Goal: Task Accomplishment & Management: Manage account settings

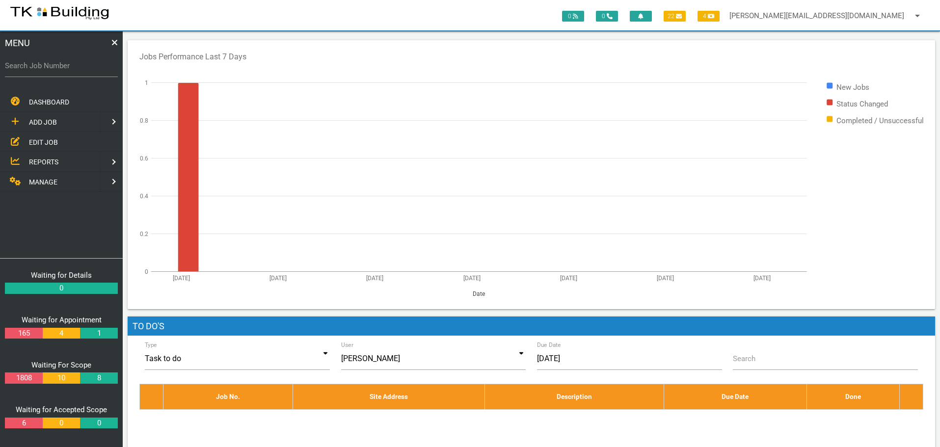
drag, startPoint x: 43, startPoint y: 142, endPoint x: 65, endPoint y: 138, distance: 22.8
click at [43, 142] on span "EDIT JOB" at bounding box center [43, 142] width 29 height 8
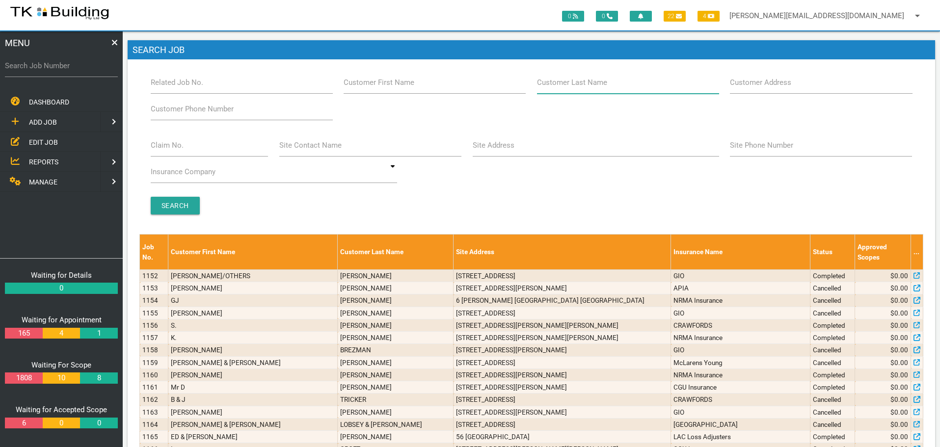
click at [602, 91] on input "Customer Last Name" at bounding box center [628, 82] width 182 height 23
type input "82863"
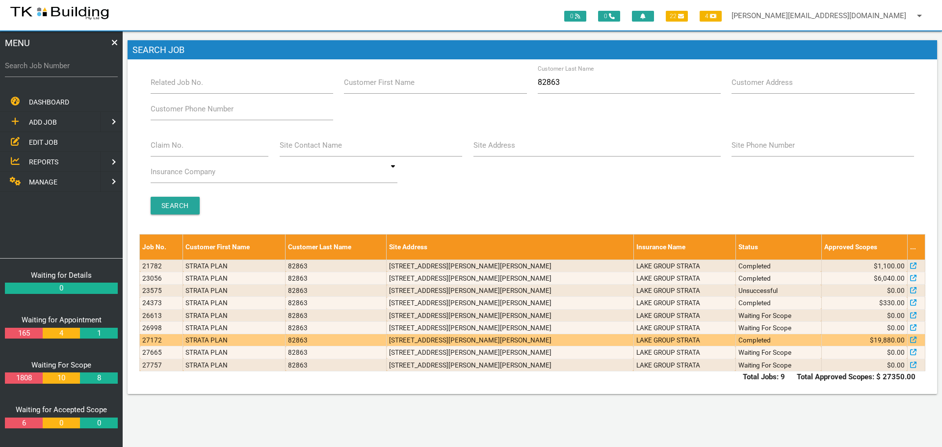
click at [671, 340] on td "LAKE GROUP STRATA" at bounding box center [685, 340] width 102 height 12
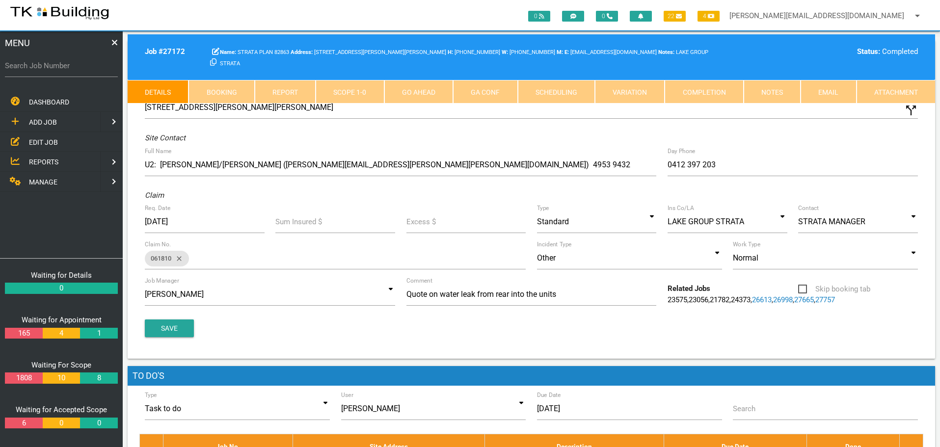
click at [775, 91] on link "Notes" at bounding box center [772, 92] width 57 height 24
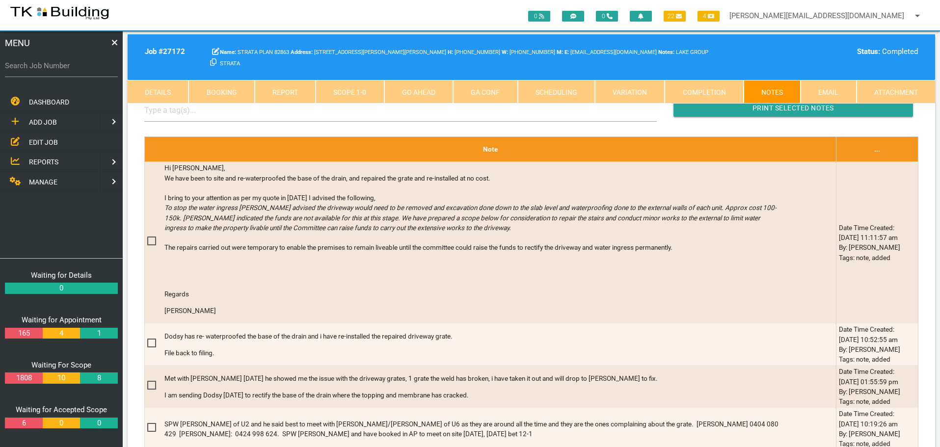
scroll to position [295, 0]
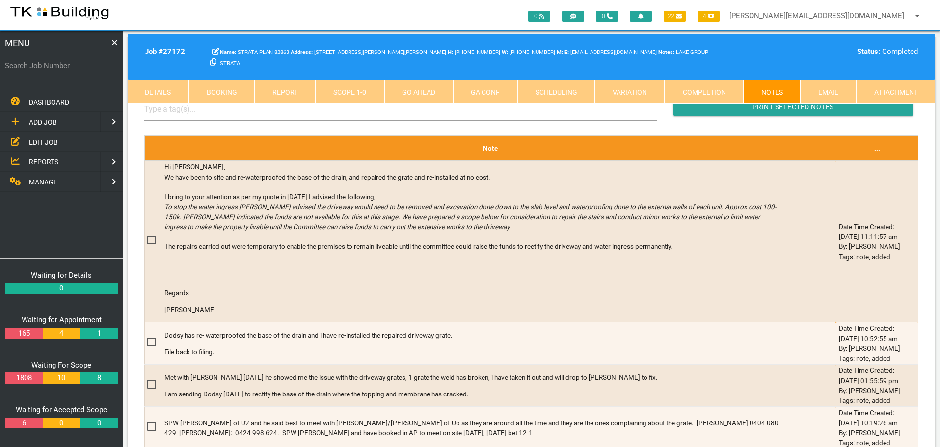
drag, startPoint x: 42, startPoint y: 142, endPoint x: 107, endPoint y: 132, distance: 65.6
click at [42, 142] on span "EDIT JOB" at bounding box center [43, 142] width 29 height 8
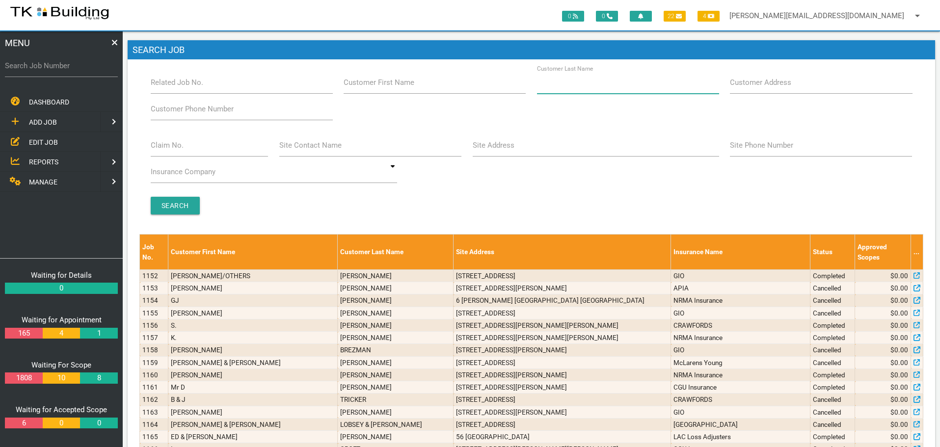
click at [663, 84] on input "Customer Last Name" at bounding box center [628, 82] width 182 height 23
type input "88347"
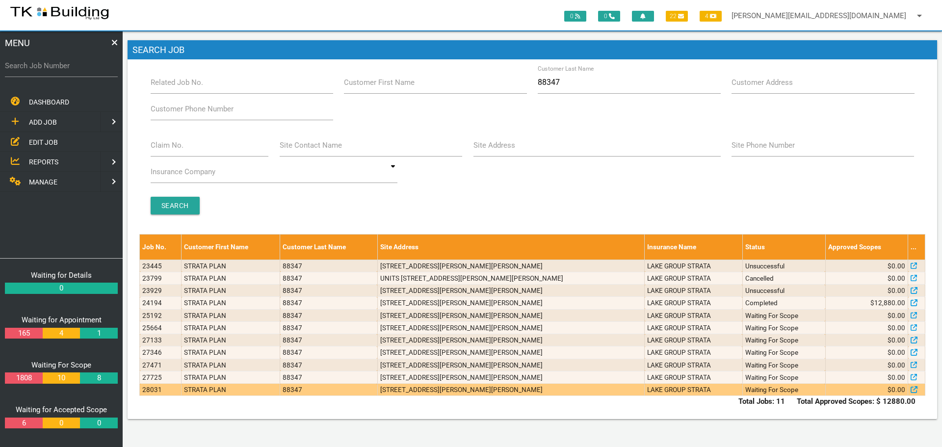
click at [585, 391] on td "[STREET_ADDRESS][PERSON_NAME][PERSON_NAME]" at bounding box center [510, 390] width 267 height 12
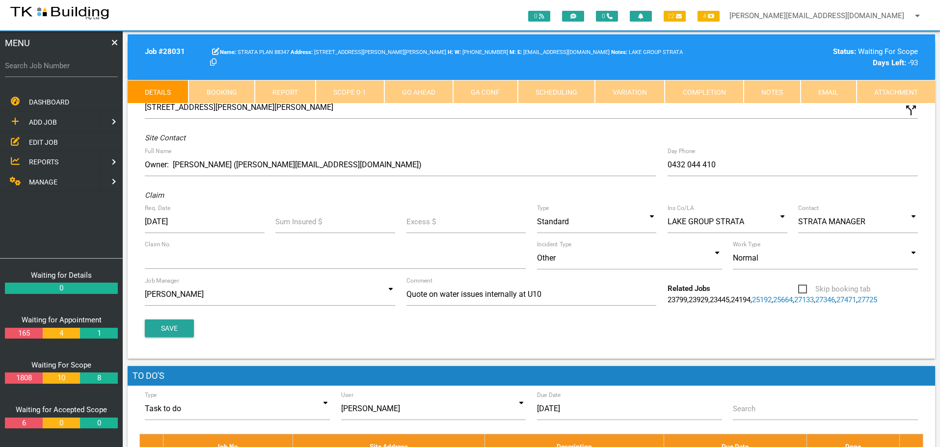
click at [778, 90] on link "Notes" at bounding box center [772, 92] width 57 height 24
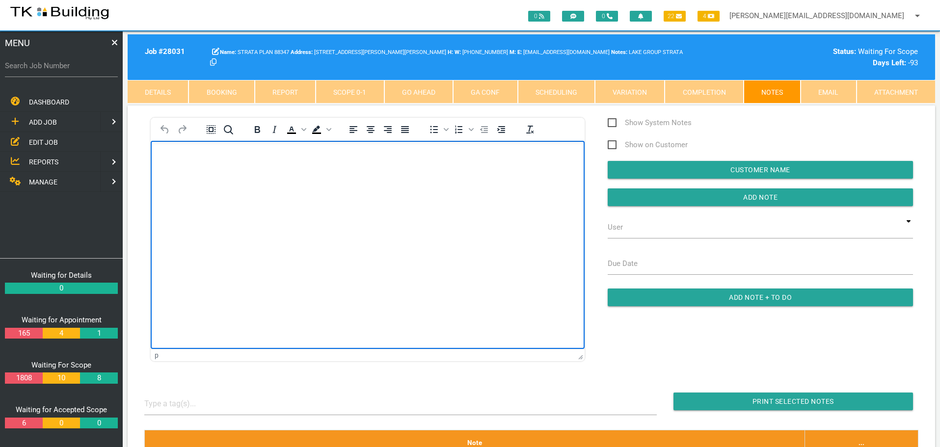
click at [167, 165] on body "Rich Text Area. Press ALT-0 for help." at bounding box center [368, 169] width 434 height 32
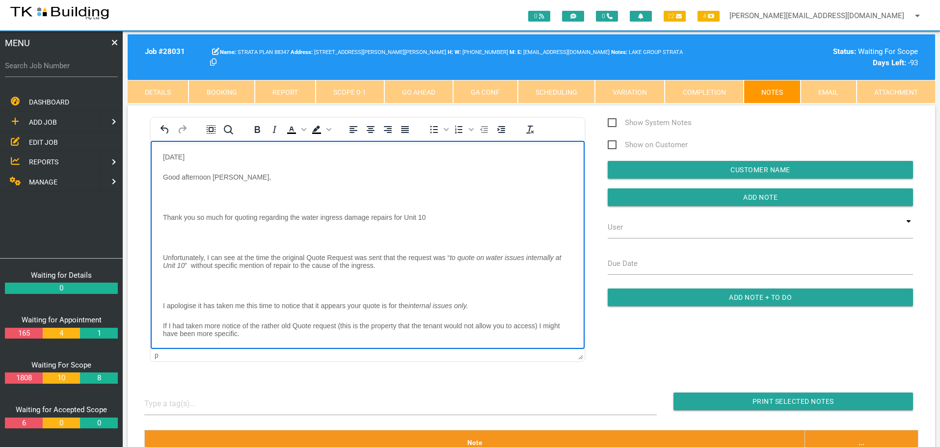
click at [166, 190] on body "10/9/25 Good afternoon Andrew, Thank you so much for quoting regarding the wate…" at bounding box center [368, 352] width 434 height 398
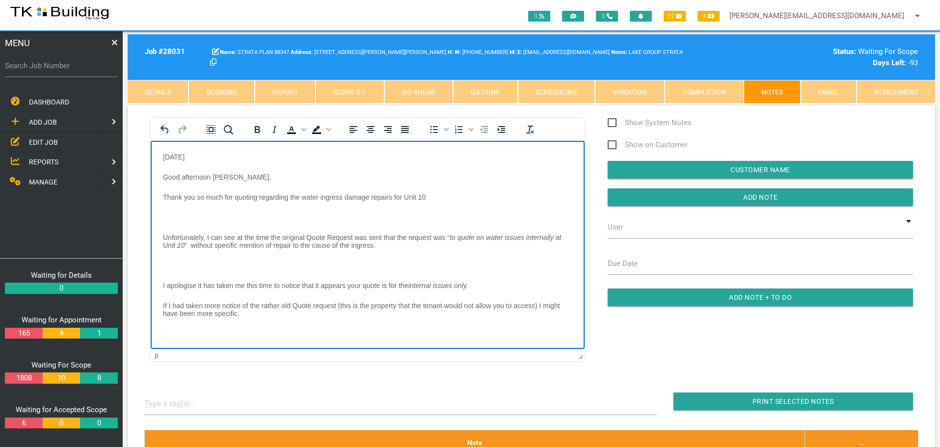
click at [166, 212] on body "10/9/25 Good afternoon Andrew, Thank you so much for quoting regarding the wate…" at bounding box center [368, 342] width 434 height 378
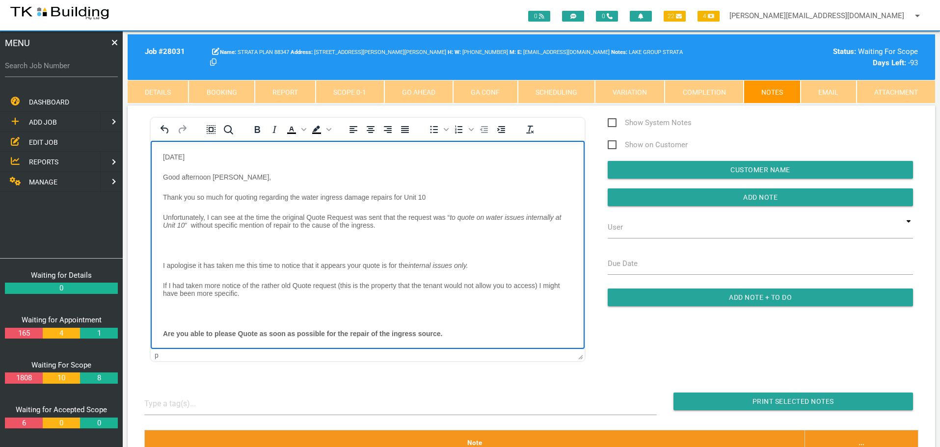
click at [161, 241] on body "10/9/25 Good afternoon Andrew, Thank you so much for quoting regarding the wate…" at bounding box center [368, 332] width 434 height 358
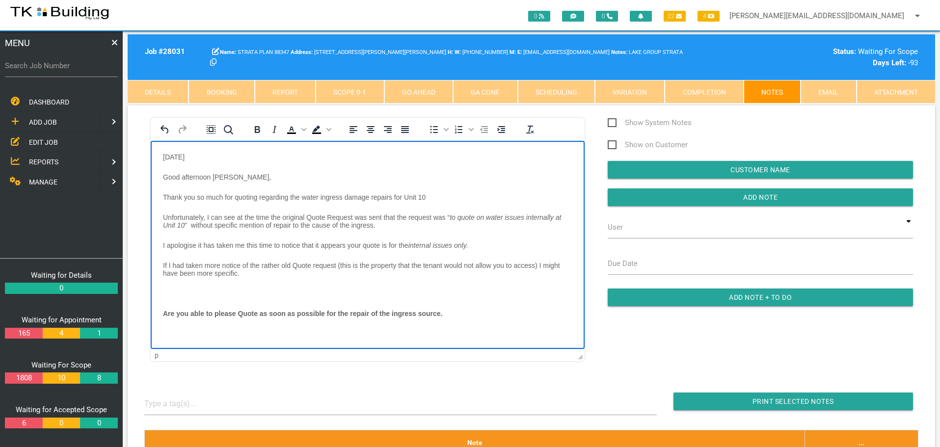
click at [165, 291] on p "Rich Text Area. Press ALT-0 for help." at bounding box center [367, 293] width 409 height 8
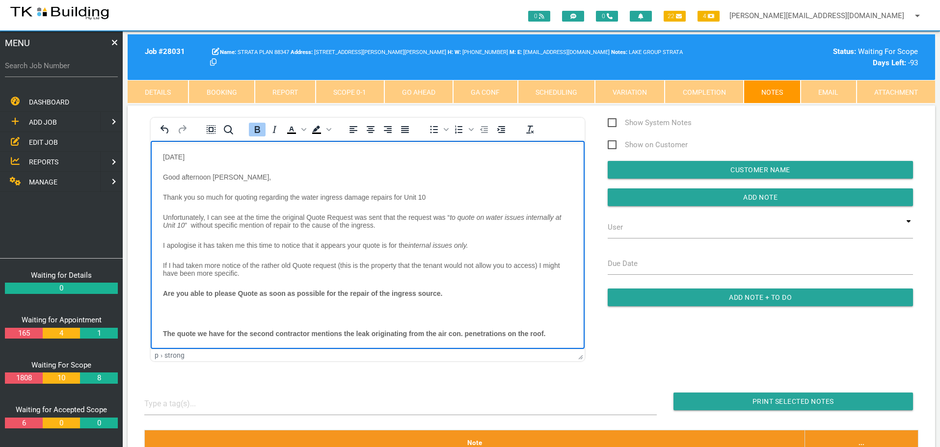
click at [165, 306] on body "10/9/25 Good afternoon Andrew, Thank you so much for quoting regarding the wate…" at bounding box center [368, 312] width 434 height 318
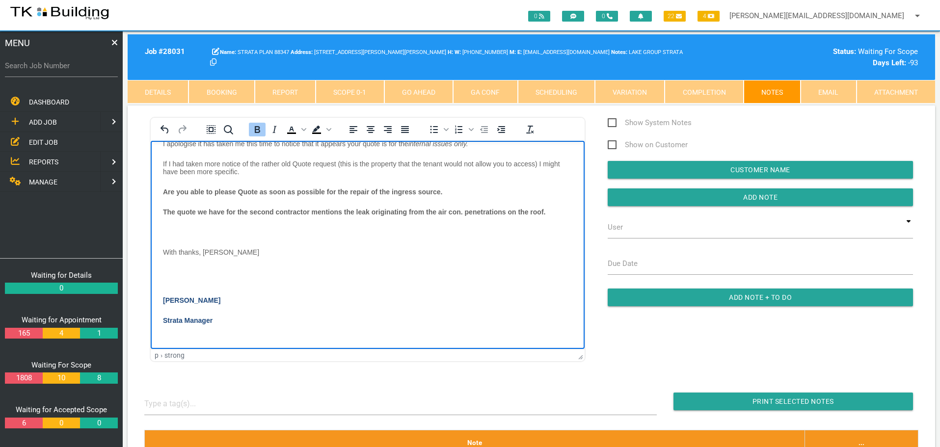
click at [178, 229] on p "Rich Text Area. Press ALT-0 for help." at bounding box center [367, 232] width 409 height 8
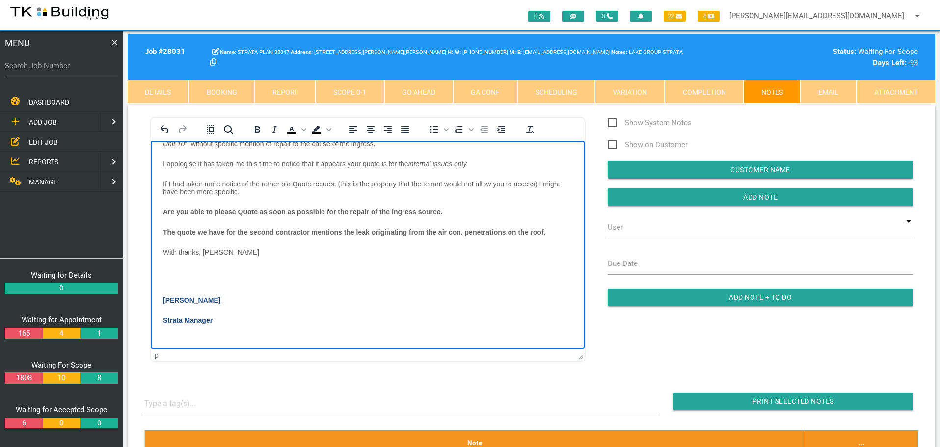
click at [174, 275] on p "Rich Text Area. Press ALT-0 for help." at bounding box center [367, 272] width 409 height 8
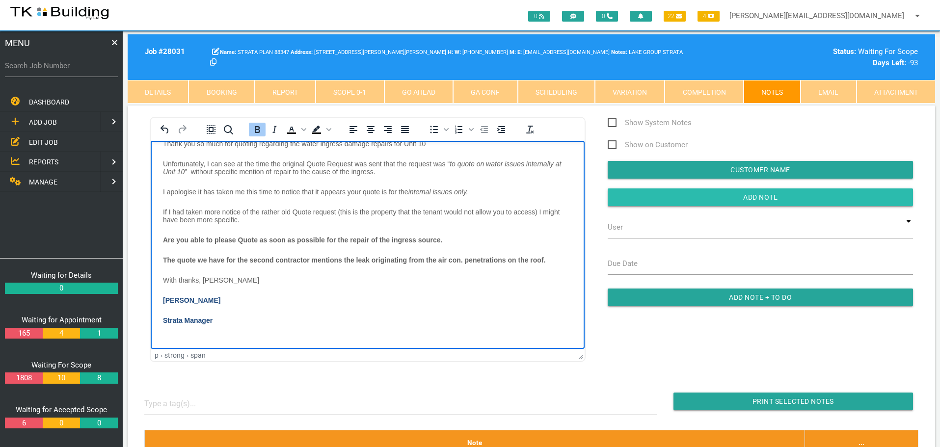
click at [642, 203] on input "Add Note" at bounding box center [760, 197] width 305 height 18
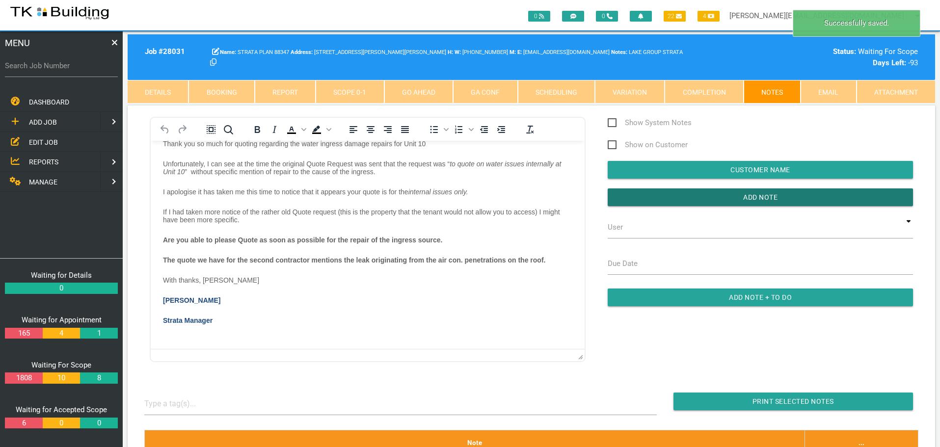
scroll to position [0, 0]
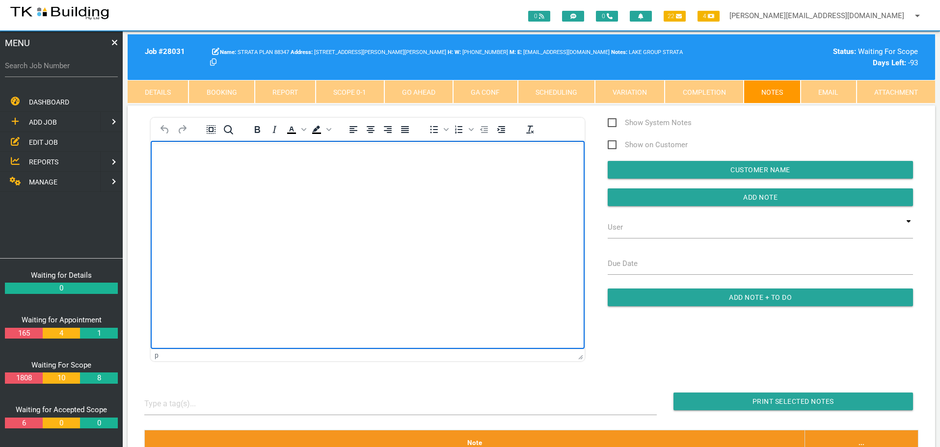
click at [160, 159] on body "Rich Text Area. Press ALT-0 for help." at bounding box center [368, 169] width 434 height 32
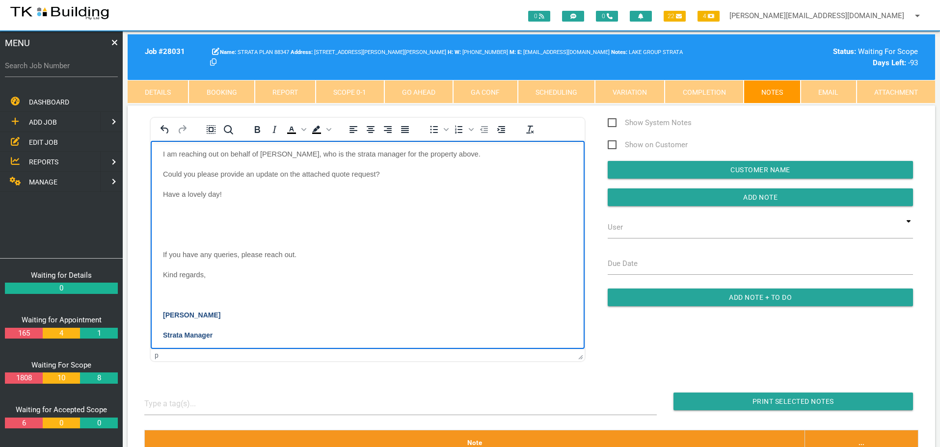
click at [174, 213] on body "7/10/25 Good morning, I am reaching out on behalf of Gabbi, who is the strata m…" at bounding box center [368, 226] width 434 height 274
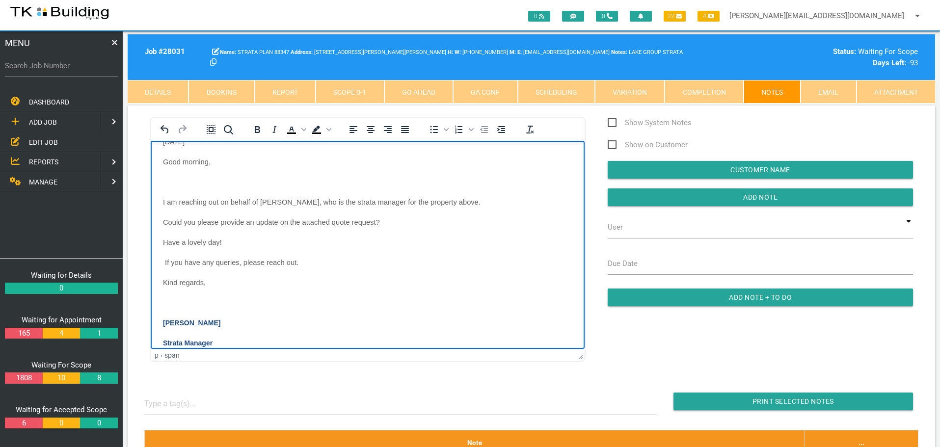
scroll to position [0, 0]
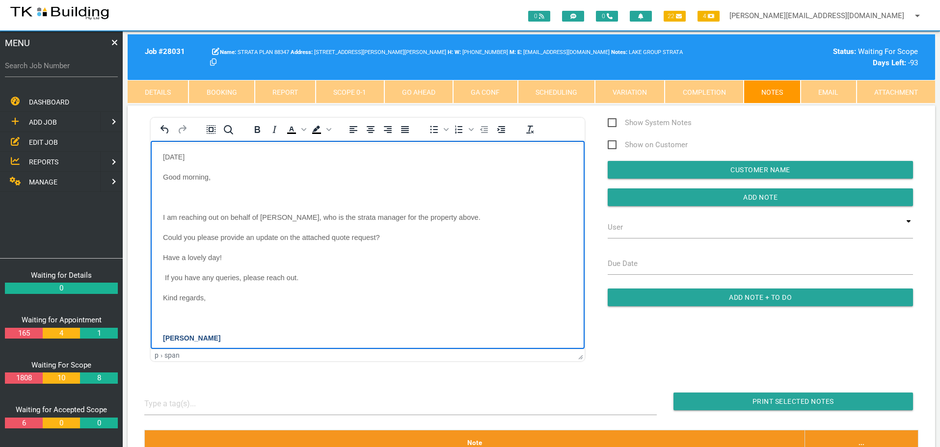
click at [173, 198] on p "Rich Text Area. Press ALT-0 for help." at bounding box center [367, 197] width 409 height 8
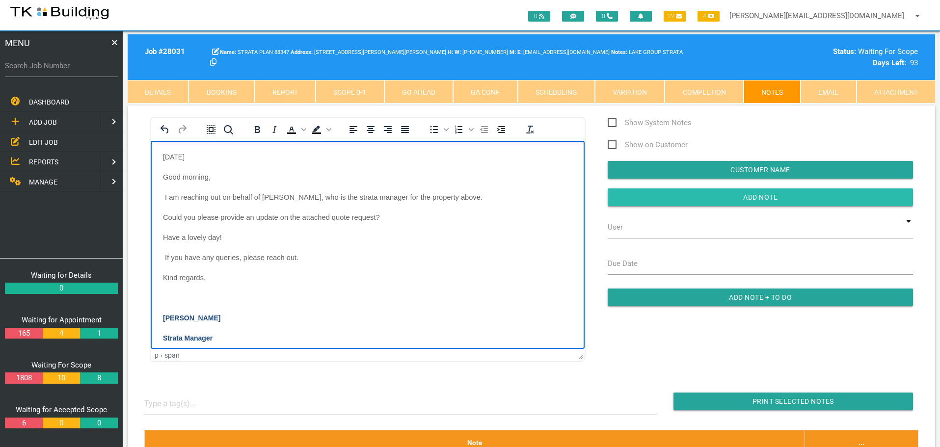
drag, startPoint x: 651, startPoint y: 194, endPoint x: 606, endPoint y: 198, distance: 45.4
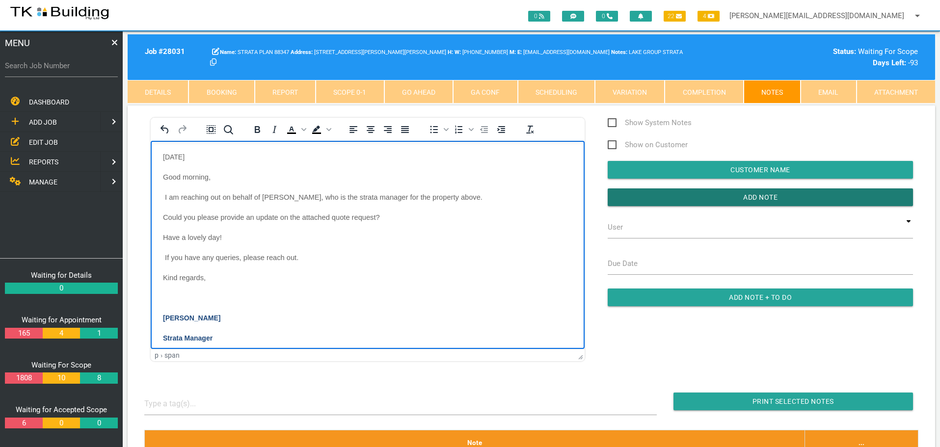
click at [651, 194] on input "Add Note" at bounding box center [760, 197] width 305 height 18
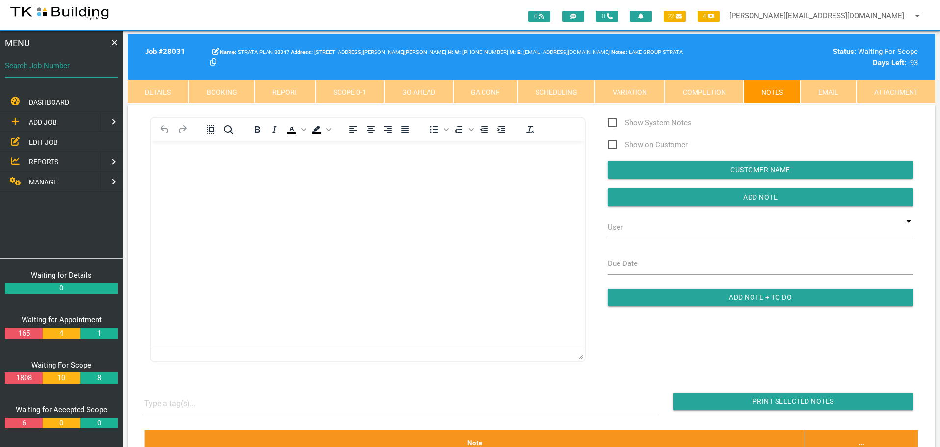
click at [49, 72] on input "Search Job Number" at bounding box center [61, 65] width 113 height 23
type input "27427"
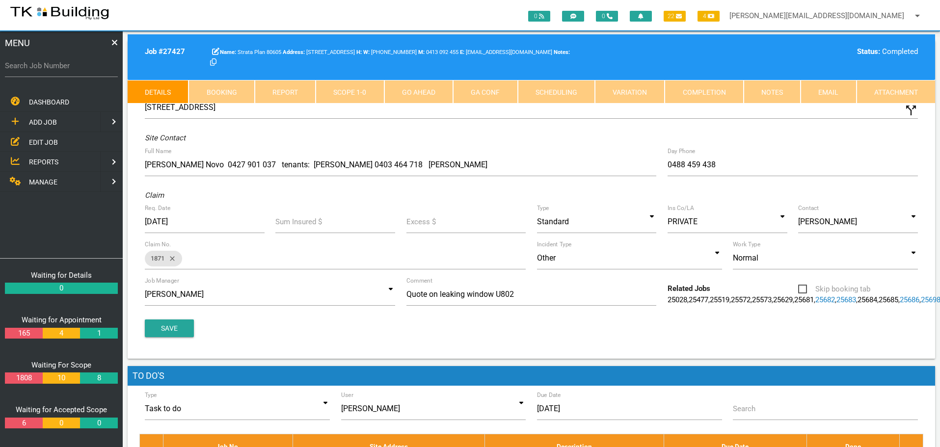
click at [774, 95] on link "Notes" at bounding box center [772, 92] width 57 height 24
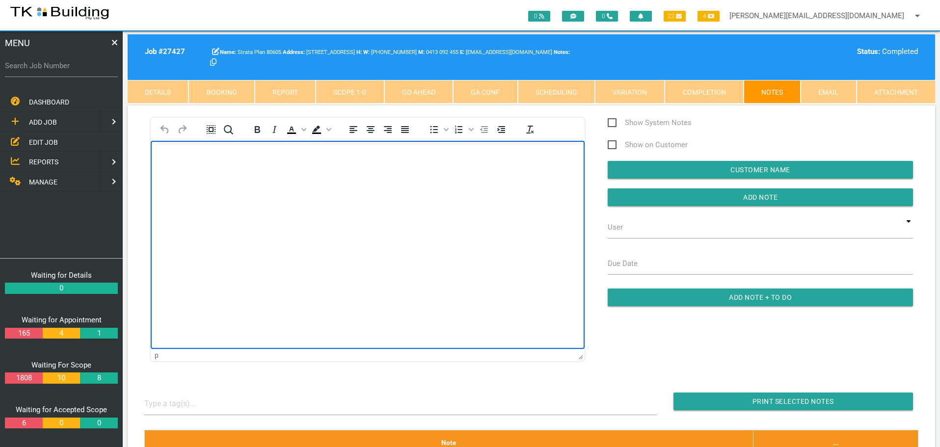
click at [202, 147] on html at bounding box center [368, 162] width 434 height 45
click at [198, 165] on body "Rich Text Area. Press ALT-0 for help." at bounding box center [368, 169] width 434 height 32
click at [171, 161] on body "Rich Text Area. Press ALT-0 for help." at bounding box center [368, 169] width 434 height 32
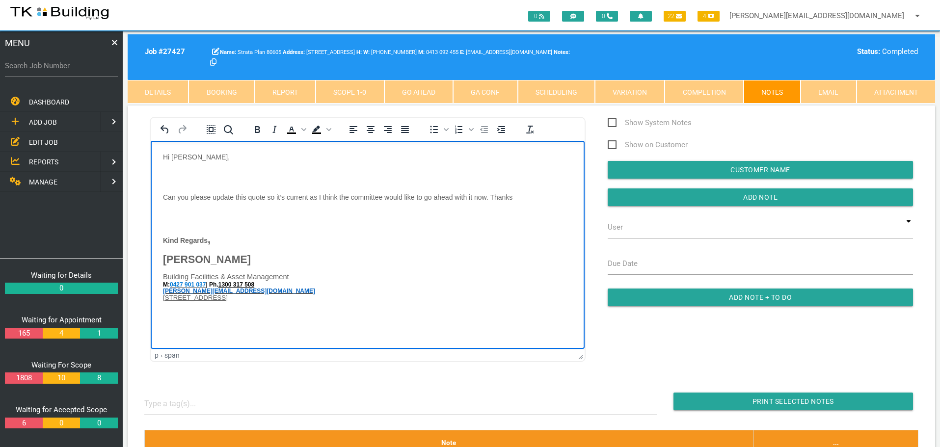
click at [176, 169] on body "Hi Sharon, Can you please update this quote so it’s current as I think the comm…" at bounding box center [368, 233] width 434 height 161
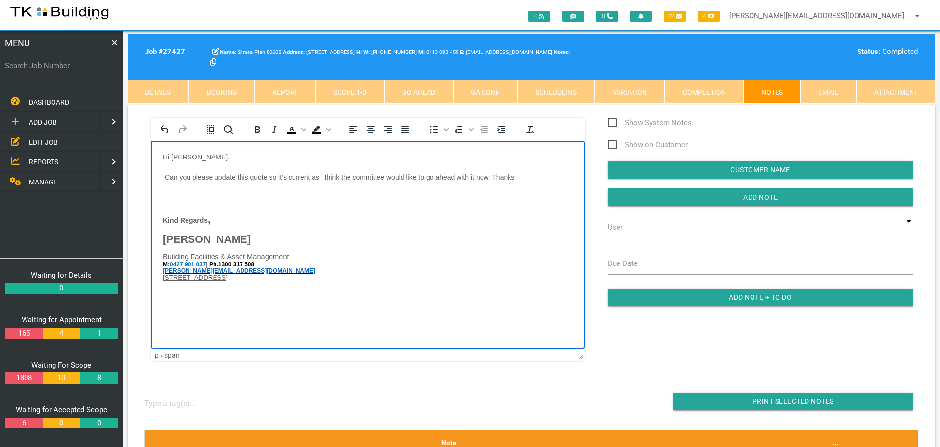
click at [172, 195] on p "Rich Text Area. Press ALT-0 for help." at bounding box center [367, 197] width 409 height 8
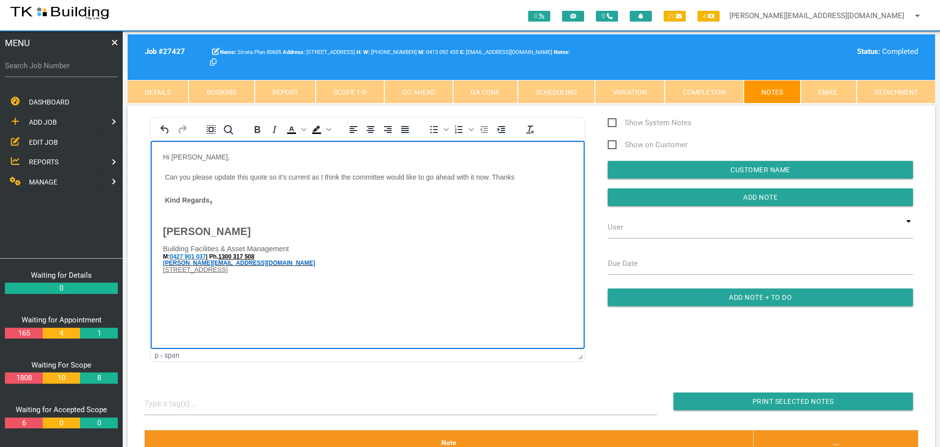
click at [169, 213] on body "Hi Sharon, Can you please update this quote so it’s current as I think the comm…" at bounding box center [368, 219] width 434 height 133
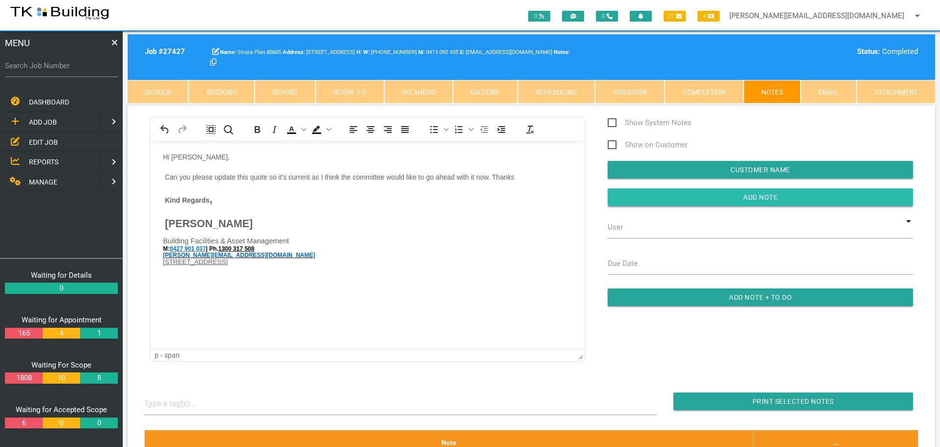
click at [681, 200] on input "button" at bounding box center [760, 197] width 305 height 18
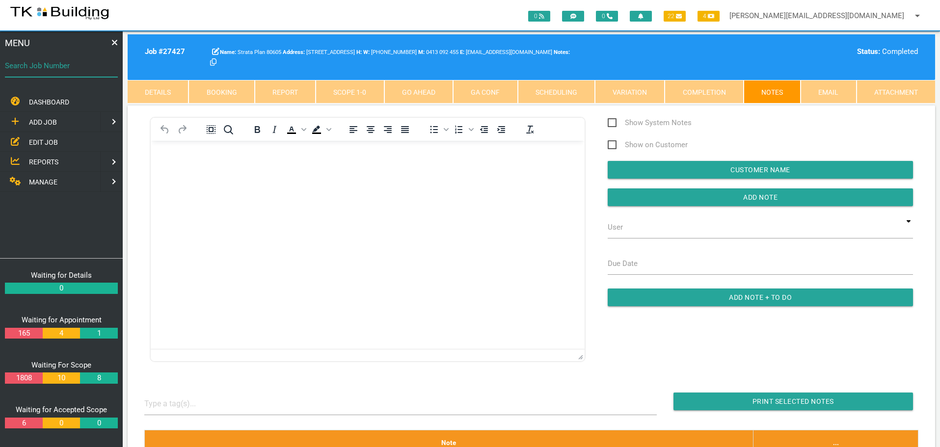
click at [87, 74] on input "Search Job Number" at bounding box center [61, 65] width 113 height 23
type input "27762"
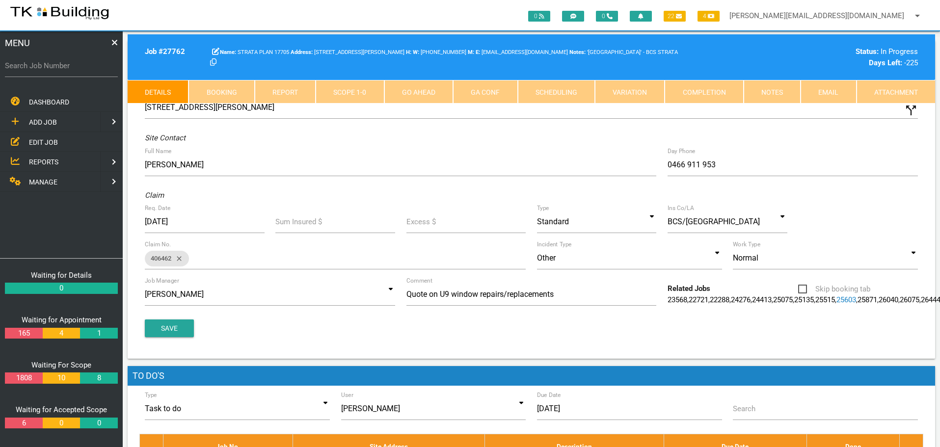
click at [784, 92] on link "Notes" at bounding box center [772, 92] width 57 height 24
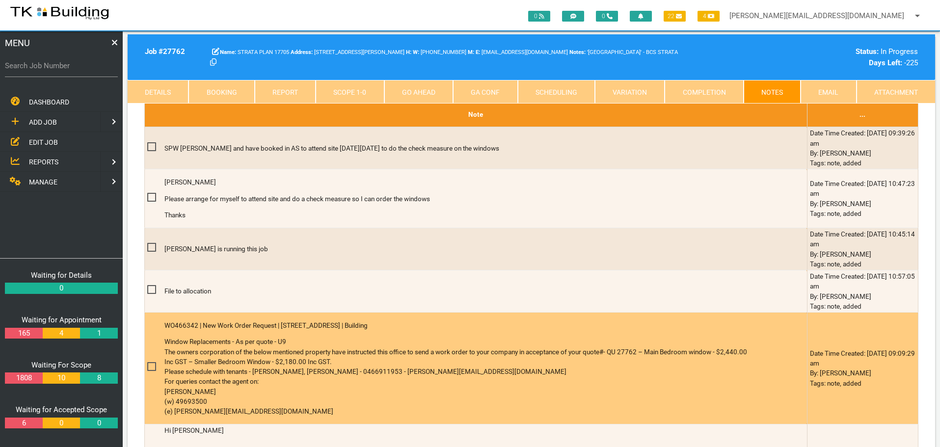
scroll to position [344, 0]
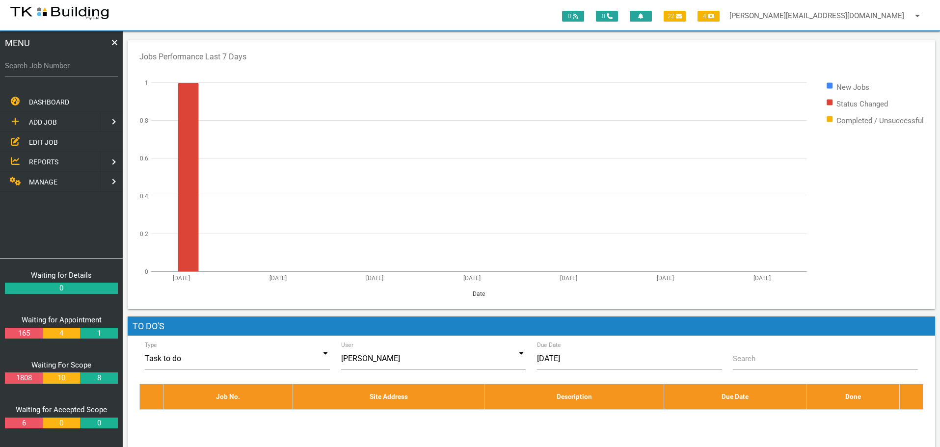
click at [37, 144] on span "EDIT JOB" at bounding box center [43, 142] width 29 height 8
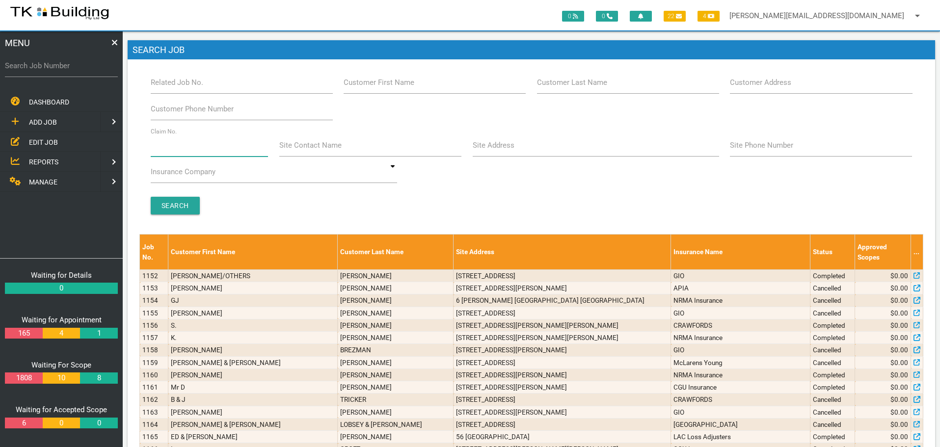
click at [173, 154] on input "Claim No." at bounding box center [210, 145] width 118 height 23
type input "071822"
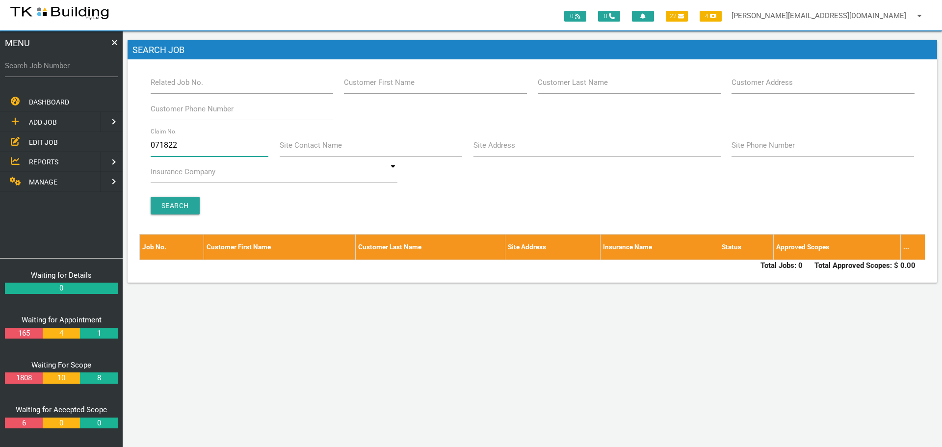
click at [192, 142] on input "071822" at bounding box center [210, 145] width 118 height 23
type input "0"
click at [618, 85] on input "Customer Last Name" at bounding box center [629, 82] width 183 height 23
type input "94275"
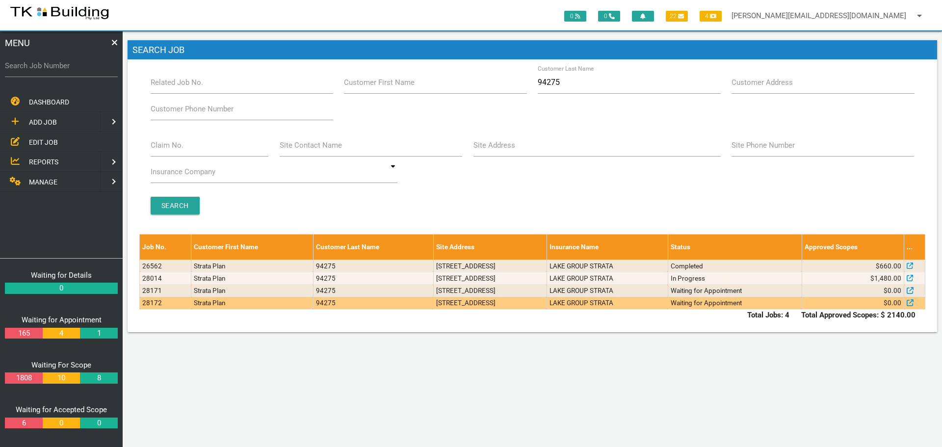
click at [547, 305] on td "[STREET_ADDRESS]" at bounding box center [489, 303] width 113 height 12
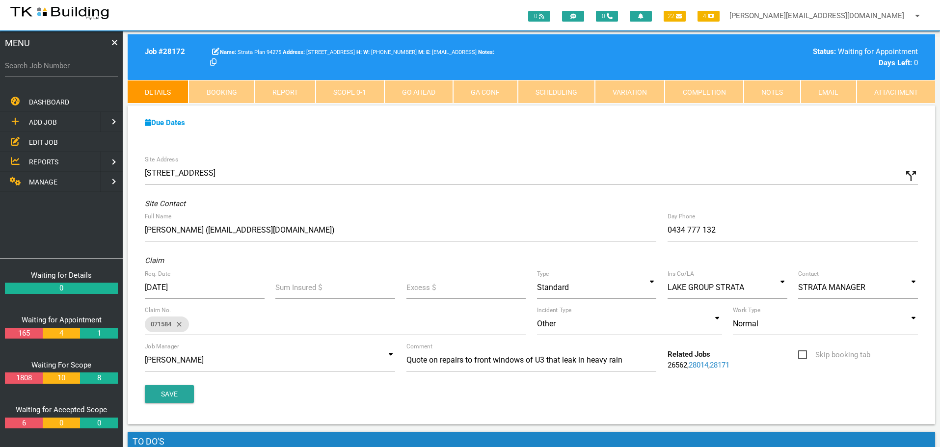
click at [727, 366] on link "28171" at bounding box center [720, 365] width 20 height 9
click at [781, 92] on link "Notes" at bounding box center [772, 92] width 57 height 24
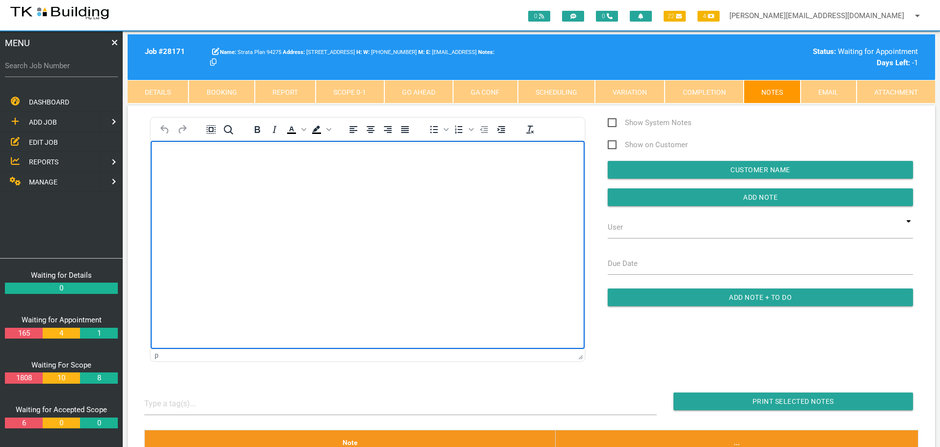
click at [161, 157] on body "Rich Text Area. Press ALT-0 for help." at bounding box center [368, 169] width 434 height 32
click at [168, 159] on p "Rich Text Area. Press ALT-0 for help." at bounding box center [367, 157] width 409 height 8
paste body "Rich Text Area. Press ALT-0 for help."
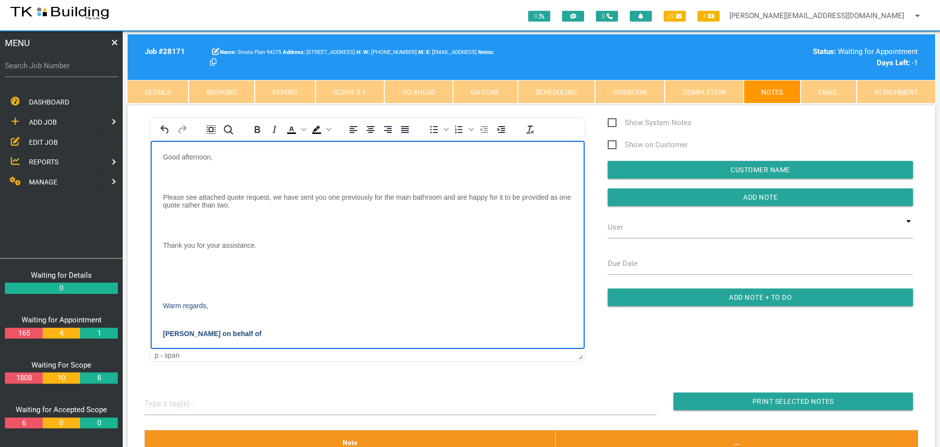
click at [164, 174] on span "Rich Text Area. Press ALT-0 for help." at bounding box center [164, 177] width 2 height 8
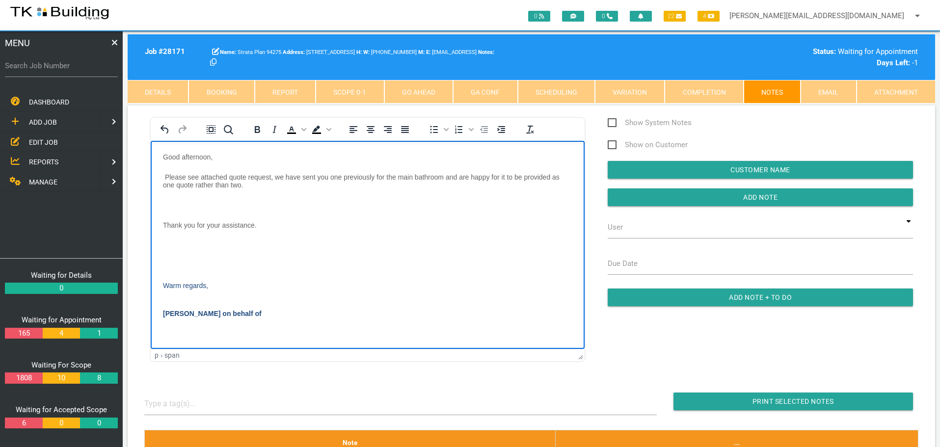
click at [178, 202] on p "Rich Text Area. Press ALT-0 for help." at bounding box center [367, 205] width 409 height 8
click at [173, 226] on p "Rich Text Area. Press ALT-0 for help." at bounding box center [367, 225] width 409 height 8
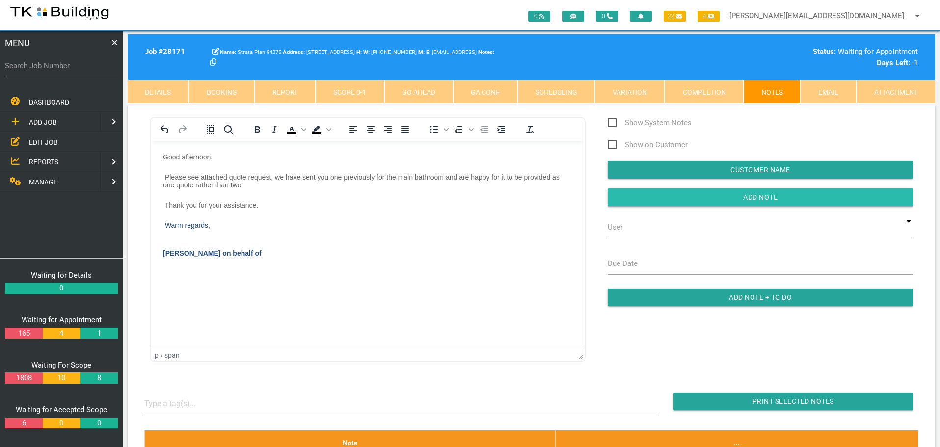
click at [638, 198] on input "button" at bounding box center [760, 197] width 305 height 18
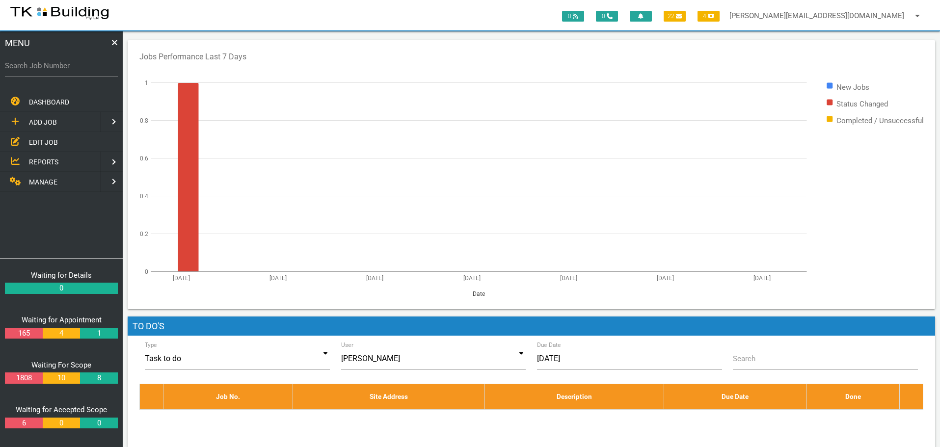
click at [39, 144] on span "EDIT JOB" at bounding box center [43, 142] width 29 height 8
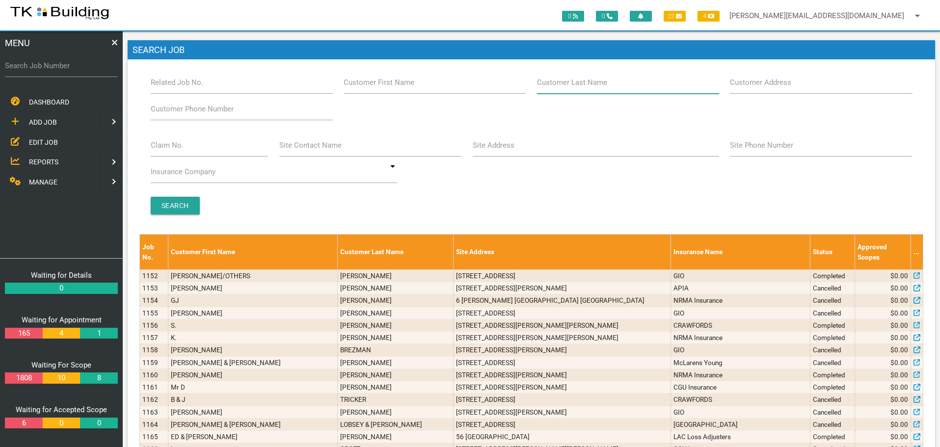
click at [614, 88] on input "Customer Last Name" at bounding box center [628, 82] width 182 height 23
type input "79018"
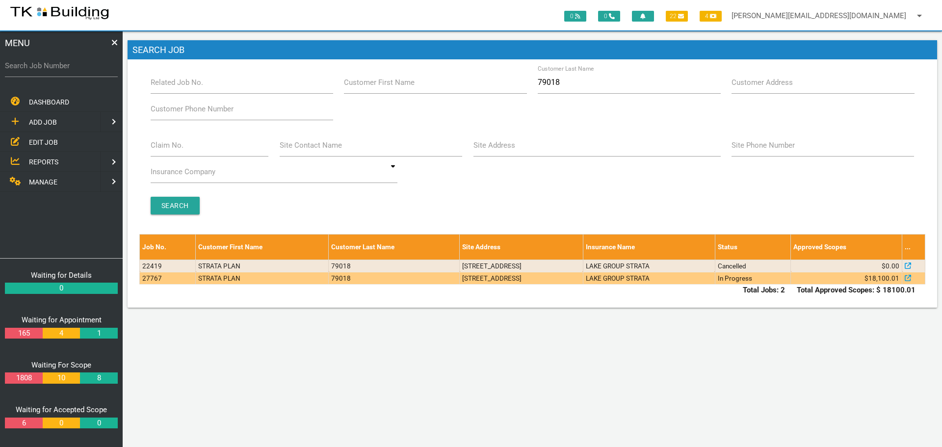
click at [715, 281] on td "LAKE GROUP STRATA" at bounding box center [649, 278] width 132 height 12
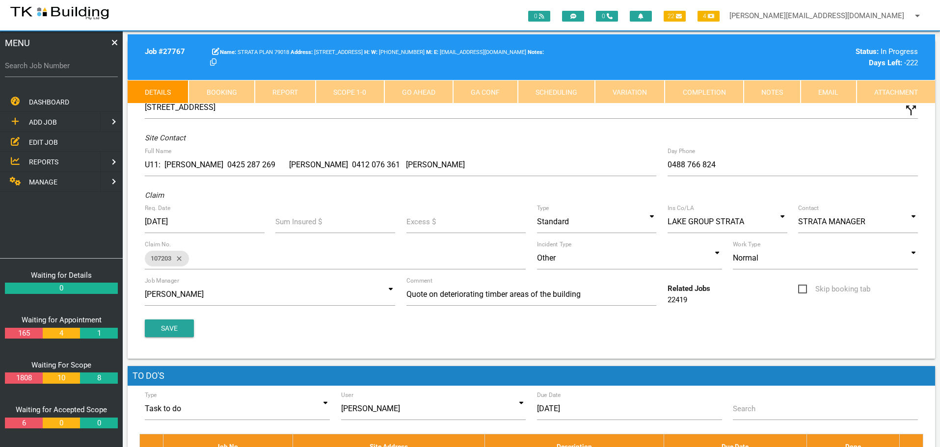
click at [773, 92] on link "Notes" at bounding box center [772, 92] width 57 height 24
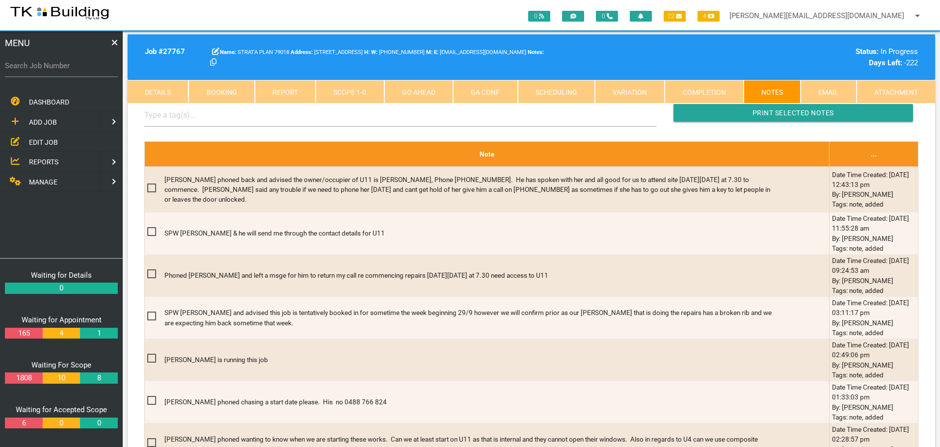
scroll to position [295, 0]
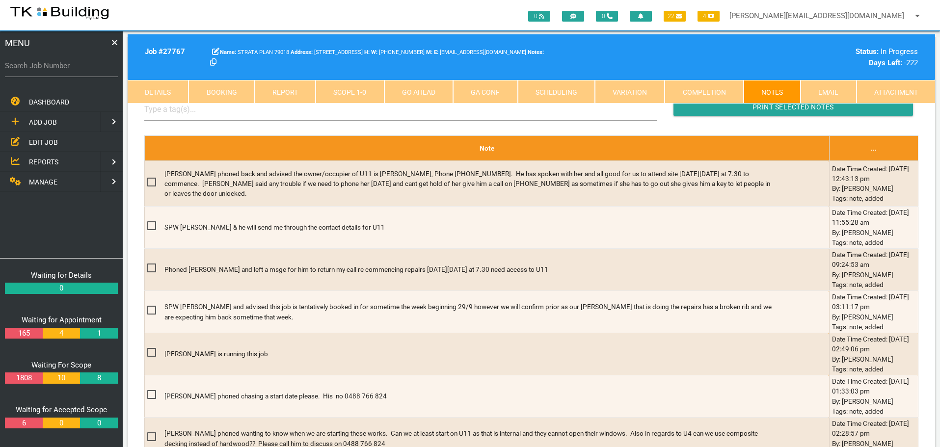
click at [44, 139] on span "EDIT JOB" at bounding box center [43, 142] width 29 height 8
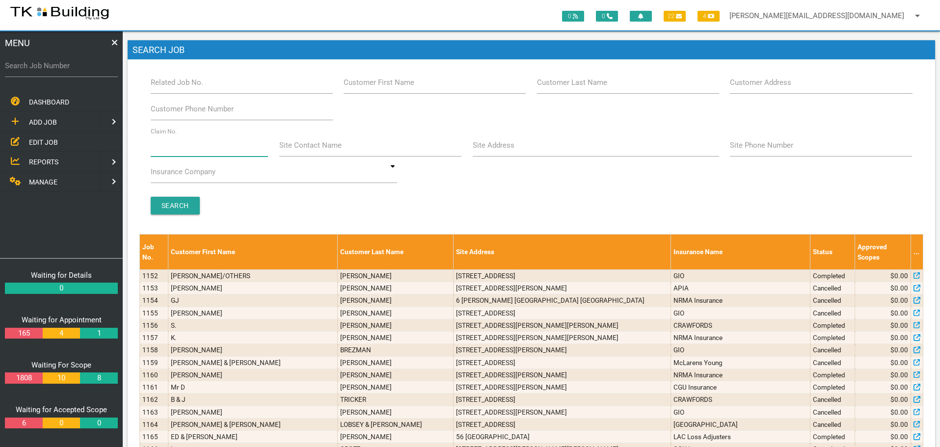
click at [200, 146] on input "Claim No." at bounding box center [210, 145] width 118 height 23
type input "071125"
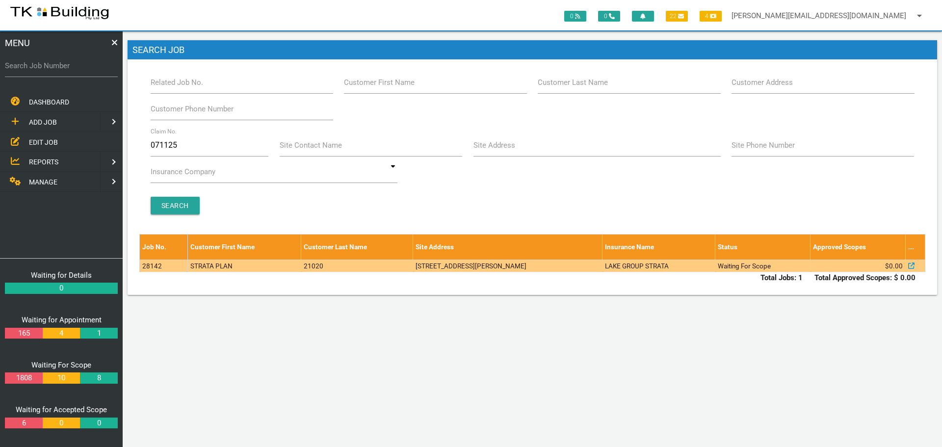
click at [350, 266] on td "21020" at bounding box center [357, 266] width 112 height 12
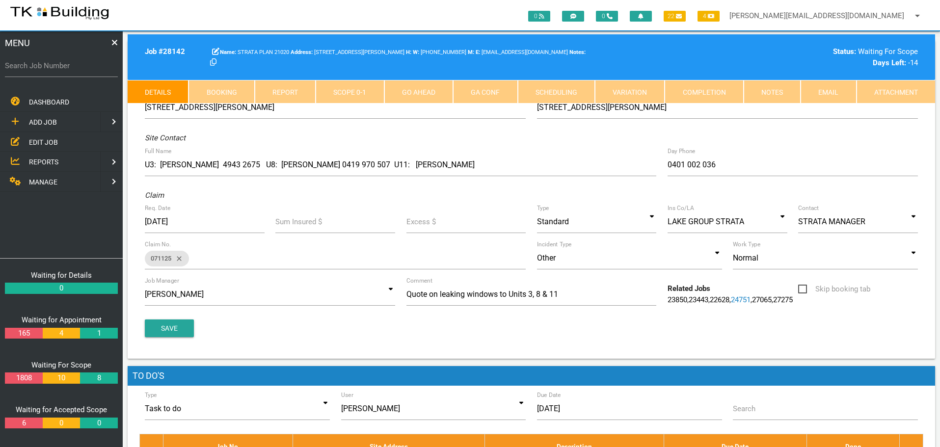
click at [230, 93] on link "Booking" at bounding box center [221, 92] width 66 height 24
select select "9"
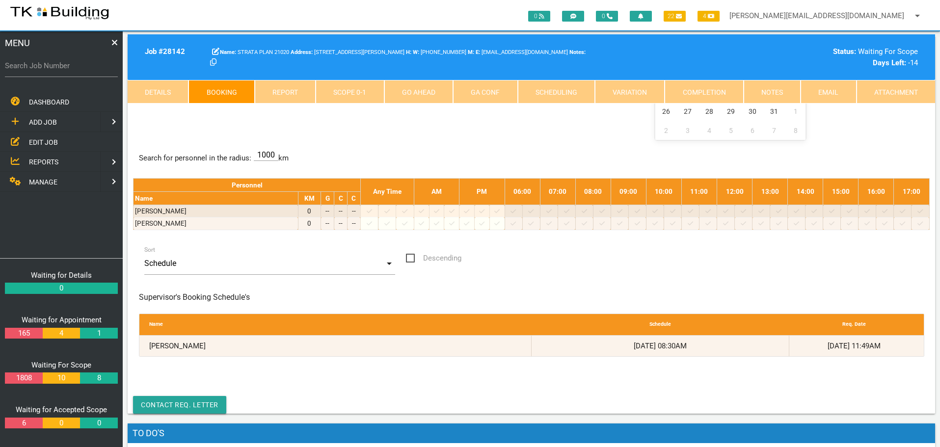
scroll to position [49, 0]
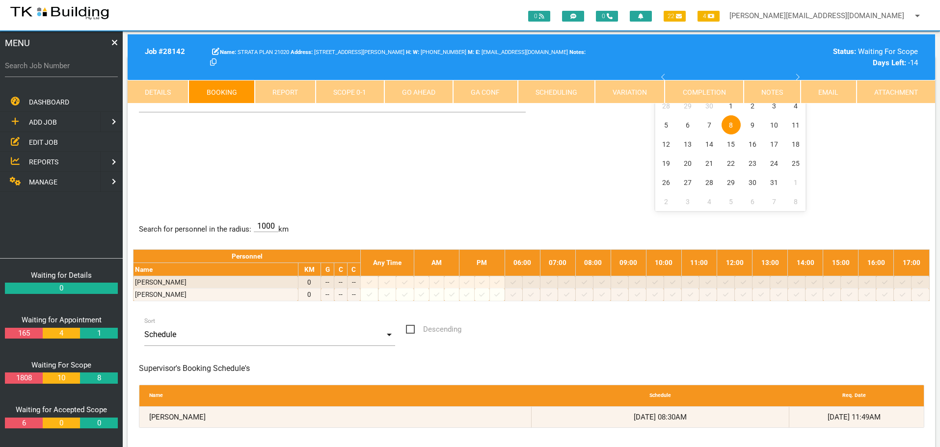
click at [769, 95] on link "Notes" at bounding box center [772, 92] width 57 height 24
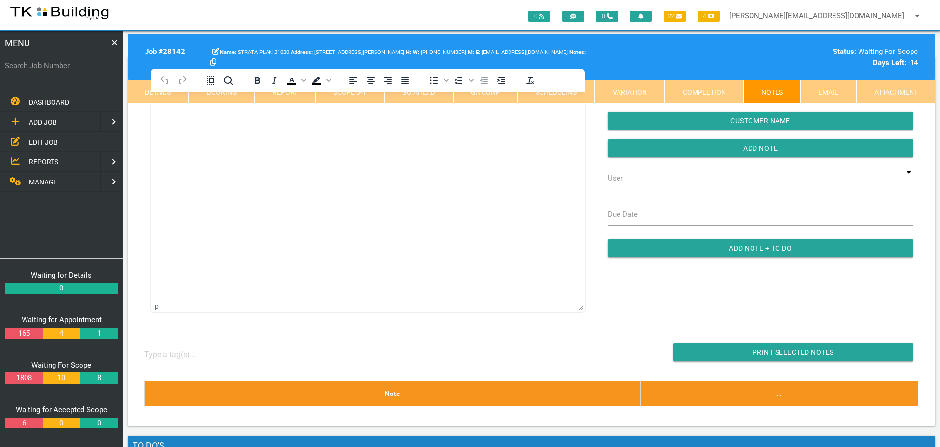
scroll to position [0, 0]
click at [167, 127] on body "Rich Text Area. Press ALT-0 for help." at bounding box center [368, 120] width 434 height 32
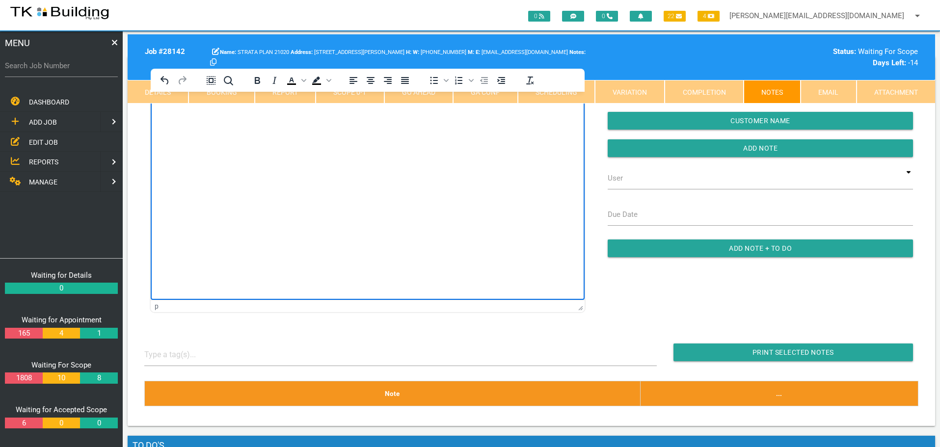
scroll to position [1, 0]
click at [167, 127] on p "Rich Text Area. Press ALT-0 for help." at bounding box center [367, 127] width 409 height 8
click at [168, 155] on body "Good morning, Please disregard unit 3, for this job. If you have any queries, p…" at bounding box center [368, 200] width 434 height 193
click at [163, 148] on span "Rich Text Area. Press ALT-0 for help." at bounding box center [164, 148] width 2 height 8
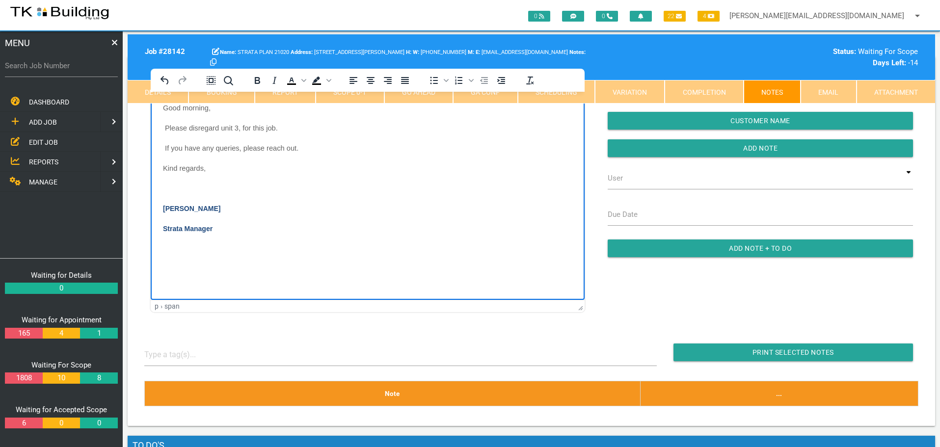
click at [169, 191] on p "Rich Text Area. Press ALT-0 for help." at bounding box center [367, 188] width 409 height 8
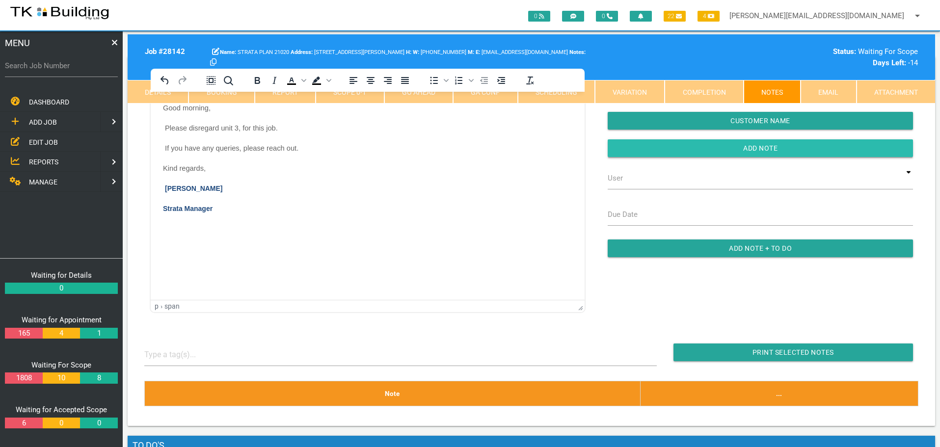
click at [639, 149] on input "button" at bounding box center [760, 148] width 305 height 18
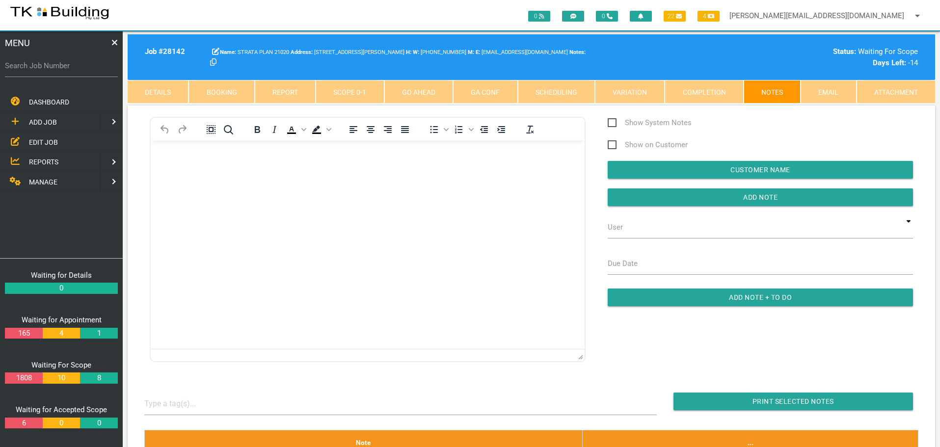
click at [38, 142] on span "EDIT JOB" at bounding box center [43, 142] width 29 height 8
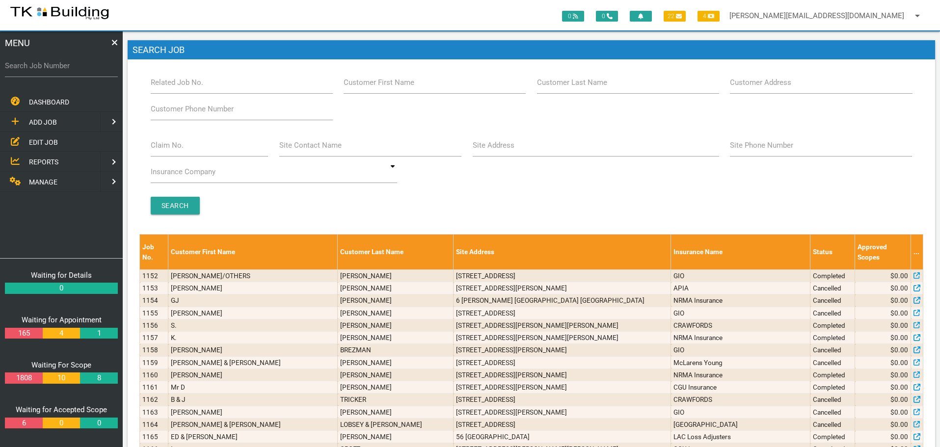
click at [601, 87] on label "Customer Last Name" at bounding box center [572, 82] width 70 height 11
click at [601, 87] on input "Customer Last Name" at bounding box center [628, 82] width 182 height 23
type input "52283"
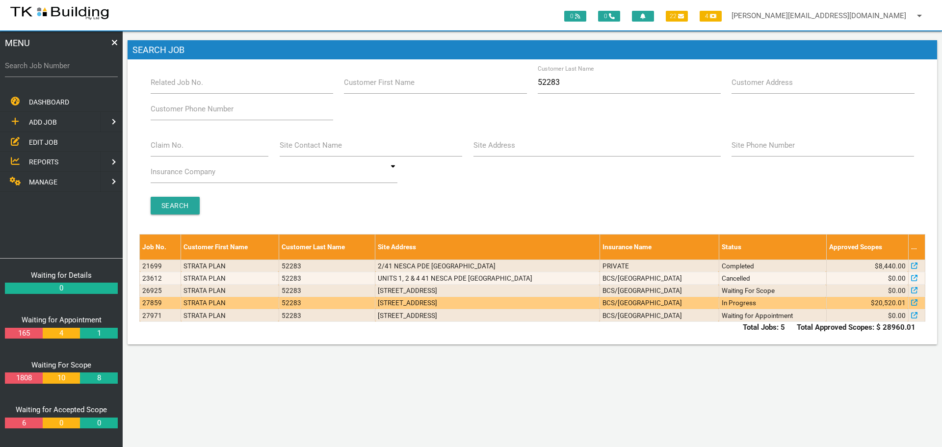
click at [763, 304] on td "In Progress" at bounding box center [772, 303] width 107 height 12
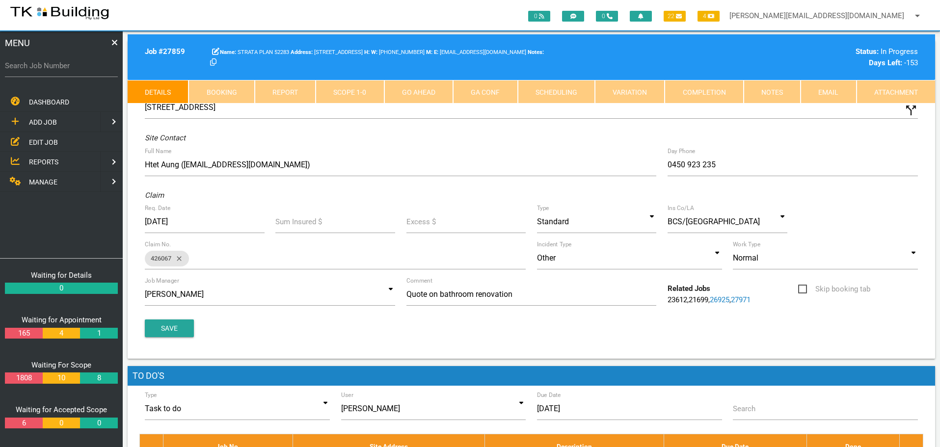
click at [352, 90] on link "Scope 1 - 0" at bounding box center [350, 92] width 68 height 24
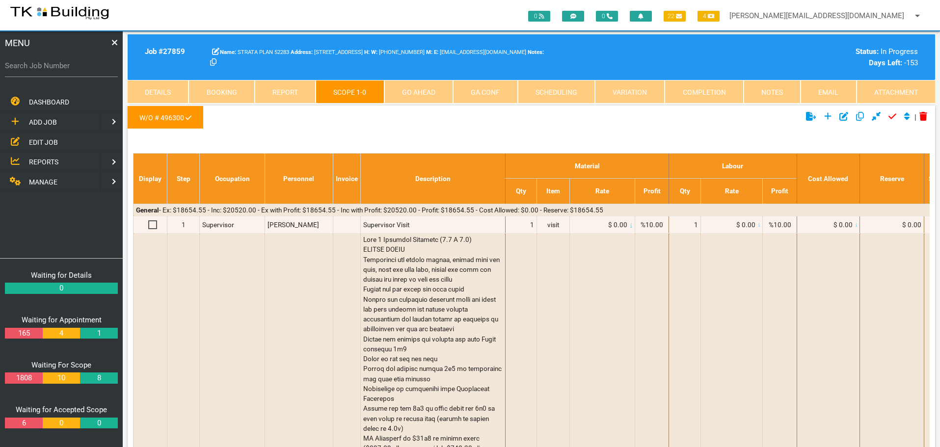
click at [763, 95] on link "Notes" at bounding box center [772, 92] width 57 height 24
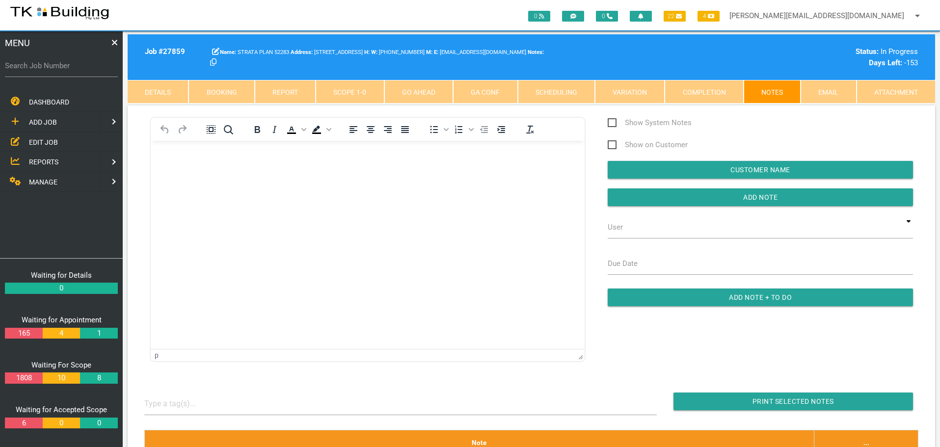
click at [178, 158] on p "Rich Text Area. Press ALT-0 for help." at bounding box center [367, 157] width 409 height 8
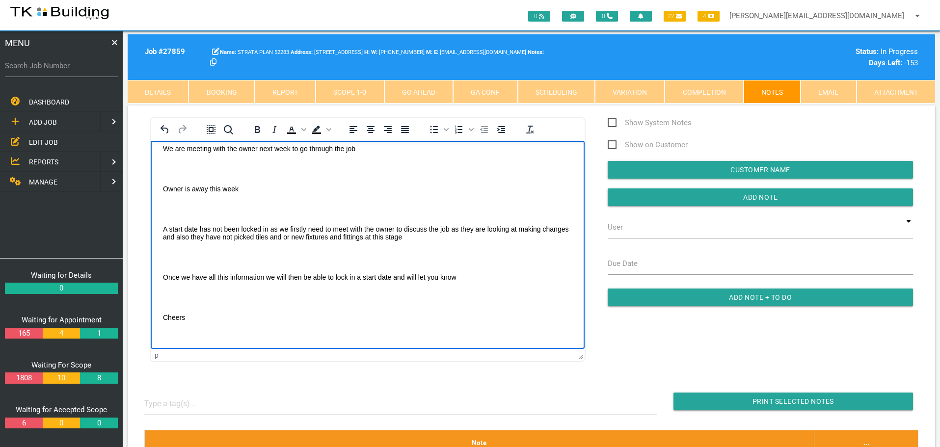
scroll to position [40, 0]
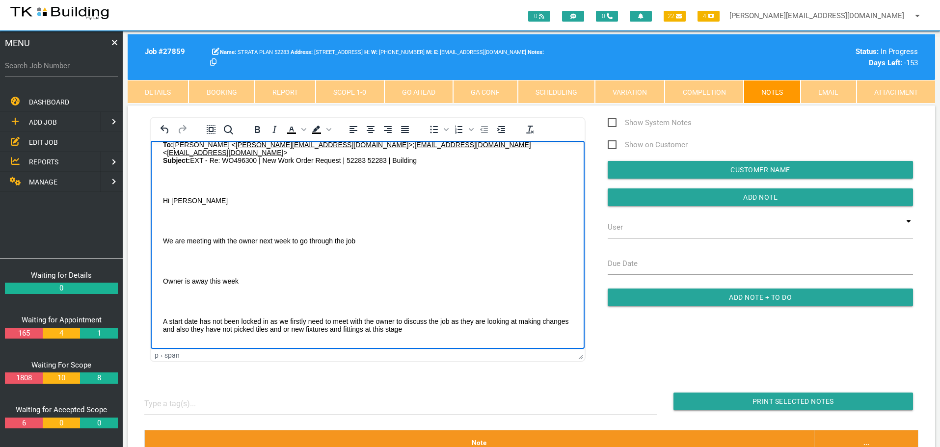
click at [171, 176] on p "Rich Text Area. Press ALT-0 for help." at bounding box center [367, 180] width 409 height 8
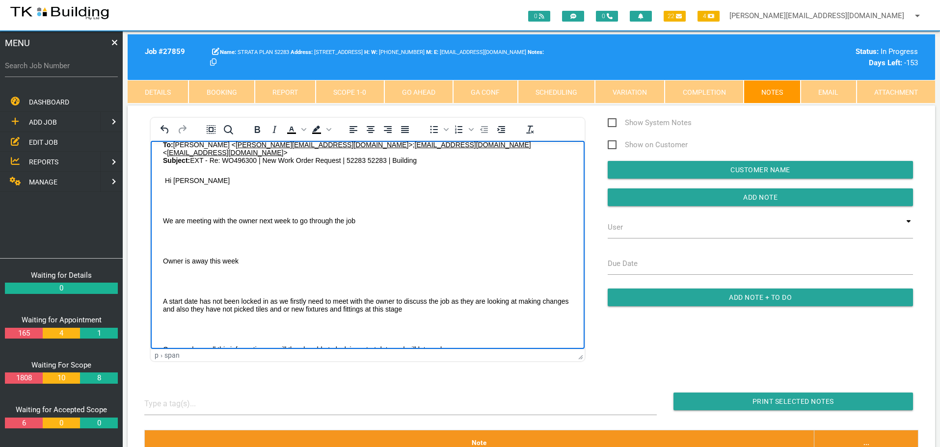
click at [171, 196] on p "Rich Text Area. Press ALT-0 for help." at bounding box center [367, 200] width 409 height 8
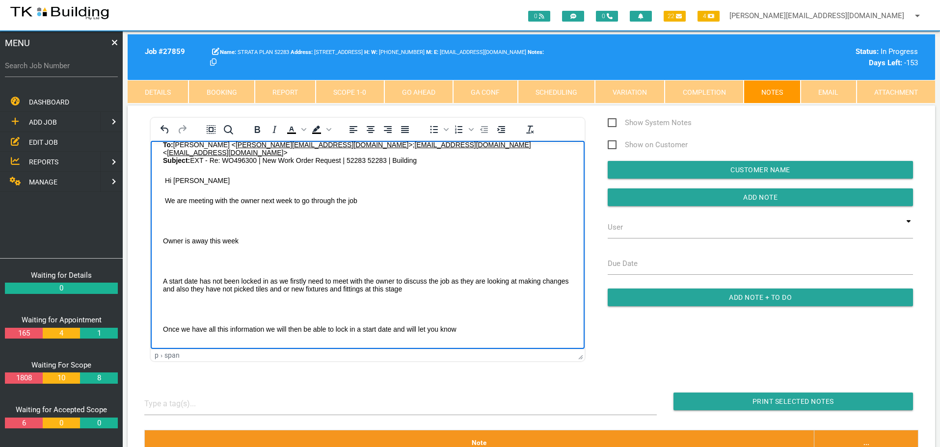
click at [172, 216] on p "Rich Text Area. Press ALT-0 for help." at bounding box center [367, 220] width 409 height 8
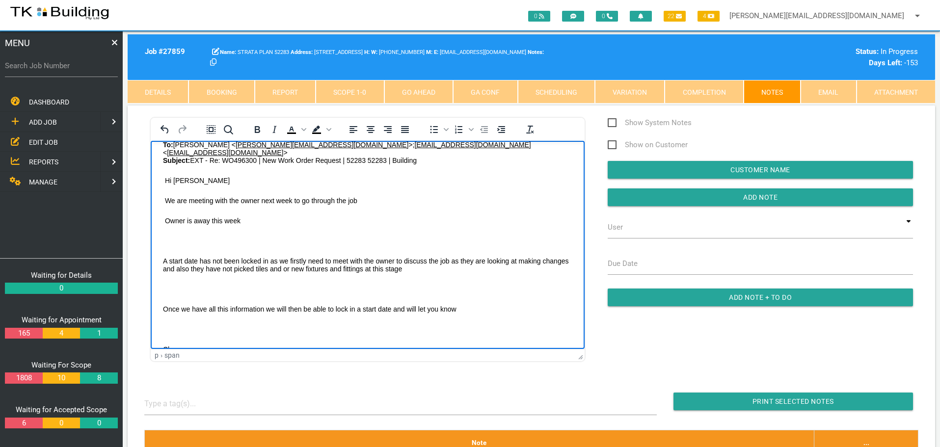
click at [171, 230] on body "From: [PERSON_NAME] < [EMAIL_ADDRESS][DOMAIN_NAME] > Sent: [DATE] 9:32 AM To: […" at bounding box center [368, 285] width 434 height 346
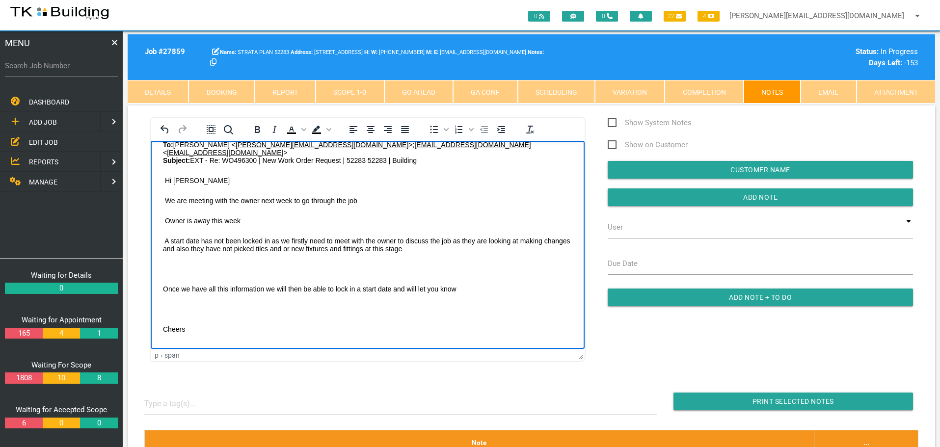
click at [169, 265] on p "Rich Text Area. Press ALT-0 for help." at bounding box center [367, 269] width 409 height 8
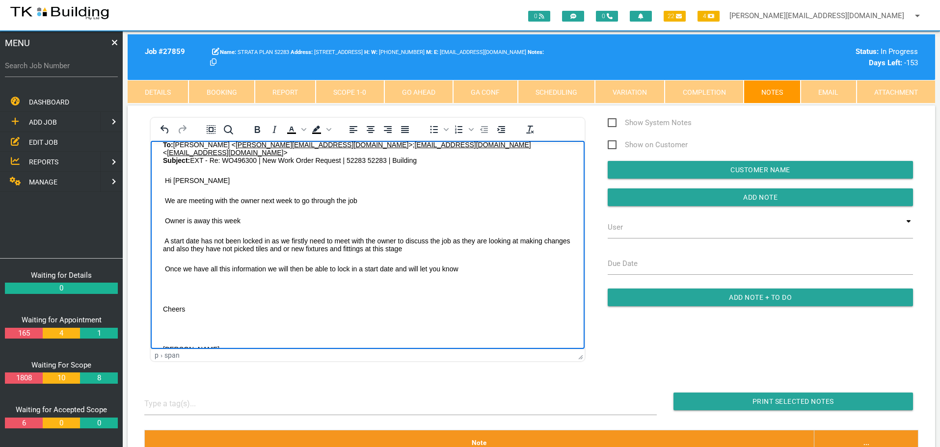
click at [168, 285] on p "Rich Text Area. Press ALT-0 for help." at bounding box center [367, 289] width 409 height 8
click at [167, 296] on body "From: [PERSON_NAME] < [EMAIL_ADDRESS][DOMAIN_NAME] > Sent: [DATE] 9:32 AM To: […" at bounding box center [368, 254] width 434 height 285
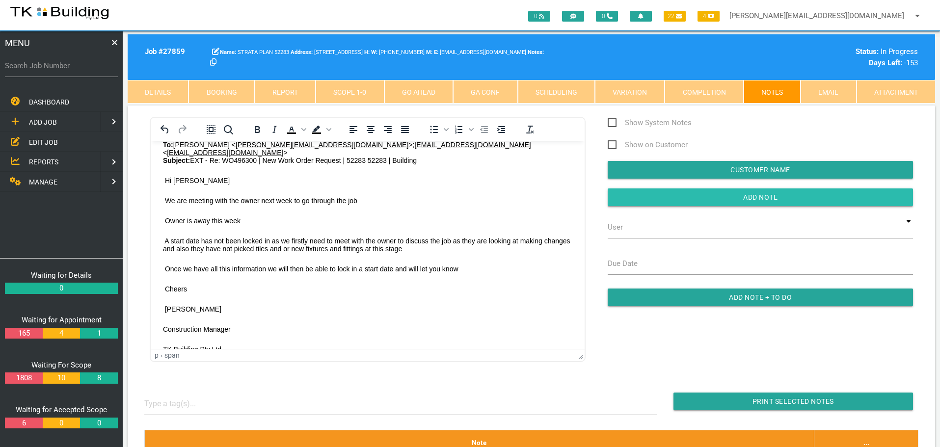
click at [620, 203] on input "button" at bounding box center [760, 197] width 305 height 18
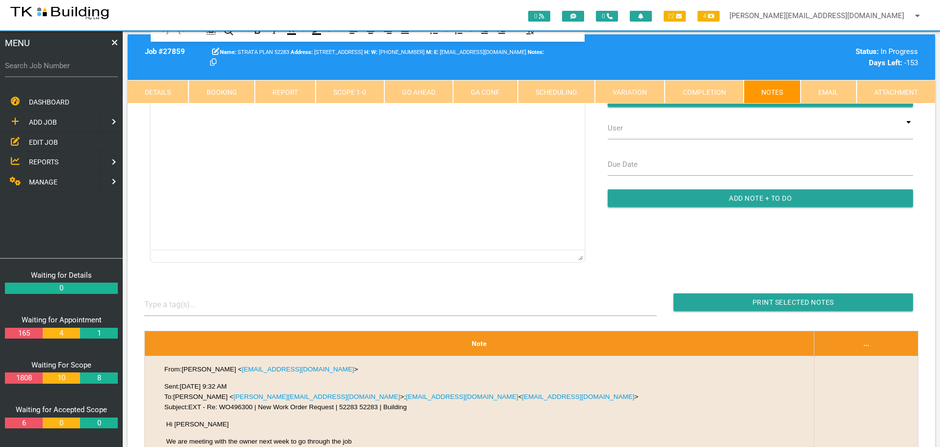
scroll to position [245, 0]
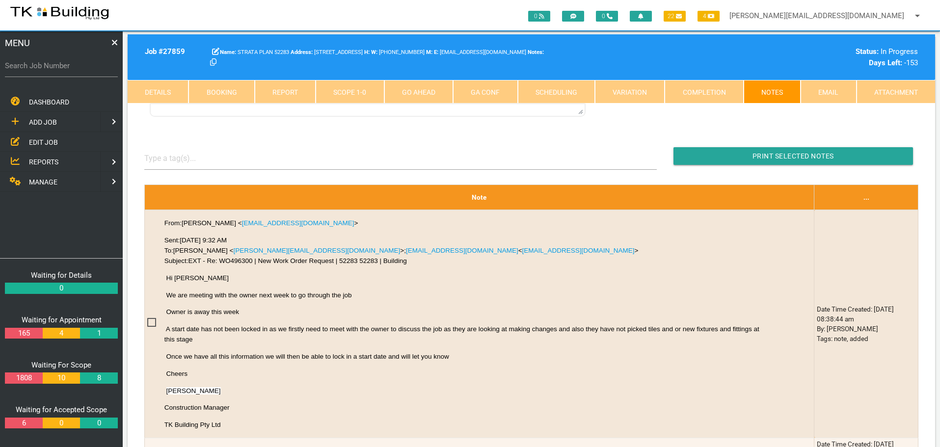
click at [236, 91] on link "Booking" at bounding box center [221, 92] width 66 height 24
select select "9"
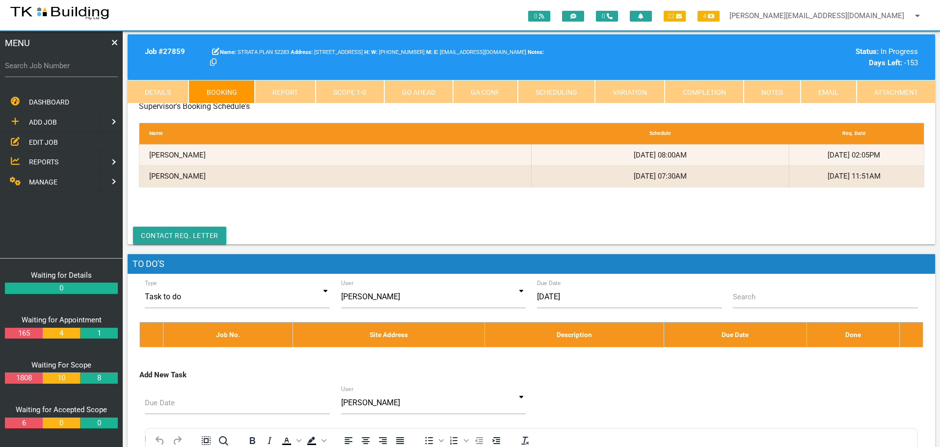
scroll to position [295, 0]
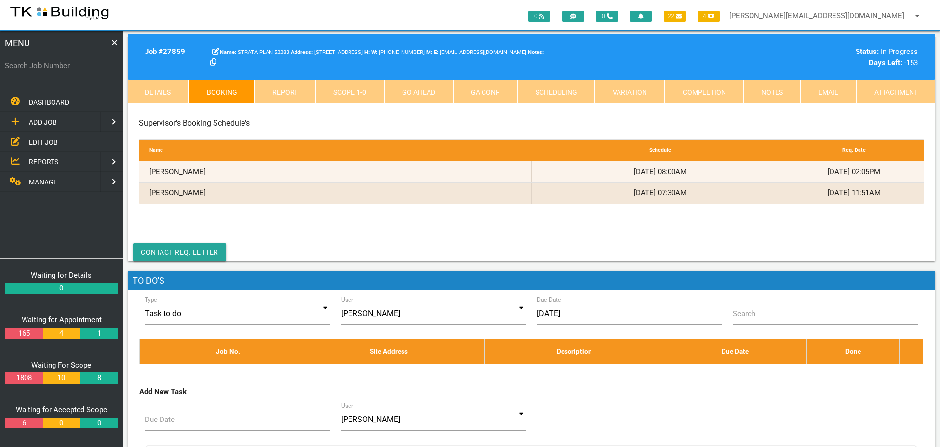
click at [46, 143] on span "EDIT JOB" at bounding box center [43, 142] width 29 height 8
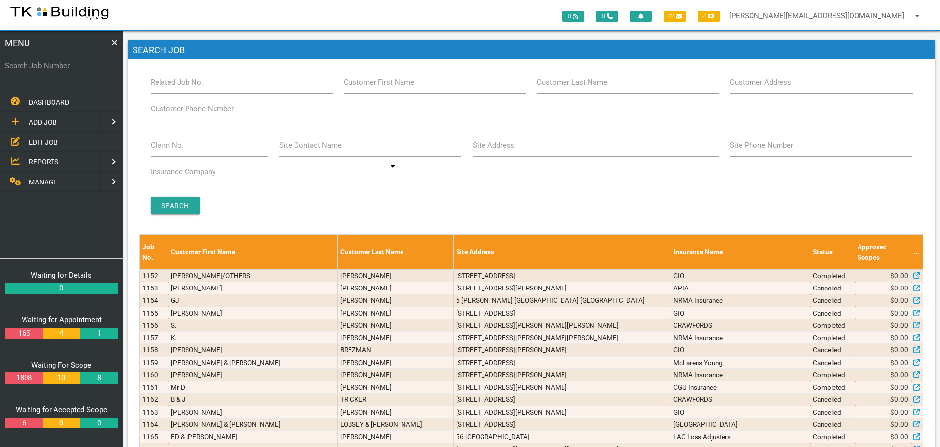
click at [181, 150] on label "Claim No." at bounding box center [167, 145] width 33 height 11
click at [181, 150] on input "Claim No." at bounding box center [210, 145] width 118 height 23
type input "068100"
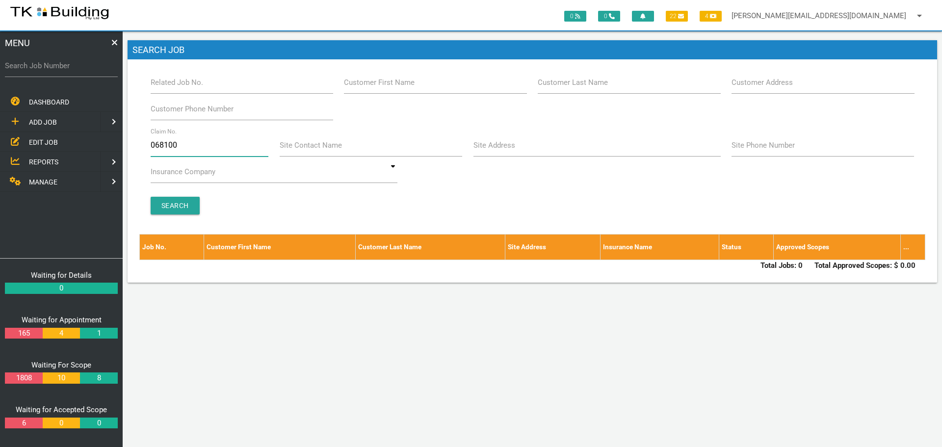
click at [188, 146] on input "068100" at bounding box center [210, 145] width 118 height 23
type input "0"
click at [560, 87] on label "Customer Last Name" at bounding box center [573, 82] width 70 height 11
click at [560, 87] on input "Customer Last Name" at bounding box center [629, 82] width 183 height 23
type input "11473"
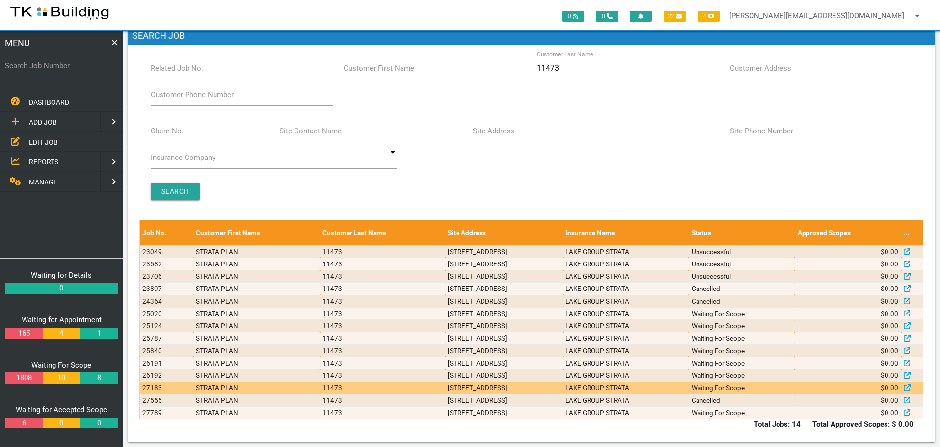
scroll to position [22, 0]
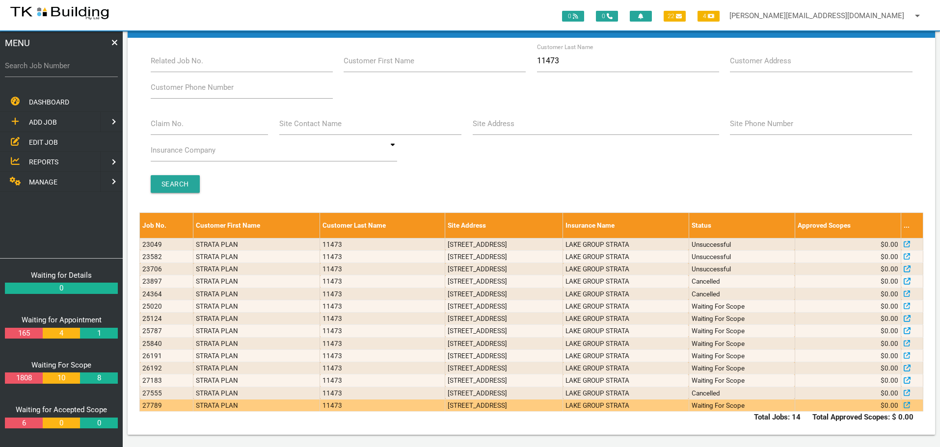
click at [445, 407] on td "[STREET_ADDRESS]" at bounding box center [504, 405] width 118 height 12
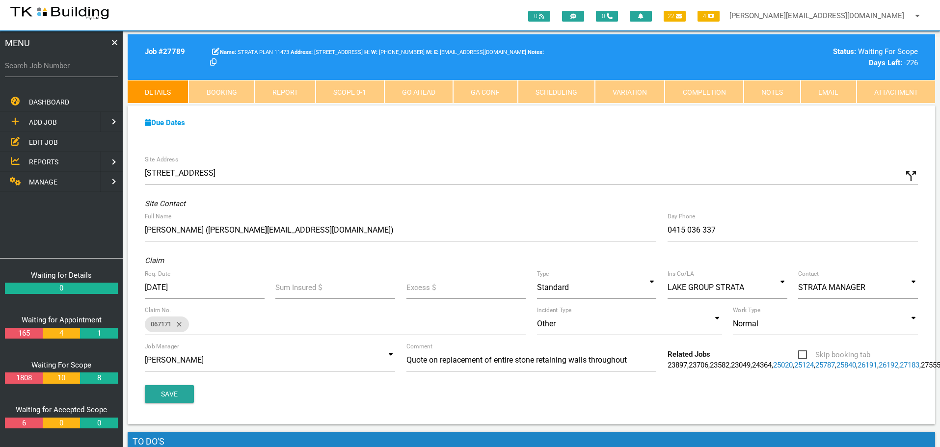
click at [778, 93] on link "Notes" at bounding box center [772, 92] width 57 height 24
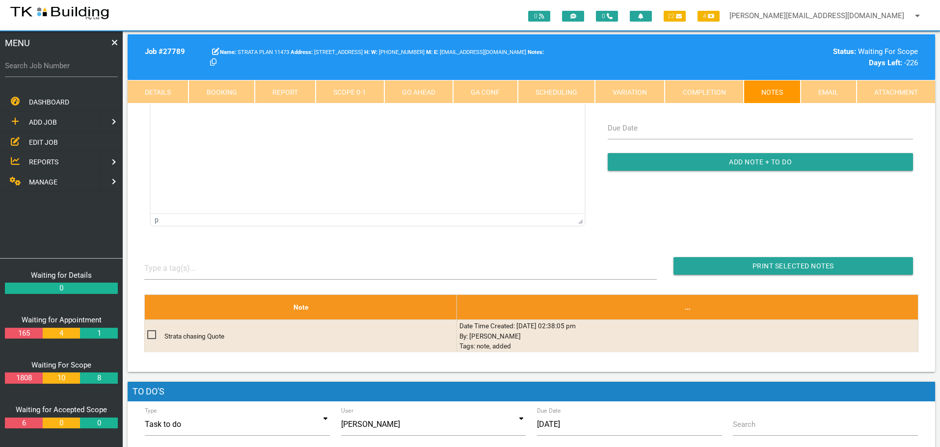
scroll to position [147, 0]
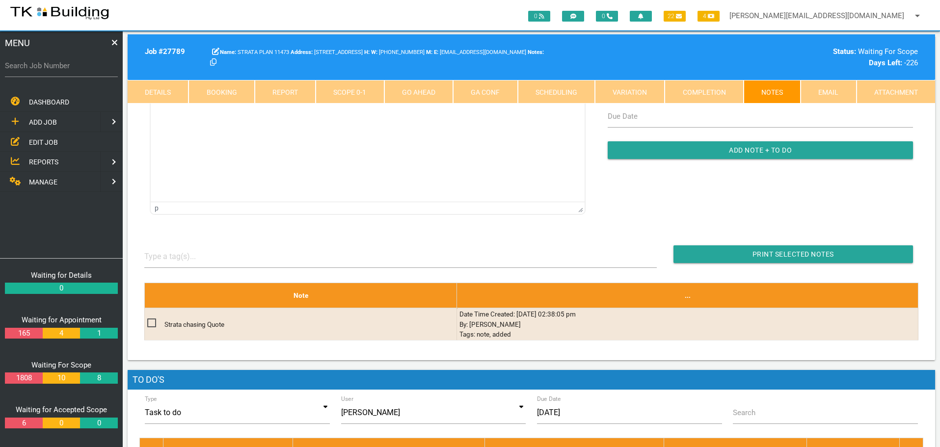
click at [231, 90] on link "Booking" at bounding box center [221, 92] width 66 height 24
select select "9"
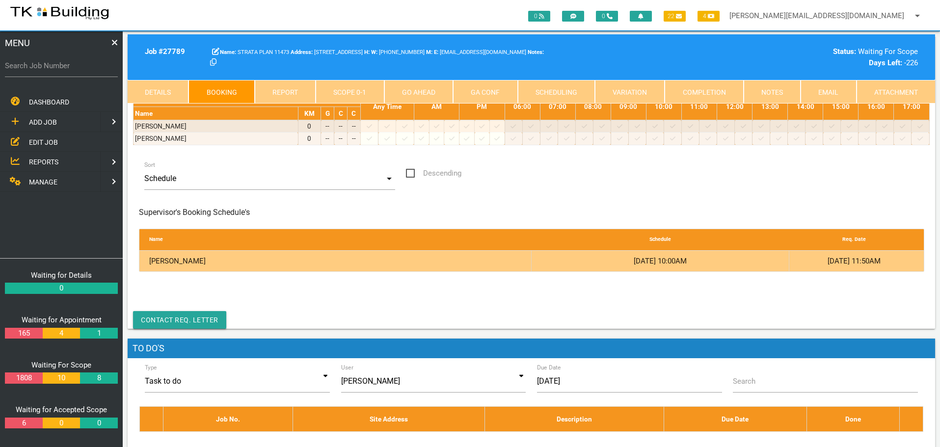
scroll to position [49, 0]
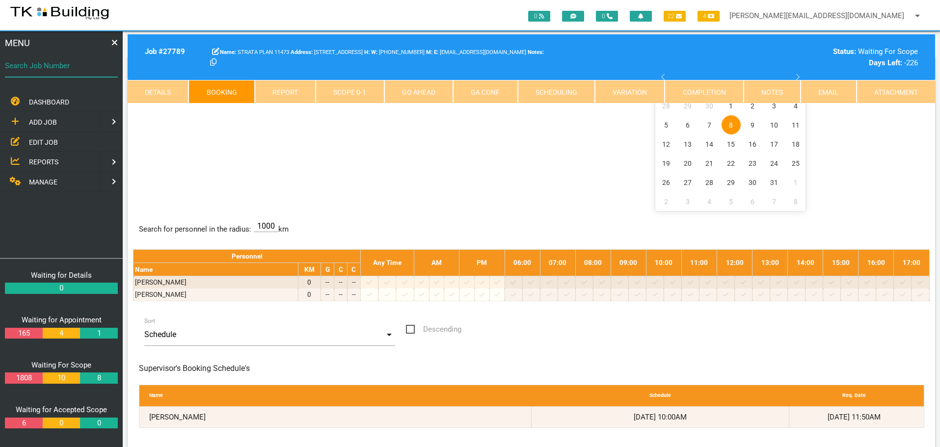
click at [52, 73] on input "Search Job Number" at bounding box center [61, 65] width 113 height 23
type input "27750"
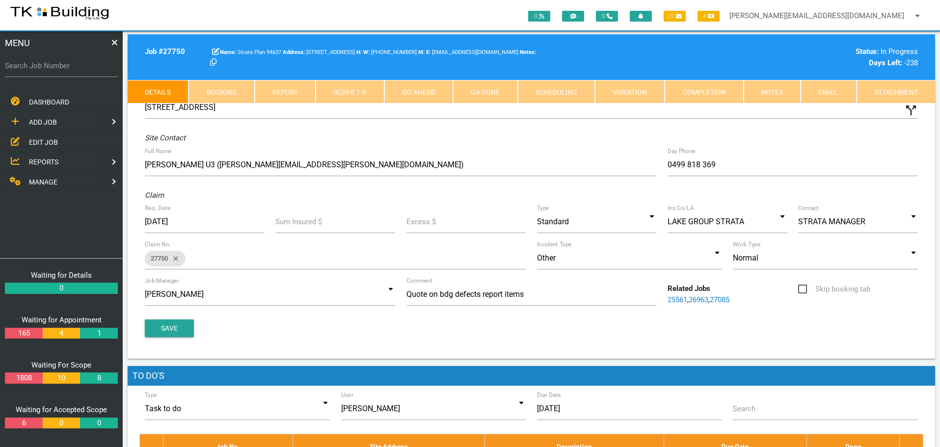
click at [348, 88] on link "Scope 1 - 0" at bounding box center [350, 92] width 68 height 24
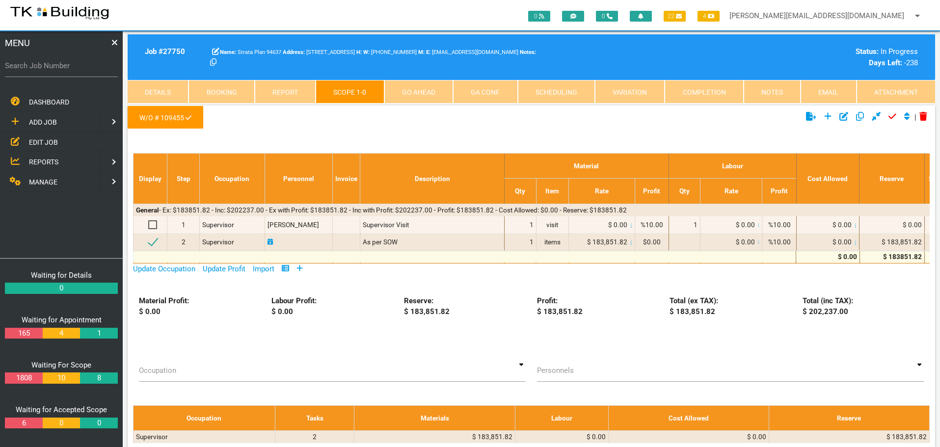
click at [782, 95] on link "Notes" at bounding box center [772, 92] width 57 height 24
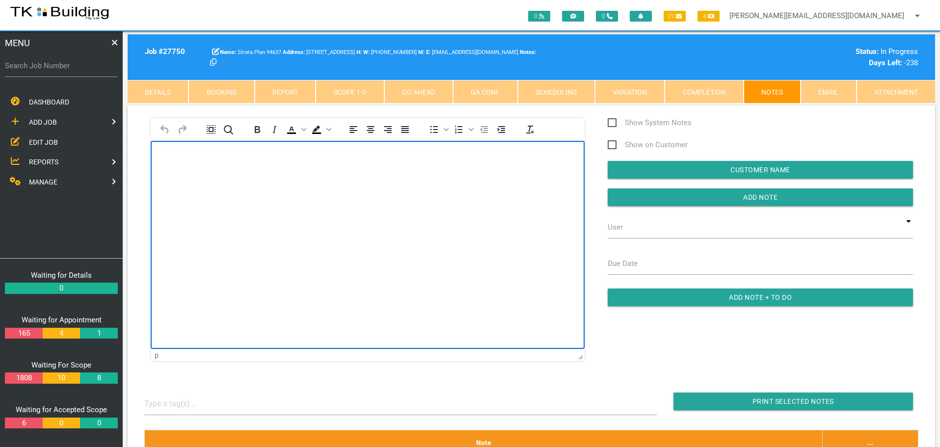
click at [174, 171] on body "Rich Text Area. Press ALT-0 for help." at bounding box center [368, 169] width 434 height 32
click at [171, 156] on p "Rich Text Area. Press ALT-0 for help." at bounding box center [367, 157] width 409 height 8
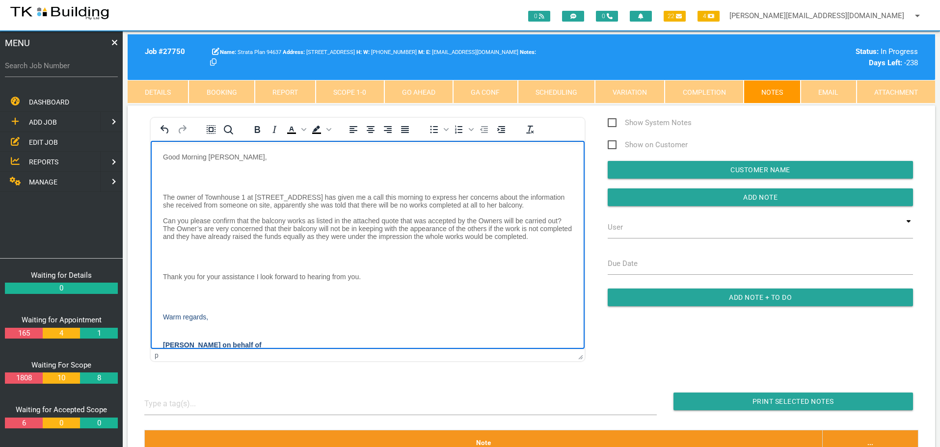
click at [174, 173] on p "Rich Text Area. Press ALT-0 for help." at bounding box center [367, 177] width 409 height 8
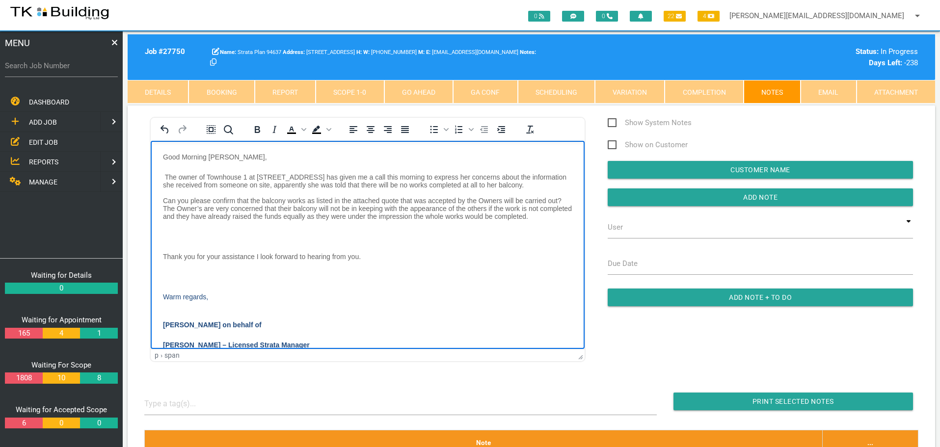
click at [168, 231] on body "Good Morning [PERSON_NAME], The owner of Townhouse 1 at [STREET_ADDRESS] has gi…" at bounding box center [368, 263] width 434 height 220
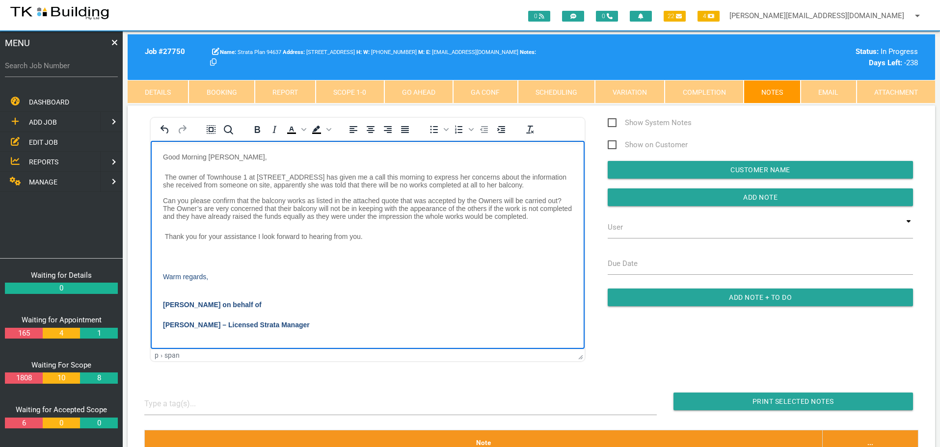
click at [170, 253] on p "Rich Text Area. Press ALT-0 for help." at bounding box center [367, 256] width 409 height 8
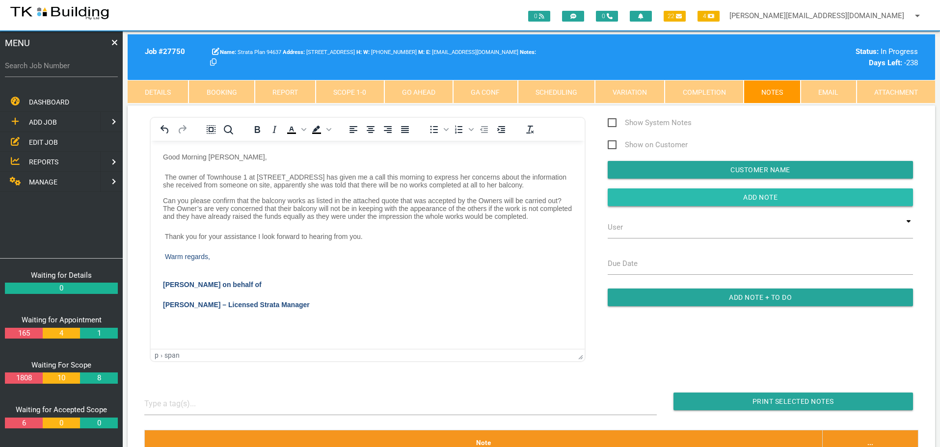
click at [632, 196] on input "button" at bounding box center [760, 197] width 305 height 18
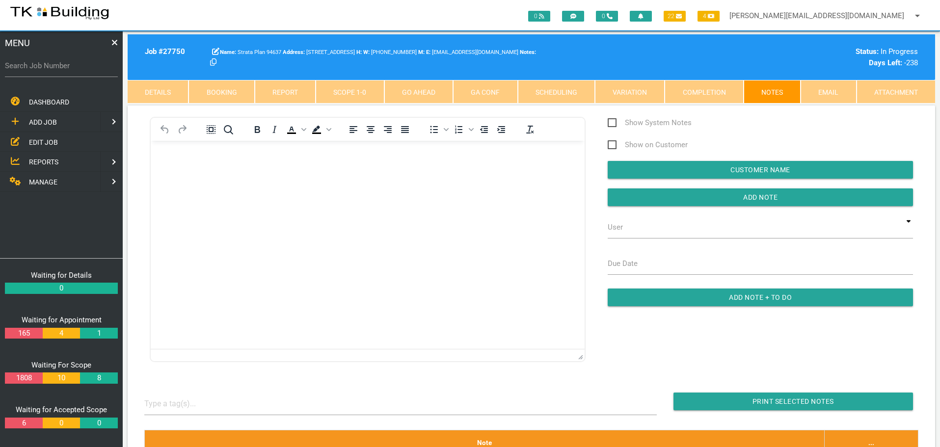
click at [163, 84] on link "Details" at bounding box center [158, 92] width 61 height 24
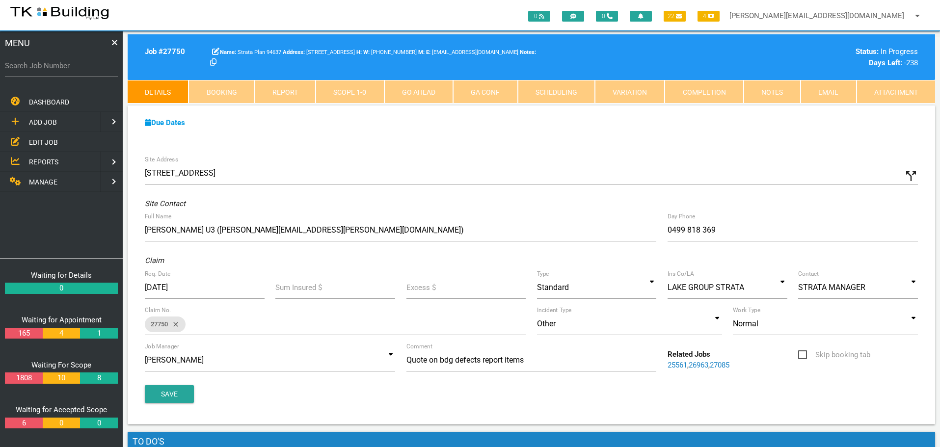
click at [41, 140] on span "EDIT JOB" at bounding box center [43, 142] width 29 height 8
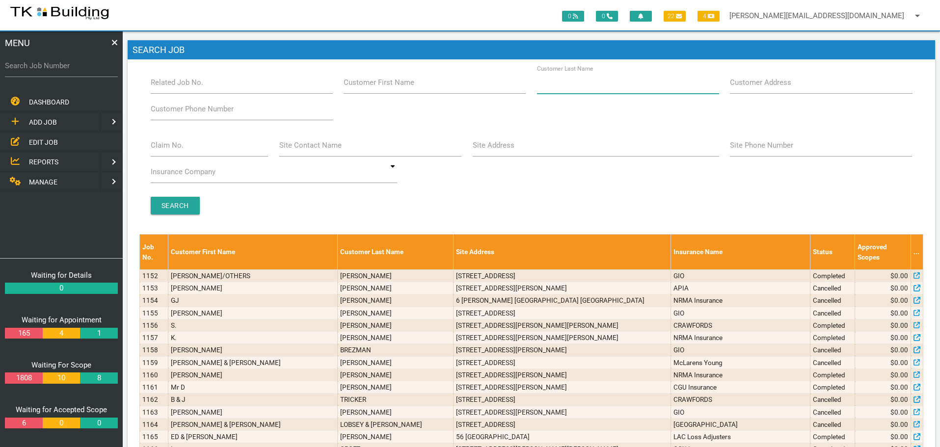
click at [559, 88] on input "Customer Last Name" at bounding box center [628, 82] width 182 height 23
type input "52283"
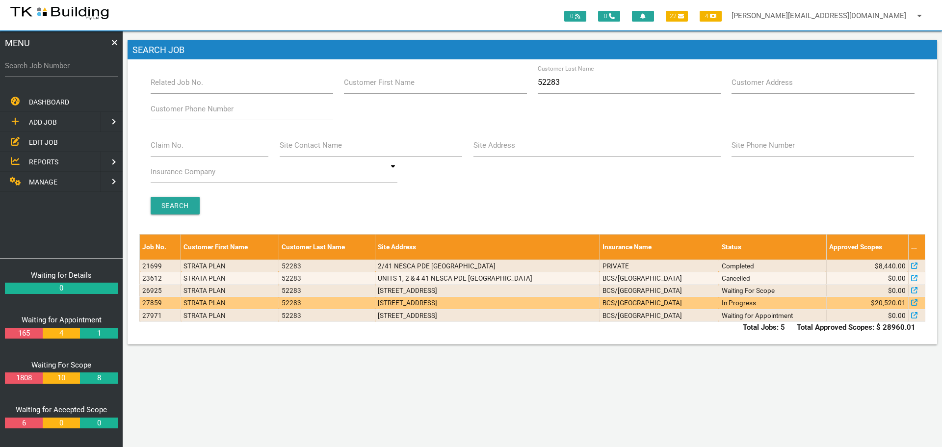
click at [775, 307] on td "In Progress" at bounding box center [772, 303] width 107 height 12
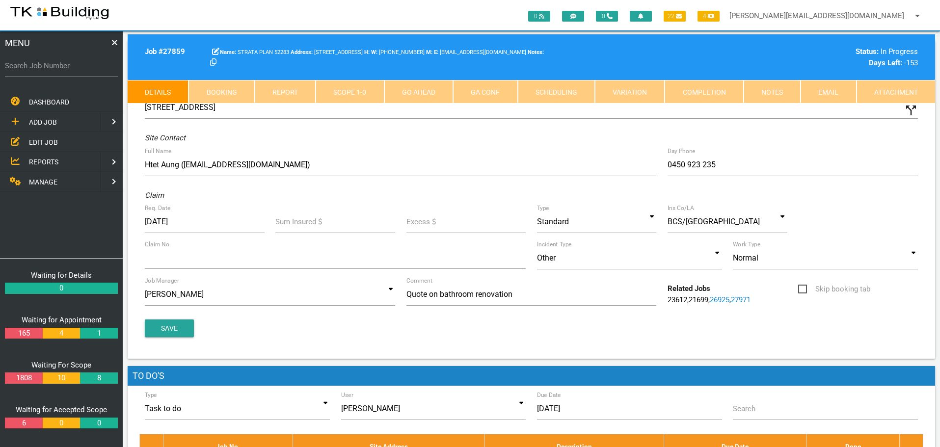
click at [775, 93] on link "Notes" at bounding box center [772, 92] width 57 height 24
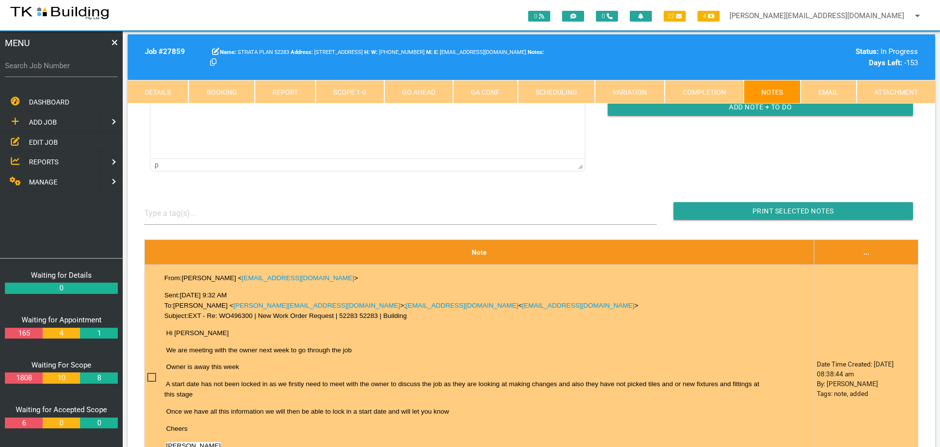
scroll to position [196, 0]
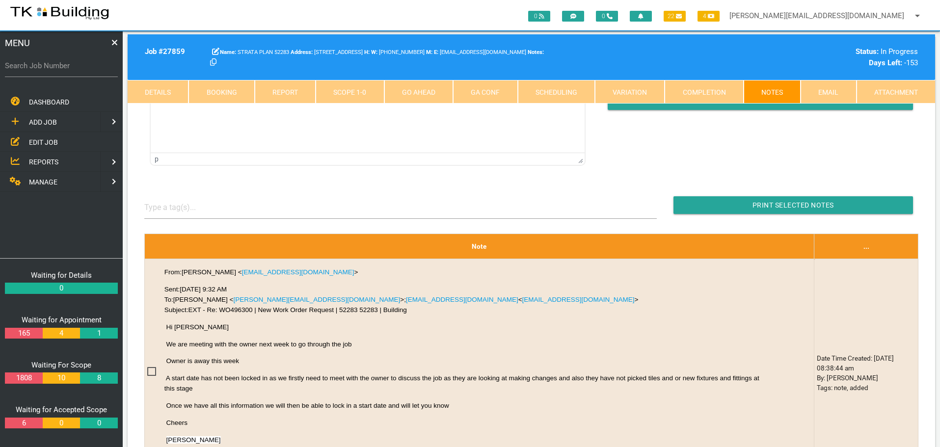
click at [42, 140] on span "EDIT JOB" at bounding box center [43, 142] width 29 height 8
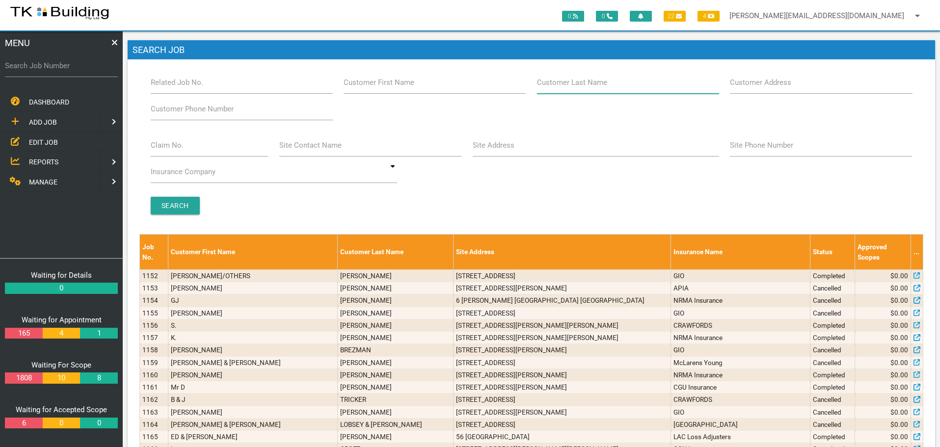
click at [621, 85] on input "Customer Last Name" at bounding box center [628, 82] width 182 height 23
type input "56524"
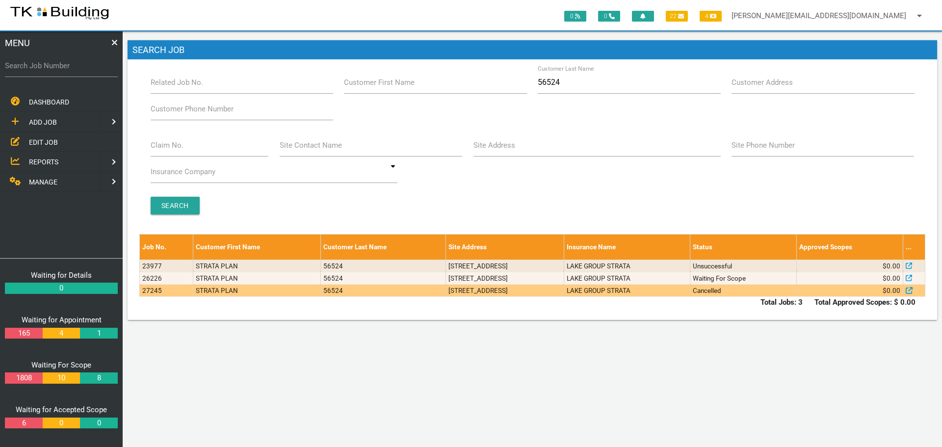
click at [527, 295] on td "[STREET_ADDRESS]" at bounding box center [505, 291] width 118 height 12
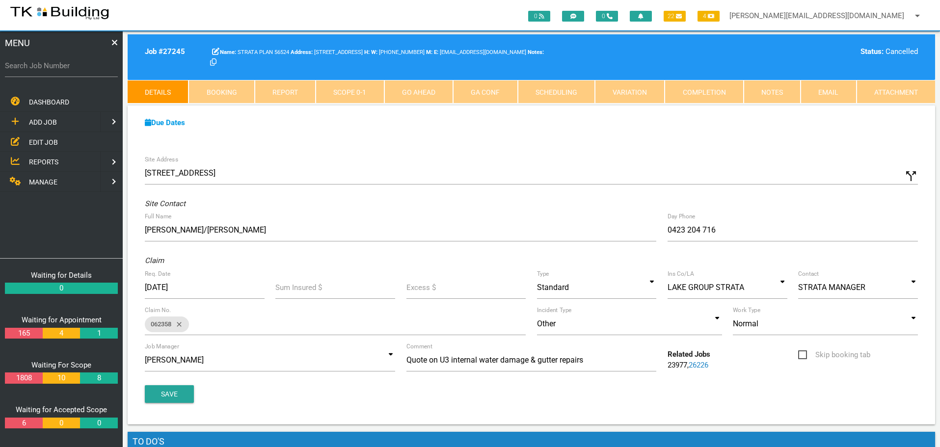
click at [773, 89] on link "Notes" at bounding box center [772, 92] width 57 height 24
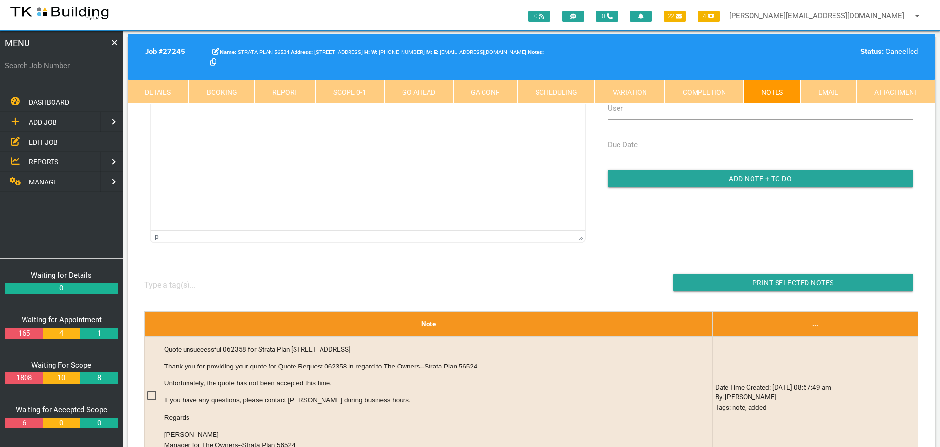
scroll to position [98, 0]
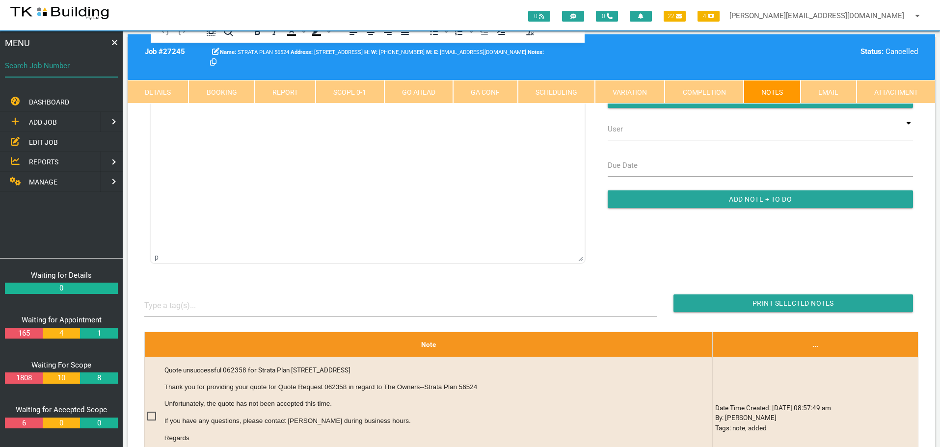
click at [62, 73] on input "Search Job Number" at bounding box center [61, 65] width 113 height 23
type input "27484"
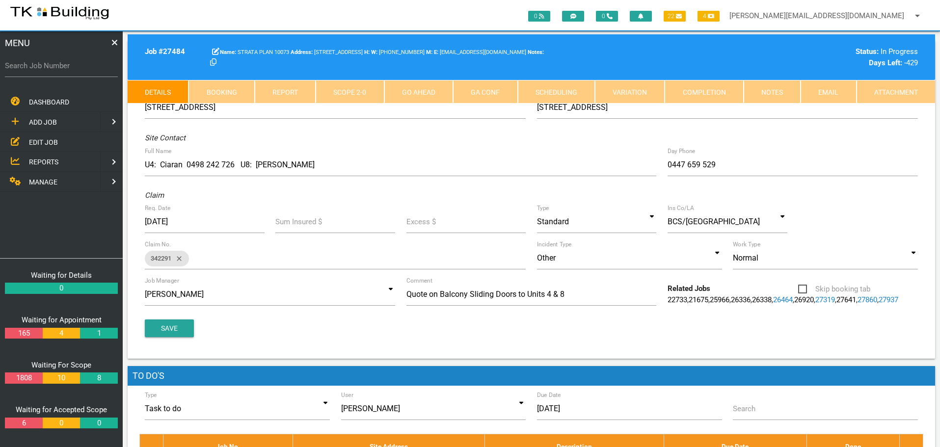
click at [766, 88] on link "Notes" at bounding box center [772, 92] width 57 height 24
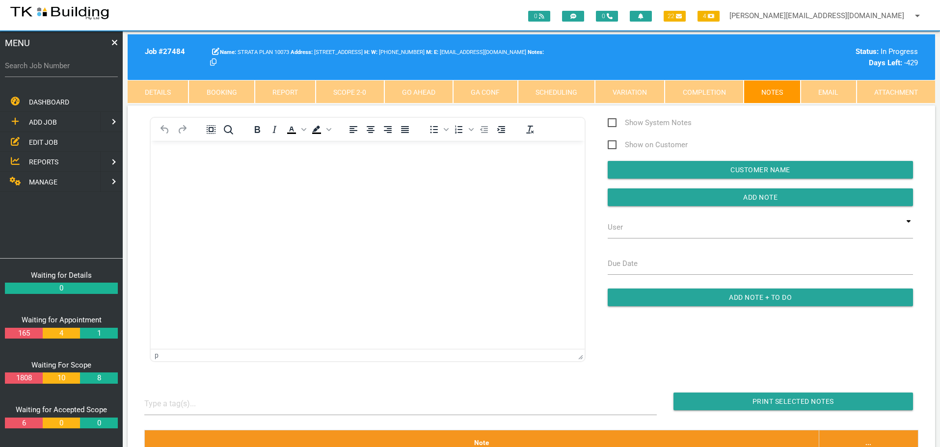
click at [187, 181] on body "Rich Text Area. Press ALT-0 for help." at bounding box center [368, 169] width 434 height 32
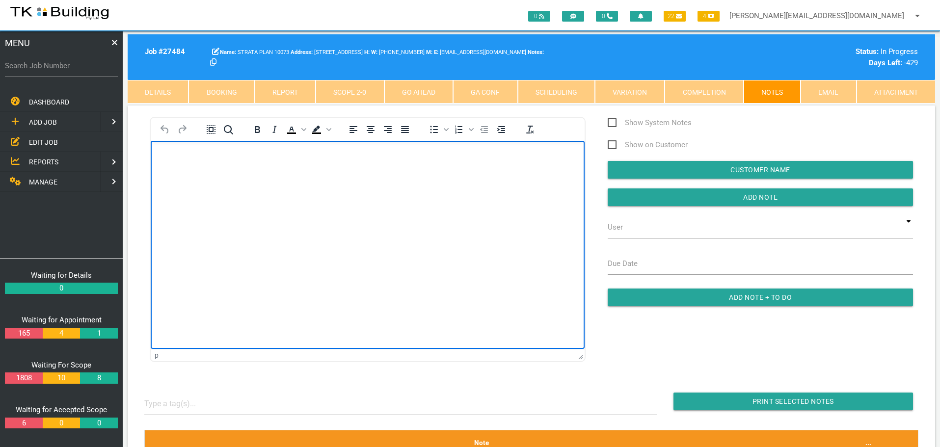
click at [170, 161] on body "Rich Text Area. Press ALT-0 for help." at bounding box center [368, 169] width 434 height 32
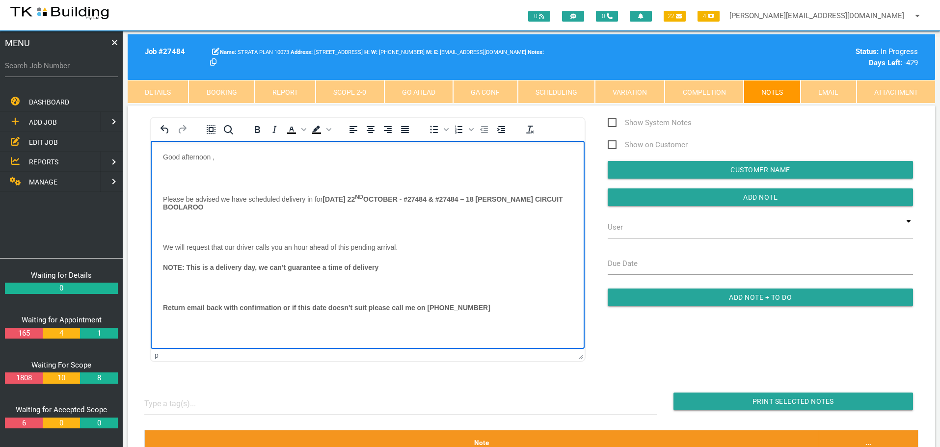
click at [167, 170] on body "Good afternoon , Please be advised we have scheduled delivery in for [DATE] - #…" at bounding box center [368, 244] width 434 height 183
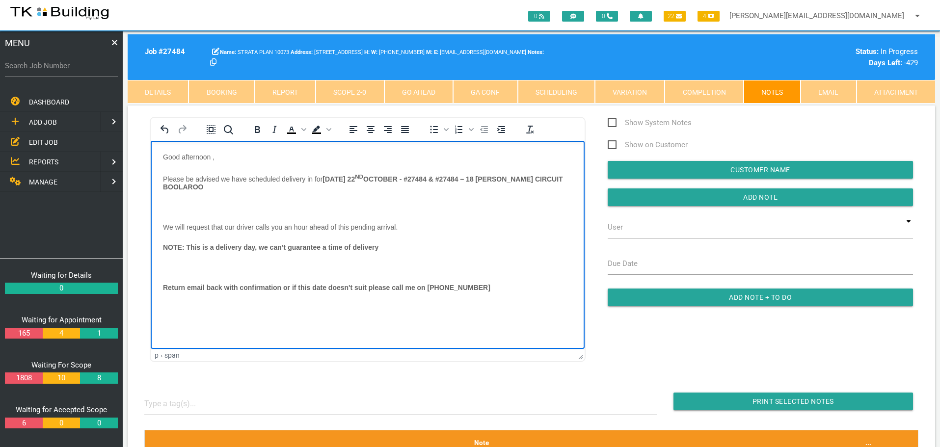
click at [166, 203] on p "Rich Text Area. Press ALT-0 for help." at bounding box center [367, 207] width 409 height 8
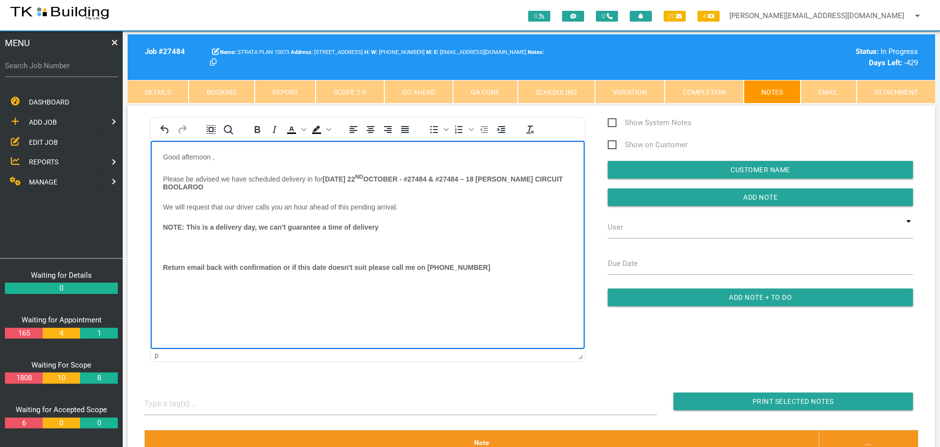
click at [166, 239] on body "Good afternoon , Please be advised we have scheduled delivery in for [DATE] - #…" at bounding box center [368, 224] width 434 height 143
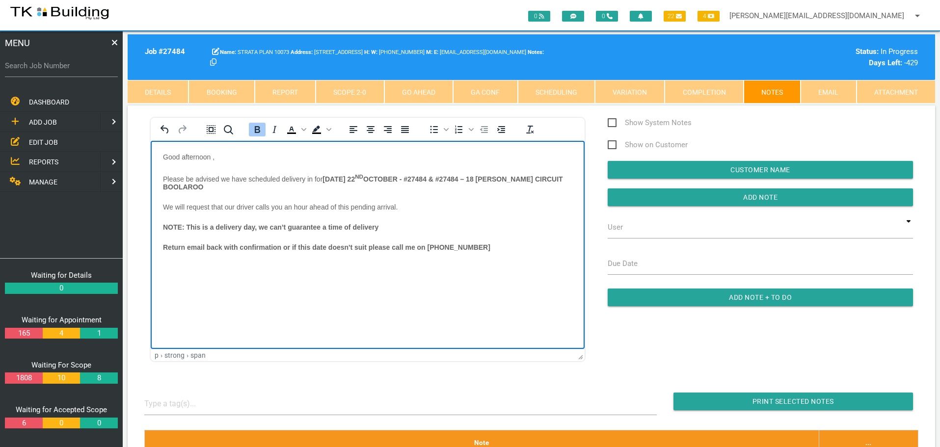
click at [163, 260] on body "Good afternoon , Please be advised we have scheduled delivery in for [DATE] - #…" at bounding box center [368, 214] width 434 height 123
click at [488, 246] on p "Return email back with confirmation or if this date doesn't suit please call me…" at bounding box center [367, 247] width 409 height 8
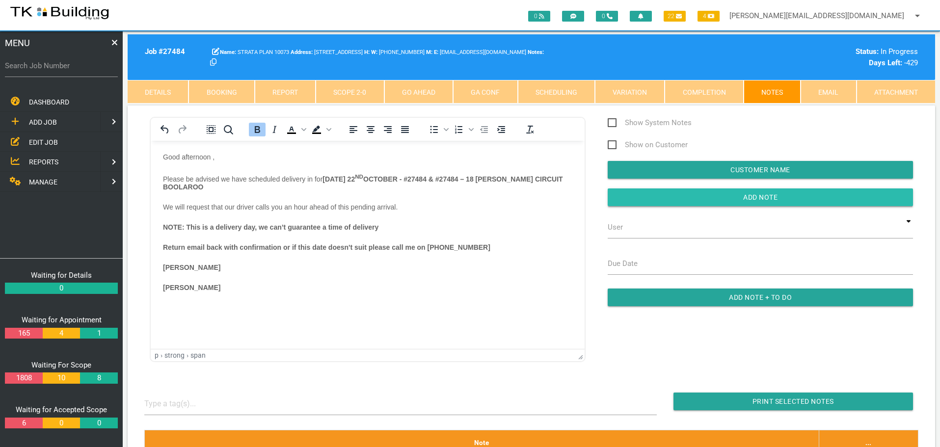
click at [657, 202] on input "button" at bounding box center [760, 197] width 305 height 18
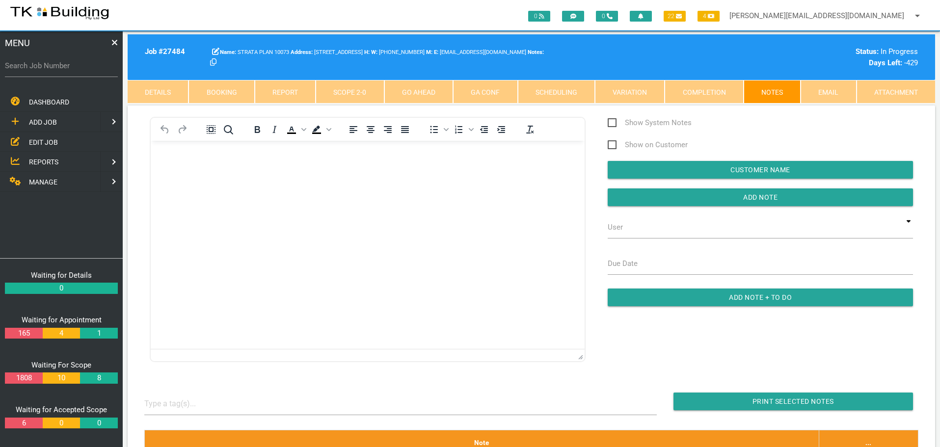
click at [38, 138] on span "EDIT JOB" at bounding box center [43, 142] width 29 height 8
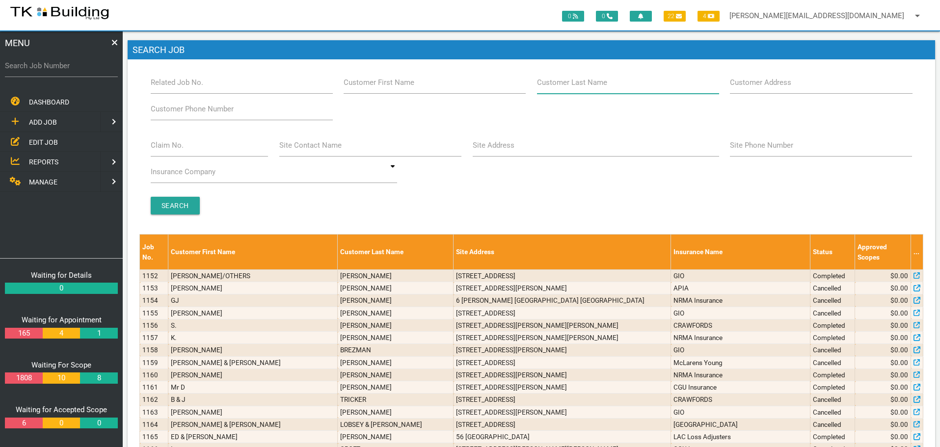
click at [609, 88] on input "Customer Last Name" at bounding box center [628, 82] width 182 height 23
type input "20882"
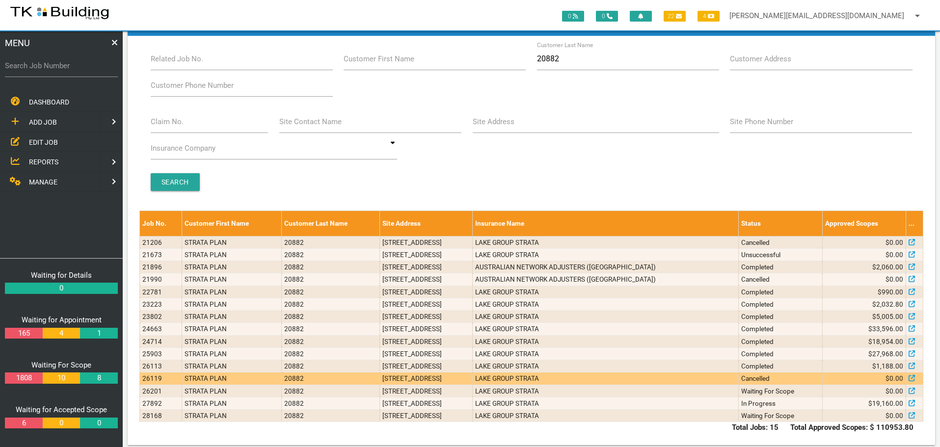
scroll to position [34, 0]
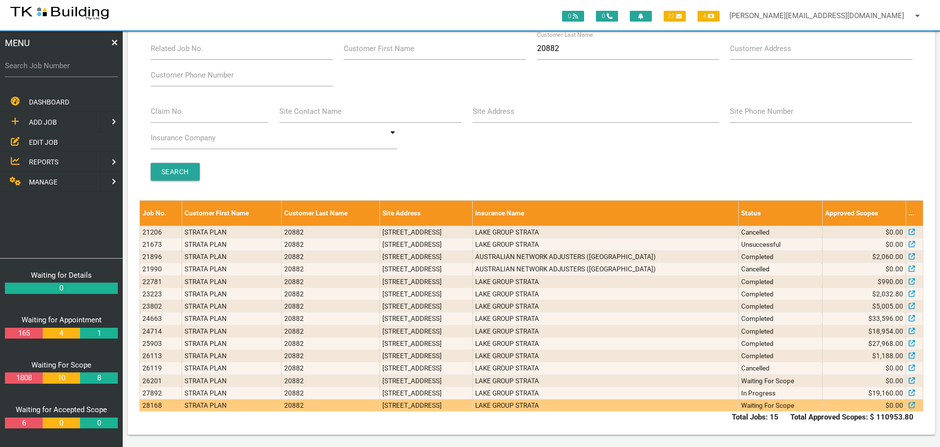
click at [700, 405] on td "LAKE GROUP STRATA" at bounding box center [606, 406] width 266 height 12
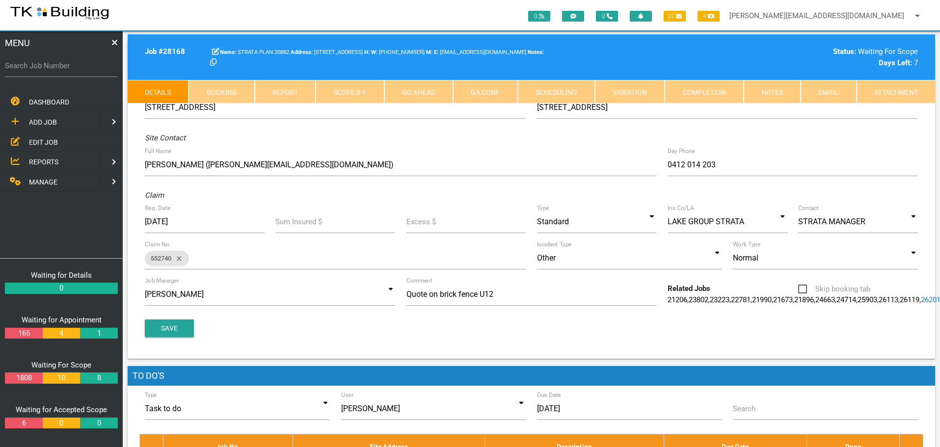
click at [770, 88] on link "Notes" at bounding box center [772, 92] width 57 height 24
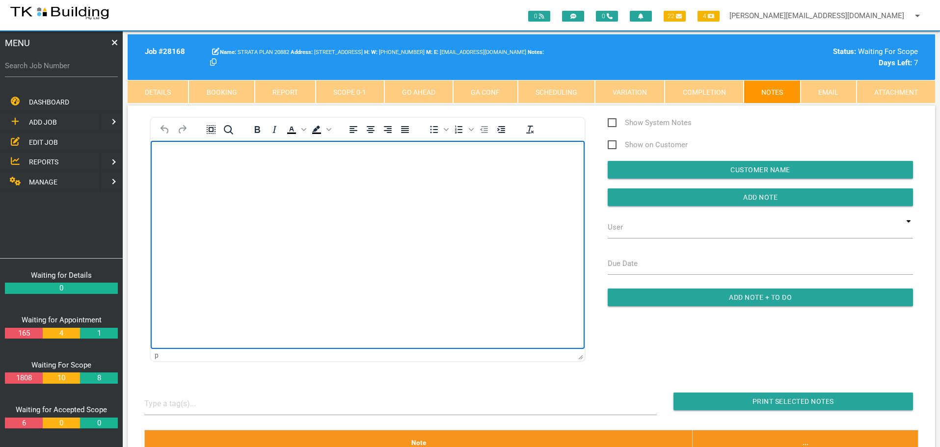
click at [160, 160] on body "Rich Text Area. Press ALT-0 for help." at bounding box center [368, 169] width 434 height 32
click at [372, 156] on p "Job #VL43L41O - Your quote has been uploaded for 20882" at bounding box center [367, 157] width 409 height 8
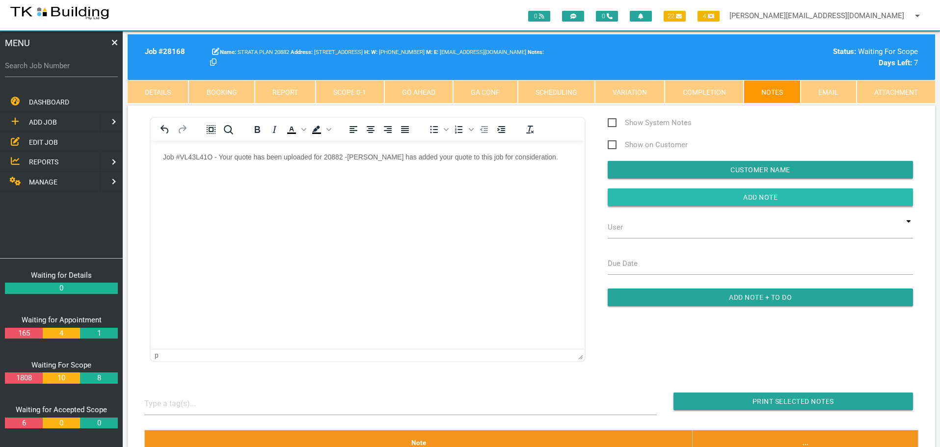
click at [619, 198] on input "button" at bounding box center [760, 197] width 305 height 18
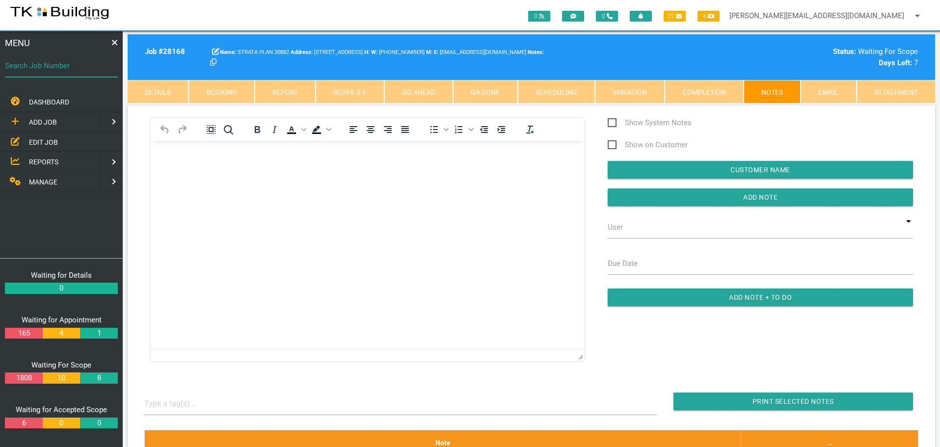
drag, startPoint x: 46, startPoint y: 73, endPoint x: 36, endPoint y: 80, distance: 11.7
click at [46, 73] on input "Search Job Number" at bounding box center [61, 65] width 113 height 23
type input "27730"
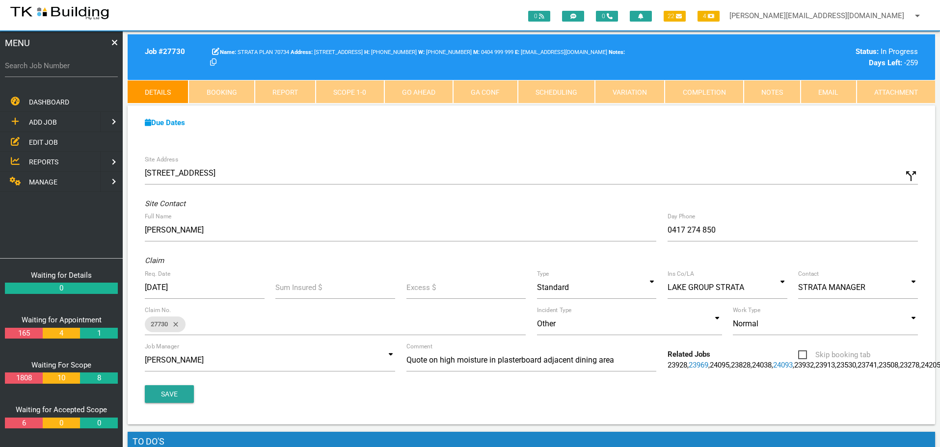
click at [57, 70] on label "Search Job Number" at bounding box center [61, 65] width 113 height 11
click at [57, 70] on input "Search Job Number" at bounding box center [61, 65] width 113 height 23
type input "27853"
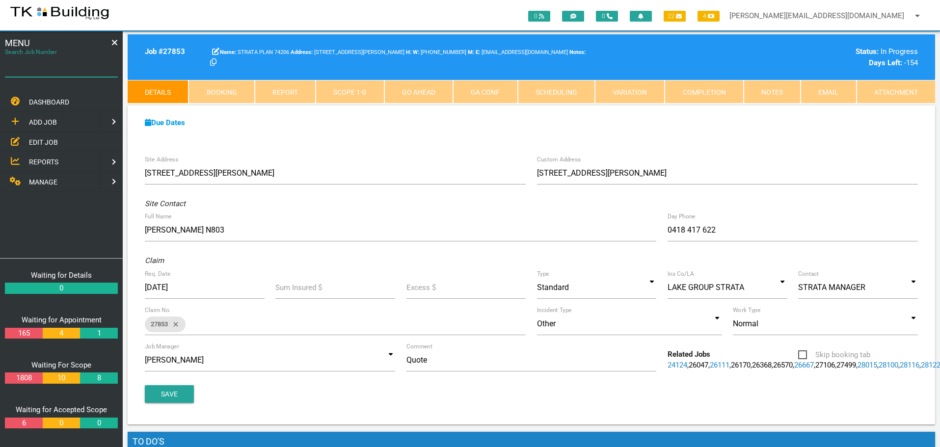
click at [69, 73] on input "Search Job Number" at bounding box center [61, 65] width 113 height 23
type input "28108"
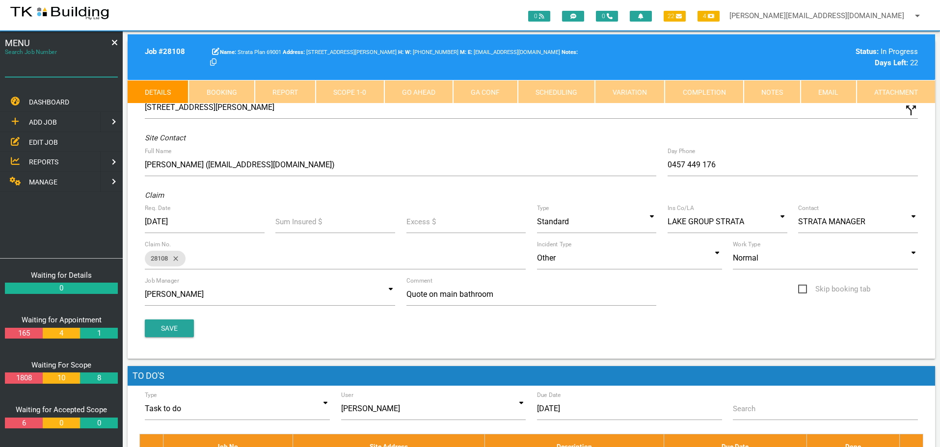
click at [75, 73] on input "Search Job Number" at bounding box center [61, 65] width 113 height 23
type input "27205"
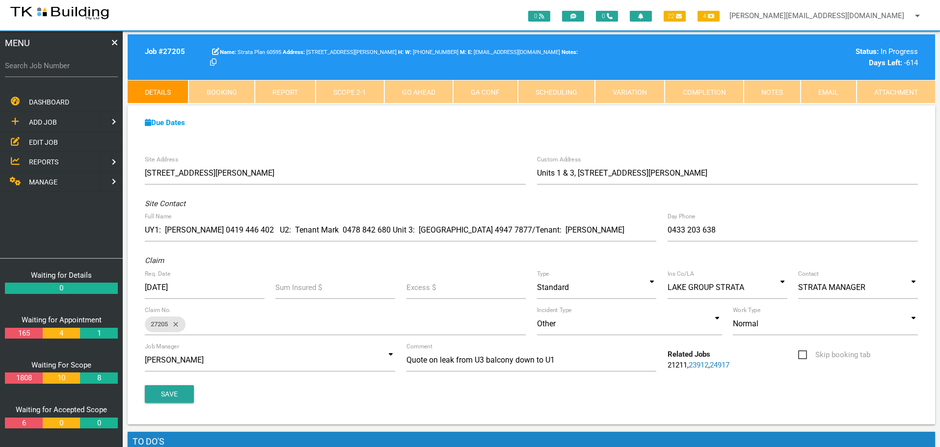
click at [52, 69] on label "Search Job Number" at bounding box center [61, 65] width 113 height 11
click at [52, 69] on input "Search Job Number" at bounding box center [61, 65] width 113 height 23
type input "28117"
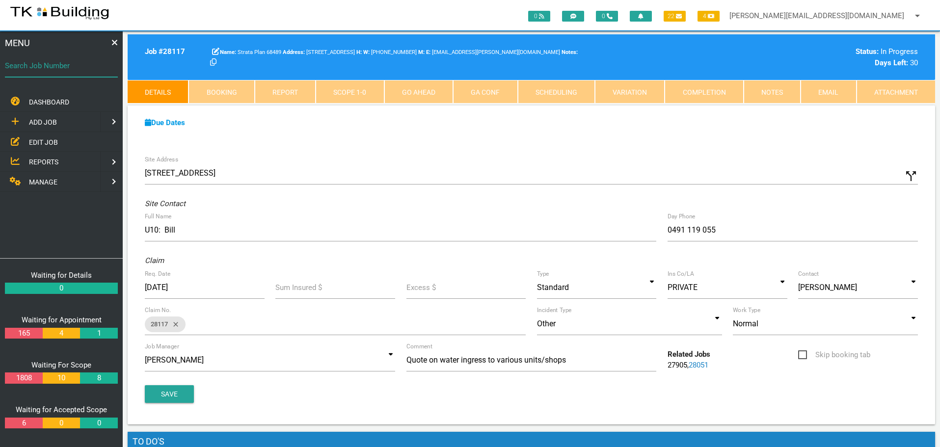
click at [60, 73] on input "Search Job Number" at bounding box center [61, 65] width 113 height 23
type input "27767"
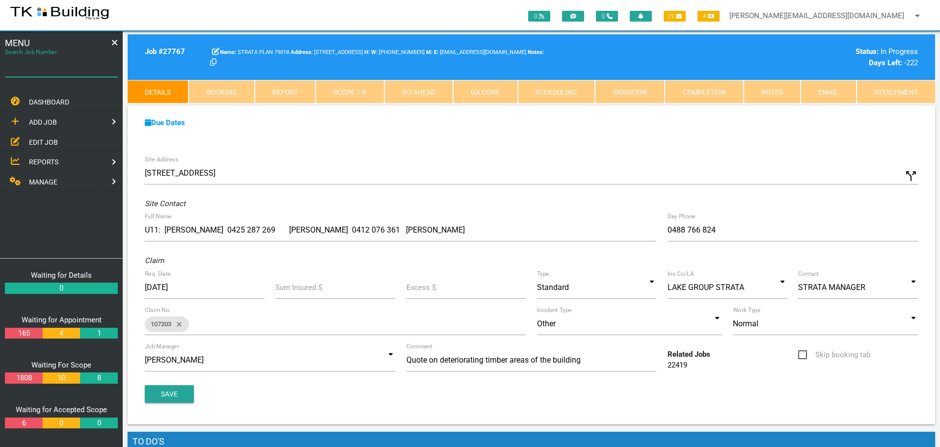
click at [66, 74] on input "Search Job Number" at bounding box center [61, 65] width 113 height 23
type input "25770"
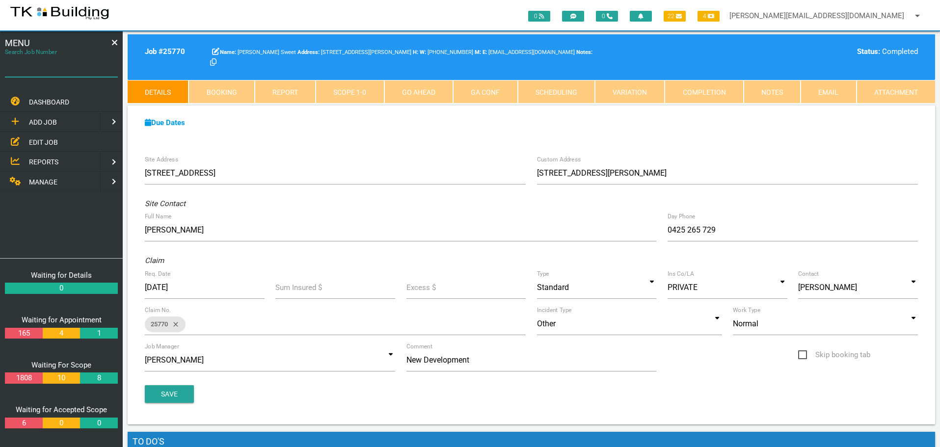
click at [66, 74] on input "Search Job Number" at bounding box center [61, 65] width 113 height 23
type input "27767"
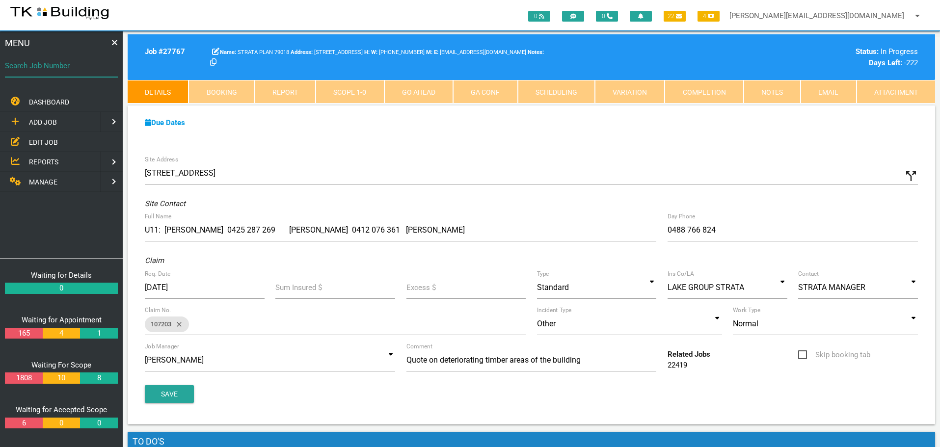
click at [66, 74] on input "Search Job Number" at bounding box center [61, 65] width 113 height 23
type input "27750"
click at [54, 68] on label "Search Job Number" at bounding box center [61, 65] width 113 height 11
click at [54, 68] on input "Search Job Number" at bounding box center [61, 65] width 113 height 23
type input "28118"
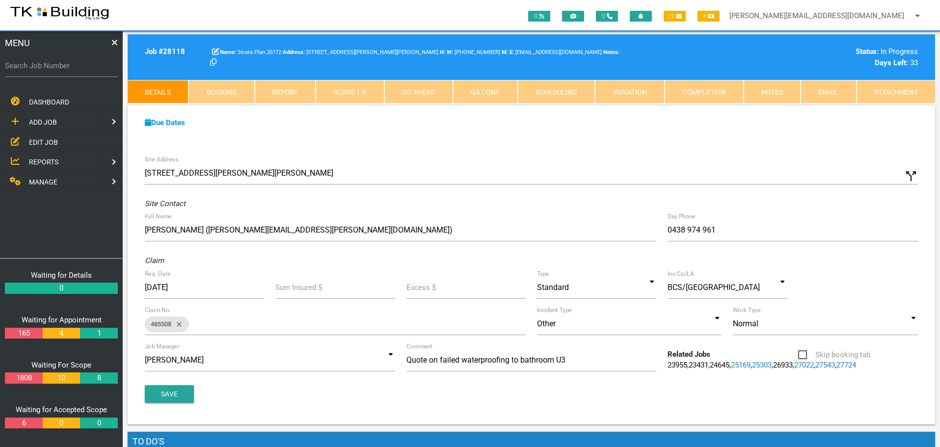
click at [33, 140] on span "EDIT JOB" at bounding box center [43, 142] width 29 height 8
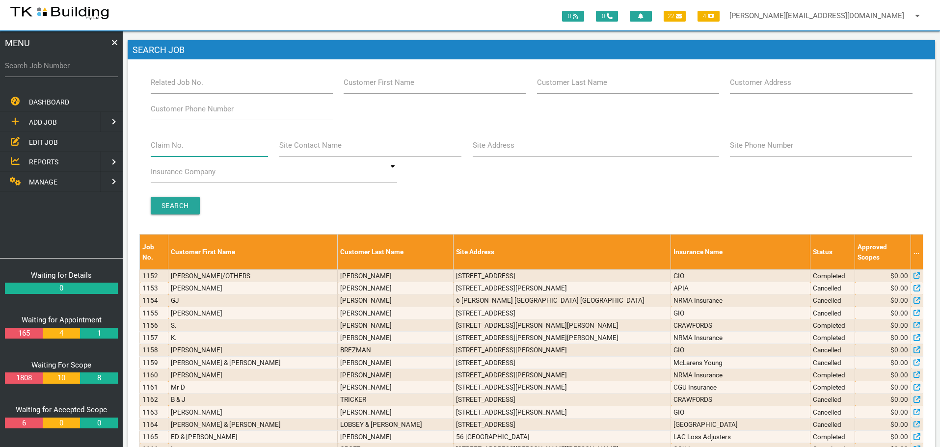
click at [181, 151] on input "Claim No." at bounding box center [210, 145] width 118 height 23
type input "500778"
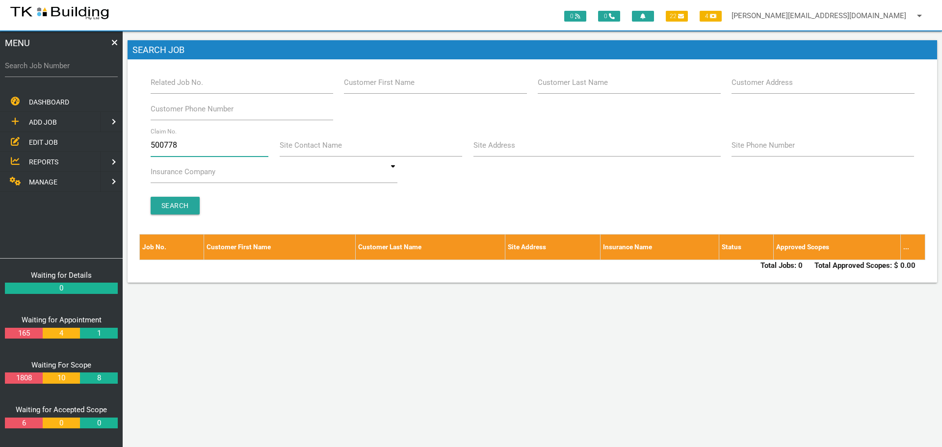
click at [185, 147] on input "500778" at bounding box center [210, 145] width 118 height 23
click at [205, 152] on input "500778" at bounding box center [210, 145] width 118 height 23
type input "5"
click at [583, 83] on label "Customer Last Name" at bounding box center [573, 82] width 70 height 11
click at [583, 83] on input "Customer Last Name" at bounding box center [629, 82] width 183 height 23
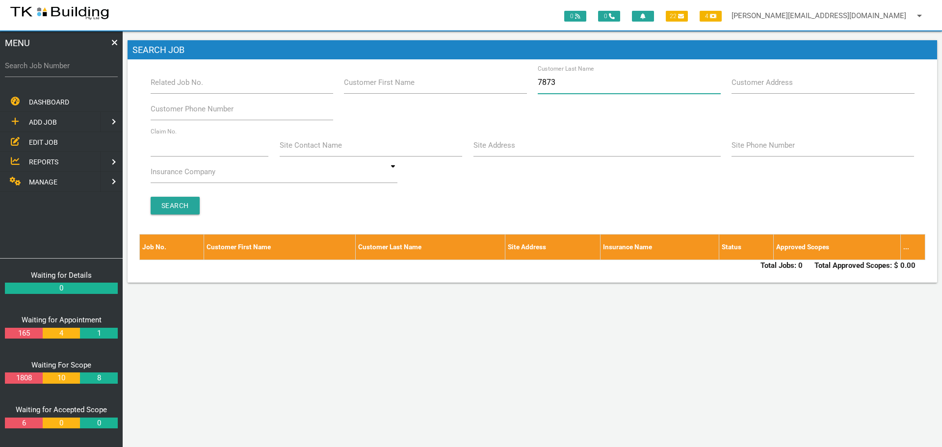
type input "78736"
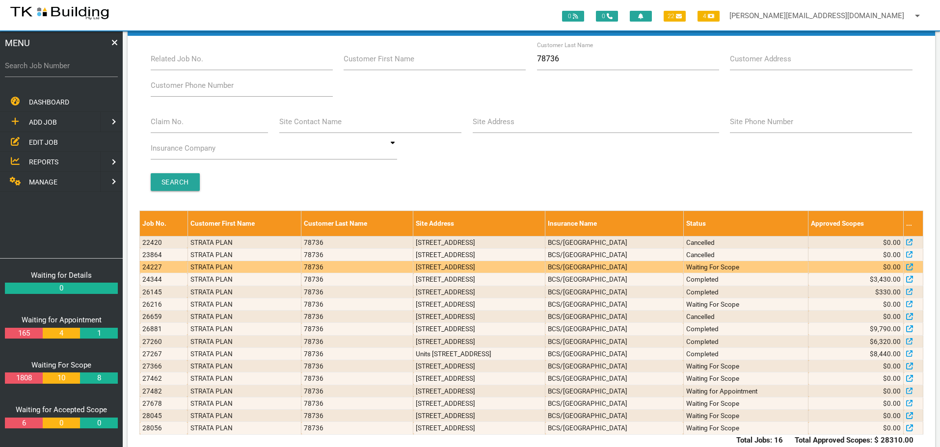
scroll to position [46, 0]
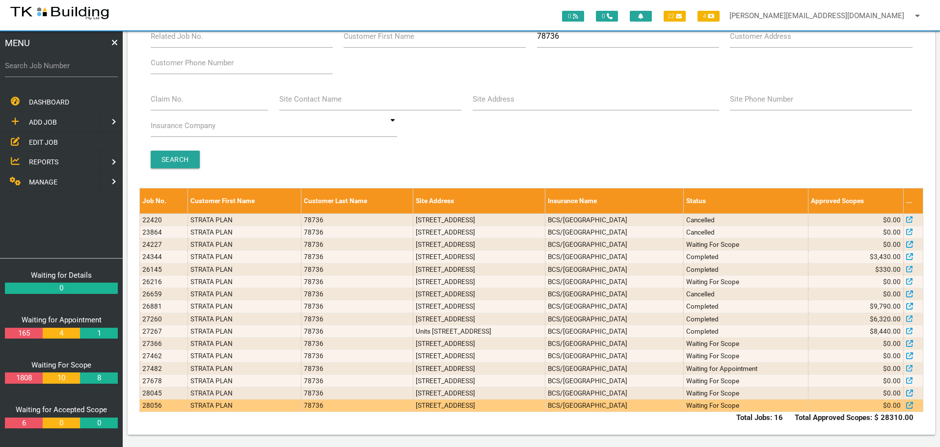
click at [545, 404] on td "[STREET_ADDRESS]" at bounding box center [479, 406] width 132 height 12
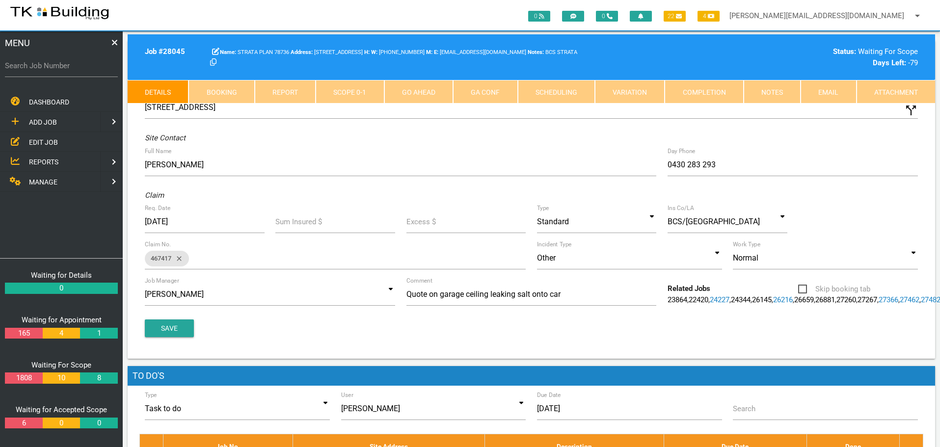
click at [939, 304] on link "27678" at bounding box center [952, 299] width 20 height 9
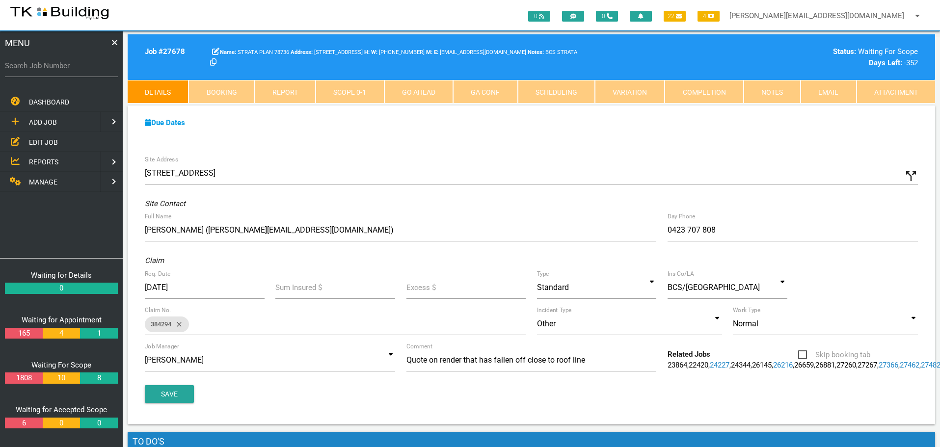
click at [776, 92] on link "Notes" at bounding box center [772, 92] width 57 height 24
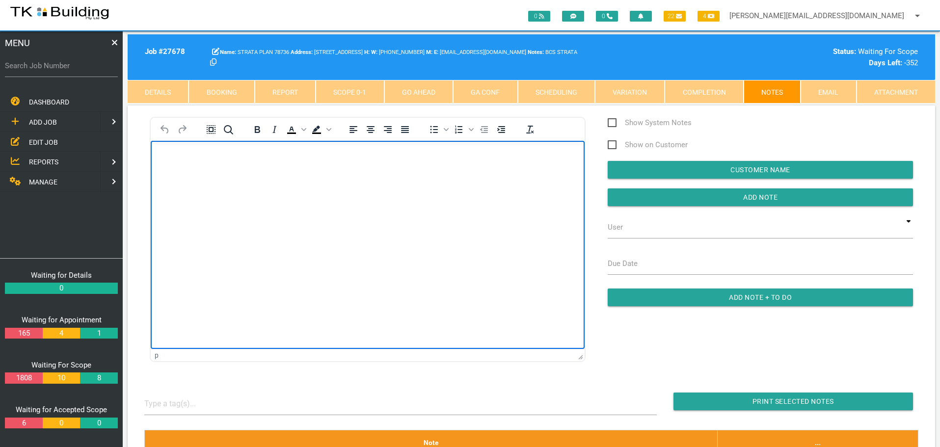
click at [172, 164] on body "Rich Text Area. Press ALT-0 for help." at bounding box center [368, 169] width 434 height 32
drag, startPoint x: 161, startPoint y: 154, endPoint x: 162, endPoint y: 159, distance: 5.1
click at [161, 156] on body "Rich Text Area. Press ALT-0 for help." at bounding box center [368, 169] width 434 height 32
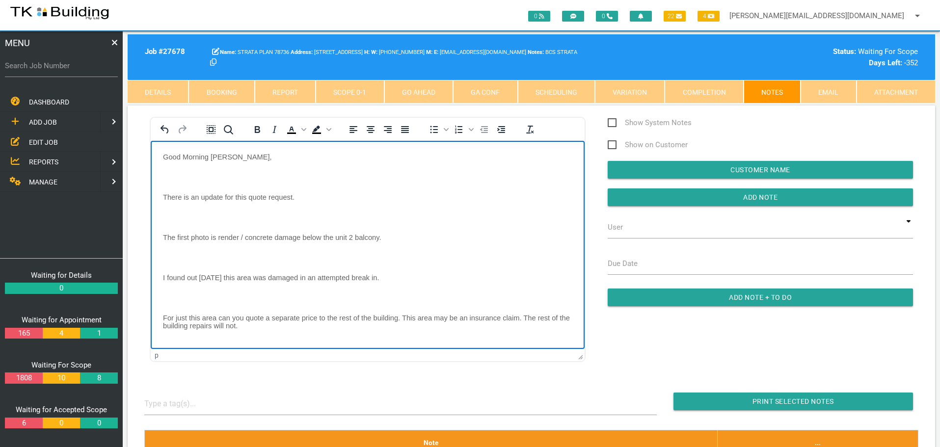
click at [172, 174] on p "Rich Text Area. Press ALT-0 for help." at bounding box center [367, 177] width 409 height 8
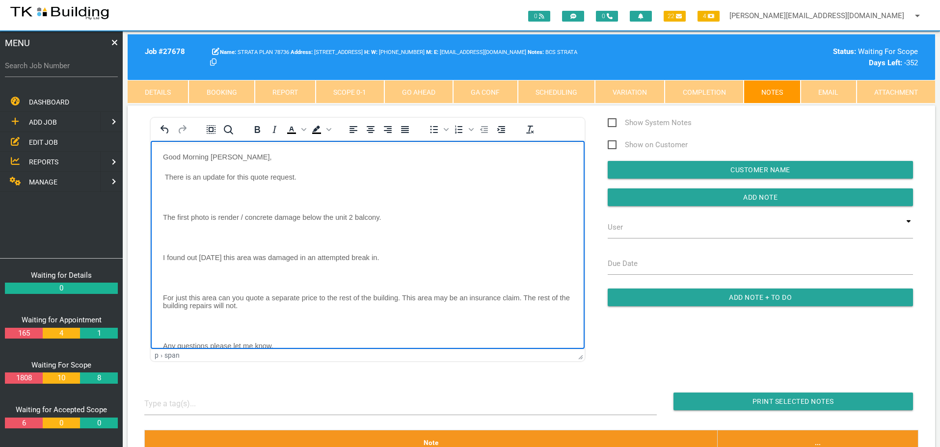
click at [177, 193] on p "Rich Text Area. Press ALT-0 for help." at bounding box center [367, 197] width 409 height 8
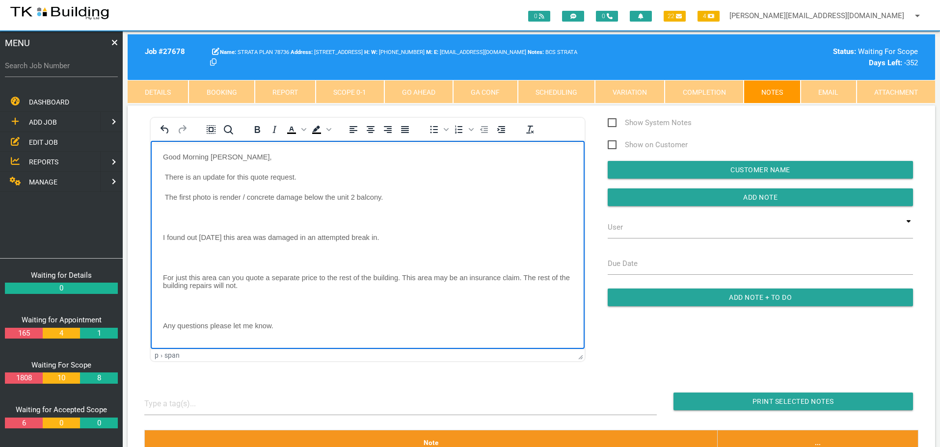
click at [175, 210] on body "Good Morning [PERSON_NAME], There is an update for this quote request. The firs…" at bounding box center [368, 314] width 434 height 322
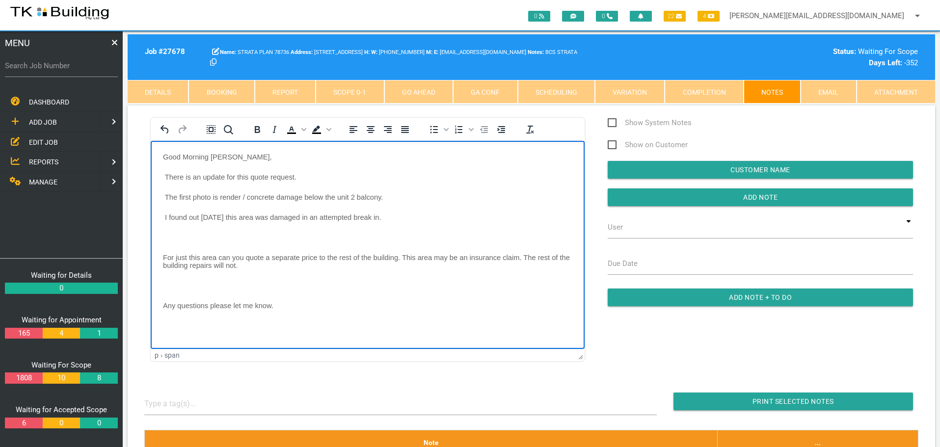
click at [173, 228] on body "Good Morning [PERSON_NAME], There is an update for this quote request. The firs…" at bounding box center [368, 304] width 434 height 302
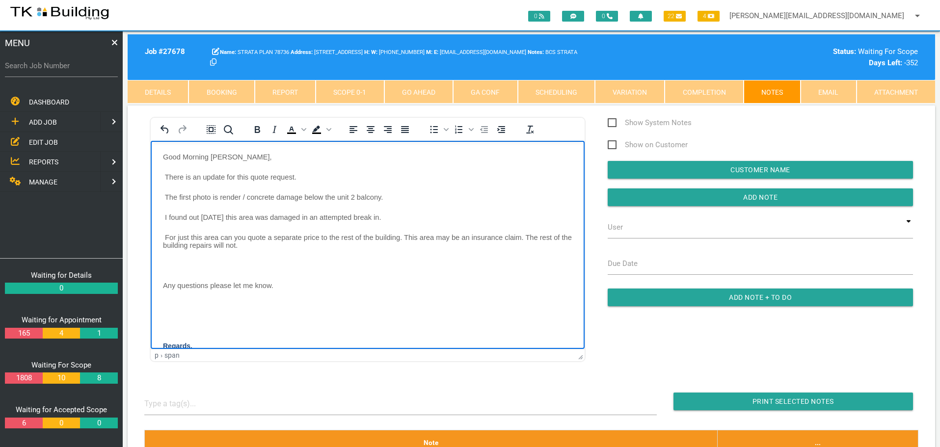
click at [170, 266] on p "Rich Text Area. Press ALT-0 for help." at bounding box center [367, 265] width 409 height 8
click at [164, 293] on body "Good Morning [PERSON_NAME], There is an update for this quote request. The firs…" at bounding box center [368, 284] width 434 height 262
click at [174, 283] on p "Rich Text Area. Press ALT-0 for help." at bounding box center [367, 285] width 409 height 8
click at [176, 304] on p "Rich Text Area. Press ALT-0 for help." at bounding box center [367, 305] width 409 height 8
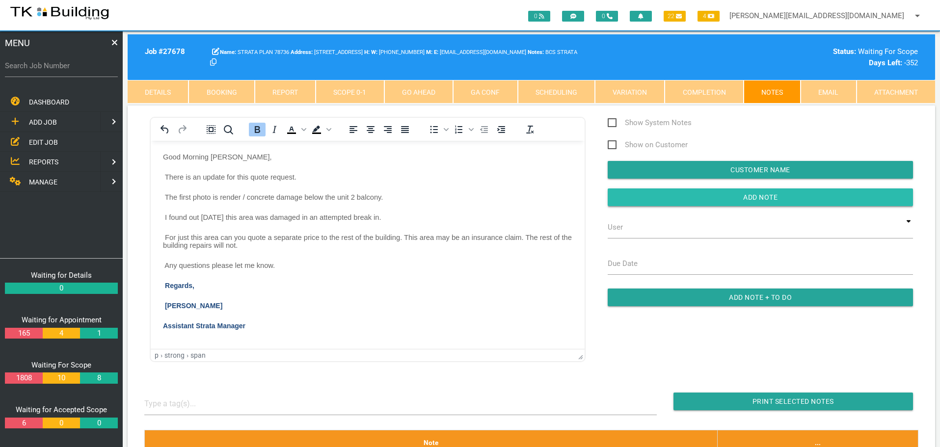
click at [638, 197] on input "button" at bounding box center [760, 197] width 305 height 18
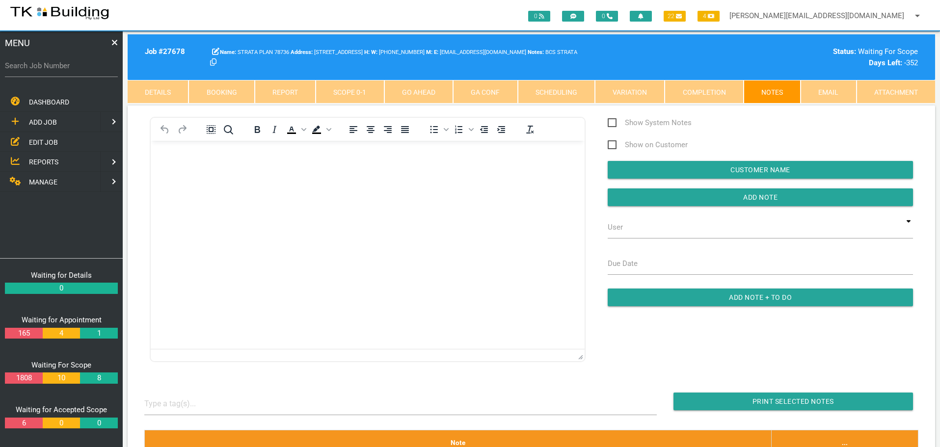
click at [51, 142] on span "EDIT JOB" at bounding box center [43, 142] width 29 height 8
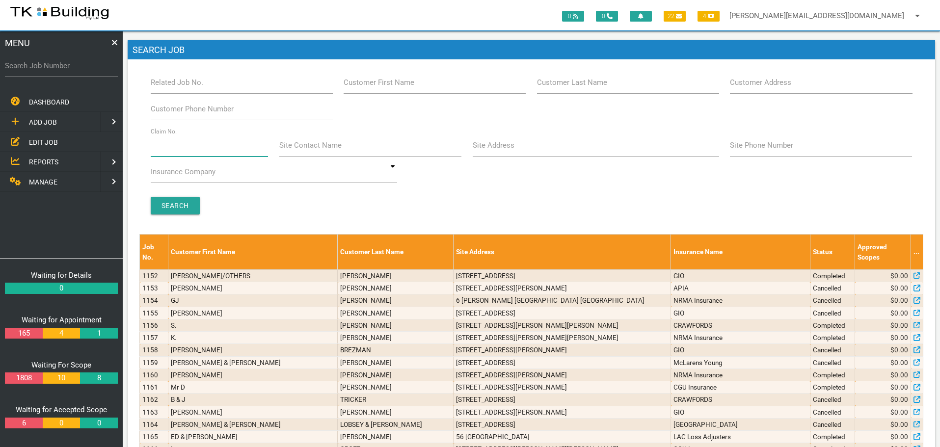
click at [214, 155] on input "Claim No." at bounding box center [210, 145] width 118 height 23
type input "37016"
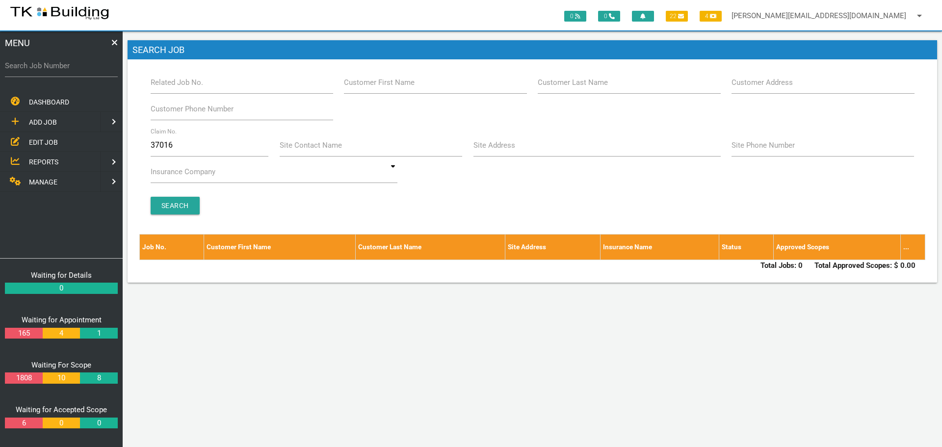
click at [41, 161] on span "REPORTS" at bounding box center [43, 162] width 29 height 8
click at [57, 163] on span "SUPERVISOR BOOKINGS" at bounding box center [67, 162] width 77 height 8
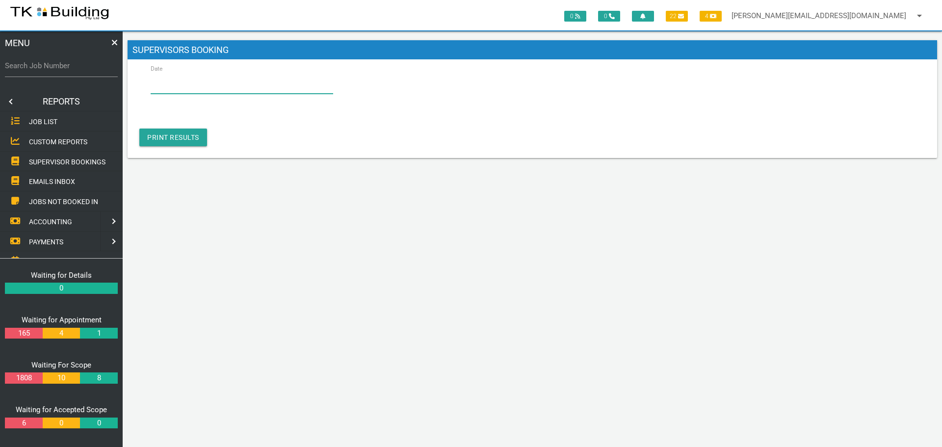
click at [207, 90] on input "Date" at bounding box center [242, 82] width 183 height 23
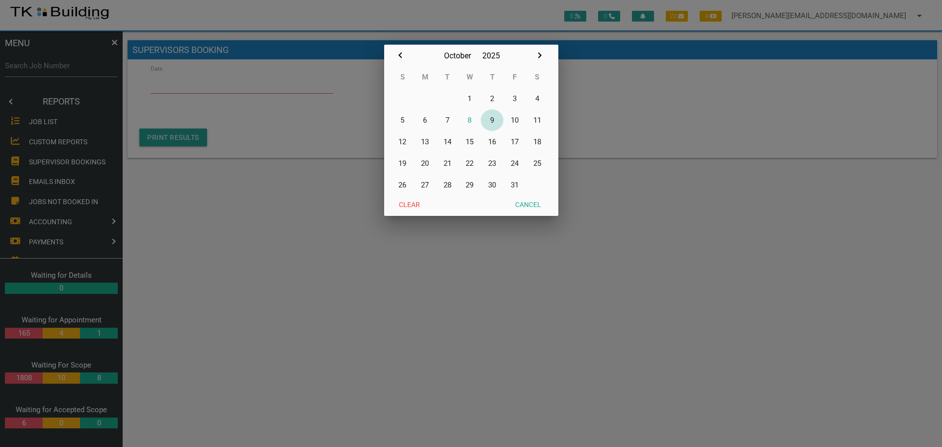
click at [491, 119] on button "9" at bounding box center [492, 120] width 23 height 22
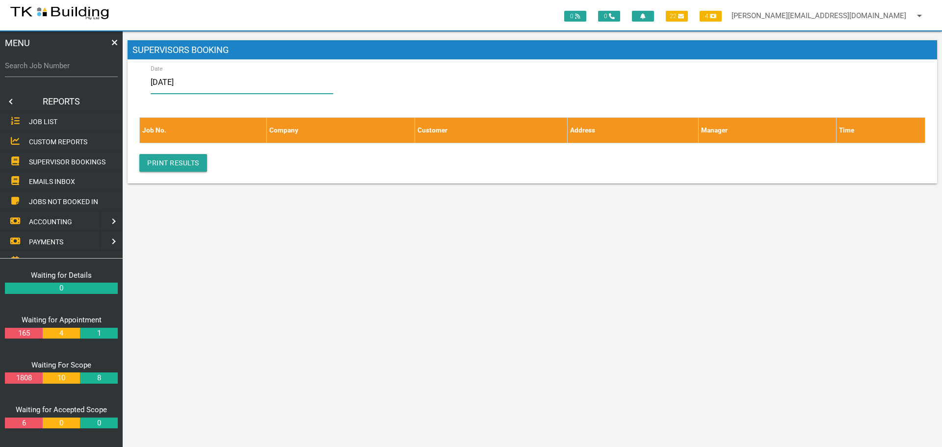
click at [279, 84] on input "[DATE]" at bounding box center [242, 82] width 183 height 23
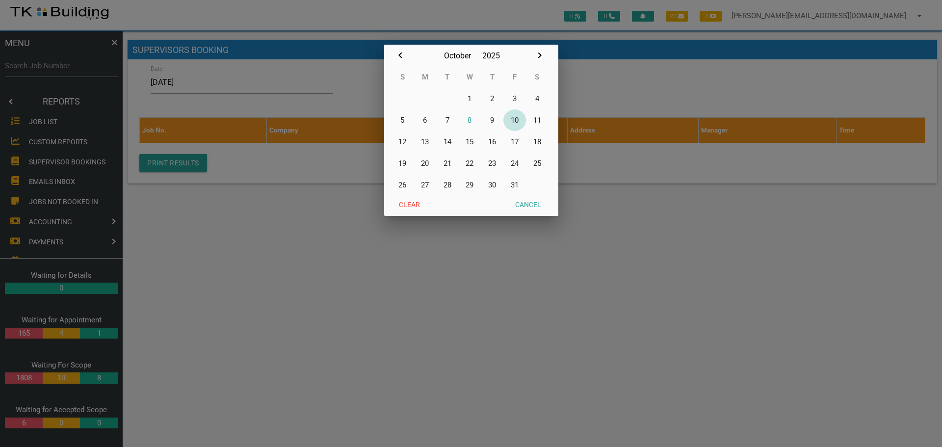
click at [514, 120] on button "10" at bounding box center [515, 120] width 23 height 22
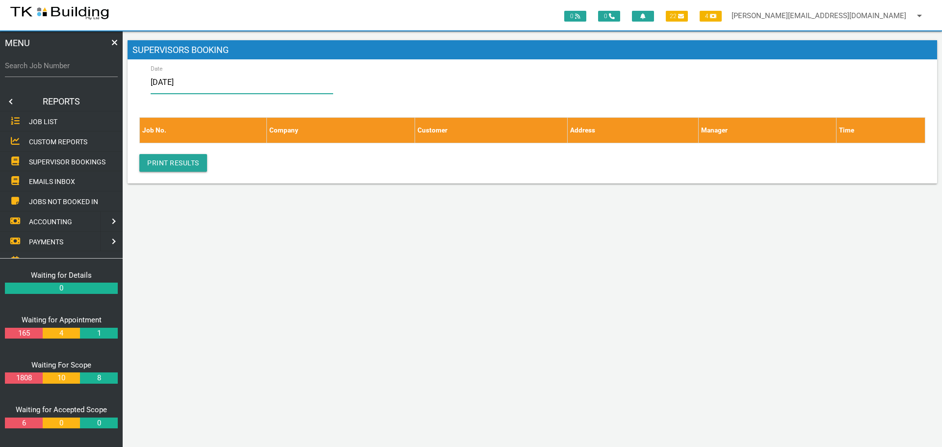
click at [236, 82] on input "[DATE]" at bounding box center [242, 82] width 183 height 23
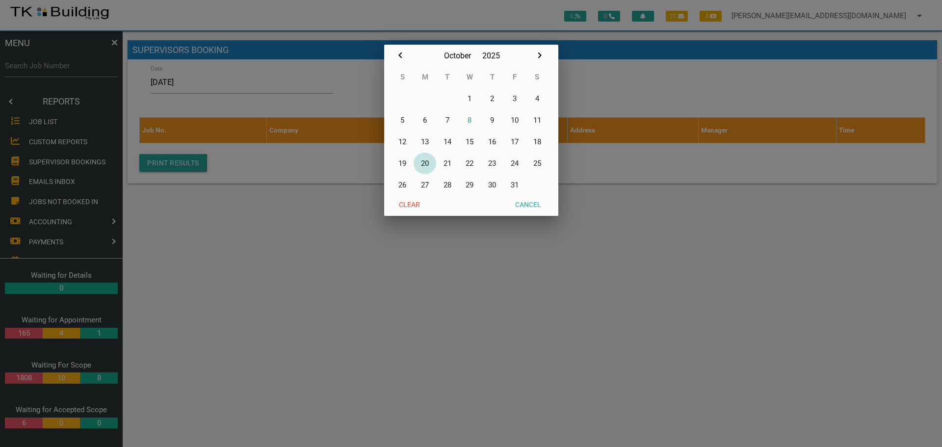
click at [428, 162] on button "20" at bounding box center [425, 164] width 23 height 22
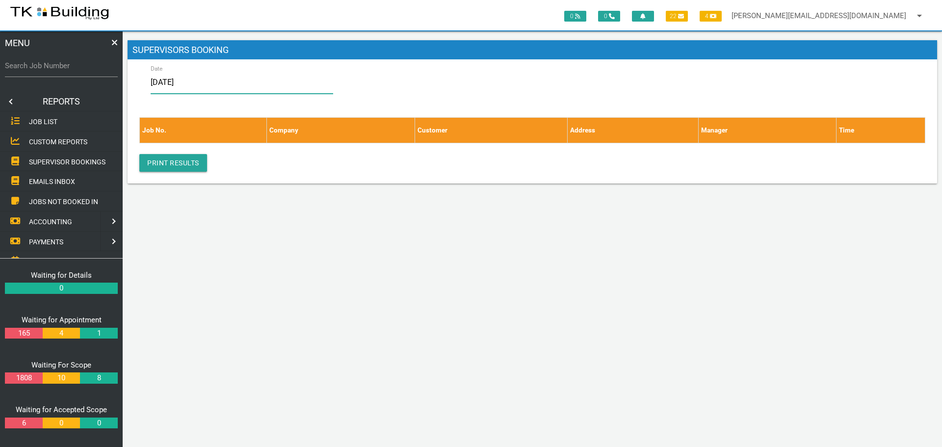
click at [223, 86] on input "[DATE]" at bounding box center [242, 82] width 183 height 23
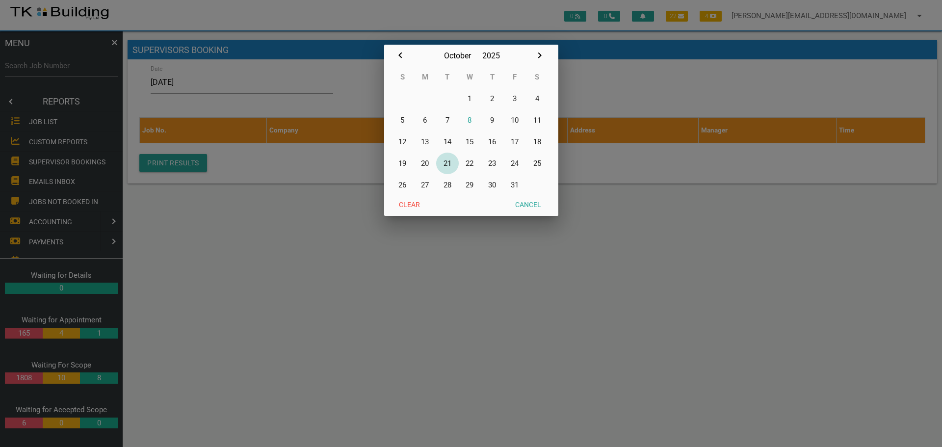
click at [448, 162] on button "21" at bounding box center [447, 164] width 23 height 22
type input "[DATE]"
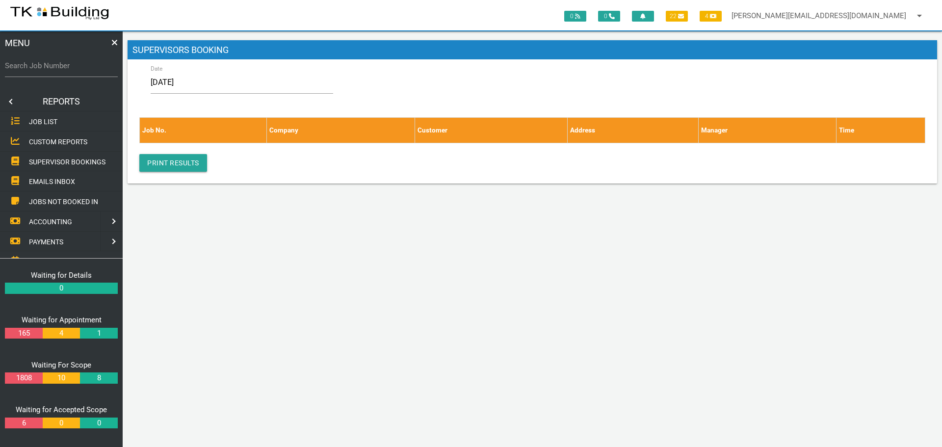
click at [9, 101] on link at bounding box center [10, 102] width 20 height 20
click at [45, 141] on span "EDIT JOB" at bounding box center [43, 142] width 29 height 8
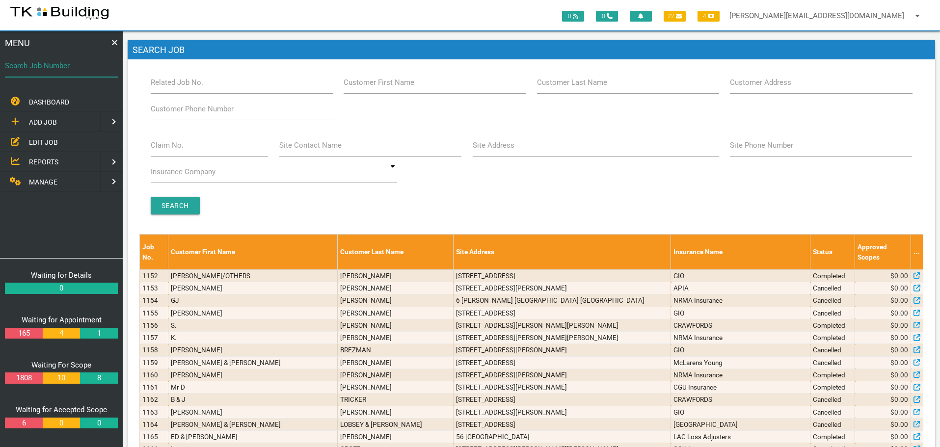
click at [55, 72] on input "Search Job Number" at bounding box center [61, 65] width 113 height 23
type input "27593"
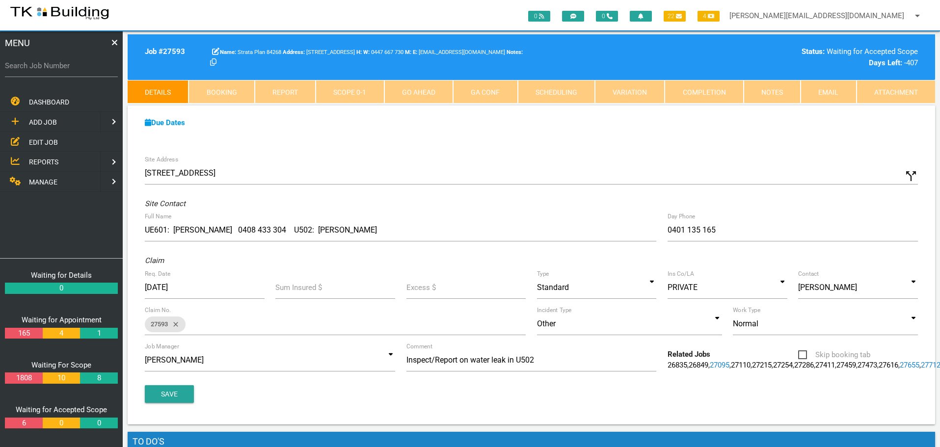
click at [780, 91] on link "Notes" at bounding box center [772, 92] width 57 height 24
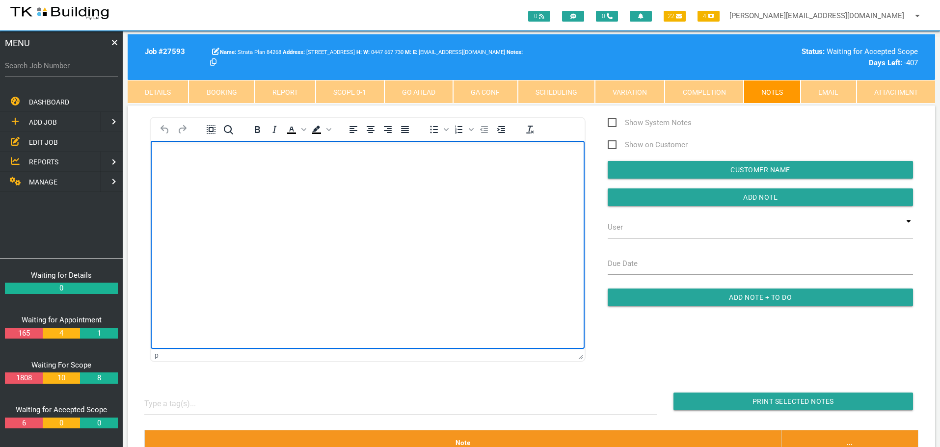
click at [188, 167] on body "Rich Text Area. Press ALT-0 for help." at bounding box center [368, 169] width 434 height 32
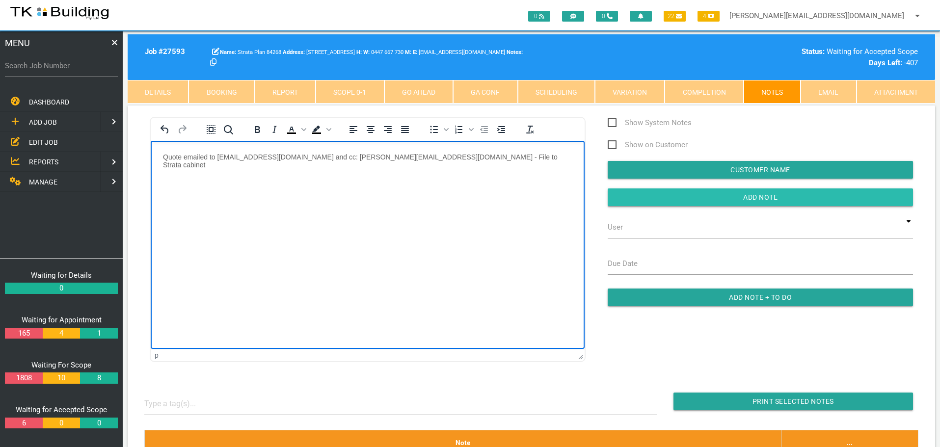
click at [658, 192] on input "Add Note" at bounding box center [760, 197] width 305 height 18
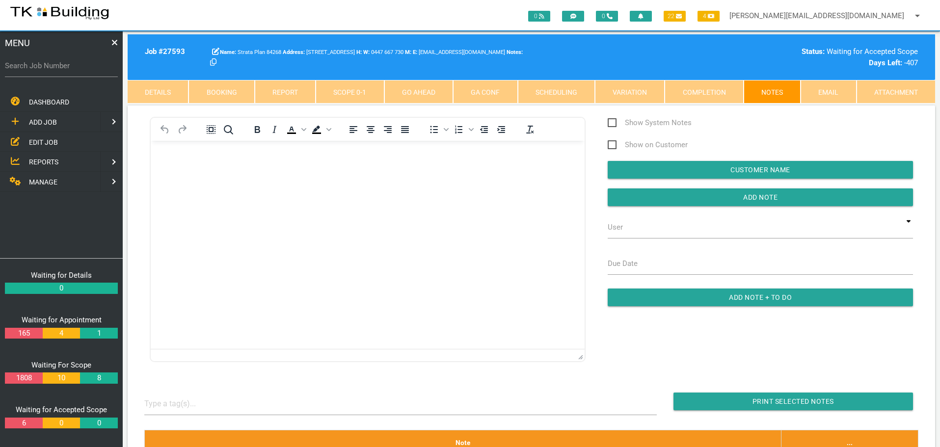
click at [33, 140] on span "EDIT JOB" at bounding box center [43, 142] width 29 height 8
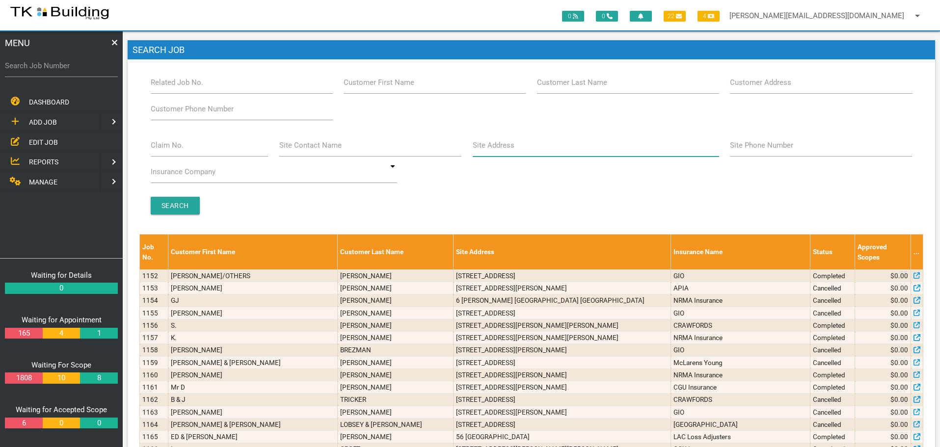
drag, startPoint x: 574, startPoint y: 150, endPoint x: 539, endPoint y: 168, distance: 38.9
click at [573, 150] on input "Site Address" at bounding box center [596, 145] width 246 height 23
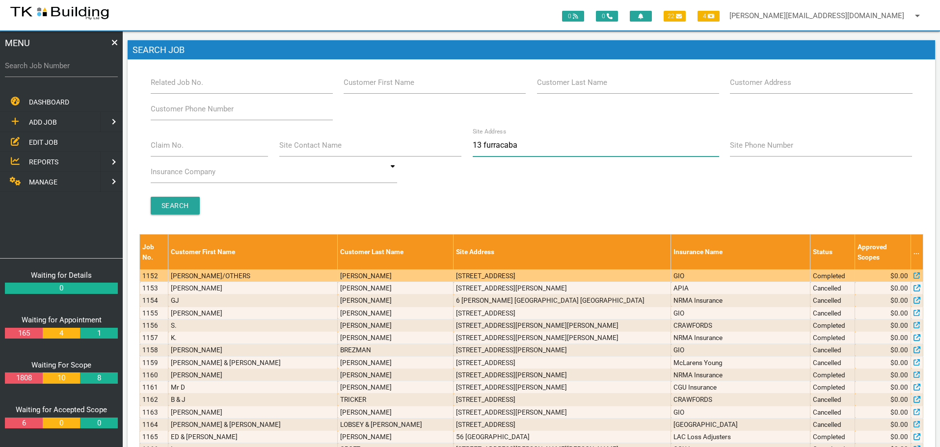
type input "13 furracabad"
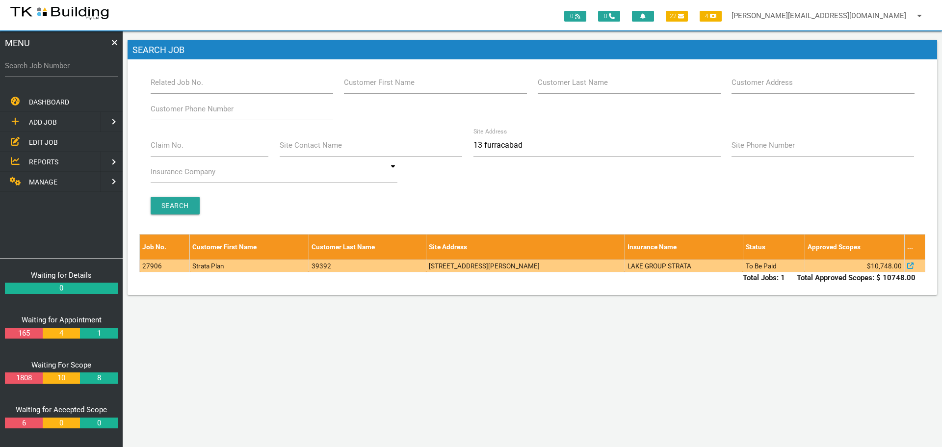
click at [429, 266] on td "[STREET_ADDRESS][PERSON_NAME]" at bounding box center [526, 266] width 199 height 12
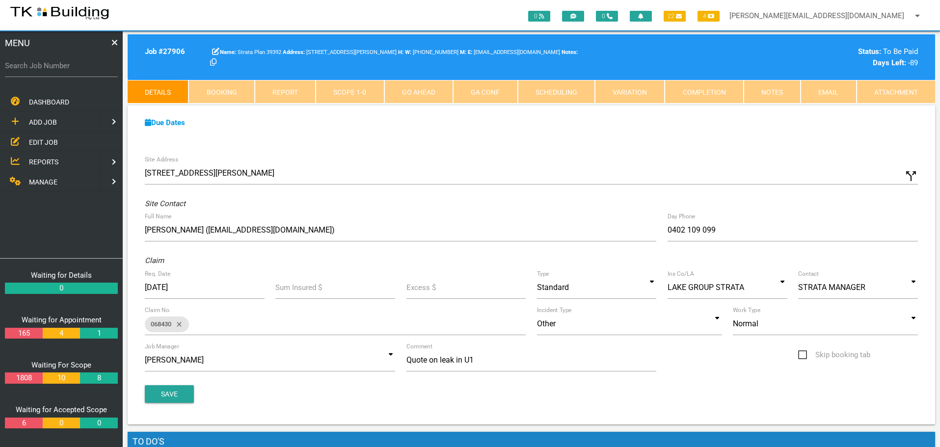
drag, startPoint x: 34, startPoint y: 143, endPoint x: 46, endPoint y: 143, distance: 11.8
click at [34, 143] on span "EDIT JOB" at bounding box center [43, 142] width 29 height 8
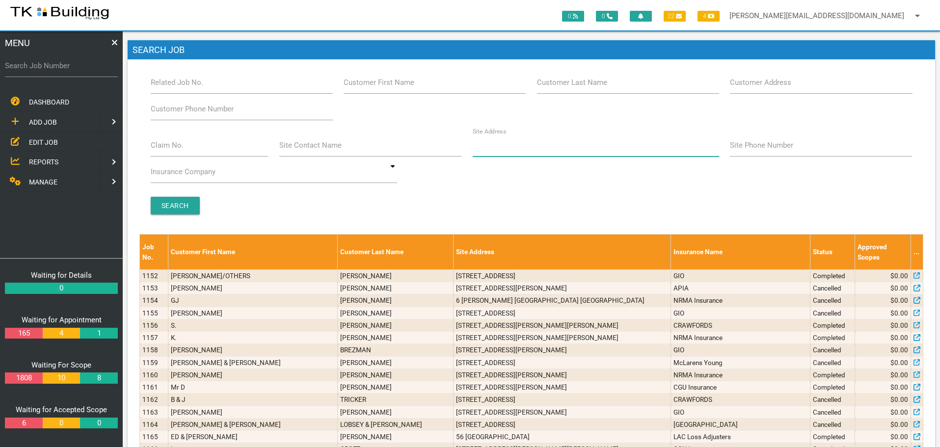
click at [544, 146] on input "Site Address" at bounding box center [596, 145] width 246 height 23
type input "5"
type input "60 [PERSON_NAME]"
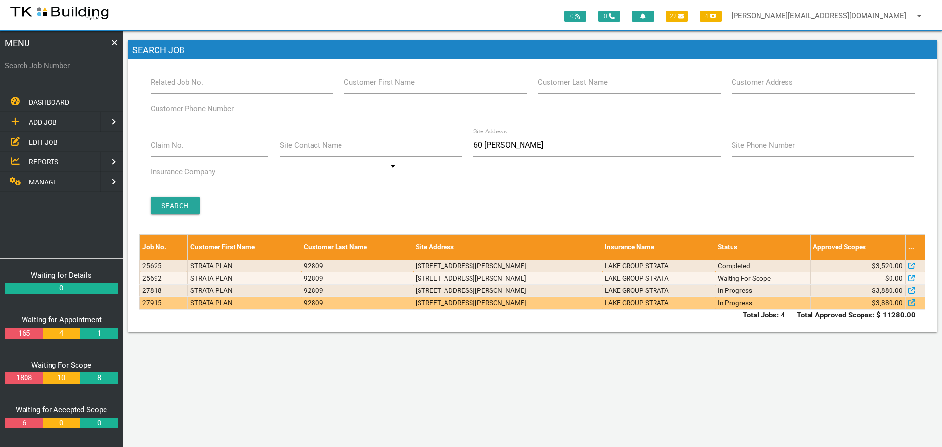
click at [575, 305] on td "[STREET_ADDRESS][PERSON_NAME]" at bounding box center [507, 303] width 189 height 12
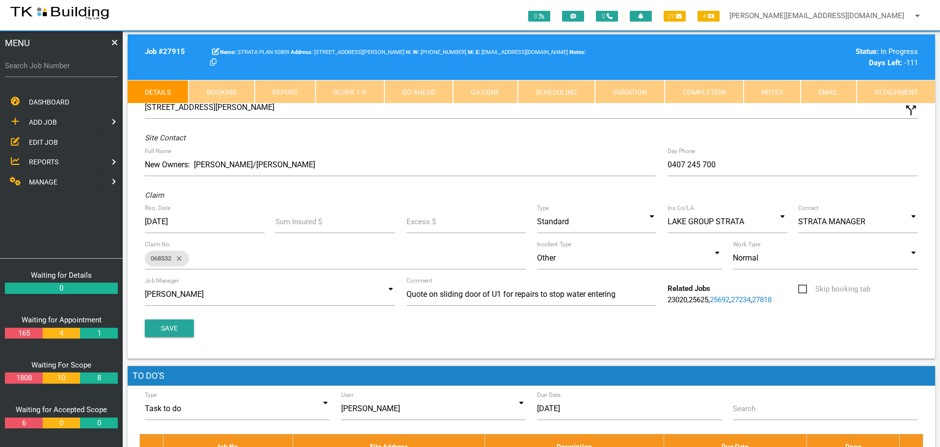
click at [366, 87] on link "Scope 1 - 0" at bounding box center [350, 92] width 68 height 24
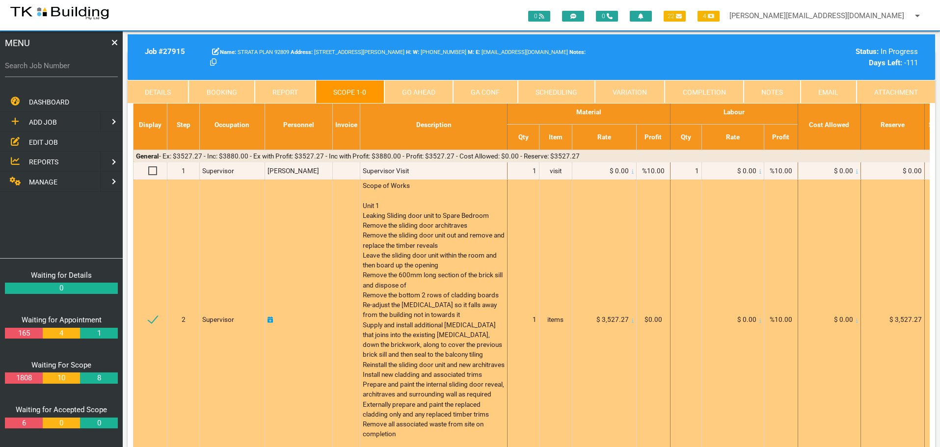
scroll to position [49, 0]
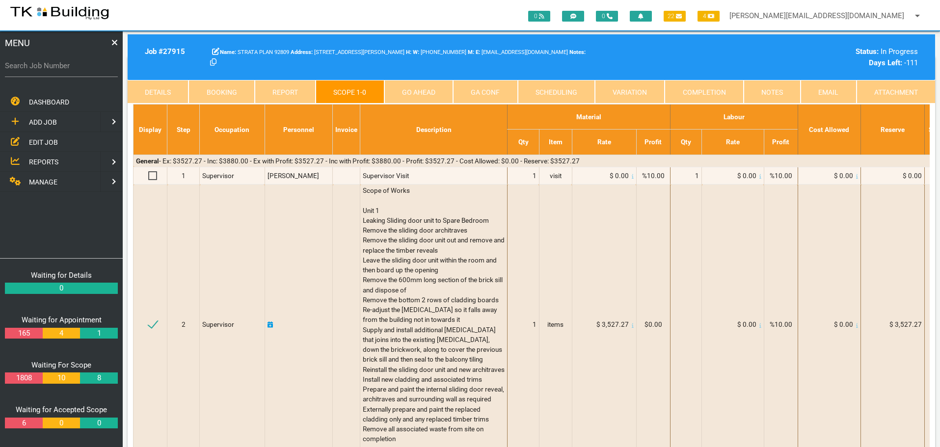
click at [776, 89] on link "Notes" at bounding box center [772, 92] width 57 height 24
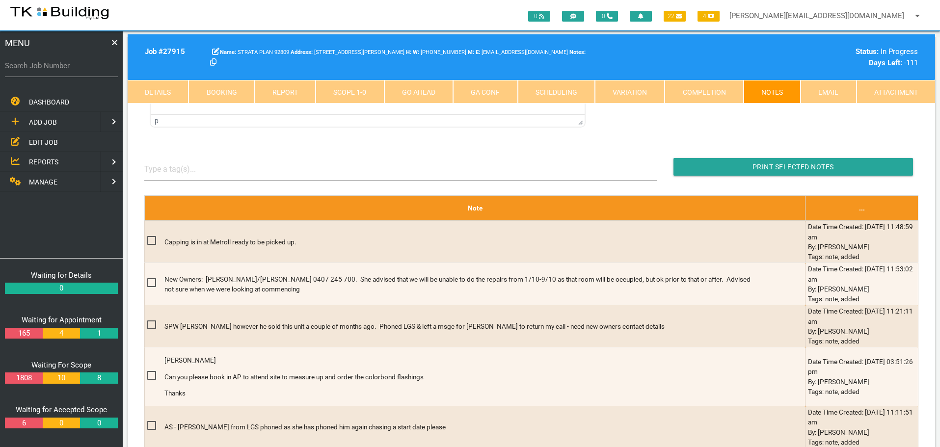
scroll to position [245, 0]
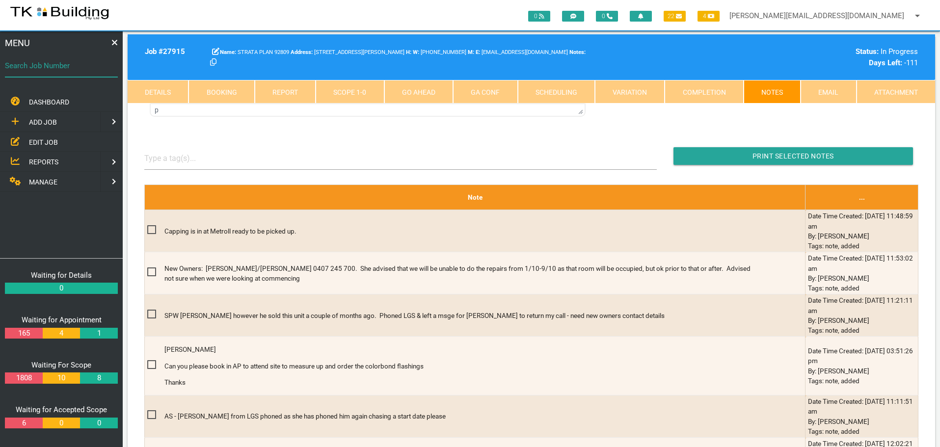
click at [72, 73] on input "Search Job Number" at bounding box center [61, 65] width 113 height 23
type input "27593"
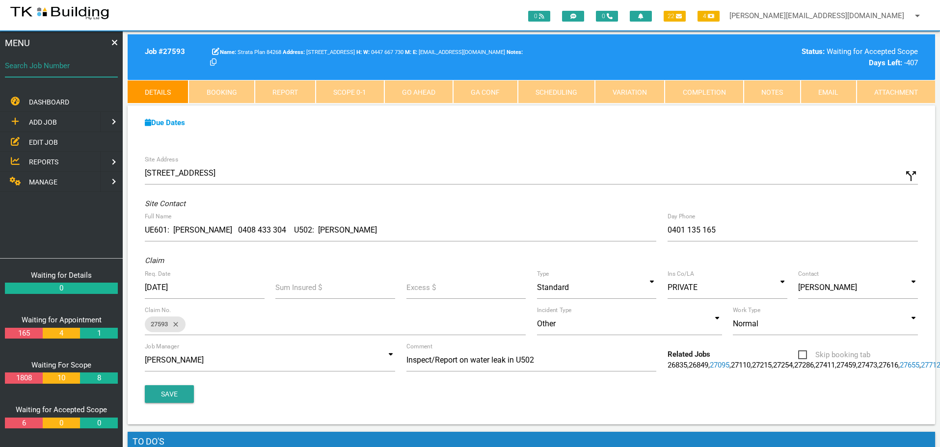
click at [75, 72] on input "Search Job Number" at bounding box center [61, 65] width 113 height 23
type input "28122"
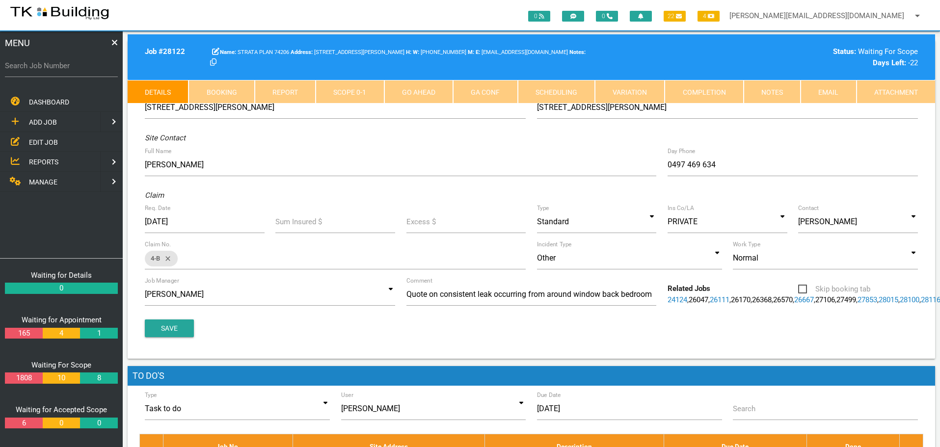
click at [761, 90] on link "Notes" at bounding box center [772, 92] width 57 height 24
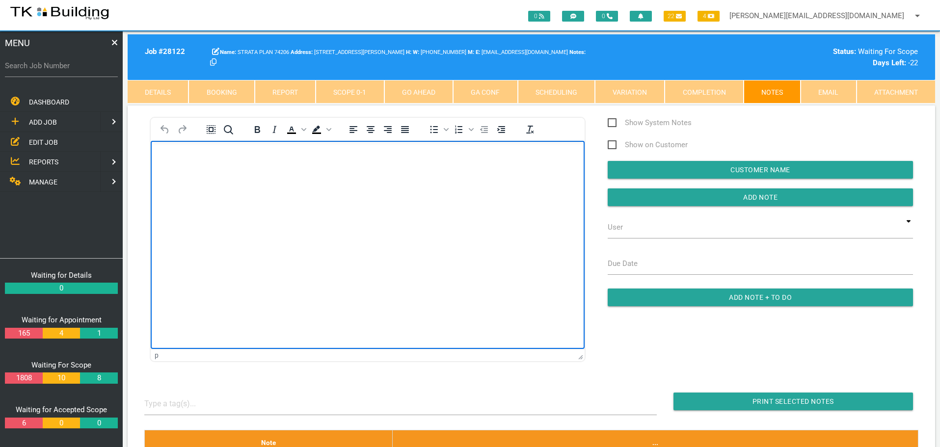
click at [181, 158] on p "Rich Text Area. Press ALT-0 for help." at bounding box center [367, 157] width 409 height 8
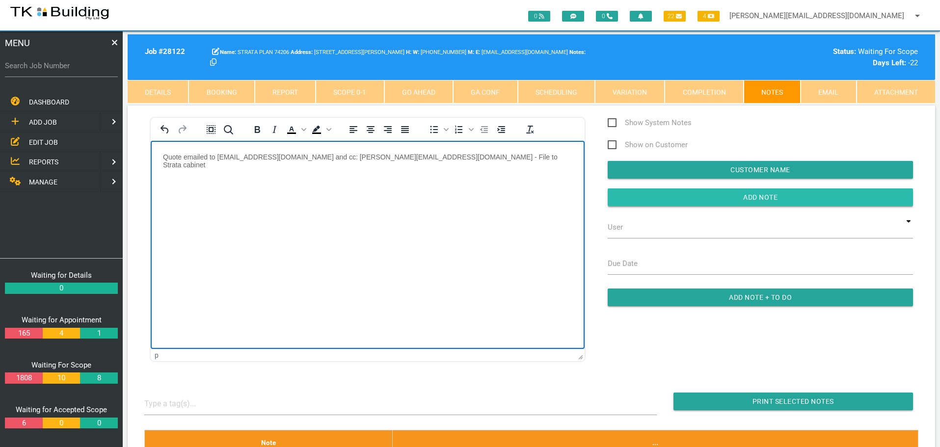
click at [654, 198] on input "Add Note" at bounding box center [760, 197] width 305 height 18
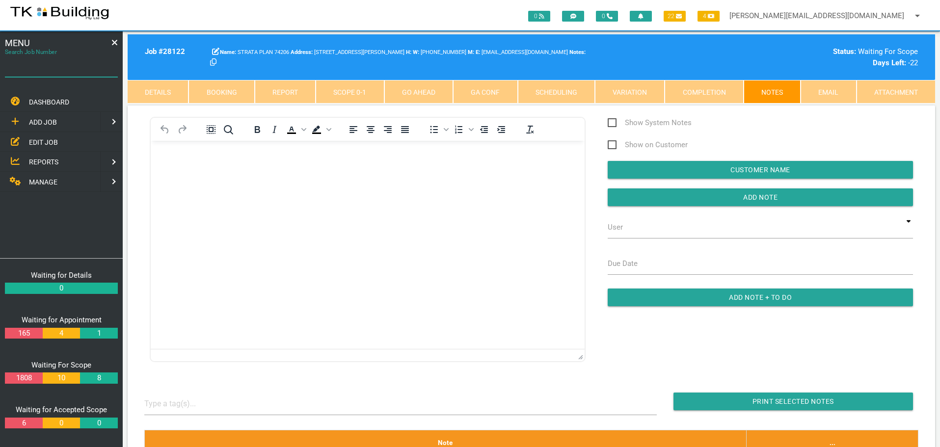
click at [75, 72] on input "Search Job Number" at bounding box center [61, 65] width 113 height 23
type input "28100"
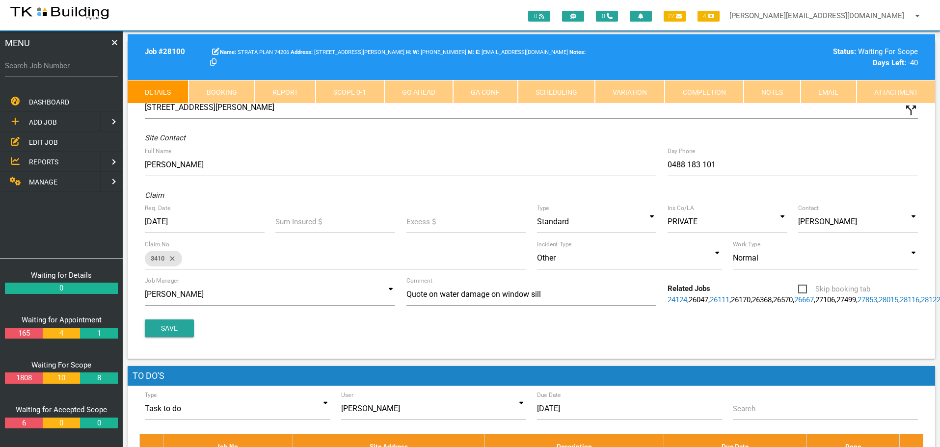
click at [762, 86] on link "Notes" at bounding box center [772, 92] width 57 height 24
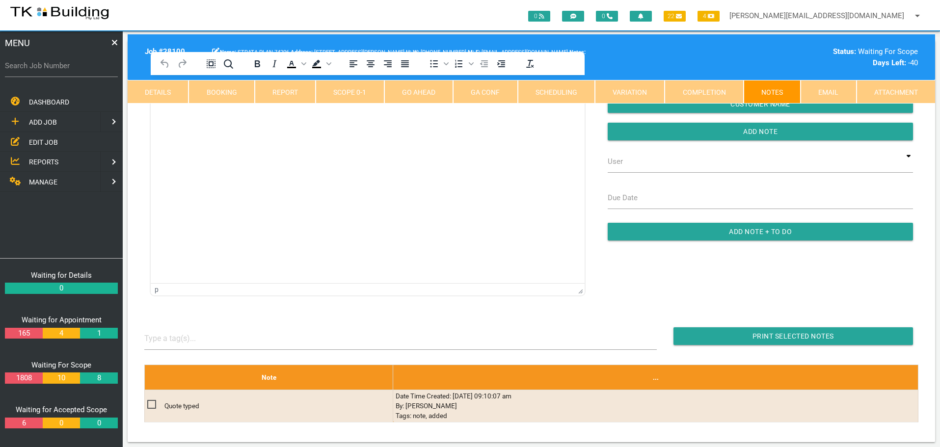
click at [220, 120] on html at bounding box center [368, 97] width 434 height 45
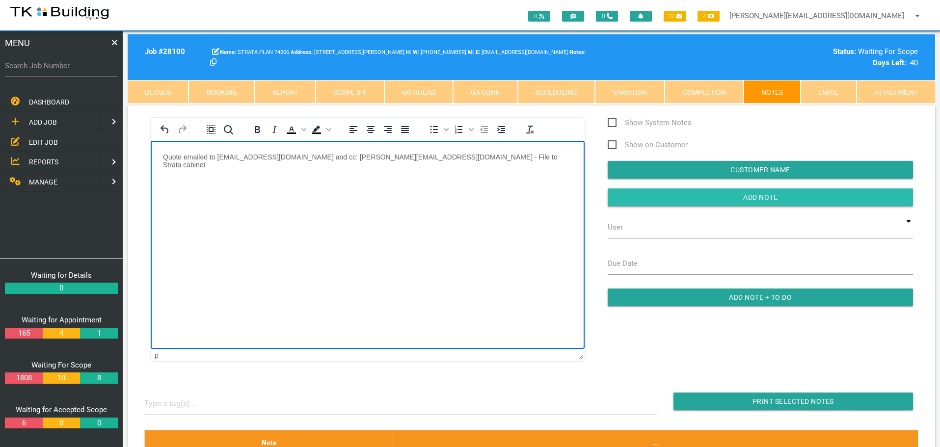
click at [675, 197] on input "Add Note" at bounding box center [760, 197] width 305 height 18
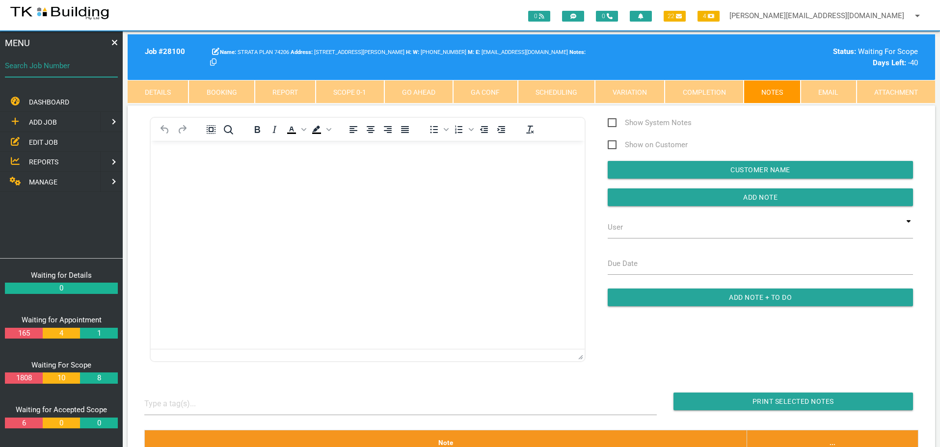
click at [77, 72] on input "Search Job Number" at bounding box center [61, 65] width 113 height 23
type input "28112"
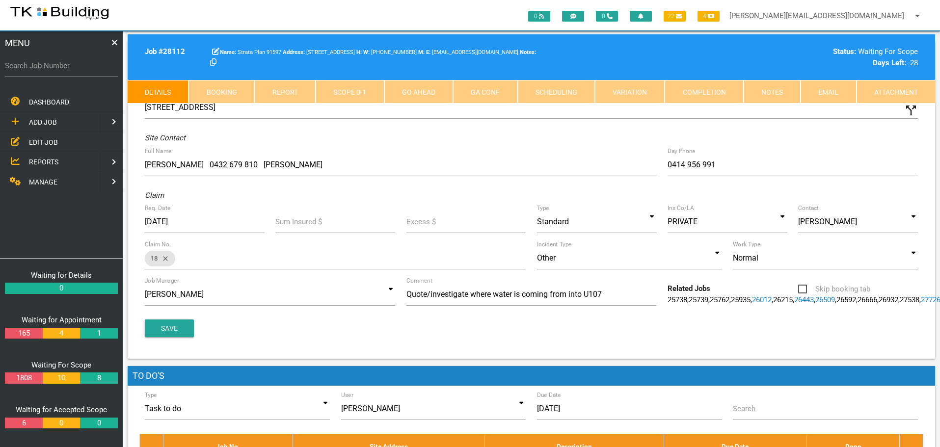
click at [781, 97] on link "Notes" at bounding box center [772, 92] width 57 height 24
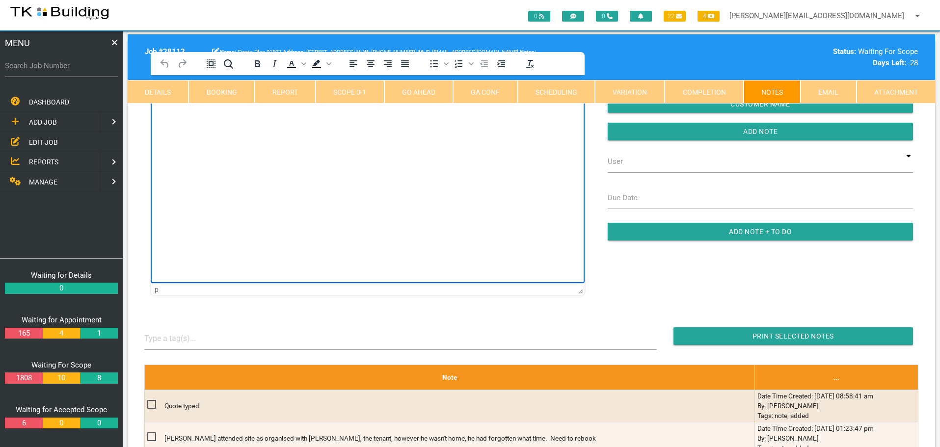
click at [210, 120] on html at bounding box center [368, 97] width 434 height 45
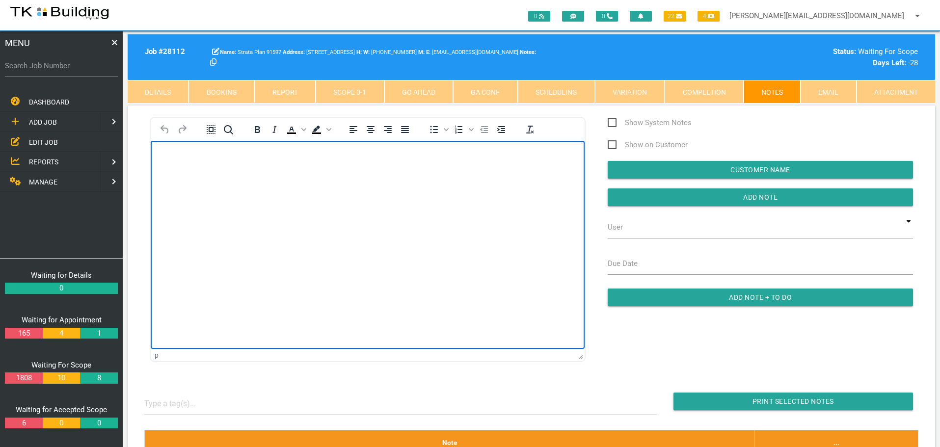
click at [198, 160] on p "Rich Text Area. Press ALT-0 for help." at bounding box center [367, 157] width 409 height 8
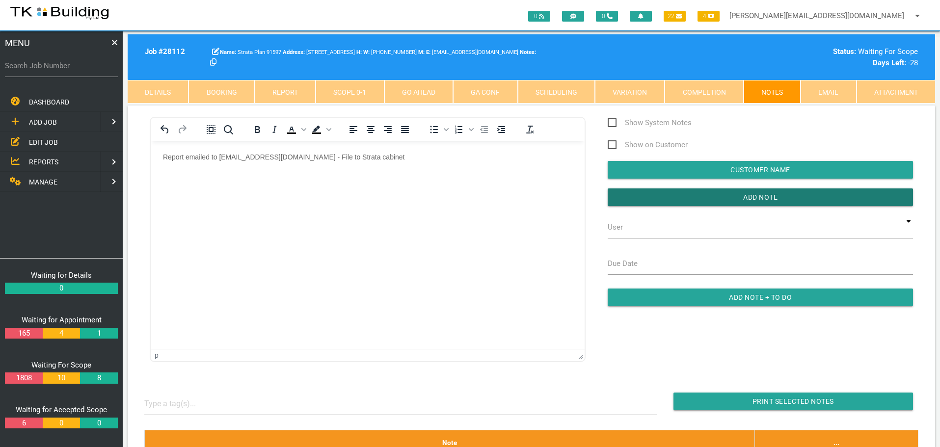
drag, startPoint x: 649, startPoint y: 202, endPoint x: 618, endPoint y: 210, distance: 32.0
click at [643, 205] on input "button" at bounding box center [760, 197] width 305 height 18
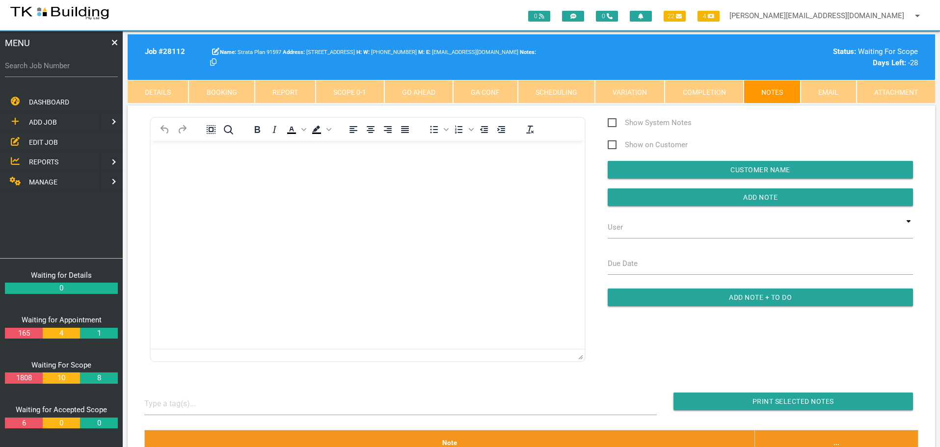
click at [67, 71] on label "Search Job Number" at bounding box center [61, 65] width 113 height 11
click at [67, 71] on input "Search Job Number" at bounding box center [61, 65] width 113 height 23
type input "28124"
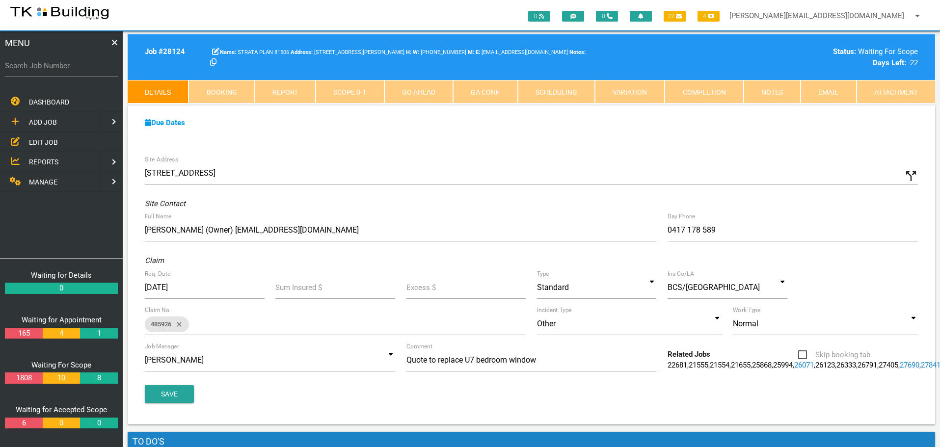
click at [766, 85] on link "Notes" at bounding box center [772, 92] width 57 height 24
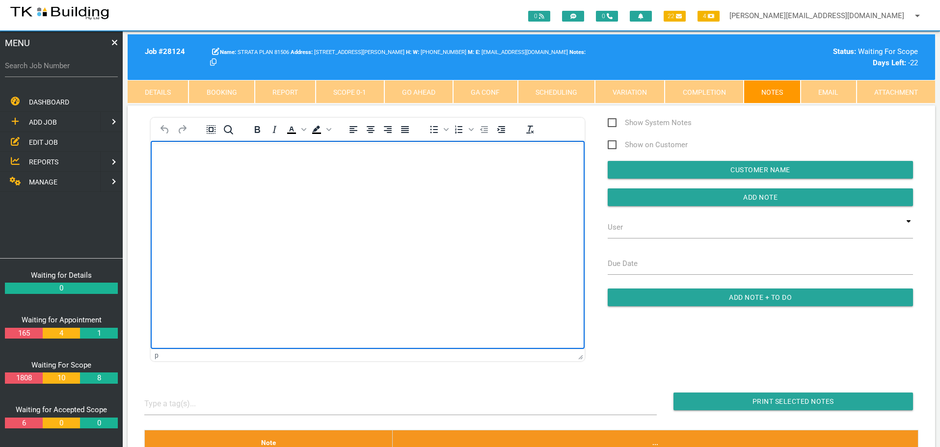
click at [176, 163] on body "Rich Text Area. Press ALT-0 for help." at bounding box center [368, 169] width 434 height 32
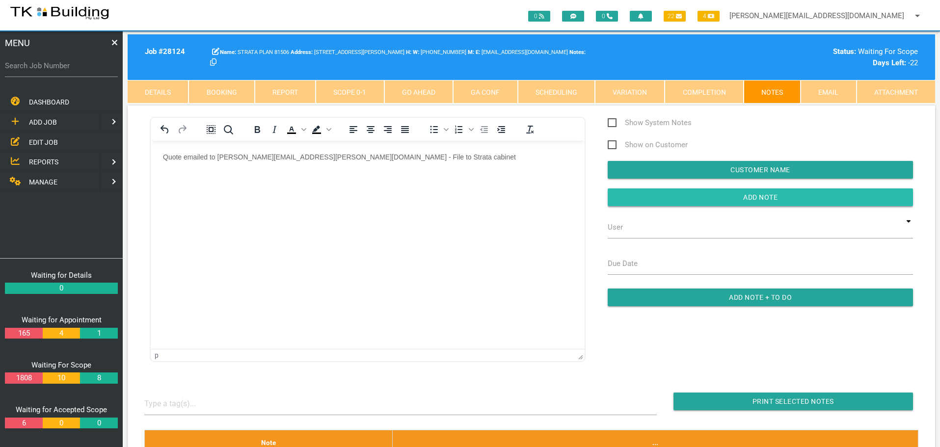
click at [657, 198] on input "button" at bounding box center [760, 197] width 305 height 18
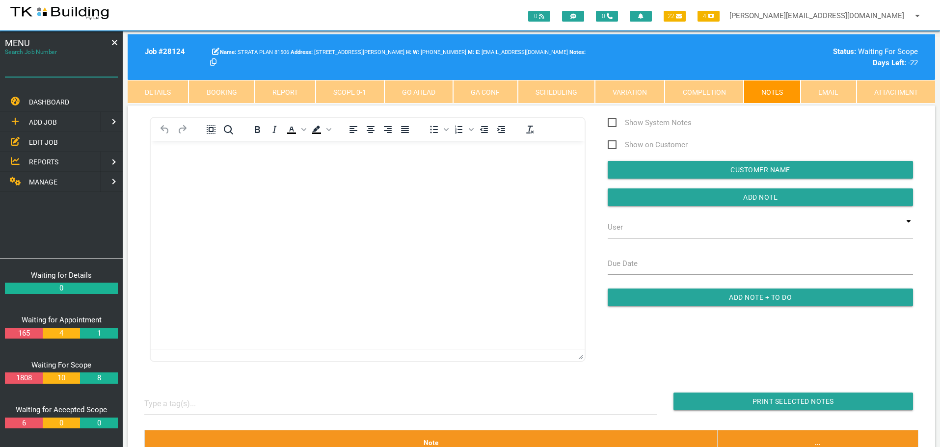
click at [64, 72] on input "Search Job Number" at bounding box center [61, 65] width 113 height 23
type input "28178"
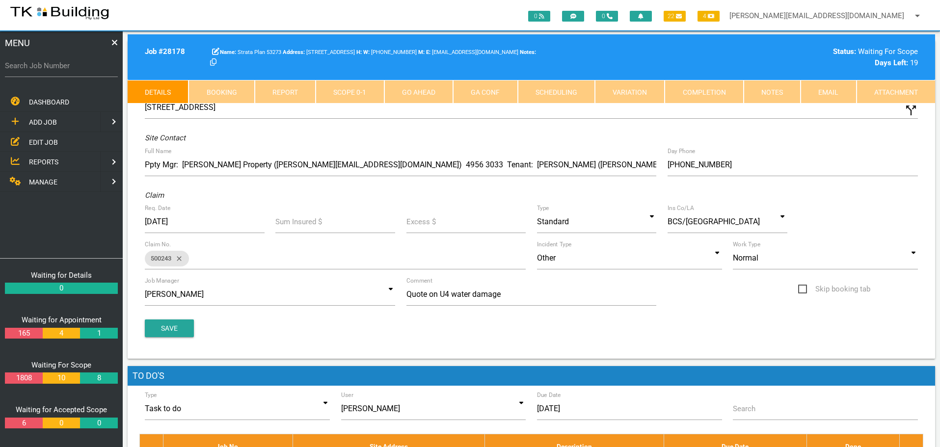
click at [774, 92] on link "Notes" at bounding box center [772, 92] width 57 height 24
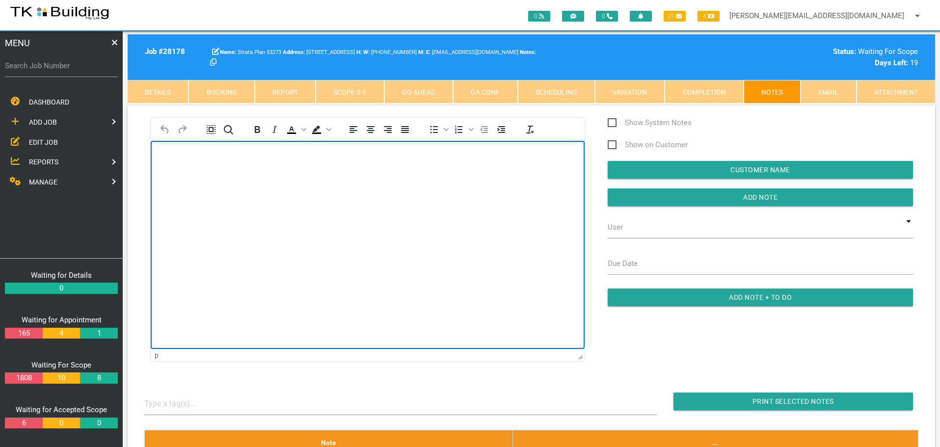
click at [167, 155] on p "Rich Text Area. Press ALT-0 for help." at bounding box center [367, 157] width 409 height 8
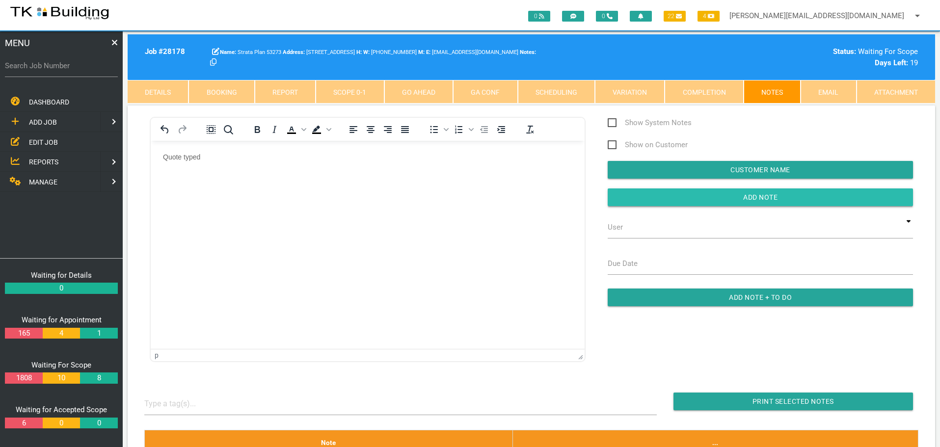
click at [632, 200] on input "button" at bounding box center [760, 197] width 305 height 18
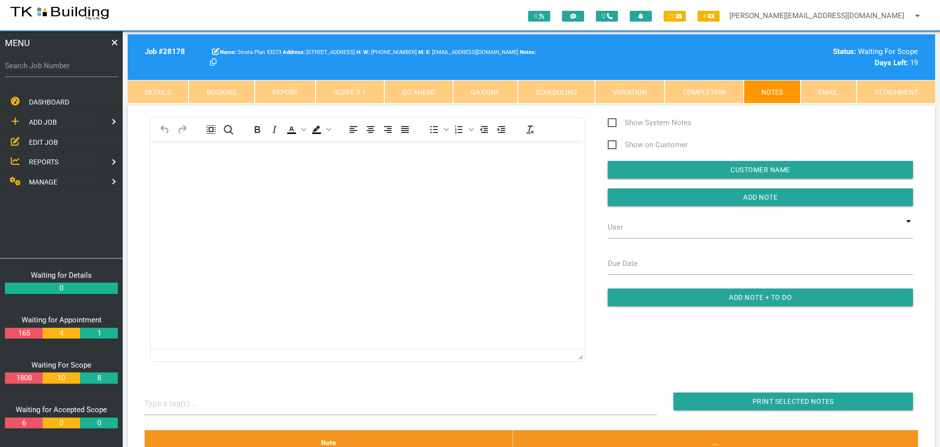
click at [75, 68] on label "Search Job Number" at bounding box center [61, 65] width 113 height 11
click at [75, 68] on input "Search Job Number" at bounding box center [61, 65] width 113 height 23
type input "28169"
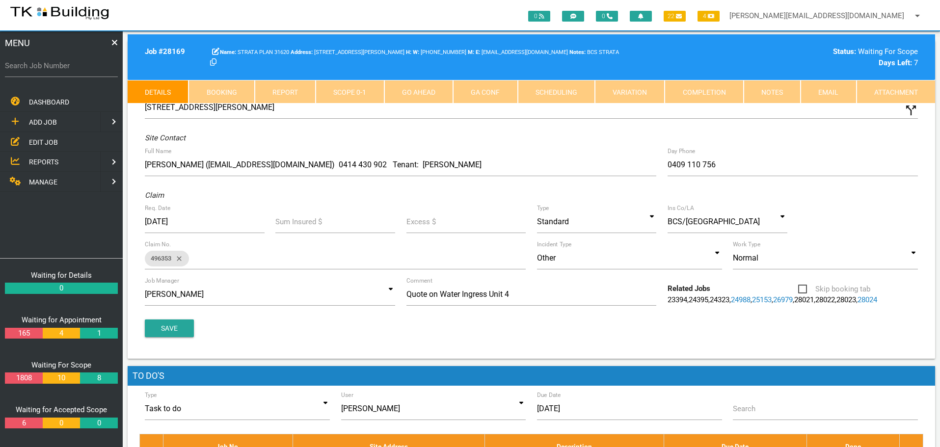
click at [763, 89] on link "Notes" at bounding box center [772, 92] width 57 height 24
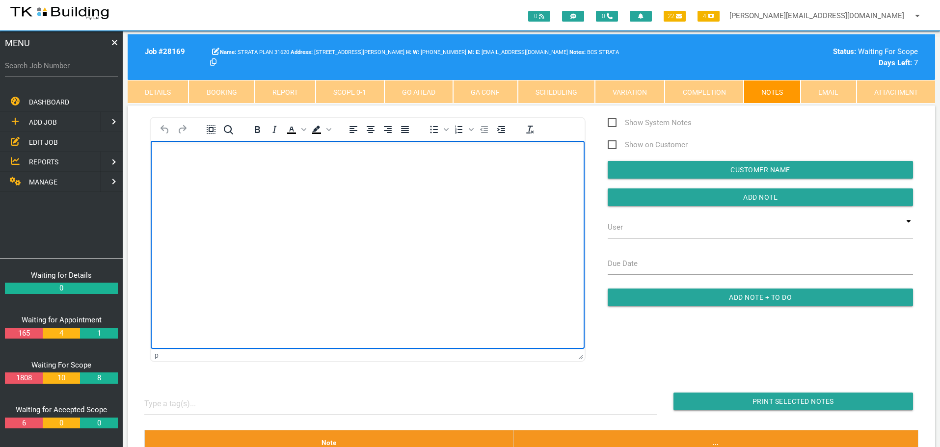
click at [207, 163] on body "Rich Text Area. Press ALT-0 for help." at bounding box center [368, 169] width 434 height 32
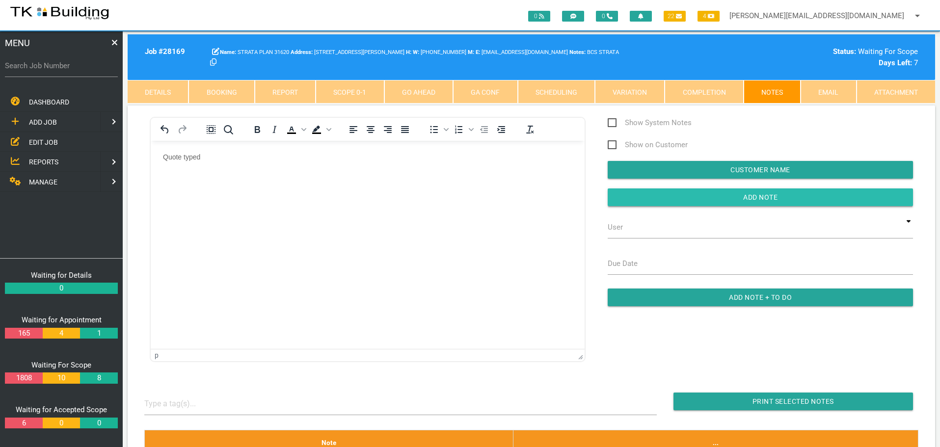
click at [691, 198] on input "button" at bounding box center [760, 197] width 305 height 18
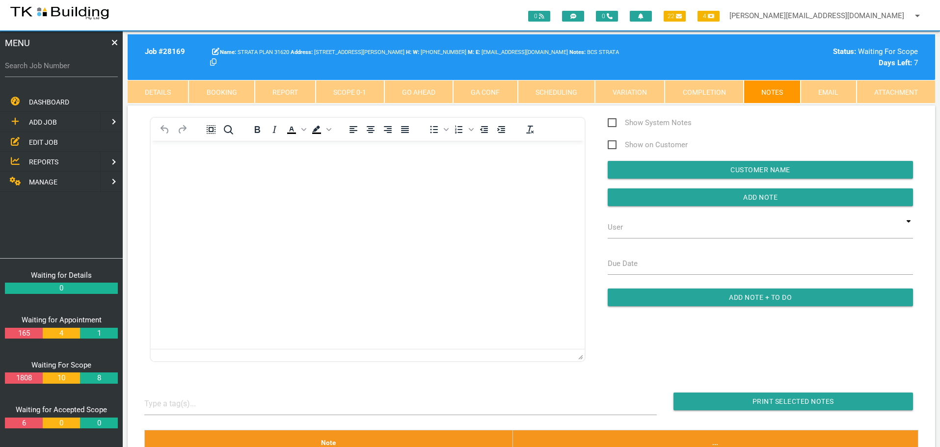
click at [49, 143] on span "EDIT JOB" at bounding box center [43, 142] width 29 height 8
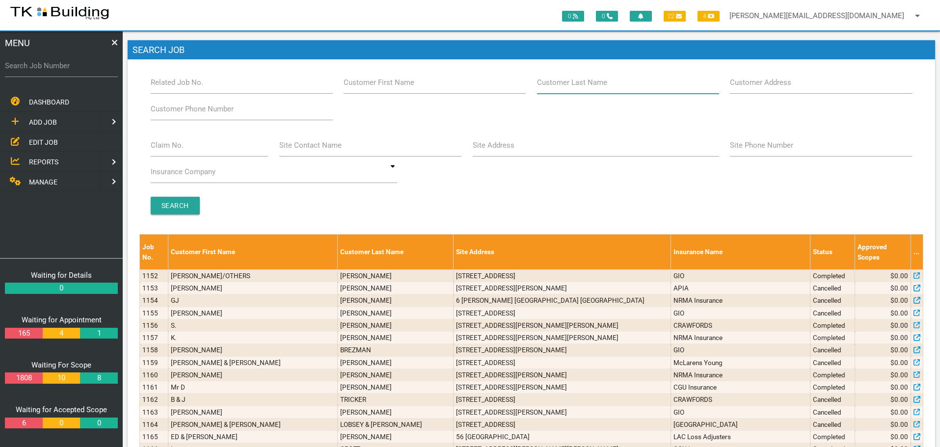
click at [627, 84] on input "Customer Last Name" at bounding box center [628, 82] width 182 height 23
type input "79824"
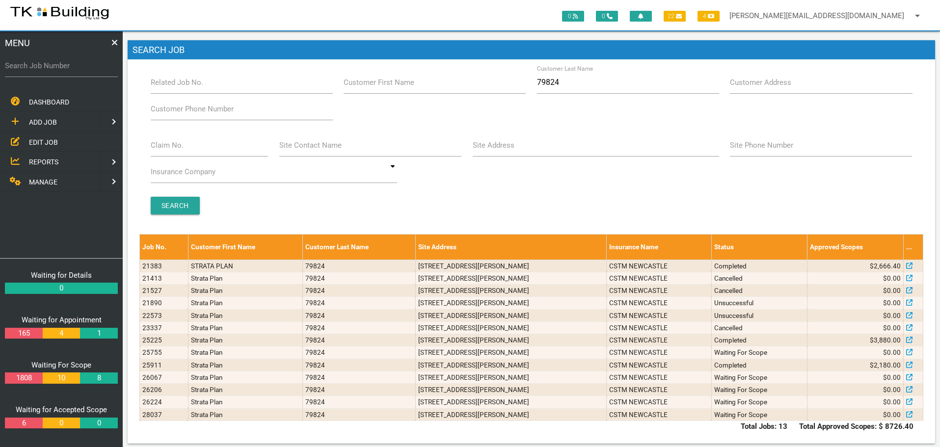
click at [32, 119] on span "ADD JOB" at bounding box center [43, 122] width 28 height 8
click at [28, 142] on link "EXISTING CUSTOMER" at bounding box center [61, 142] width 127 height 20
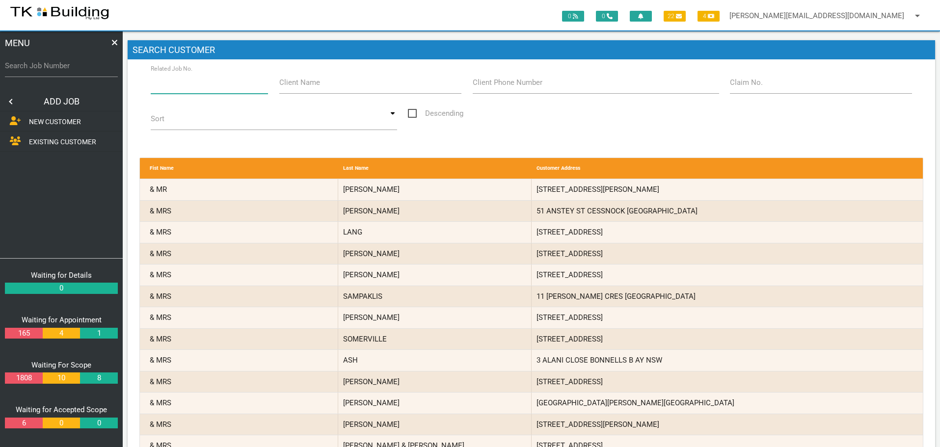
click at [212, 88] on input "Related Job No." at bounding box center [210, 82] width 118 height 23
type input "28037"
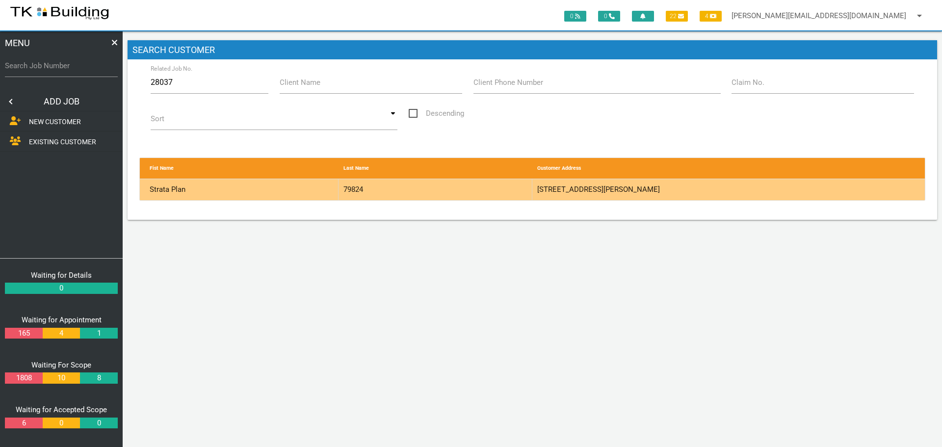
click at [502, 188] on div "79824" at bounding box center [436, 189] width 194 height 21
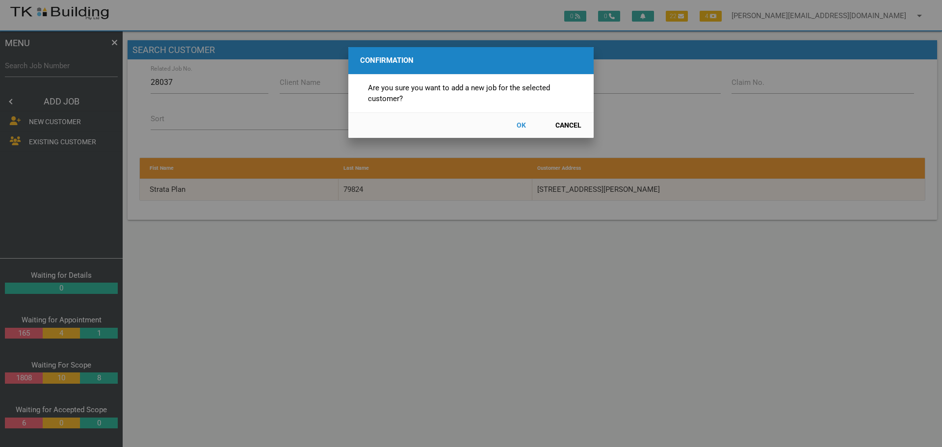
click at [521, 124] on button "OK" at bounding box center [521, 125] width 43 height 17
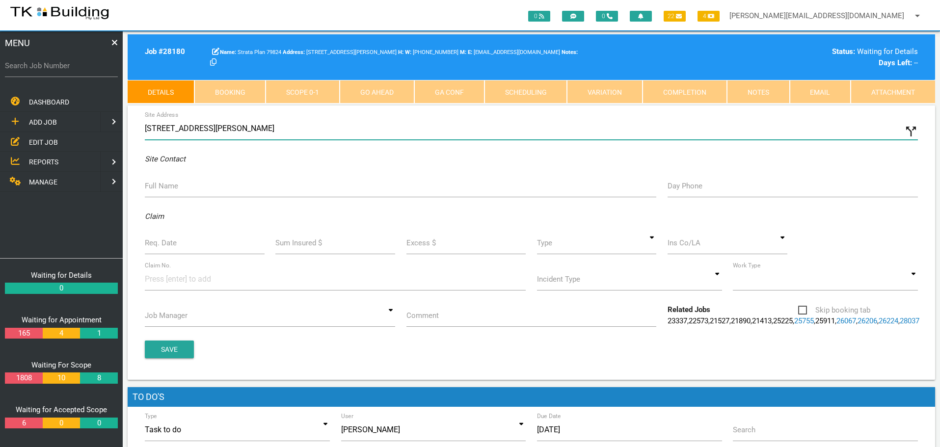
click at [145, 127] on input "[STREET_ADDRESS][PERSON_NAME]" at bounding box center [531, 128] width 773 height 23
type input "[STREET_ADDRESS][PERSON_NAME]"
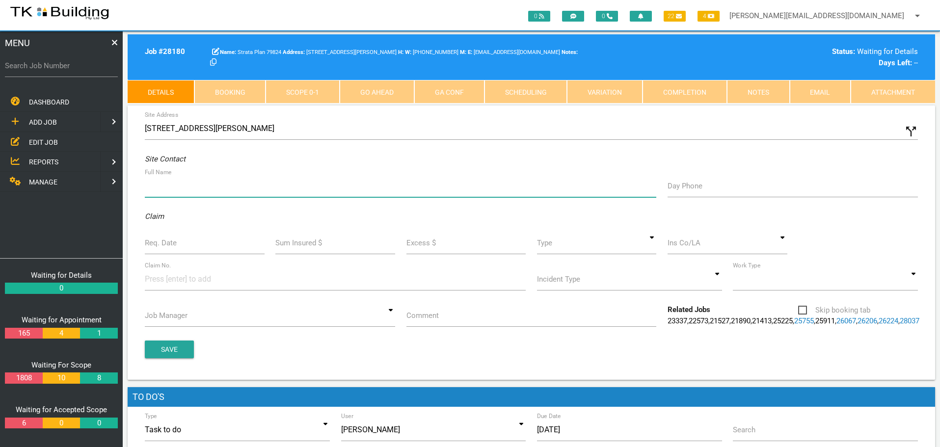
click at [164, 194] on input "Full Name" at bounding box center [400, 186] width 511 height 23
type input "Tenants: [PERSON_NAME] & [PERSON_NAME]"
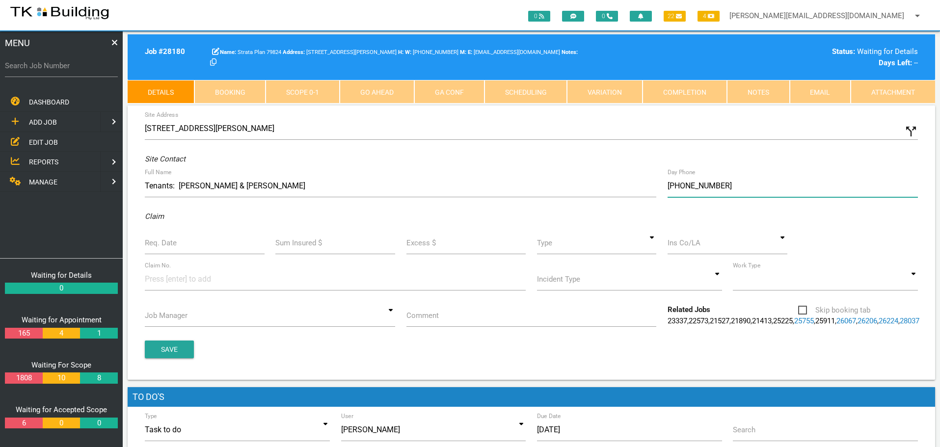
type input "[PHONE_NUMBER]"
click at [173, 247] on label "Req. Date" at bounding box center [161, 243] width 32 height 11
click at [173, 247] on input "Req. Date" at bounding box center [205, 243] width 120 height 23
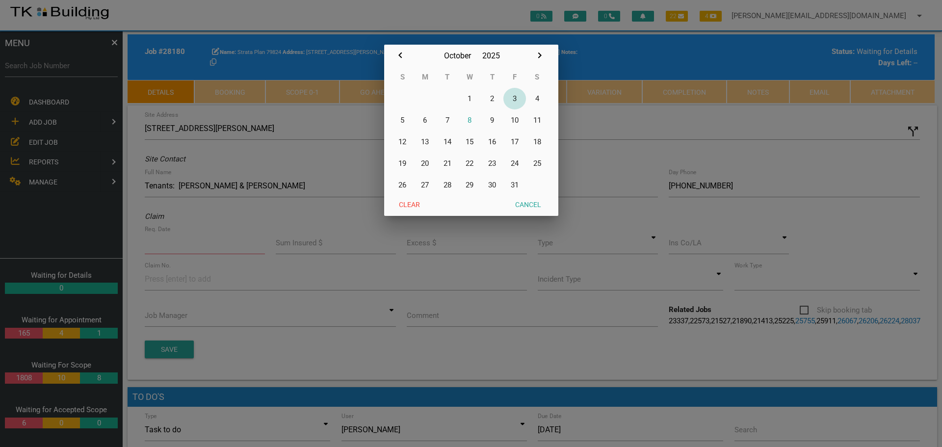
click at [514, 98] on button "3" at bounding box center [515, 99] width 23 height 22
type input "[DATE]"
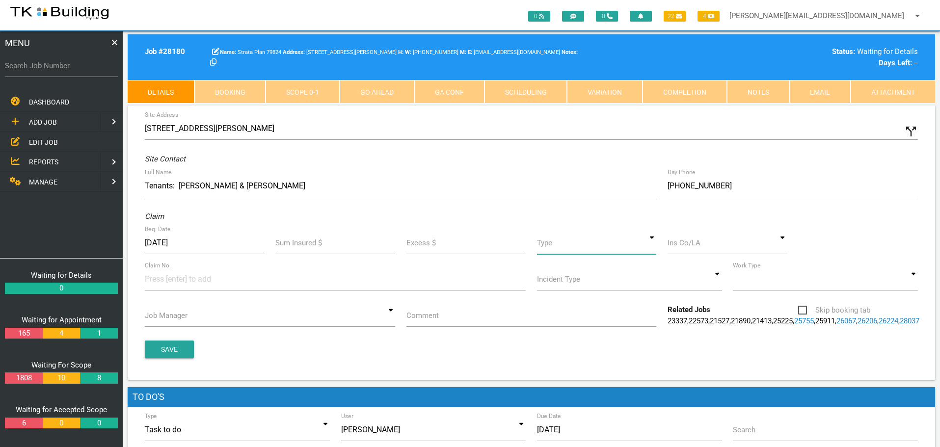
click at [652, 244] on input at bounding box center [597, 243] width 120 height 23
click at [601, 287] on span "Standard" at bounding box center [597, 288] width 120 height 25
type input "Standard"
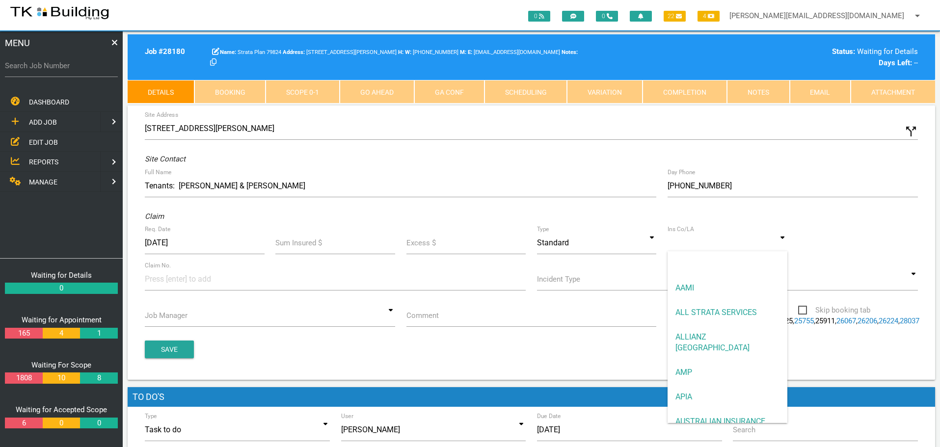
click at [692, 248] on input at bounding box center [728, 243] width 120 height 23
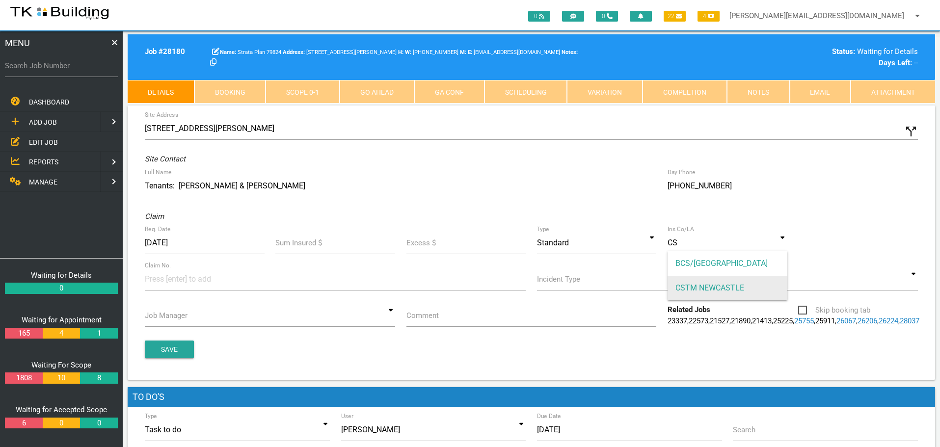
click at [677, 285] on span "CSTM NEWCASTLE" at bounding box center [728, 288] width 120 height 25
type input "CSTM NEWCASTLE"
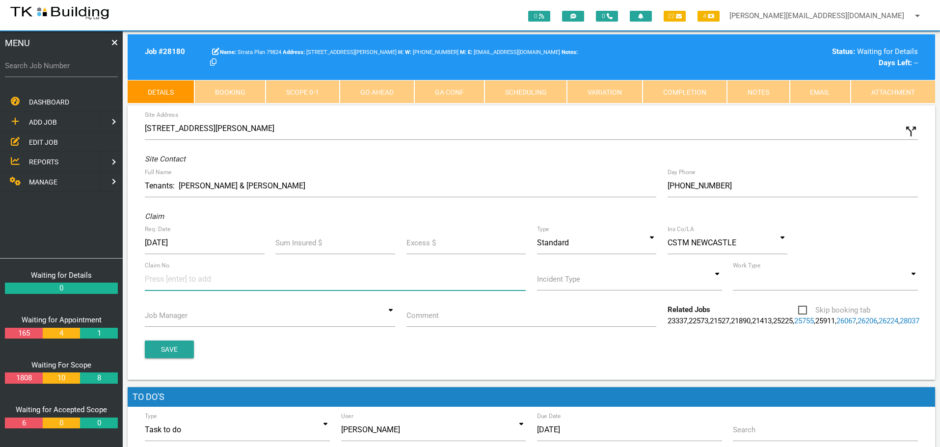
click at [165, 286] on input at bounding box center [182, 279] width 74 height 22
type input "37016"
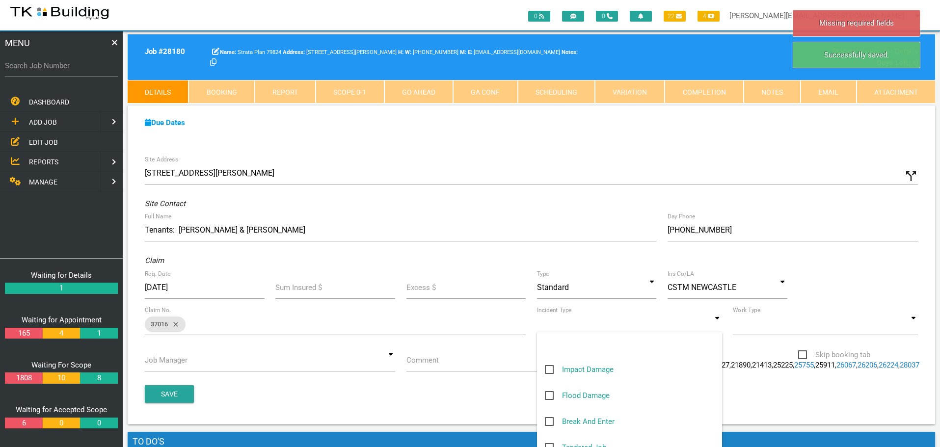
click at [716, 326] on input at bounding box center [629, 324] width 185 height 23
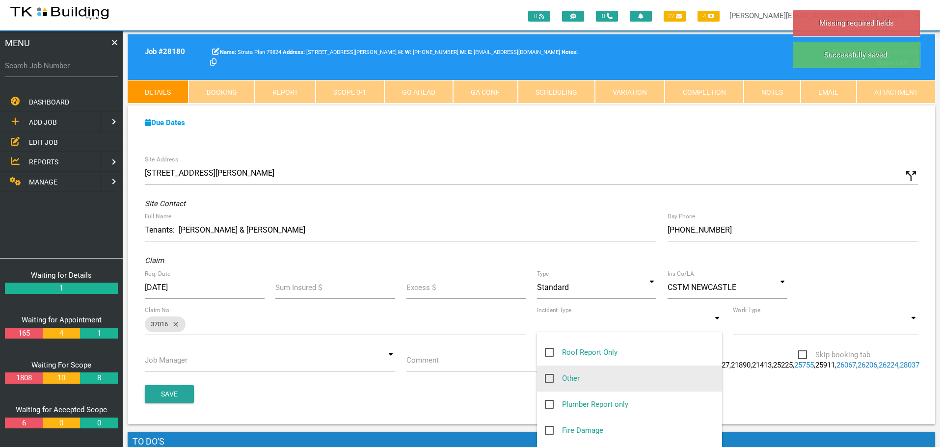
click at [551, 376] on span "Other" at bounding box center [562, 379] width 35 height 12
click at [551, 376] on input "Other" at bounding box center [548, 376] width 6 height 6
checkbox input "true"
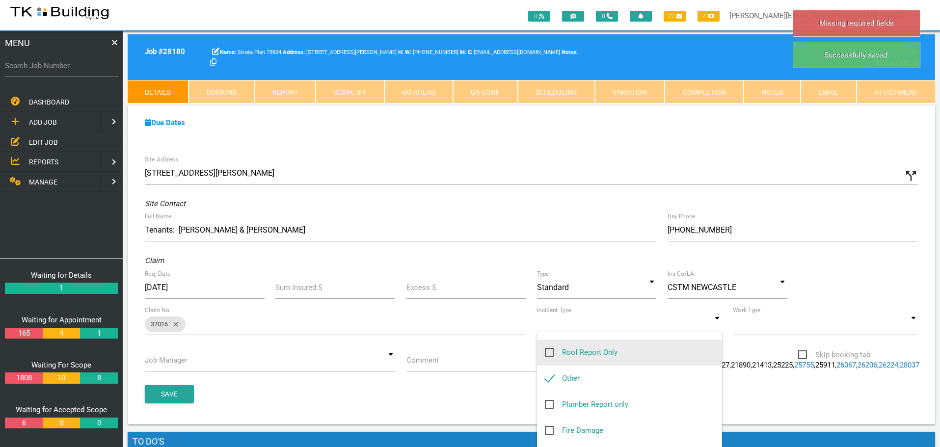
type input "Other"
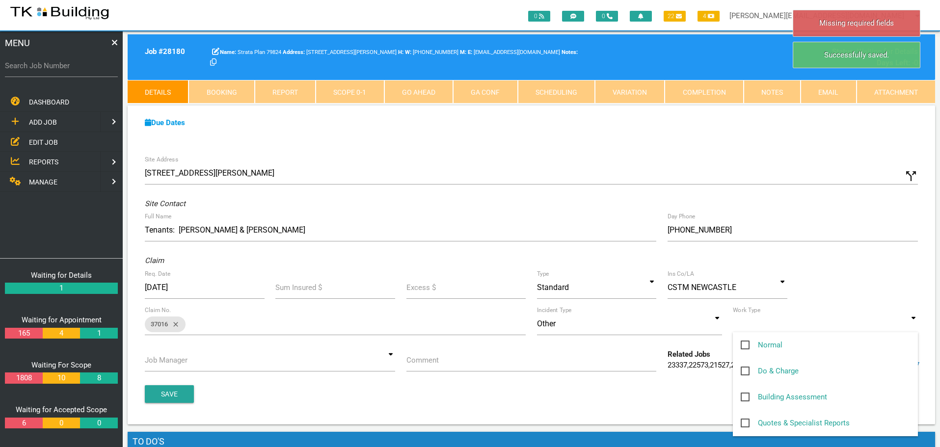
click at [911, 325] on input at bounding box center [825, 324] width 185 height 23
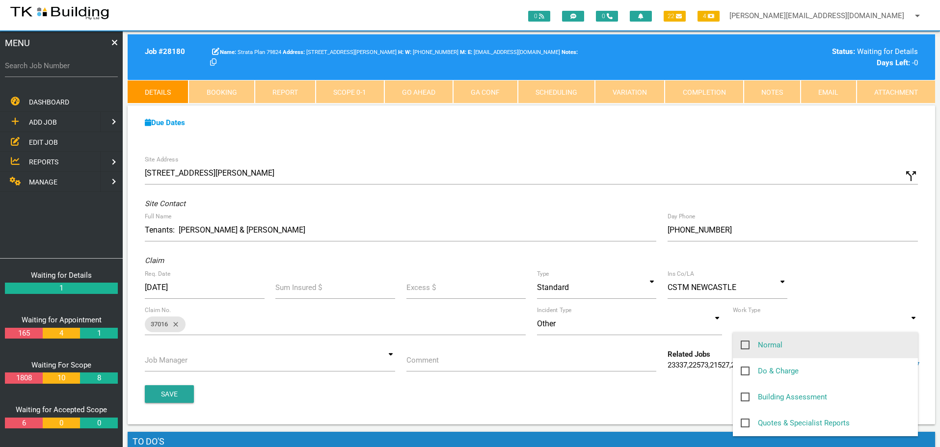
click at [746, 345] on span "Normal" at bounding box center [762, 345] width 42 height 12
click at [746, 345] on input "Normal" at bounding box center [744, 342] width 6 height 6
checkbox input "true"
type input "Normal"
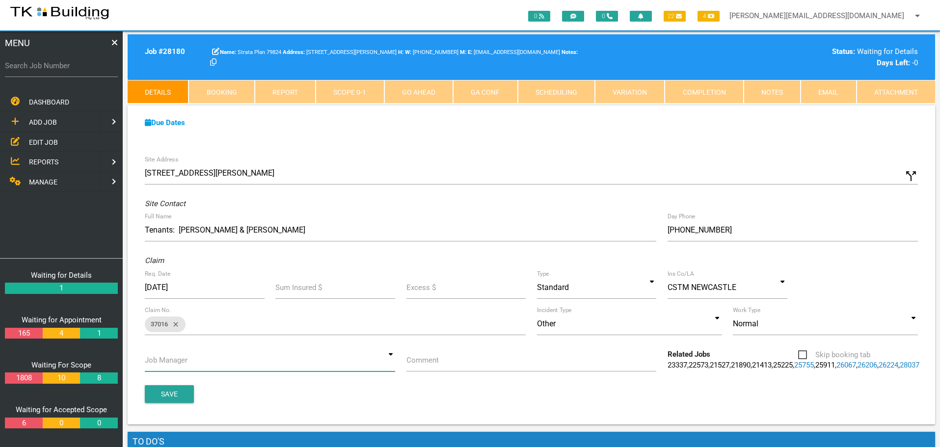
click at [392, 363] on input at bounding box center [270, 360] width 250 height 23
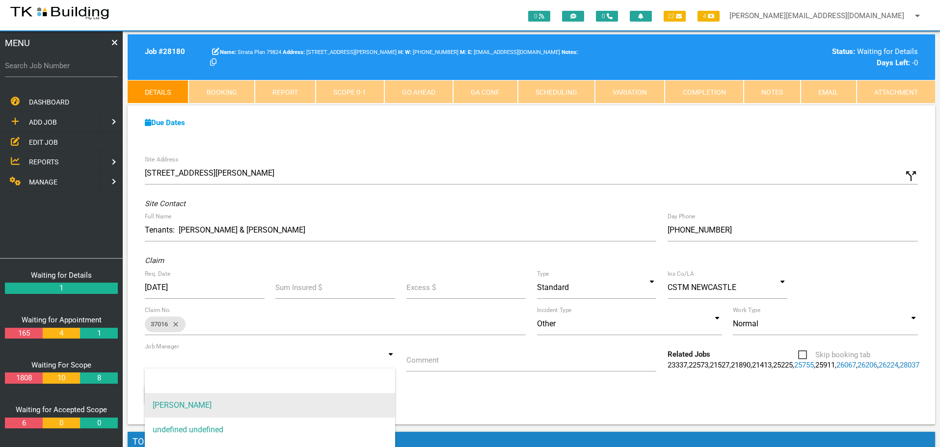
click at [361, 397] on span "[PERSON_NAME]" at bounding box center [270, 405] width 250 height 25
type input "[PERSON_NAME]"
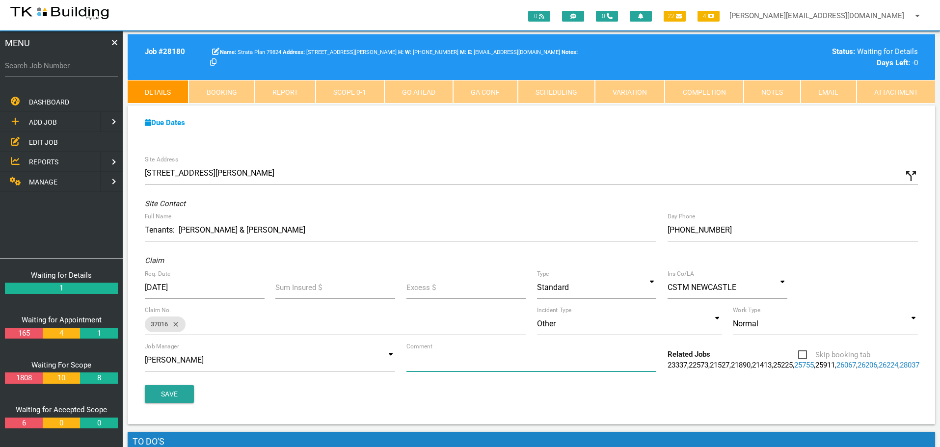
click at [456, 366] on input "Comment" at bounding box center [531, 360] width 250 height 23
type input "Quote on ceiling cracks in lounge room & laundry"
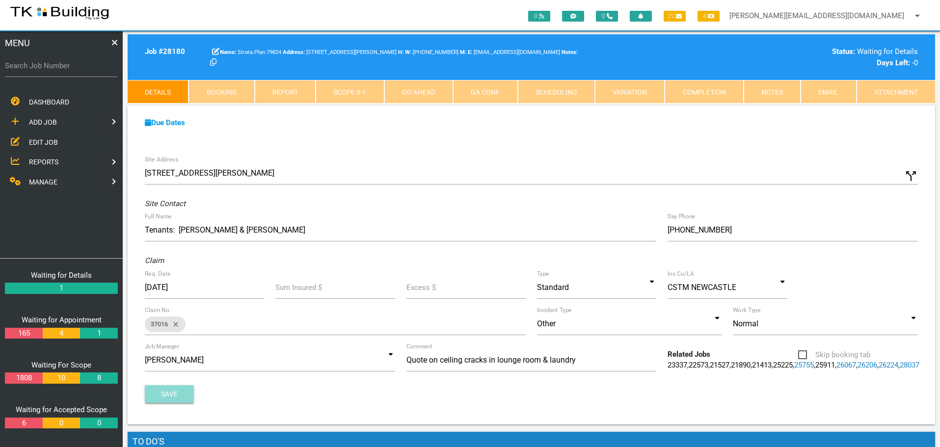
click at [166, 403] on button "Save" at bounding box center [169, 394] width 49 height 18
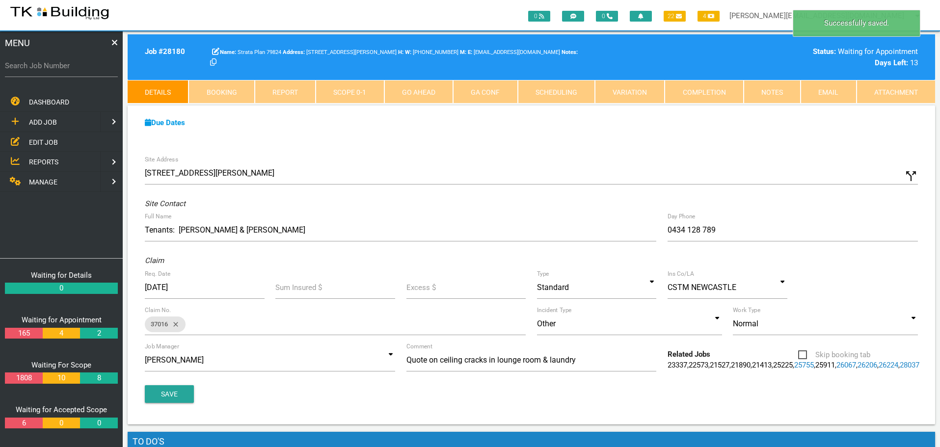
click at [782, 86] on link "Notes" at bounding box center [772, 92] width 57 height 24
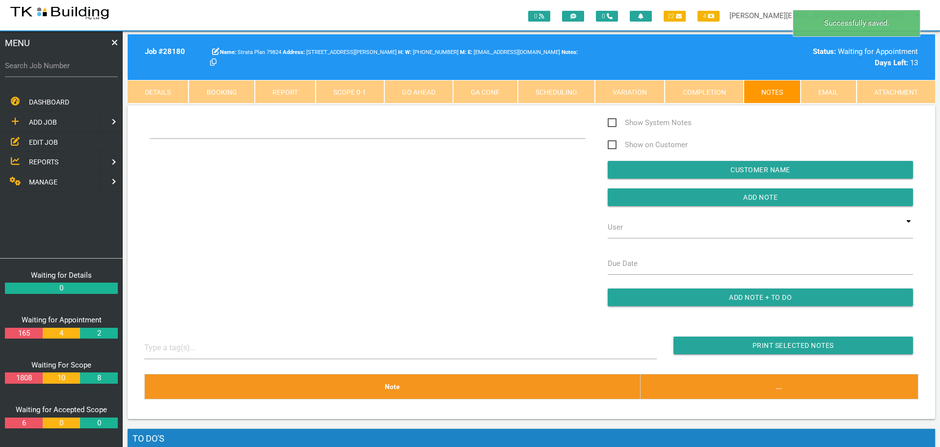
click at [172, 164] on div "Show System Notes Show on Customer Customer Name Add Note User TKB JobTracking …" at bounding box center [531, 216] width 785 height 199
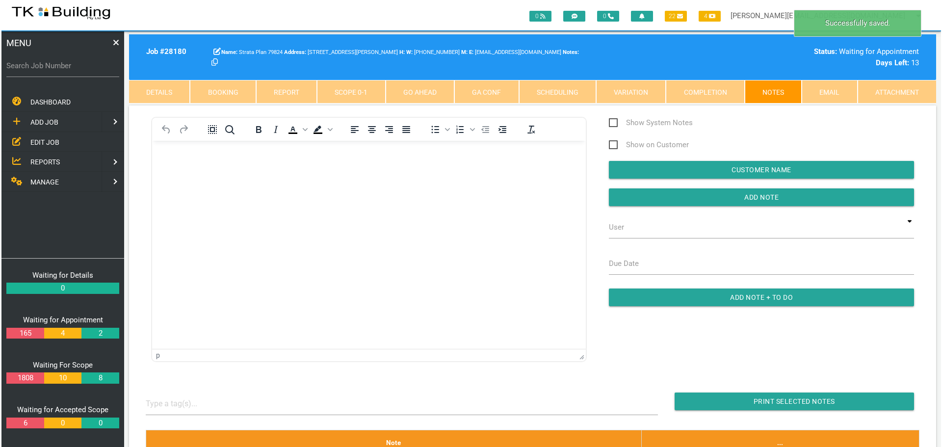
scroll to position [0, 0]
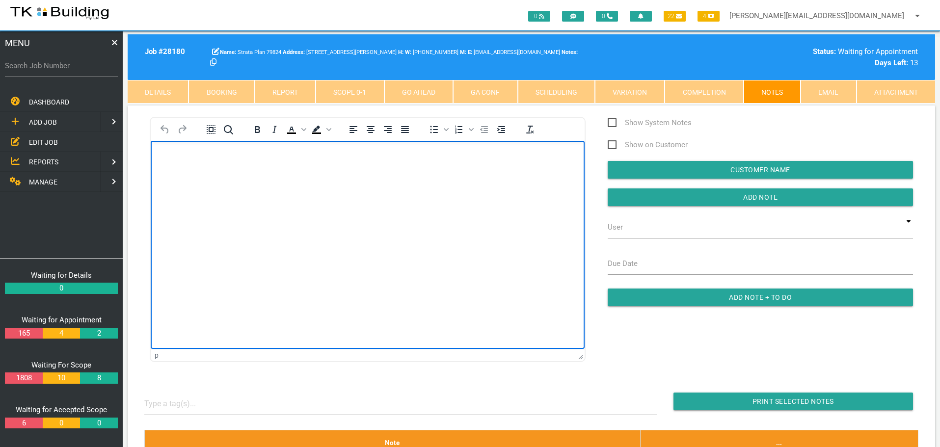
click at [174, 164] on body "Rich Text Area. Press ALT-0 for help." at bounding box center [368, 169] width 434 height 32
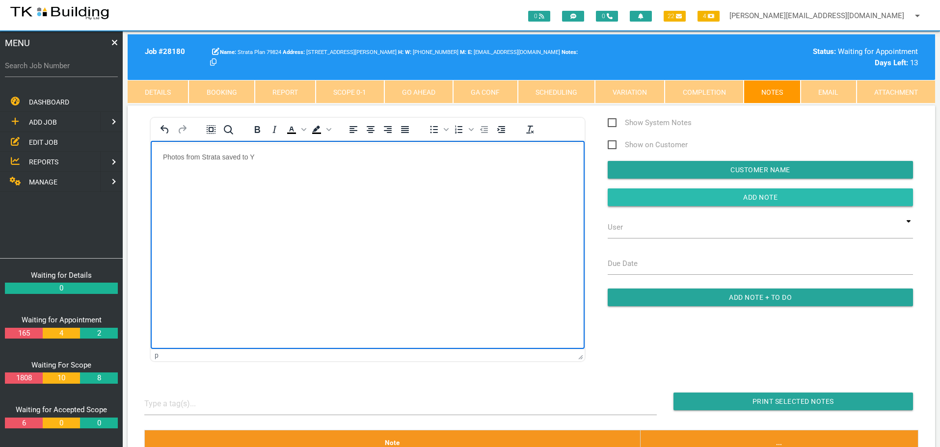
click at [706, 194] on input "Add Note" at bounding box center [760, 197] width 305 height 18
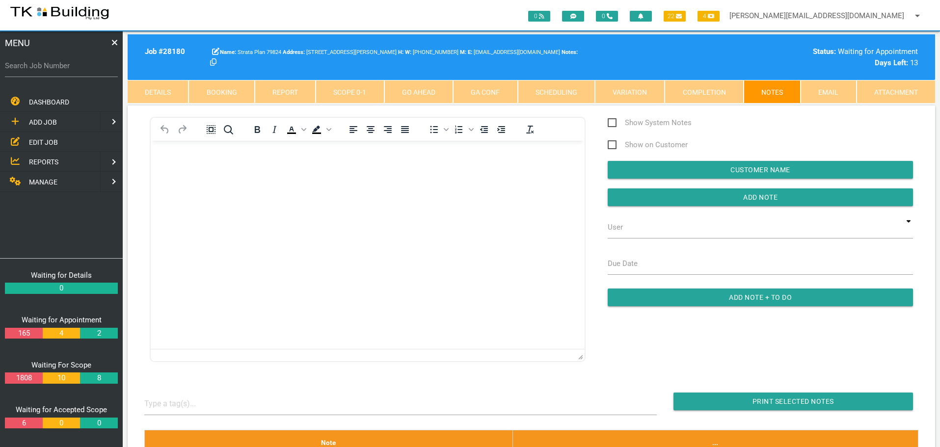
click at [49, 140] on span "EDIT JOB" at bounding box center [43, 142] width 29 height 8
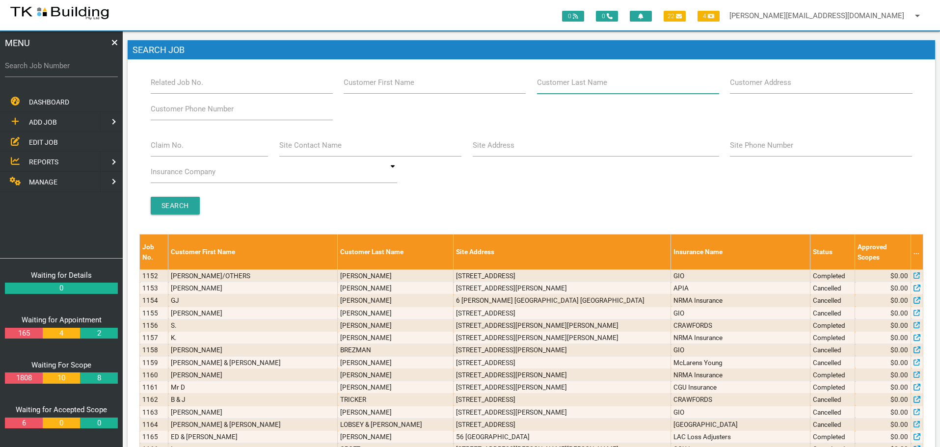
click at [581, 89] on input "Customer Last Name" at bounding box center [628, 82] width 182 height 23
type input "45403"
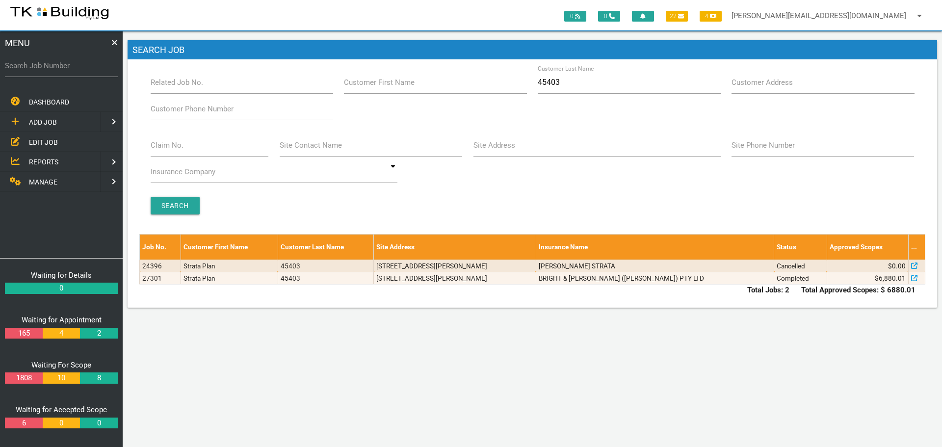
click at [52, 119] on span "ADD JOB" at bounding box center [43, 122] width 28 height 8
click at [49, 142] on span "EXISTING CUSTOMER" at bounding box center [62, 142] width 67 height 8
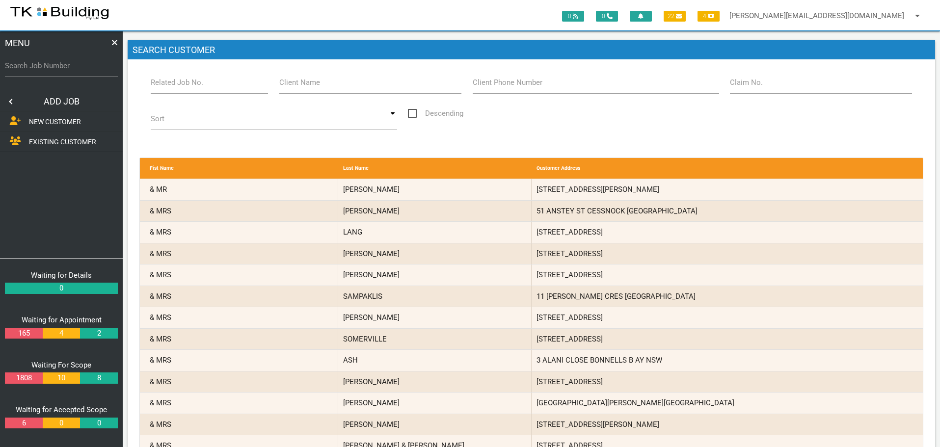
click at [190, 88] on label "Related Job No." at bounding box center [177, 82] width 53 height 11
click at [190, 88] on input "Related Job No." at bounding box center [210, 82] width 118 height 23
type input "27301"
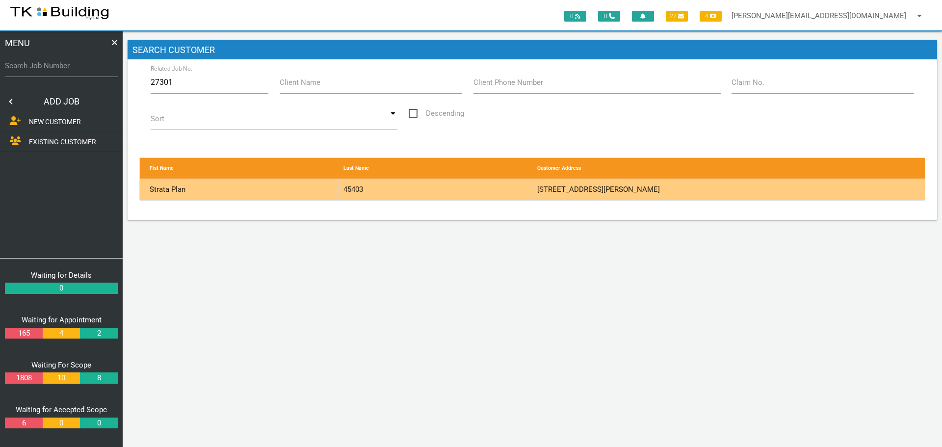
click at [452, 192] on div "45403" at bounding box center [436, 189] width 194 height 21
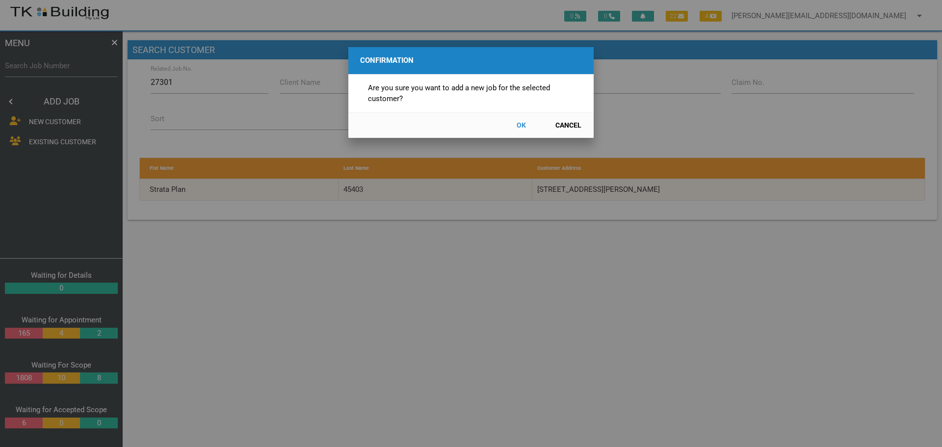
click at [520, 122] on button "OK" at bounding box center [521, 125] width 43 height 17
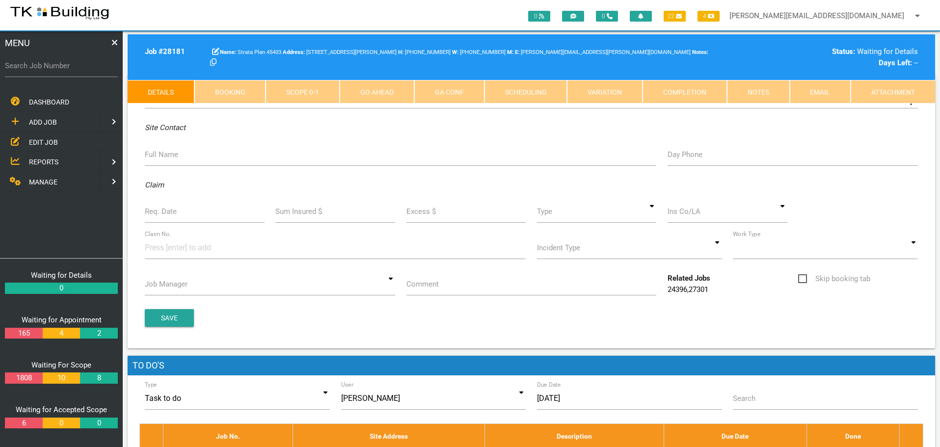
scroll to position [97, 0]
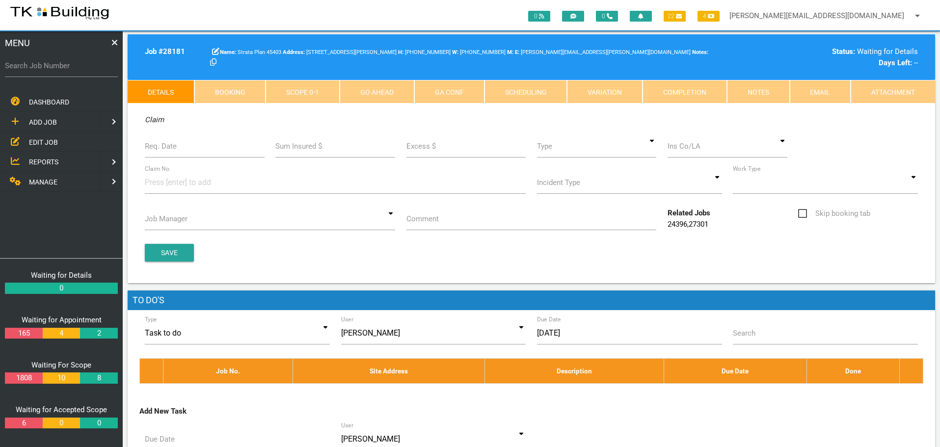
click at [165, 146] on label "Req. Date" at bounding box center [161, 146] width 32 height 11
click at [165, 146] on input "Req. Date" at bounding box center [205, 146] width 120 height 23
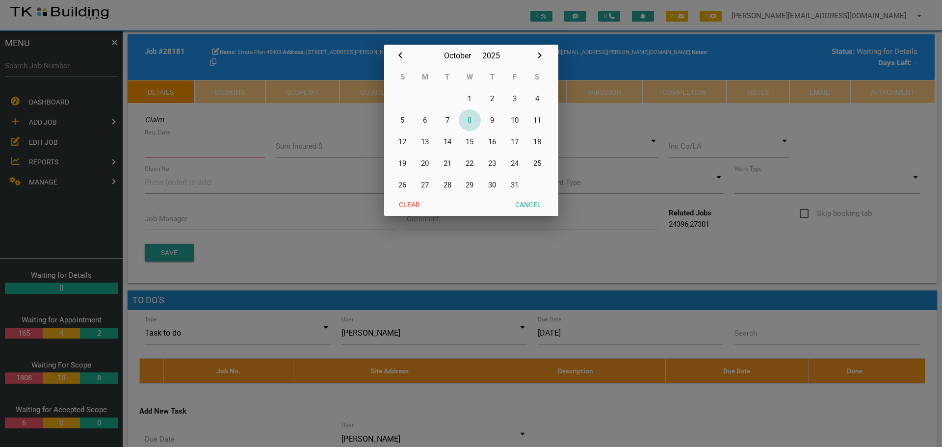
click at [470, 119] on button "8" at bounding box center [470, 120] width 23 height 22
type input "[DATE]"
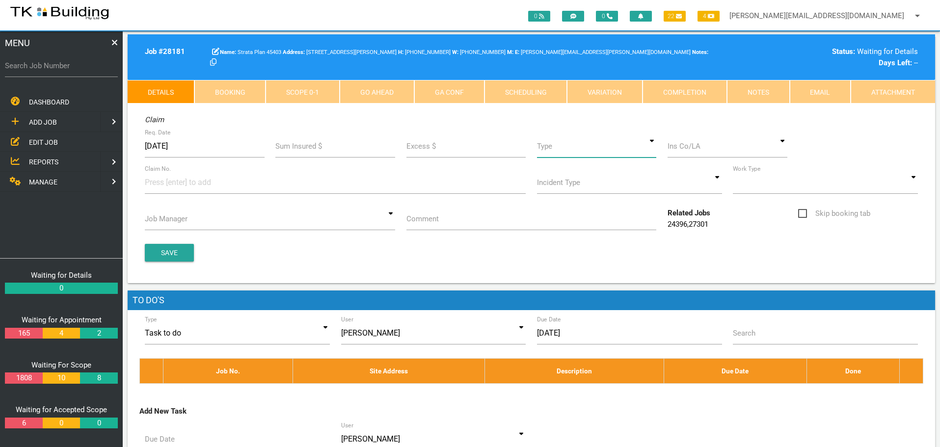
click at [651, 146] on input at bounding box center [597, 146] width 120 height 23
click at [618, 191] on span "Standard" at bounding box center [597, 191] width 120 height 25
type input "Standard"
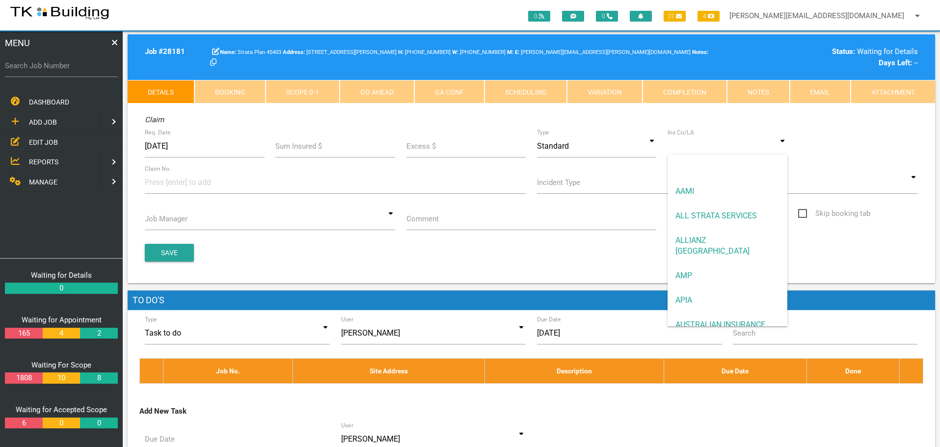
click at [693, 149] on input at bounding box center [728, 146] width 120 height 23
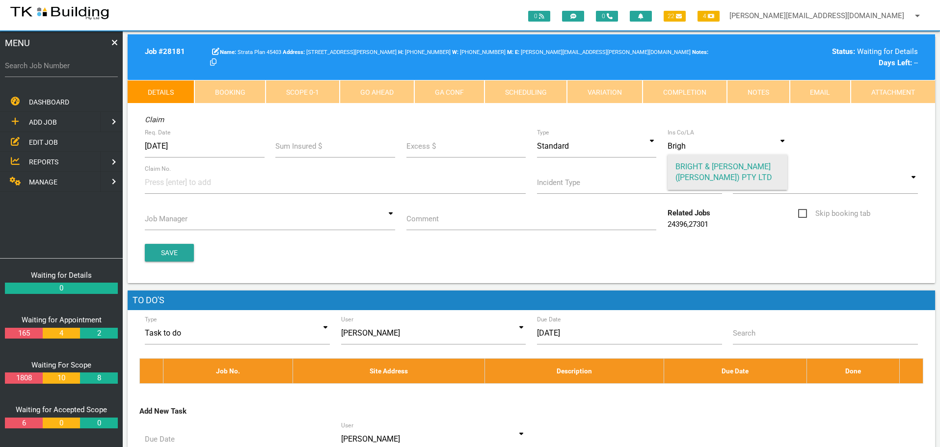
click at [705, 174] on span "BRIGHT & [PERSON_NAME] ([PERSON_NAME]) PTY LTD" at bounding box center [728, 172] width 120 height 35
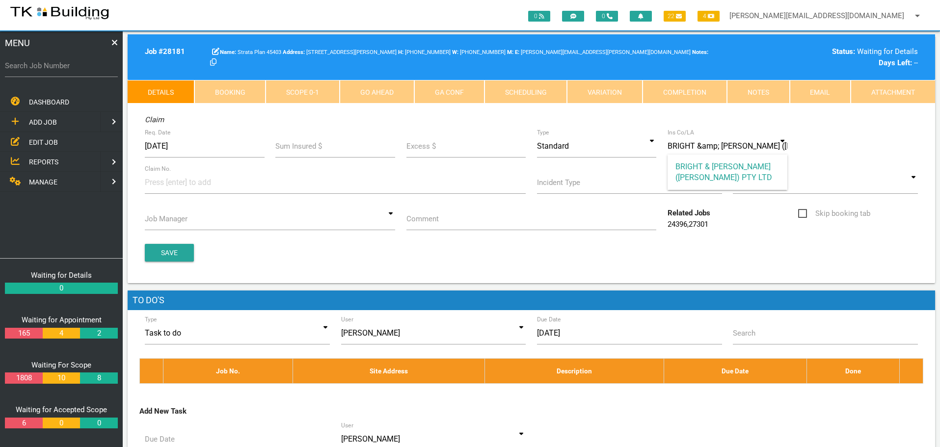
type input "BRIGHT & [PERSON_NAME] ([PERSON_NAME]) PTY LTD"
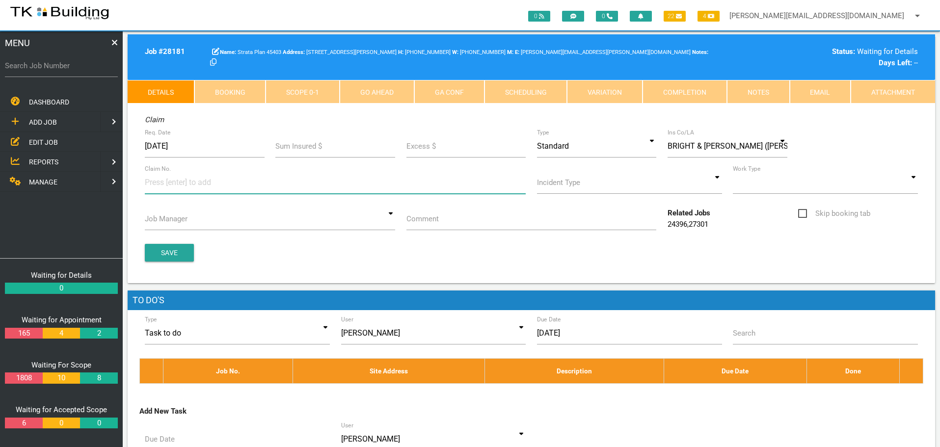
click at [173, 187] on input at bounding box center [182, 182] width 74 height 22
type input "28181"
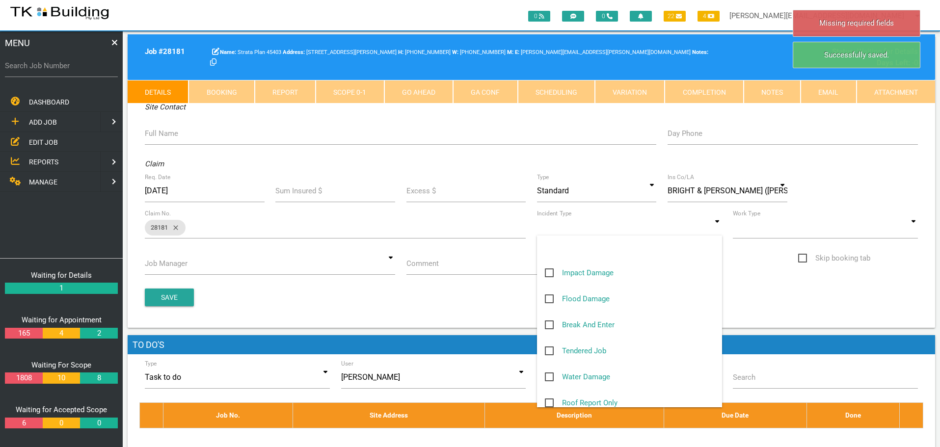
click at [717, 232] on input at bounding box center [629, 227] width 185 height 23
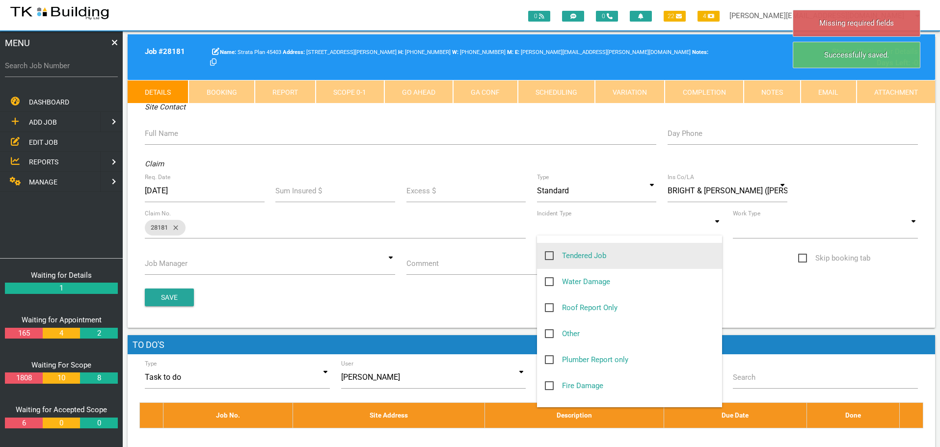
scroll to position [98, 0]
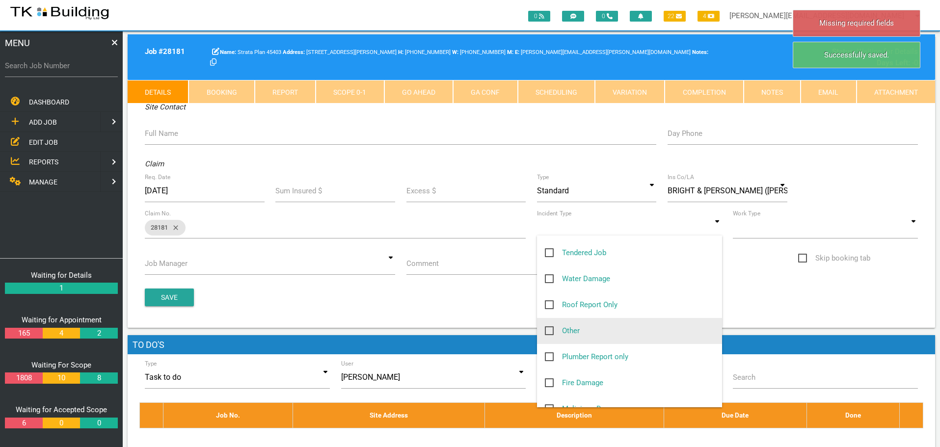
click at [546, 330] on span "Other" at bounding box center [562, 331] width 35 height 12
click at [546, 330] on input "Other" at bounding box center [548, 328] width 6 height 6
checkbox input "true"
type input "Other"
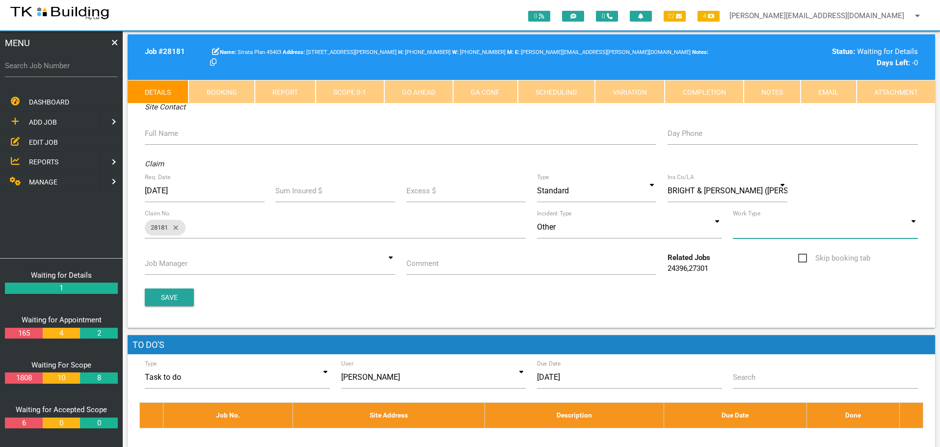
click at [914, 229] on input at bounding box center [825, 227] width 185 height 23
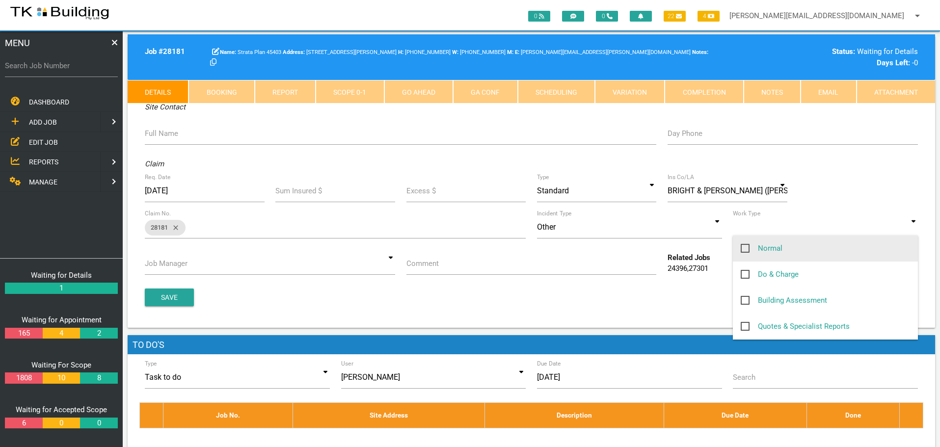
click at [743, 246] on span "Normal" at bounding box center [762, 248] width 42 height 12
click at [743, 246] on input "Normal" at bounding box center [744, 245] width 6 height 6
checkbox input "true"
type input "Normal"
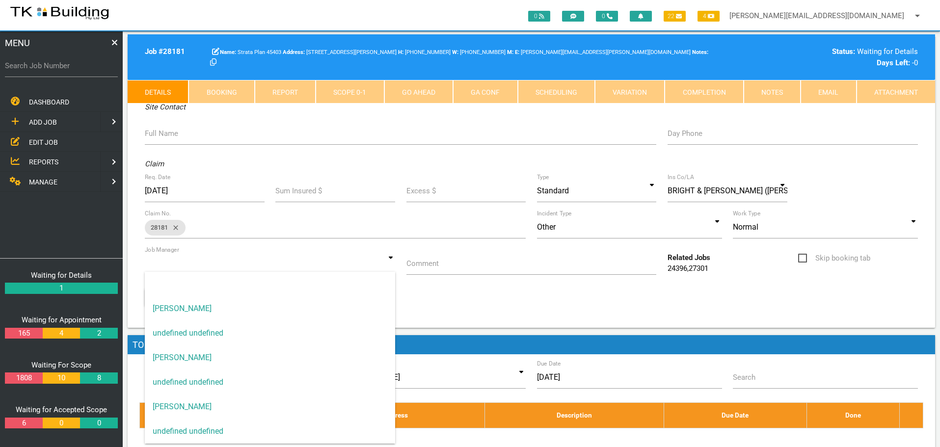
click at [390, 262] on input at bounding box center [270, 263] width 250 height 23
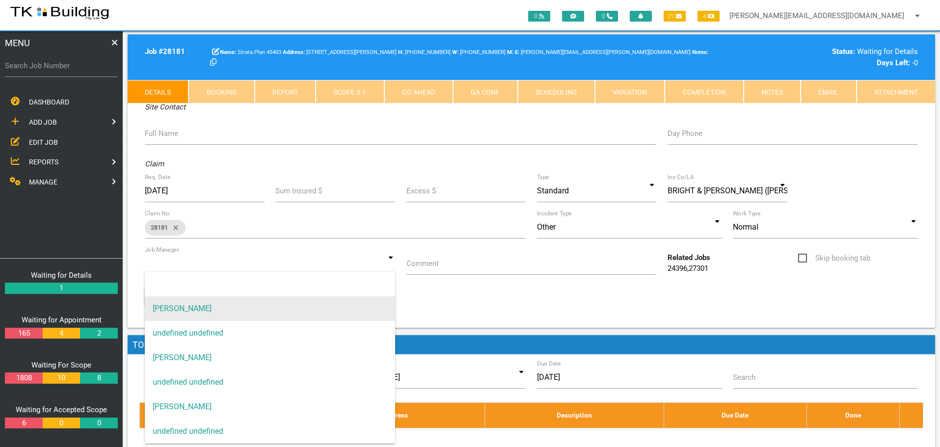
drag, startPoint x: 352, startPoint y: 306, endPoint x: 414, endPoint y: 292, distance: 63.4
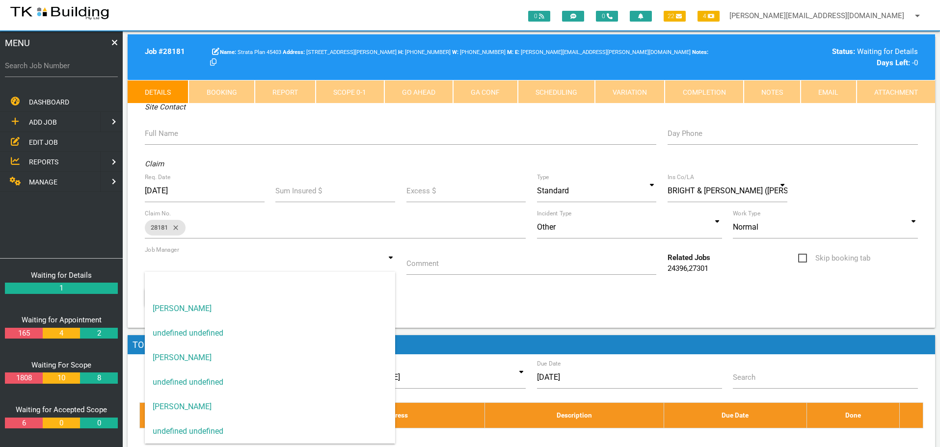
click at [354, 304] on span "[PERSON_NAME]" at bounding box center [270, 308] width 250 height 25
type input "[PERSON_NAME]"
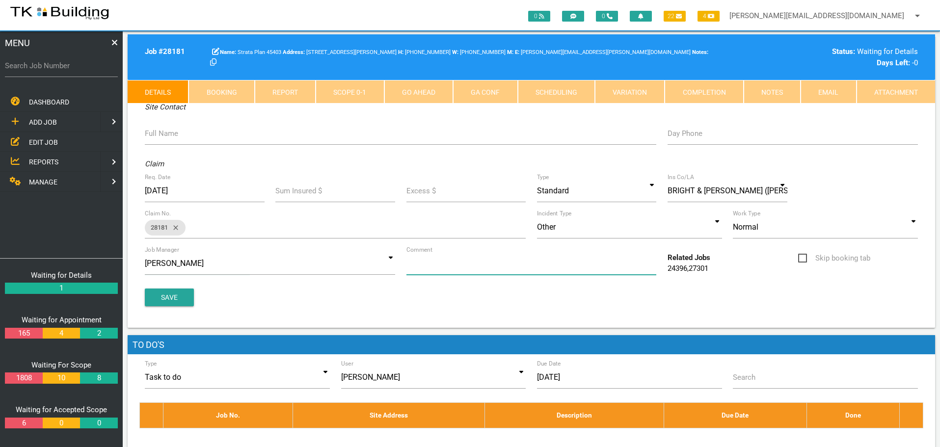
click at [468, 270] on input "Comment" at bounding box center [531, 263] width 250 height 23
click at [459, 264] on input "Quote" at bounding box center [531, 263] width 250 height 23
type input "Quote on water ingress from the roof. Leak has been repaired"
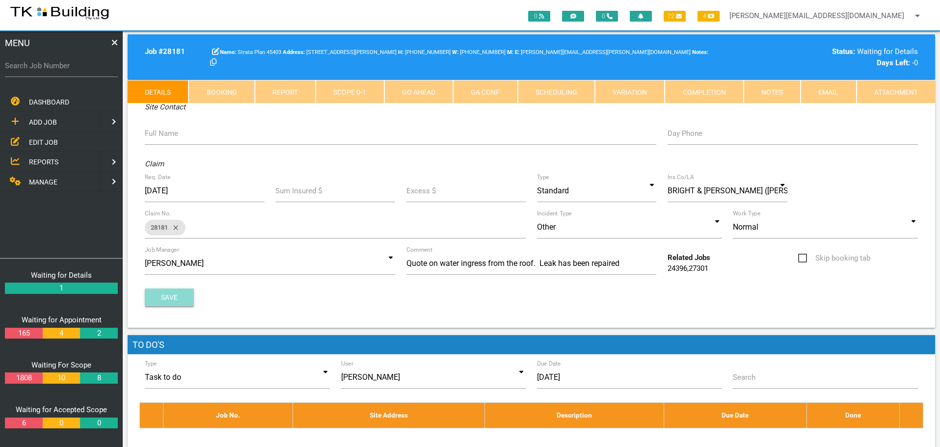
click at [184, 296] on button "Save" at bounding box center [169, 298] width 49 height 18
click at [170, 137] on label "Full Name" at bounding box center [161, 133] width 33 height 11
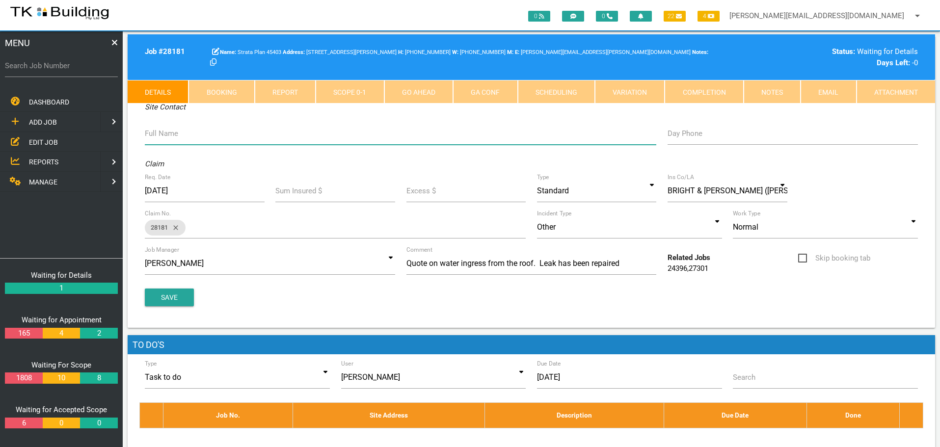
click at [170, 137] on input "Full Name" at bounding box center [400, 133] width 511 height 23
type input "[PERSON_NAME] ([EMAIL_ADDRESS][DOMAIN_NAME])"
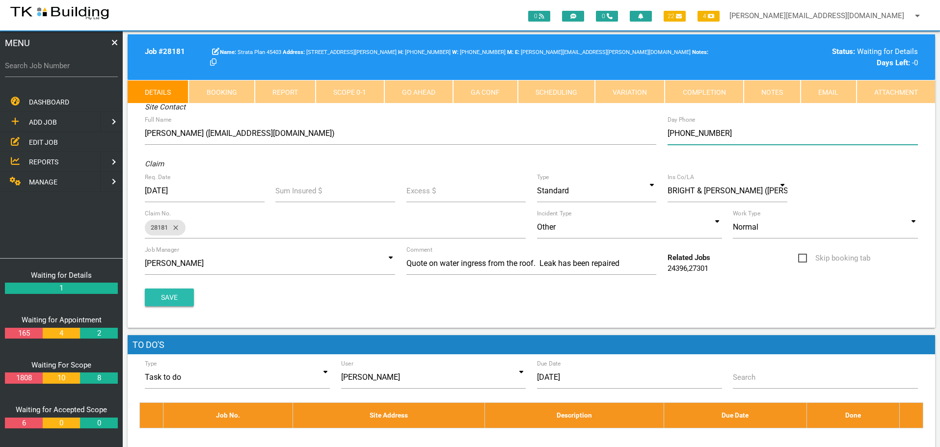
type input "[PHONE_NUMBER]"
click at [173, 294] on button "Save" at bounding box center [169, 298] width 49 height 18
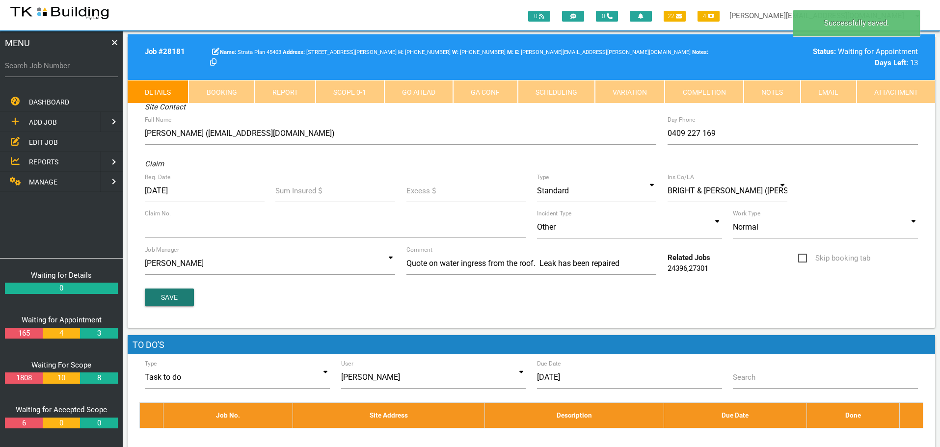
scroll to position [0, 0]
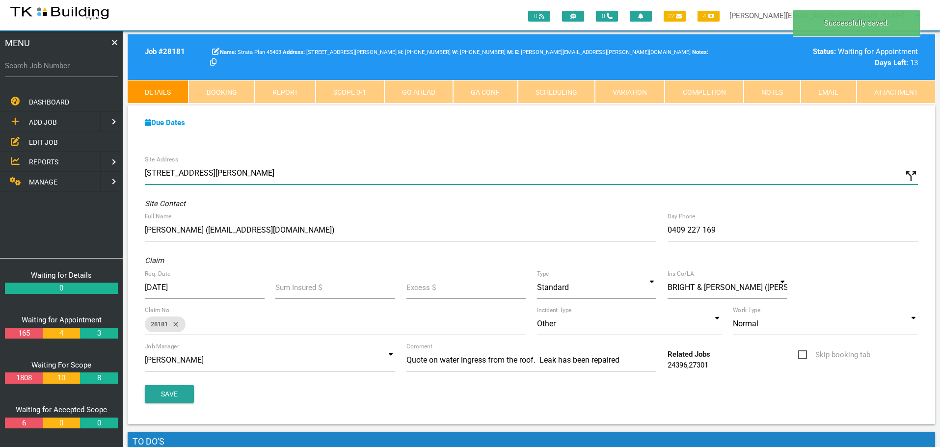
click at [145, 172] on input "[STREET_ADDRESS][PERSON_NAME]" at bounding box center [531, 173] width 773 height 23
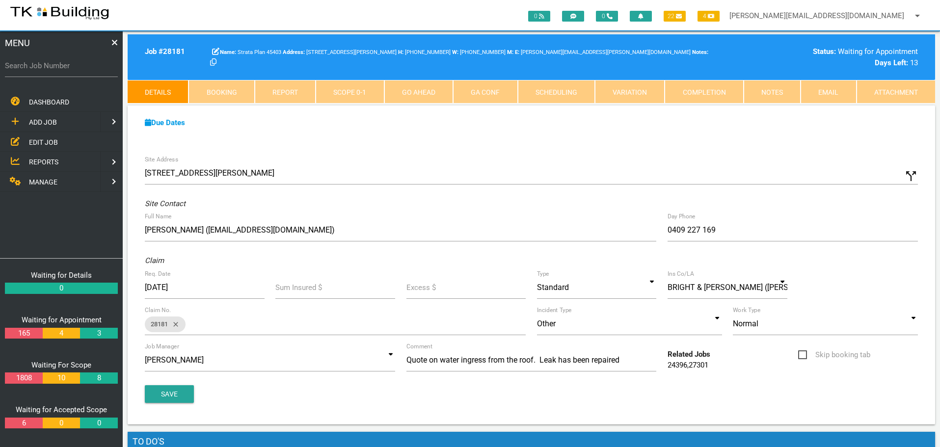
type input "[STREET_ADDRESS][PERSON_NAME]"
click at [161, 388] on button "Save" at bounding box center [169, 394] width 49 height 18
click at [763, 91] on link "Notes" at bounding box center [772, 92] width 57 height 24
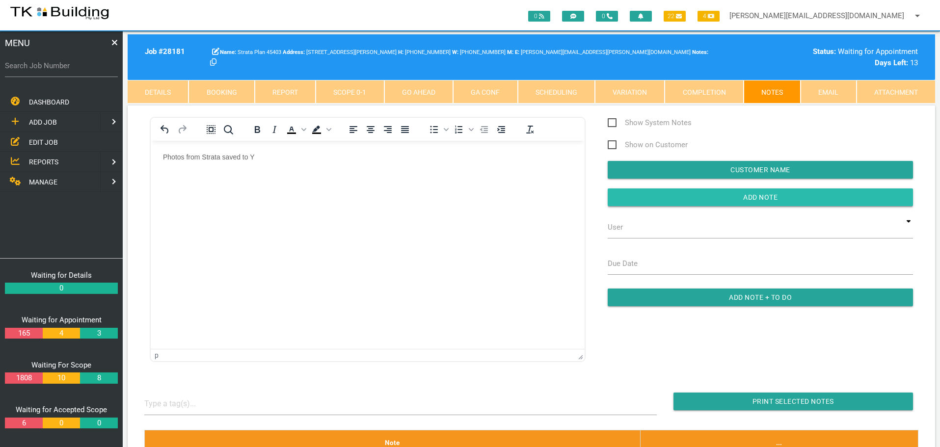
click at [702, 200] on input "button" at bounding box center [760, 197] width 305 height 18
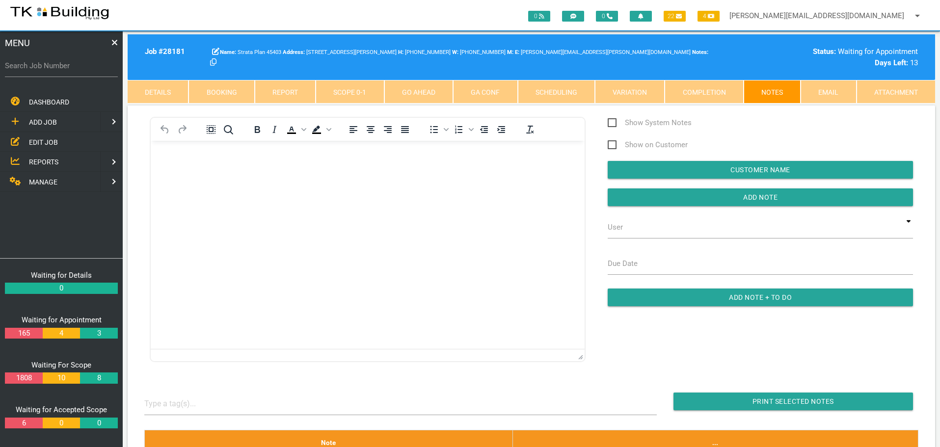
click at [29, 141] on span "EDIT JOB" at bounding box center [43, 142] width 29 height 8
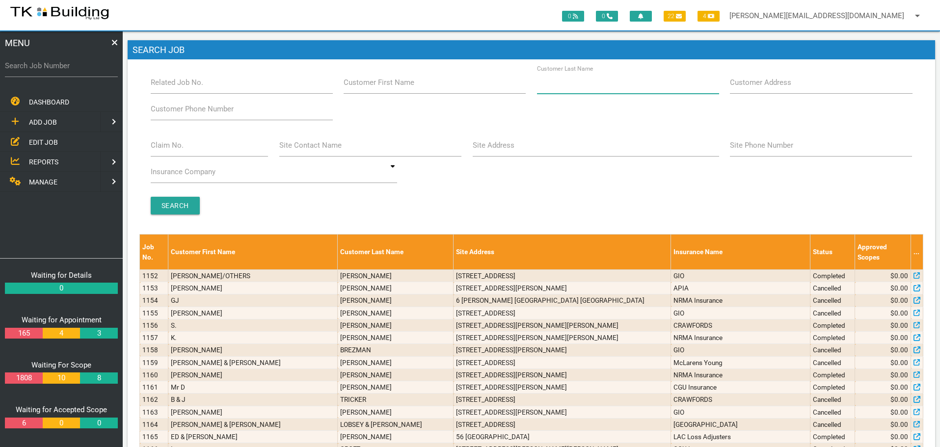
click at [601, 90] on input "Customer Last Name" at bounding box center [628, 82] width 182 height 23
type input "56524"
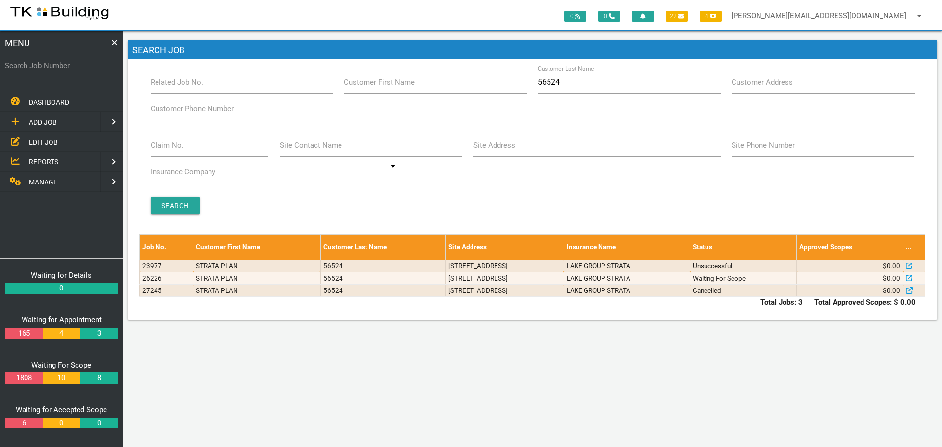
click at [48, 120] on span "ADD JOB" at bounding box center [43, 122] width 28 height 8
click at [44, 144] on span "EXISTING CUSTOMER" at bounding box center [62, 142] width 67 height 8
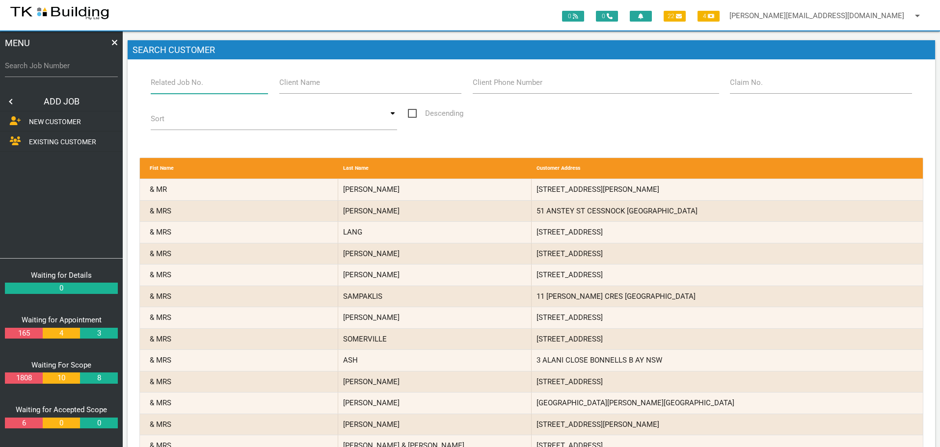
click at [202, 93] on input "Related Job No." at bounding box center [210, 82] width 118 height 23
type input "27245"
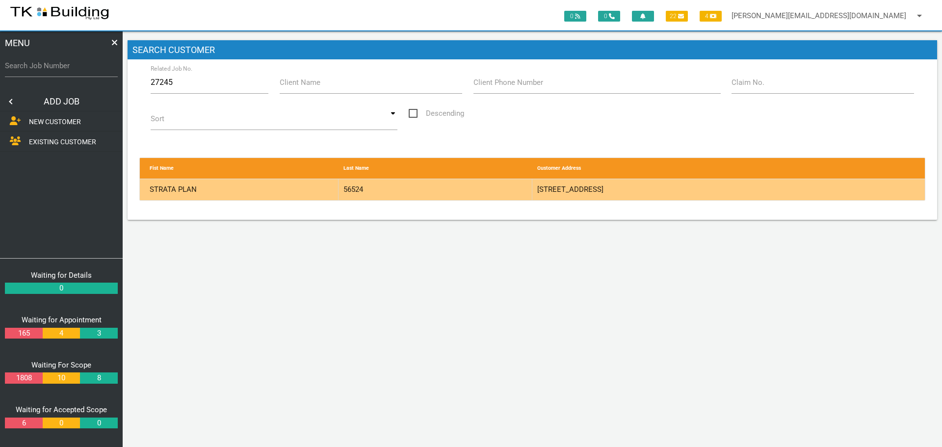
click at [500, 190] on div "56524" at bounding box center [436, 189] width 194 height 21
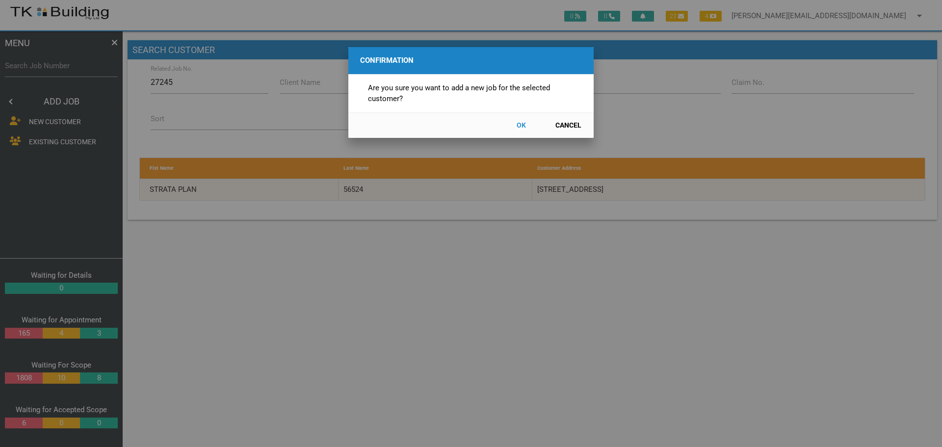
click at [522, 125] on button "OK" at bounding box center [521, 125] width 43 height 17
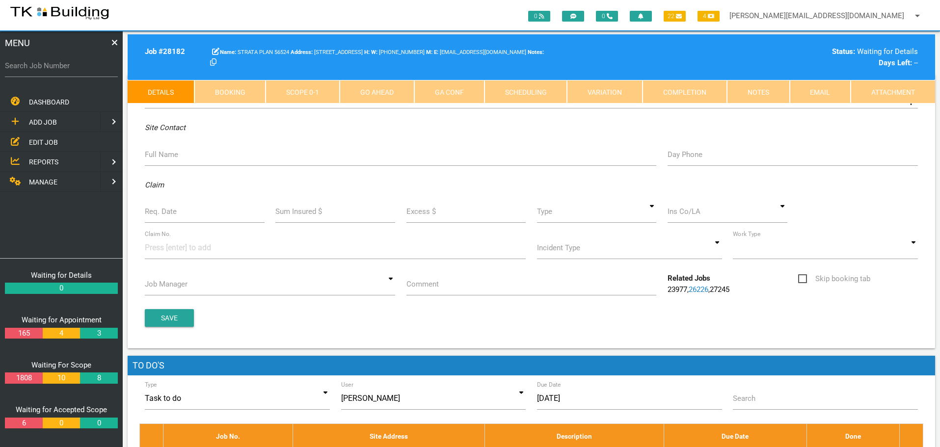
scroll to position [97, 0]
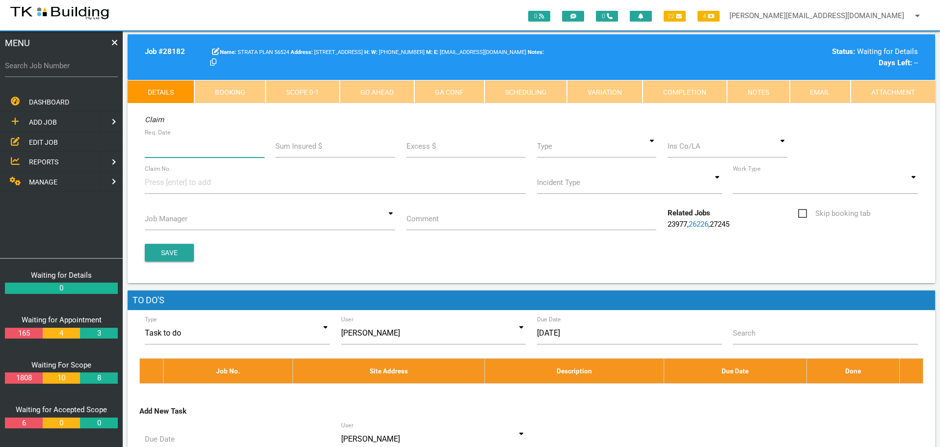
click at [189, 149] on input "Req. Date" at bounding box center [205, 146] width 120 height 23
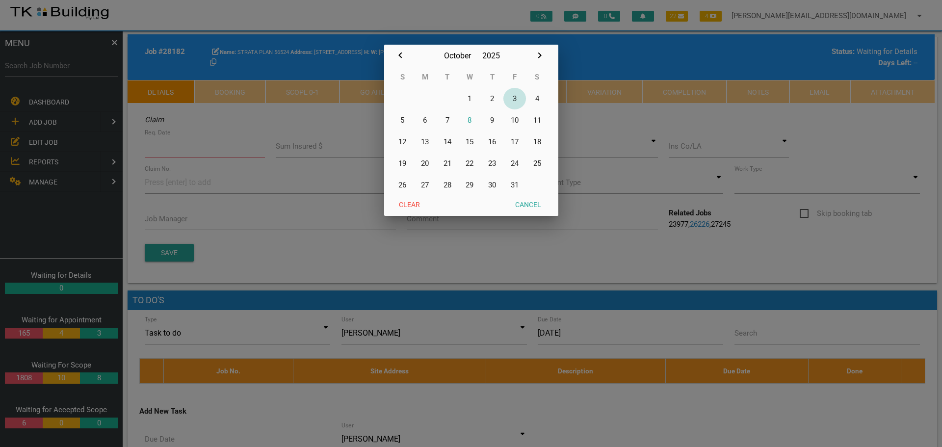
click at [516, 99] on button "3" at bounding box center [515, 99] width 23 height 22
type input "[DATE]"
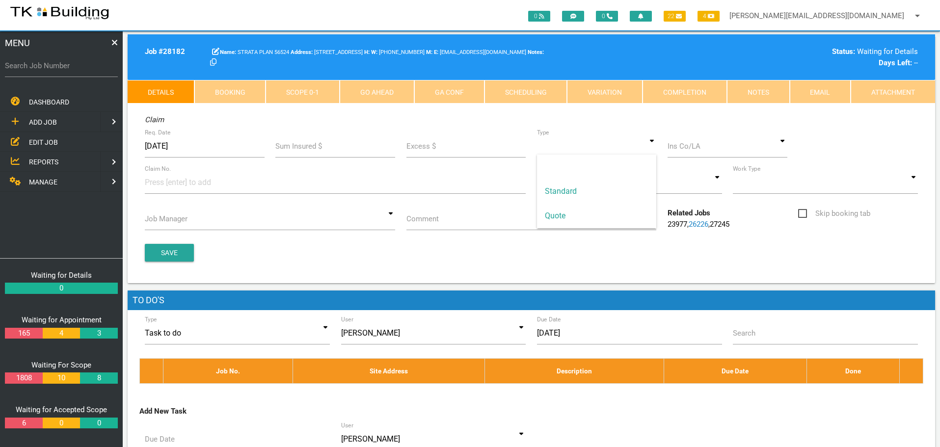
click at [653, 148] on input at bounding box center [597, 146] width 120 height 23
drag, startPoint x: 619, startPoint y: 196, endPoint x: 629, endPoint y: 189, distance: 11.3
click at [626, 191] on span "Standard" at bounding box center [597, 191] width 120 height 25
type input "Standard"
click at [681, 151] on input at bounding box center [728, 146] width 120 height 23
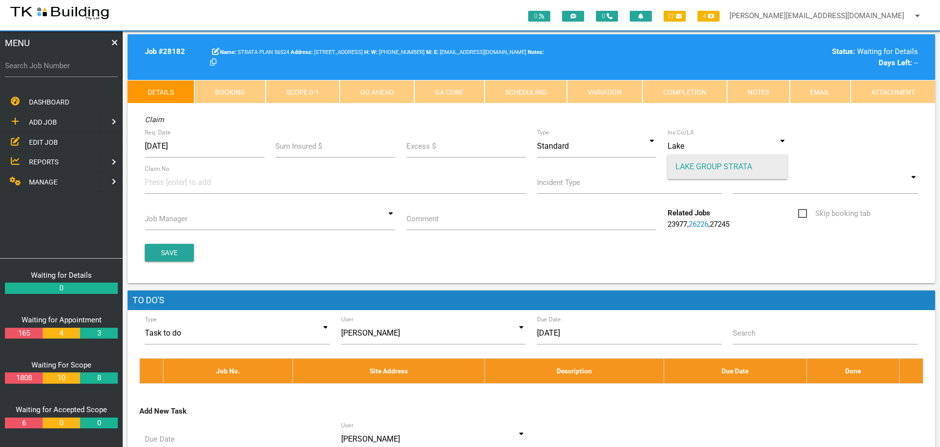
click at [739, 170] on span "LAKE GROUP STRATA" at bounding box center [728, 167] width 120 height 25
type input "LAKE GROUP STRATA"
click at [159, 185] on input at bounding box center [182, 182] width 74 height 22
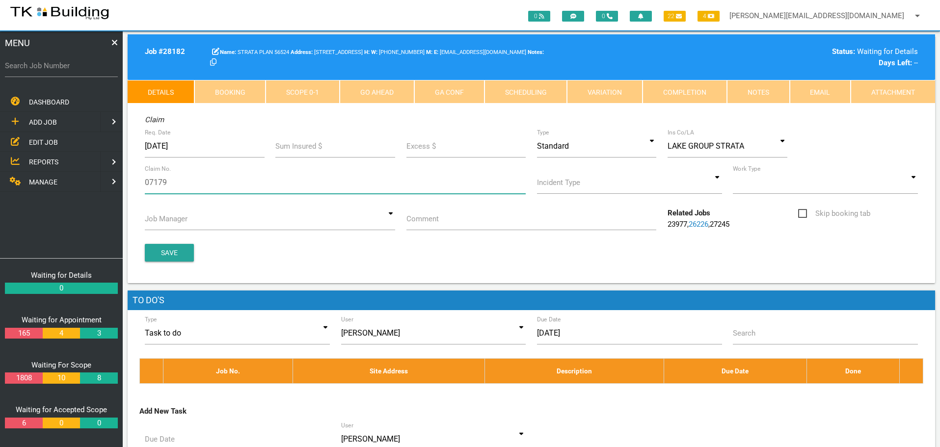
type input "071797"
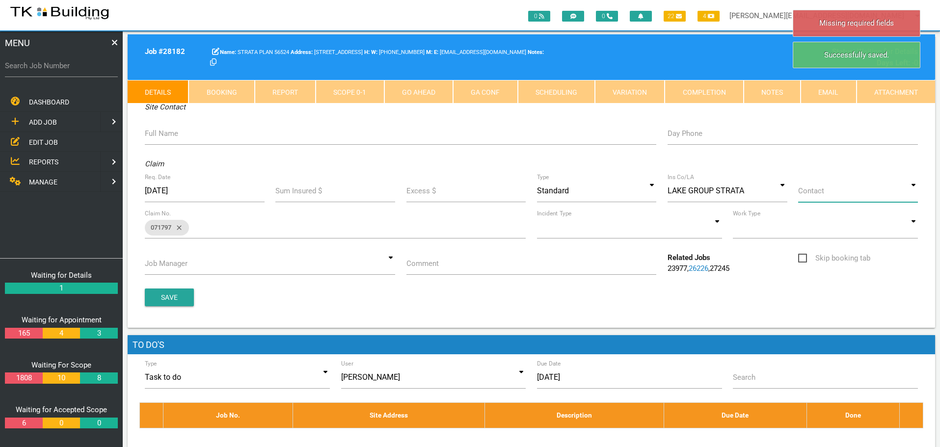
click at [914, 193] on input at bounding box center [858, 191] width 120 height 23
drag, startPoint x: 872, startPoint y: 262, endPoint x: 782, endPoint y: 241, distance: 92.3
click at [863, 261] on span "STRATA MANAGER" at bounding box center [858, 260] width 120 height 25
type input "STRATA MANAGER"
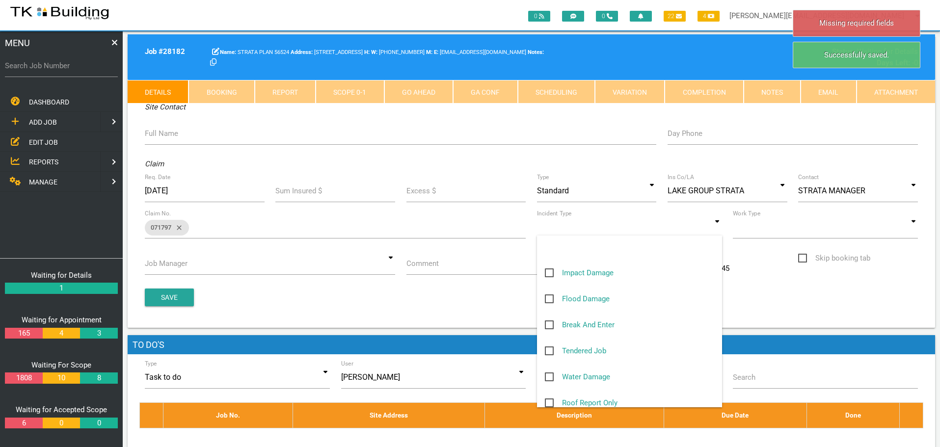
click at [715, 228] on input at bounding box center [629, 227] width 185 height 23
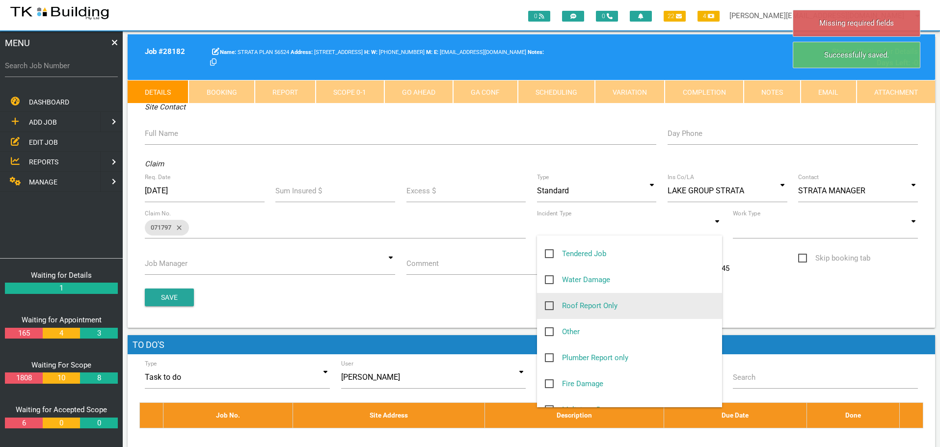
scroll to position [98, 0]
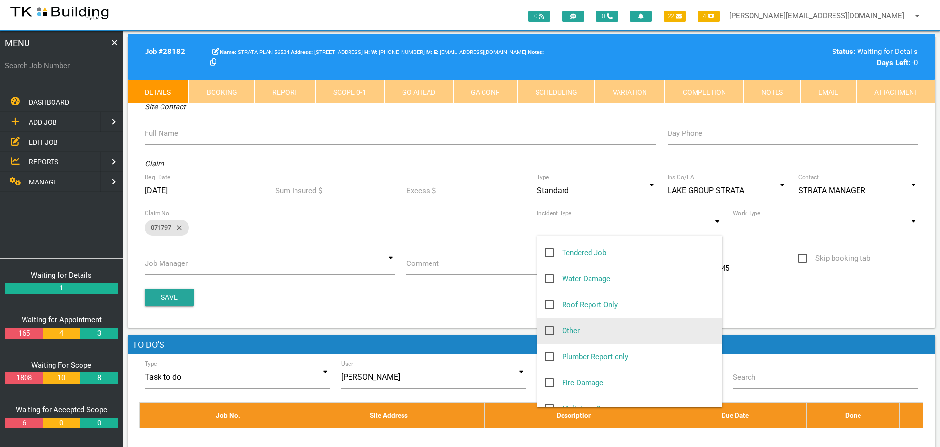
click at [550, 330] on span "Other" at bounding box center [562, 331] width 35 height 12
click at [550, 330] on input "Other" at bounding box center [548, 328] width 6 height 6
checkbox input "true"
type input "Other"
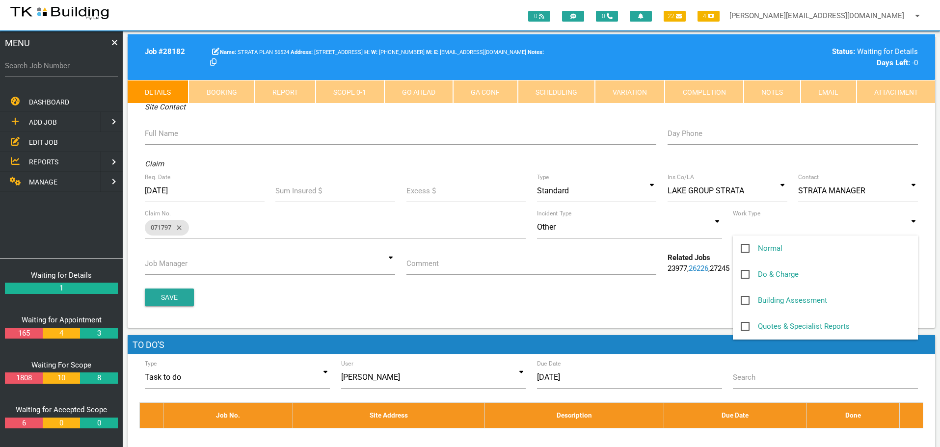
click at [916, 230] on input at bounding box center [825, 227] width 185 height 23
click at [743, 247] on span "Normal" at bounding box center [762, 248] width 42 height 12
click at [743, 247] on input "Normal" at bounding box center [744, 245] width 6 height 6
checkbox input "true"
type input "Normal"
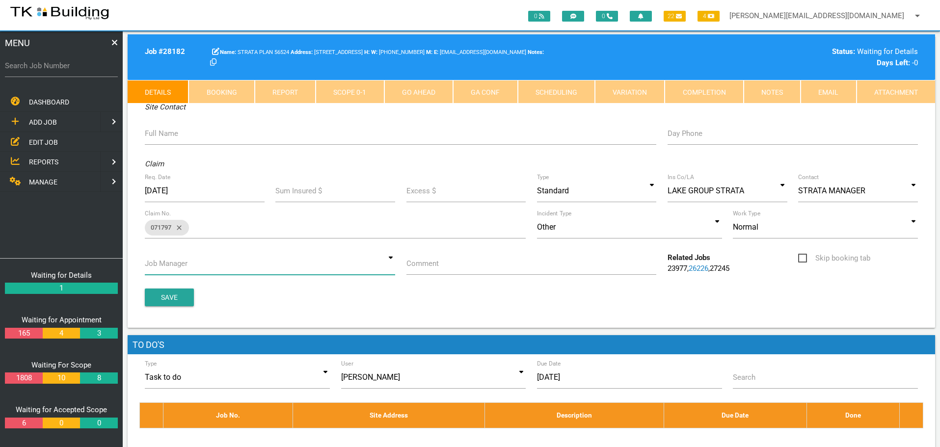
click at [393, 263] on input at bounding box center [270, 263] width 250 height 23
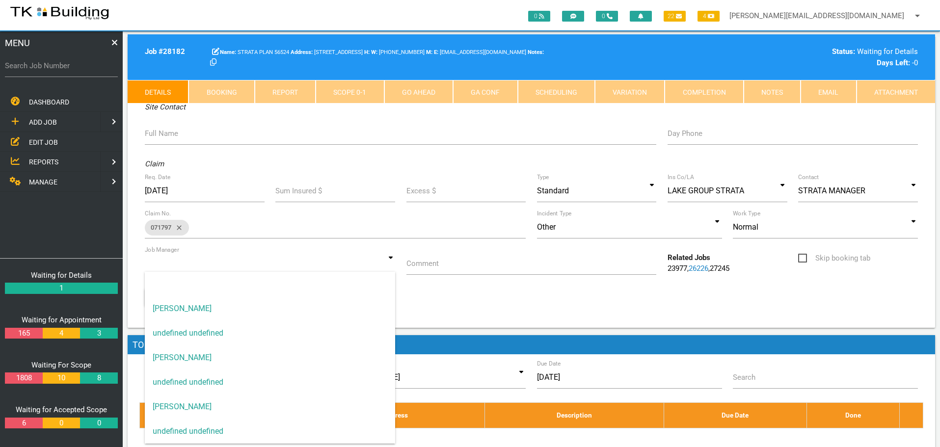
drag, startPoint x: 360, startPoint y: 305, endPoint x: 418, endPoint y: 292, distance: 59.4
click at [367, 302] on span "[PERSON_NAME]" at bounding box center [270, 308] width 250 height 25
type input "[PERSON_NAME]"
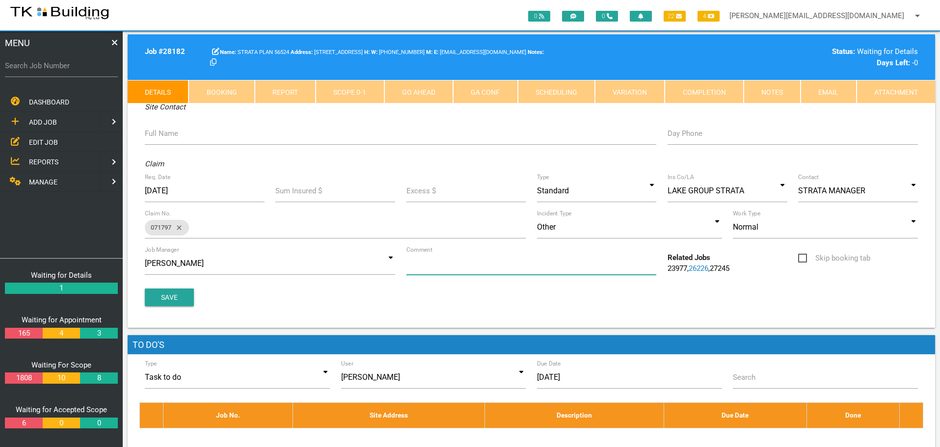
click at [463, 268] on input "Comment" at bounding box center [531, 263] width 250 height 23
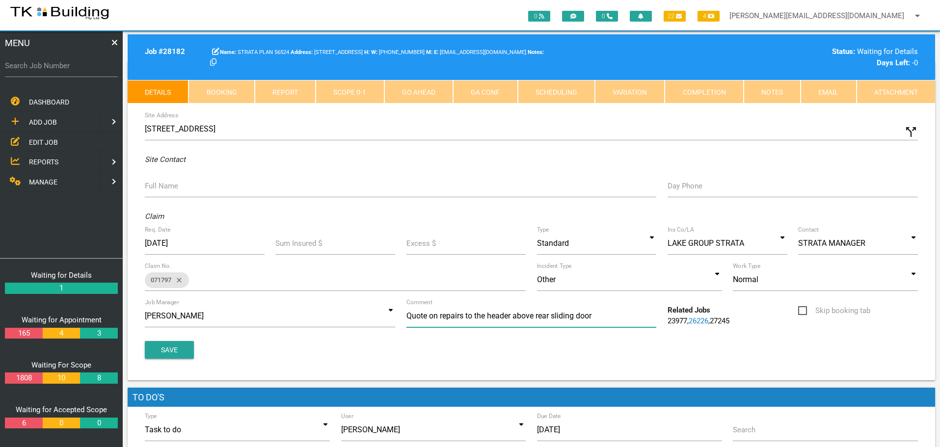
scroll to position [0, 0]
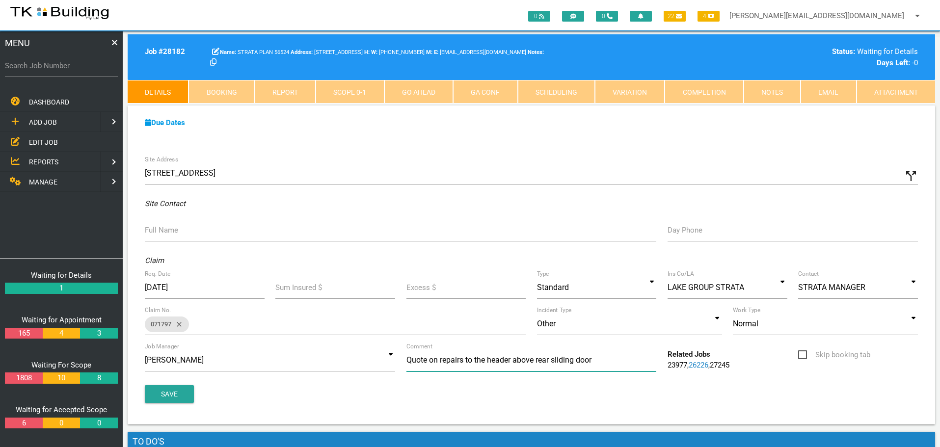
type input "Quote on repairs to the header above rear sliding door"
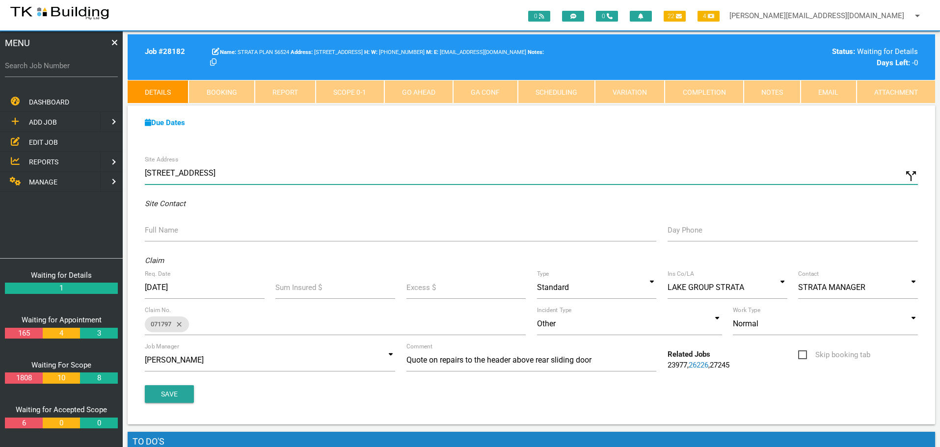
click at [146, 171] on input "[STREET_ADDRESS]" at bounding box center [531, 173] width 773 height 23
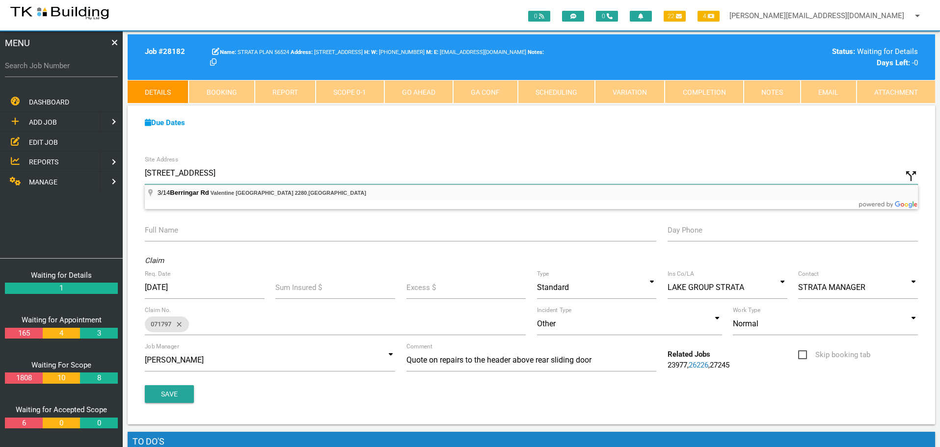
type input "[STREET_ADDRESS]"
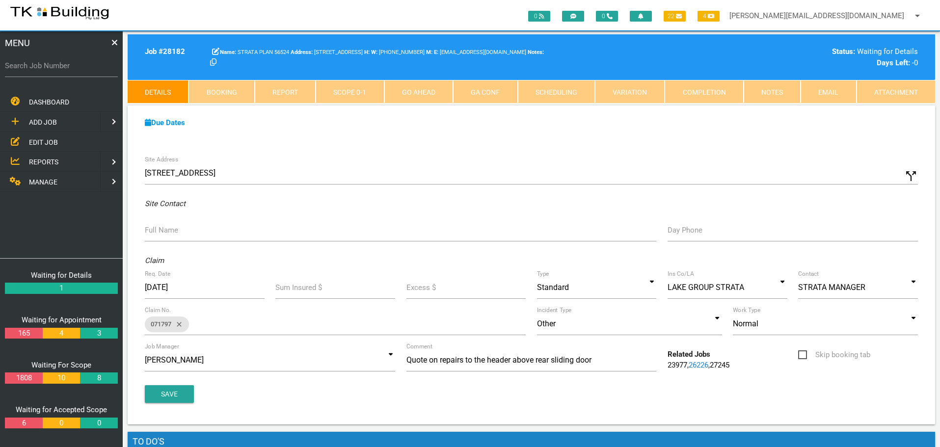
click at [163, 234] on label "Full Name" at bounding box center [161, 230] width 33 height 11
click at [163, 234] on input "Full Name" at bounding box center [400, 230] width 511 height 23
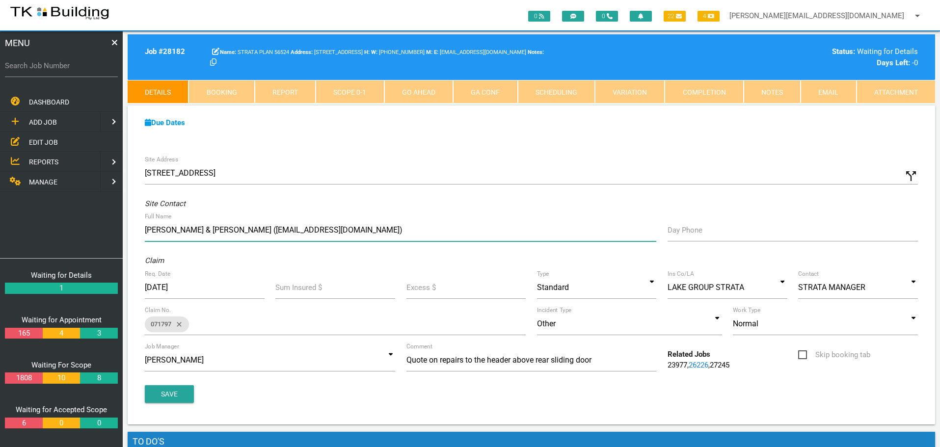
type input "[PERSON_NAME] & [PERSON_NAME] ([EMAIL_ADDRESS][DOMAIN_NAME])"
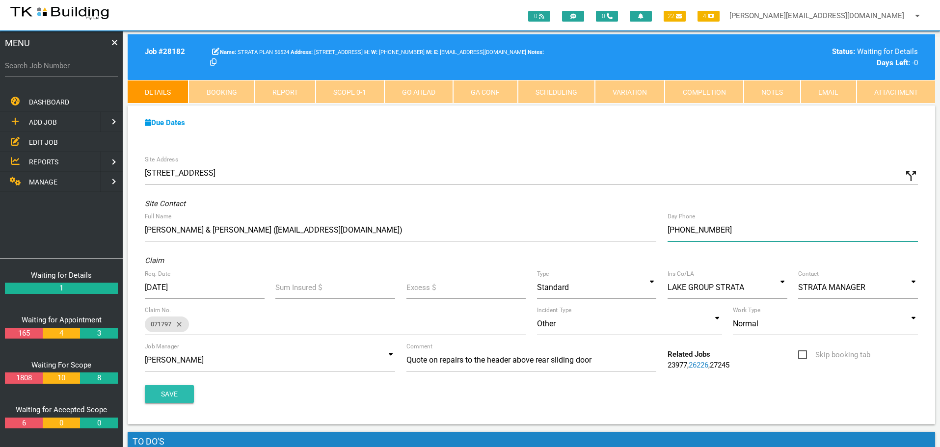
type input "[PHONE_NUMBER]"
click at [157, 388] on button "Save" at bounding box center [169, 394] width 49 height 18
click at [41, 139] on span "EDIT JOB" at bounding box center [43, 142] width 29 height 8
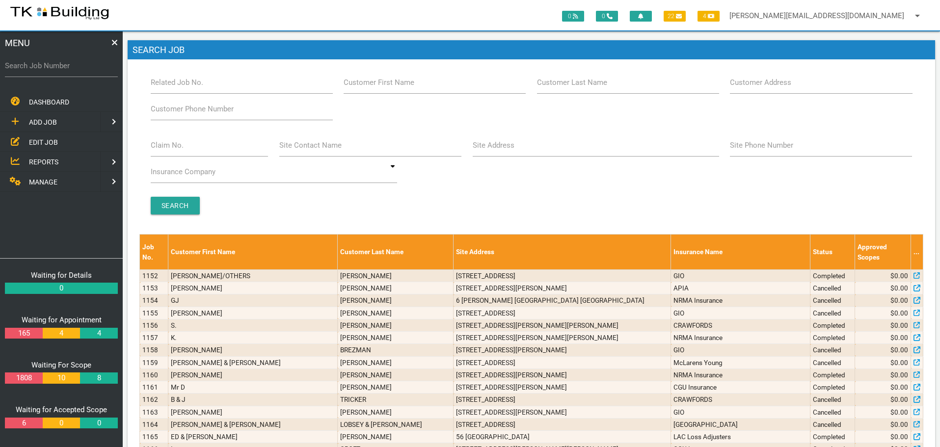
click at [598, 87] on label "Customer Last Name" at bounding box center [572, 82] width 70 height 11
click at [598, 87] on input "Customer Last Name" at bounding box center [628, 82] width 182 height 23
type input "65100"
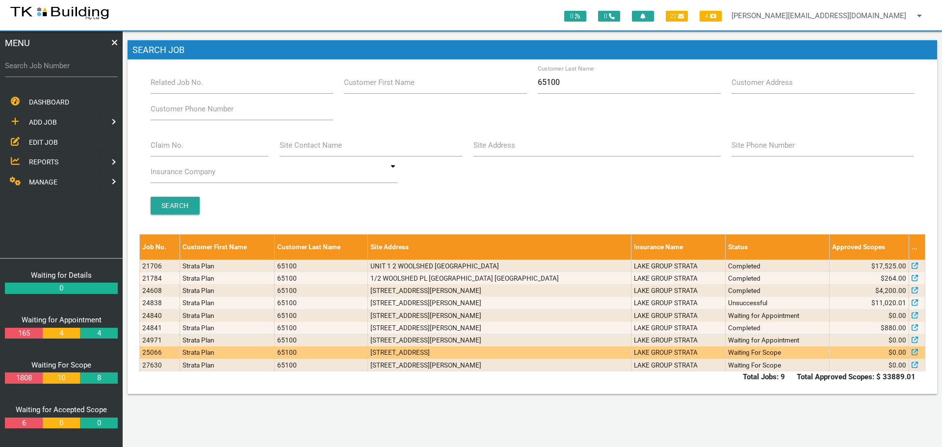
click at [481, 354] on td "[STREET_ADDRESS]" at bounding box center [500, 353] width 264 height 12
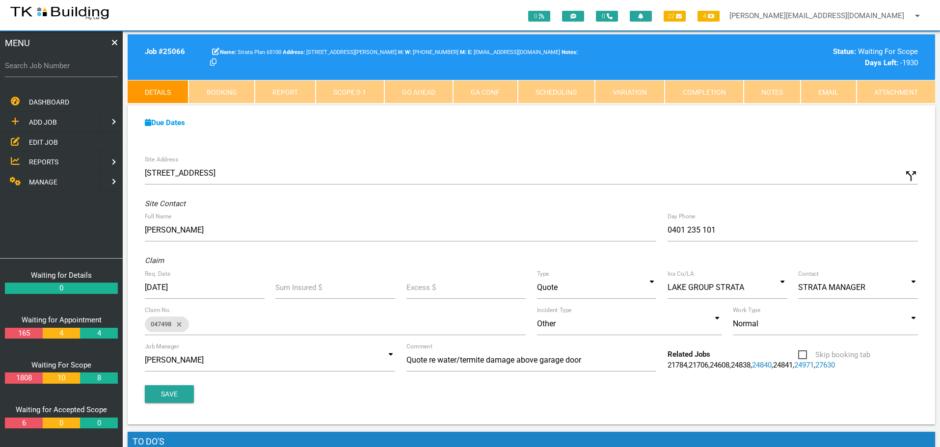
click at [815, 370] on link "27630" at bounding box center [825, 365] width 20 height 9
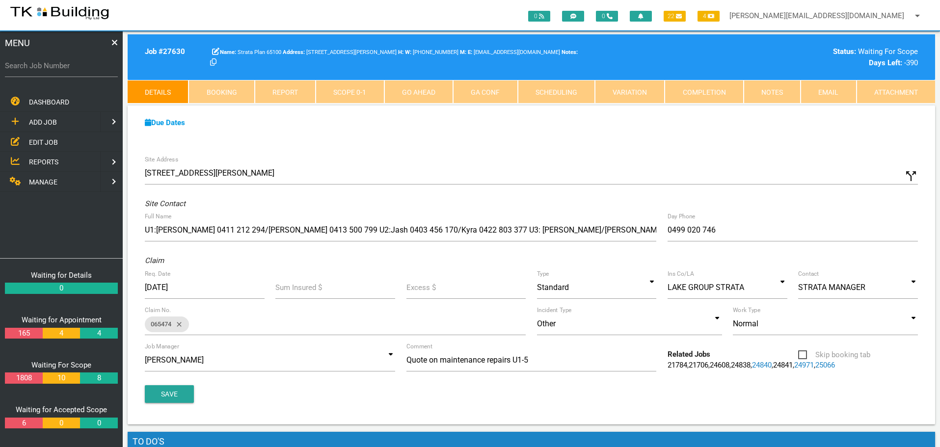
click at [784, 93] on link "Notes" at bounding box center [772, 92] width 57 height 24
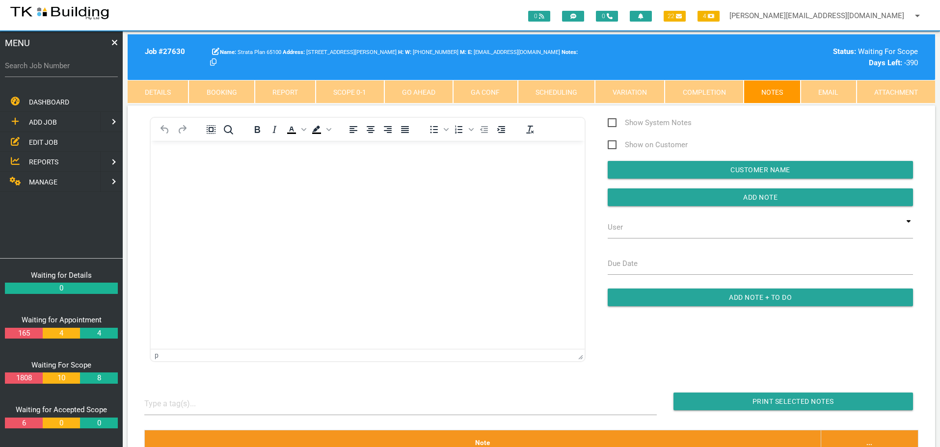
click at [42, 143] on span "EDIT JOB" at bounding box center [43, 142] width 29 height 8
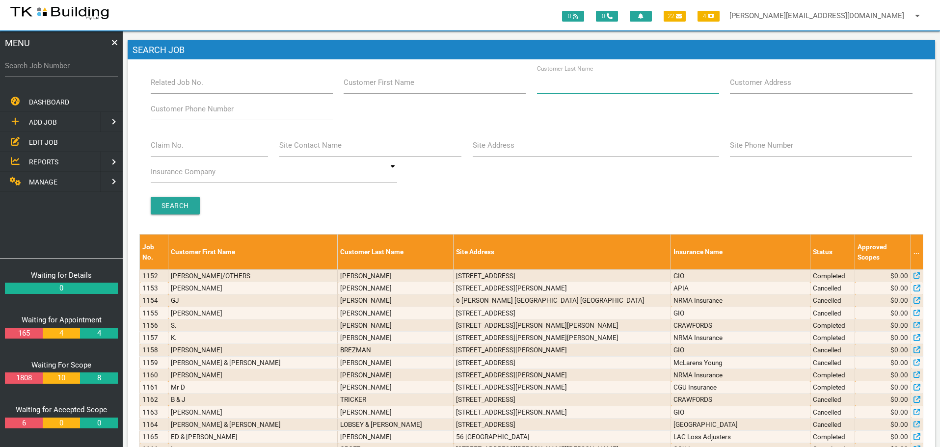
click at [606, 87] on input "Customer Last Name" at bounding box center [628, 82] width 182 height 23
type input "65100"
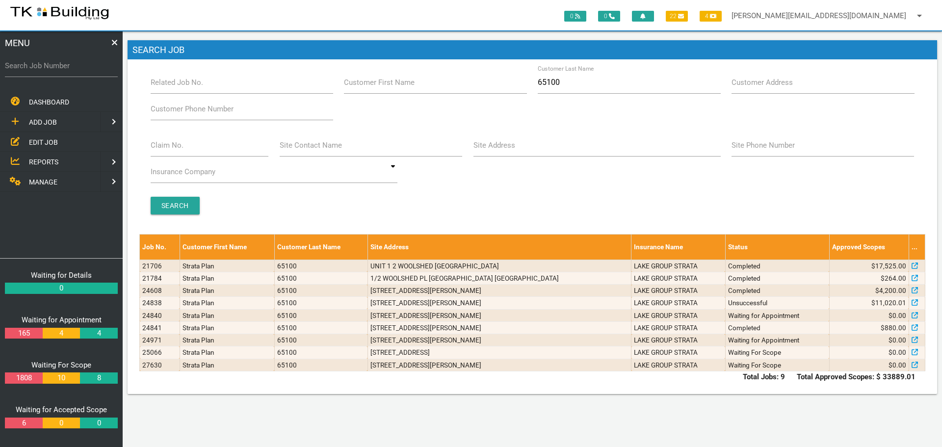
click at [44, 121] on span "ADD JOB" at bounding box center [43, 122] width 28 height 8
click at [48, 142] on span "EXISTING CUSTOMER" at bounding box center [62, 142] width 67 height 8
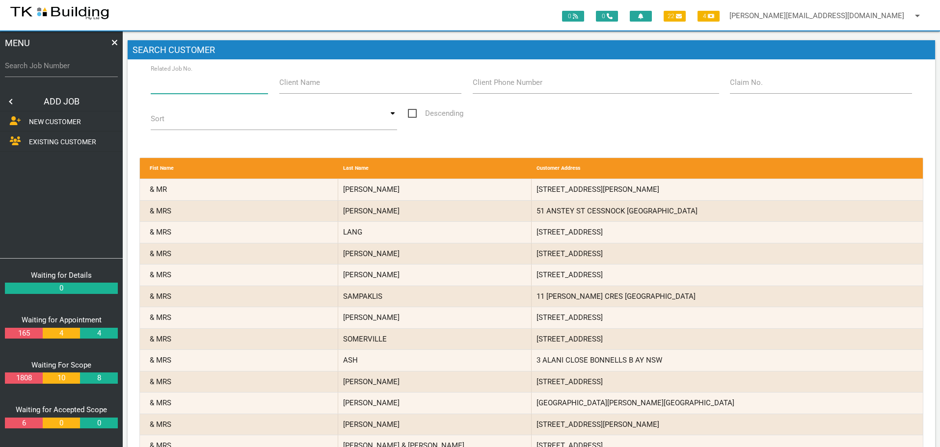
click at [244, 90] on input "Related Job No." at bounding box center [210, 82] width 118 height 23
type input "27630"
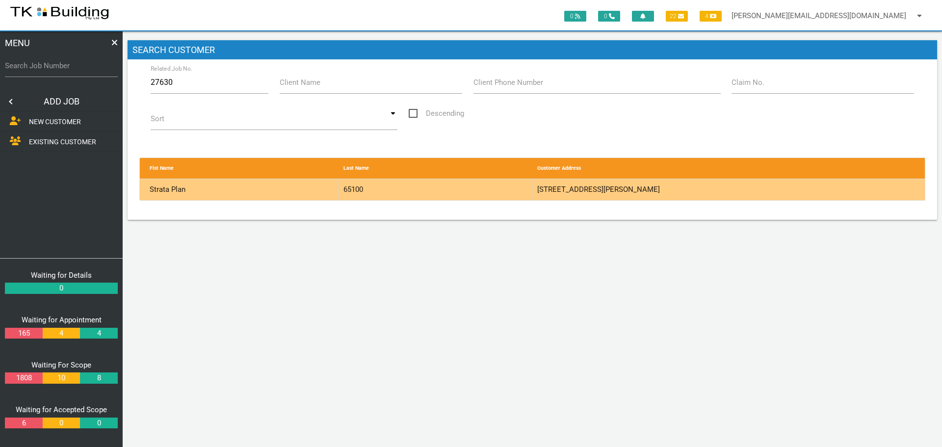
click at [494, 189] on div "65100" at bounding box center [436, 189] width 194 height 21
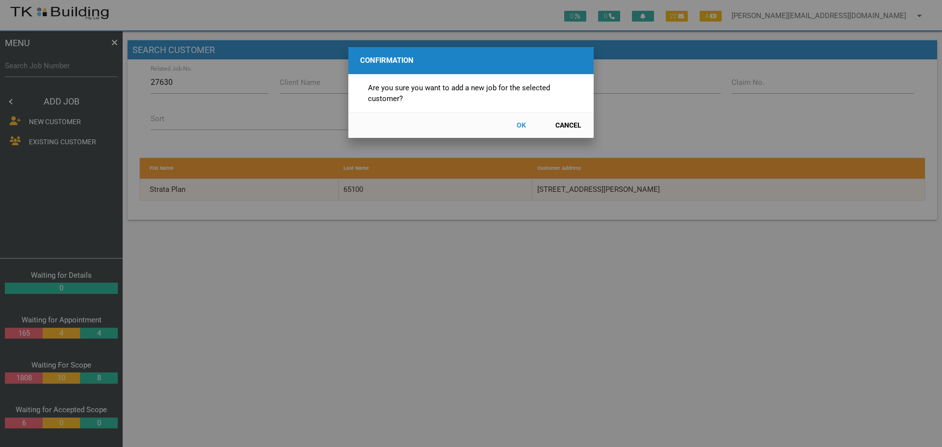
click at [518, 123] on button "OK" at bounding box center [521, 125] width 43 height 17
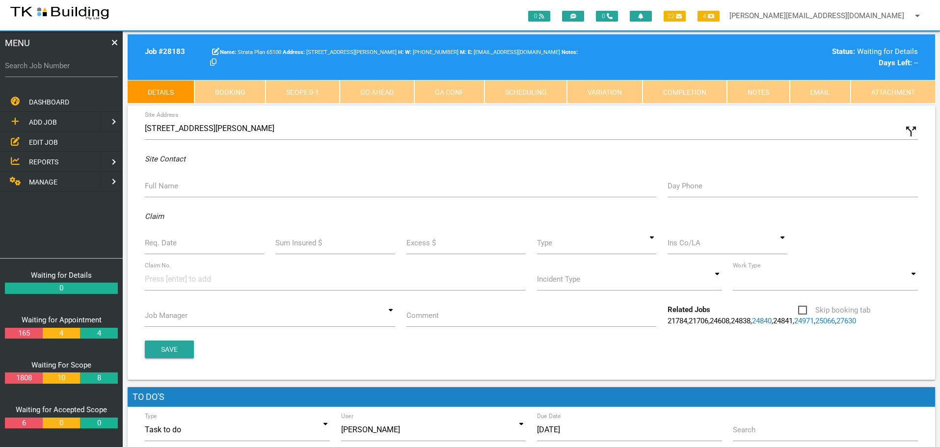
click at [911, 134] on icon "call_split" at bounding box center [911, 131] width 15 height 15
click at [549, 132] on label "Custom Address" at bounding box center [564, 128] width 55 height 11
click at [549, 132] on input "Custom Address" at bounding box center [727, 128] width 381 height 23
type input "[STREET_ADDRESS]"
click at [174, 188] on label "Full Name" at bounding box center [161, 186] width 33 height 11
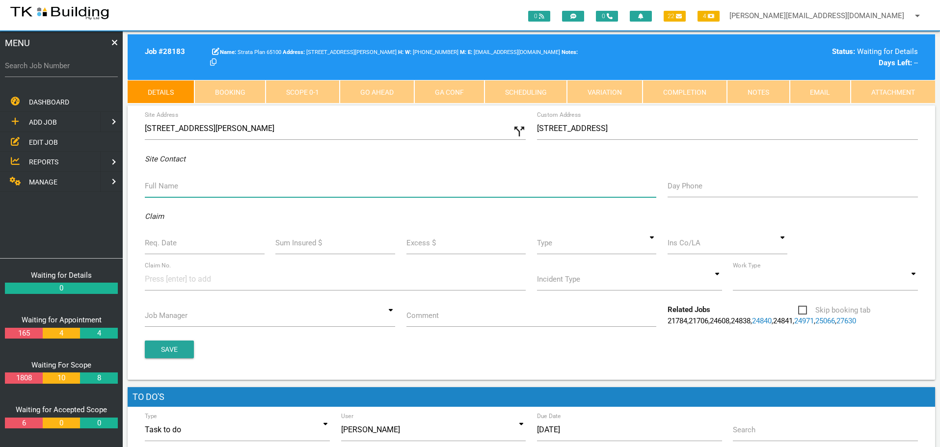
click at [174, 188] on input "Full Name" at bounding box center [400, 186] width 511 height 23
type input "U1: [PERSON_NAME] 0411 212 294 U2: [PERSON_NAME]"
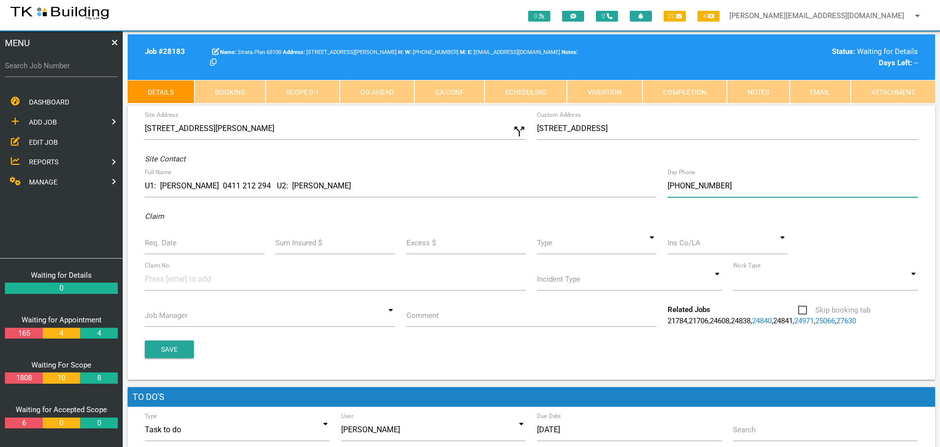
type input "[PHONE_NUMBER]"
click at [155, 247] on label "Req. Date" at bounding box center [161, 243] width 32 height 11
click at [155, 247] on input "Req. Date" at bounding box center [205, 243] width 120 height 23
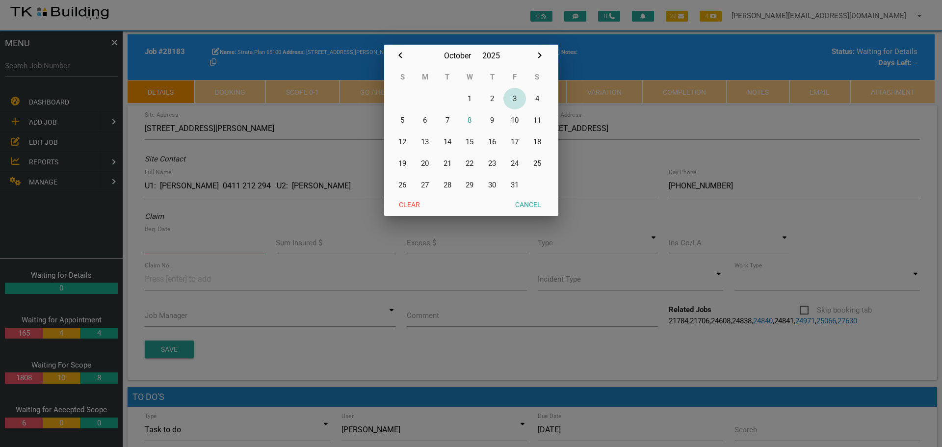
click at [516, 100] on button "3" at bounding box center [515, 99] width 23 height 22
type input "[DATE]"
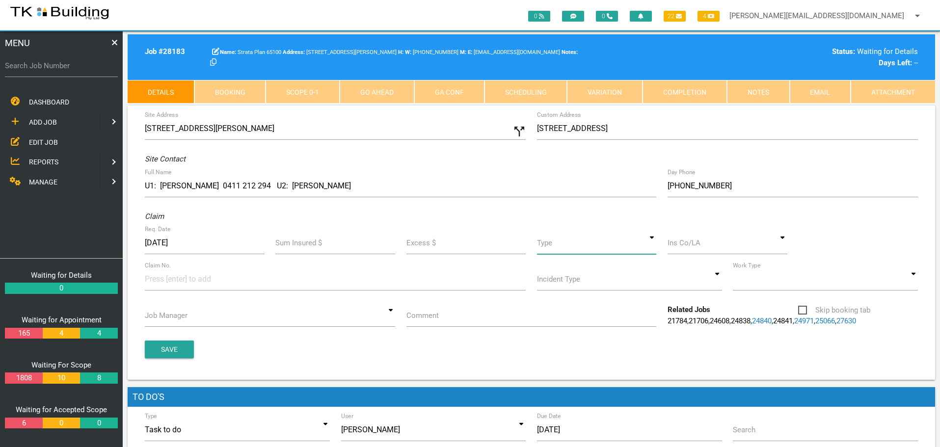
click at [650, 245] on input at bounding box center [597, 243] width 120 height 23
drag, startPoint x: 606, startPoint y: 282, endPoint x: 643, endPoint y: 269, distance: 39.9
click at [606, 282] on span "Standard" at bounding box center [597, 288] width 120 height 25
type input "Standard"
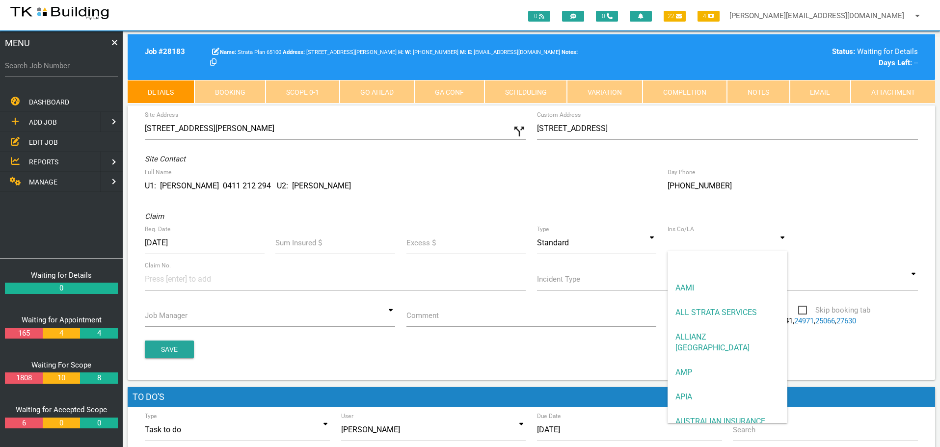
click at [683, 248] on input at bounding box center [728, 243] width 120 height 23
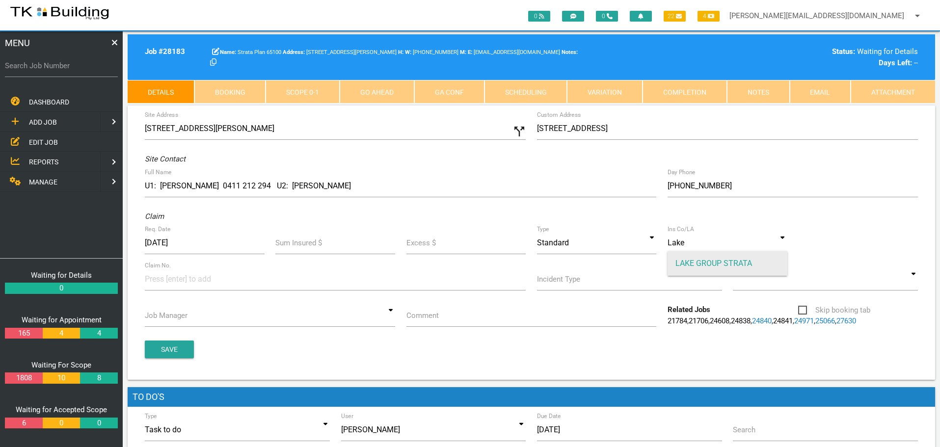
click at [720, 264] on span "LAKE GROUP STRATA" at bounding box center [728, 263] width 120 height 25
type input "LAKE GROUP STRATA"
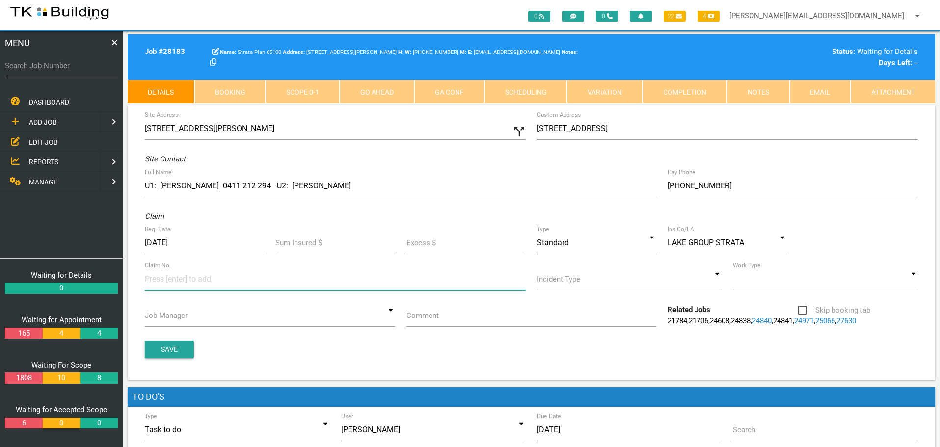
click at [165, 281] on input at bounding box center [182, 279] width 74 height 22
type input "071784"
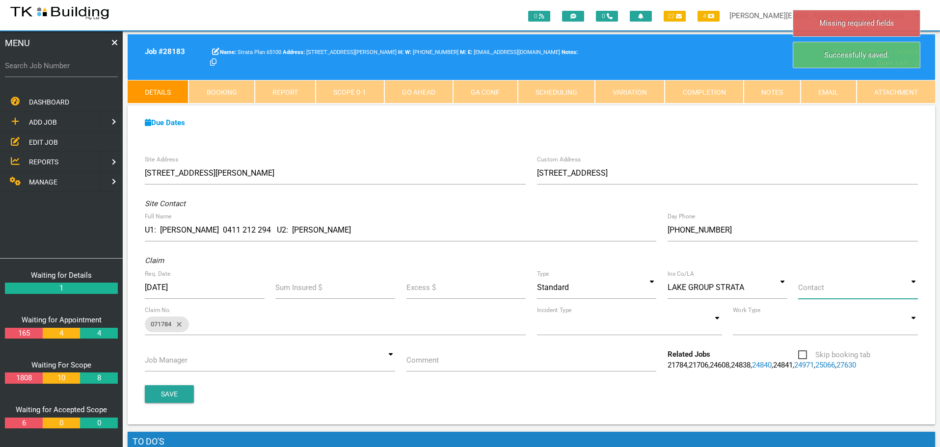
click at [912, 292] on input at bounding box center [858, 287] width 120 height 23
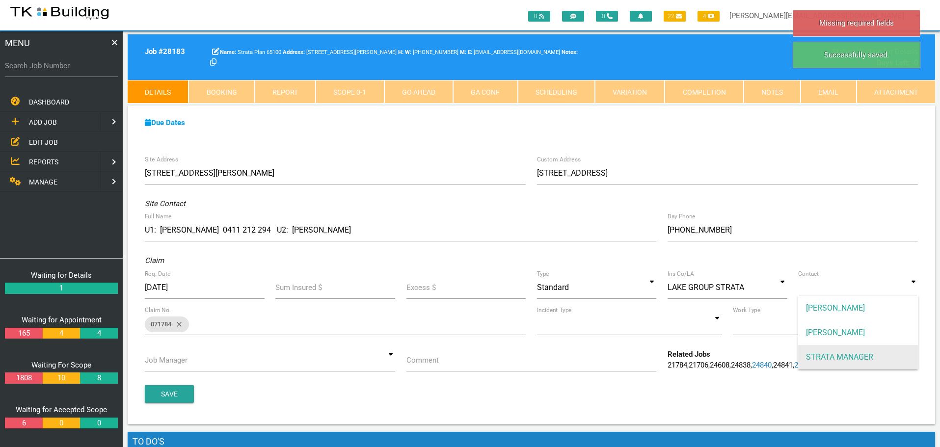
drag, startPoint x: 872, startPoint y: 356, endPoint x: 855, endPoint y: 358, distance: 17.3
click at [864, 357] on span "STRATA MANAGER" at bounding box center [858, 357] width 120 height 25
type input "STRATA MANAGER"
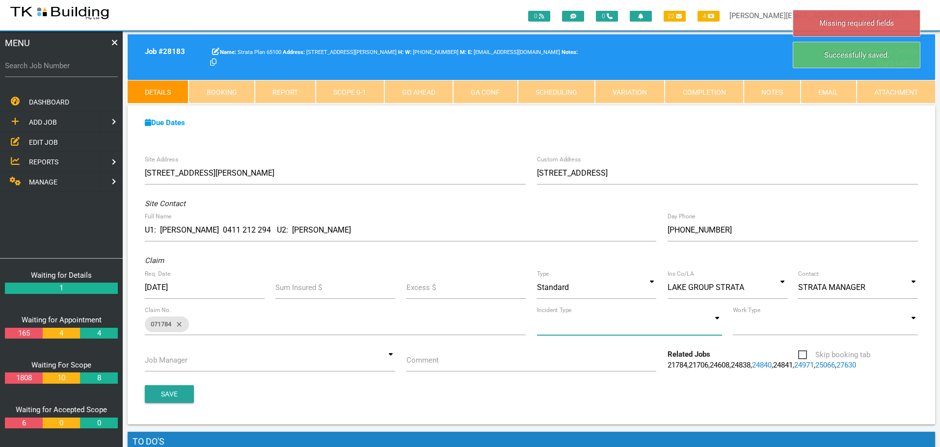
click at [719, 328] on input at bounding box center [629, 324] width 185 height 23
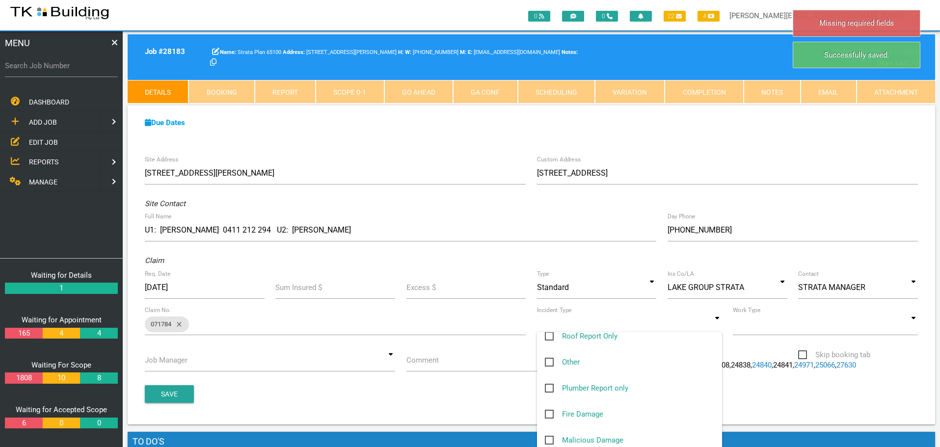
scroll to position [191, 0]
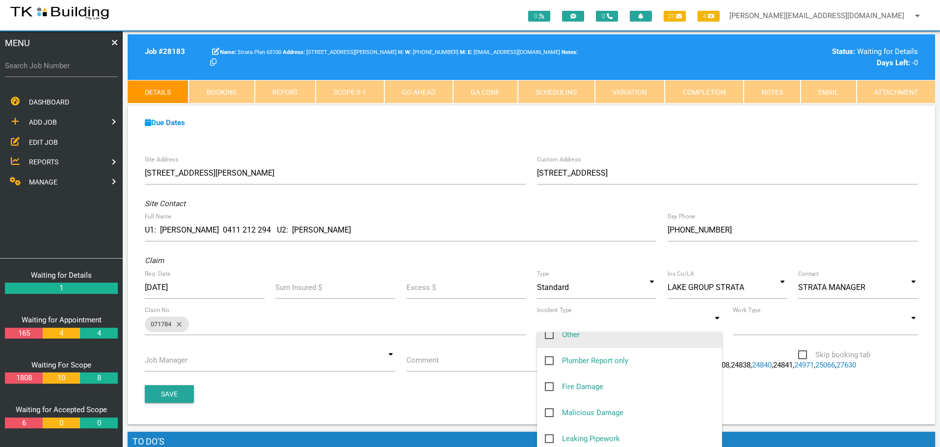
click at [551, 336] on span "Other" at bounding box center [562, 335] width 35 height 12
click at [551, 335] on input "Other" at bounding box center [548, 332] width 6 height 6
checkbox input "true"
type input "Other"
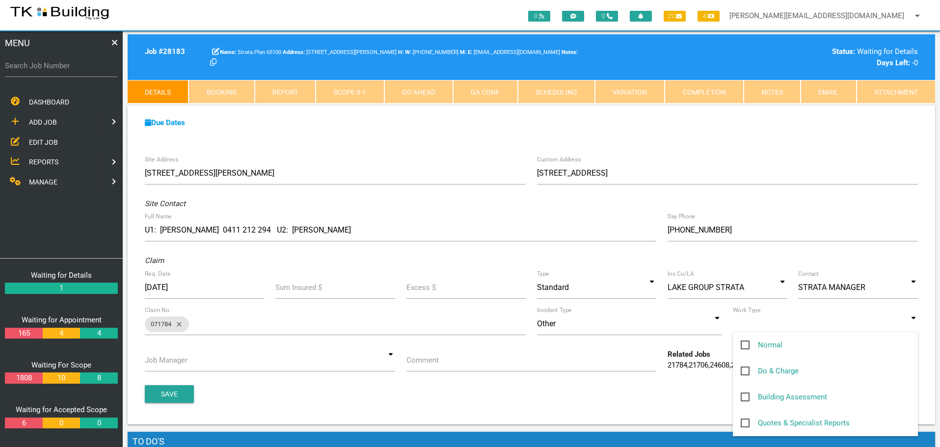
click at [916, 325] on input at bounding box center [825, 324] width 185 height 23
click at [746, 344] on span "Normal" at bounding box center [762, 345] width 42 height 12
click at [746, 344] on input "Normal" at bounding box center [744, 342] width 6 height 6
checkbox input "true"
type input "Normal"
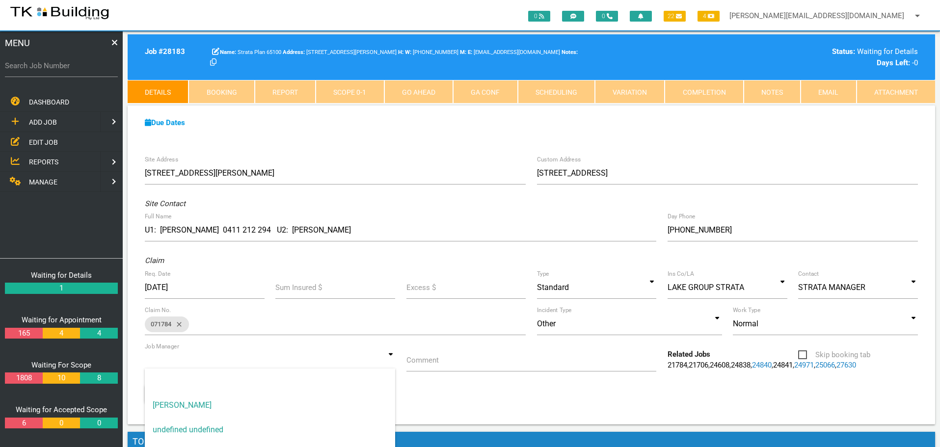
click at [393, 360] on input at bounding box center [270, 360] width 250 height 23
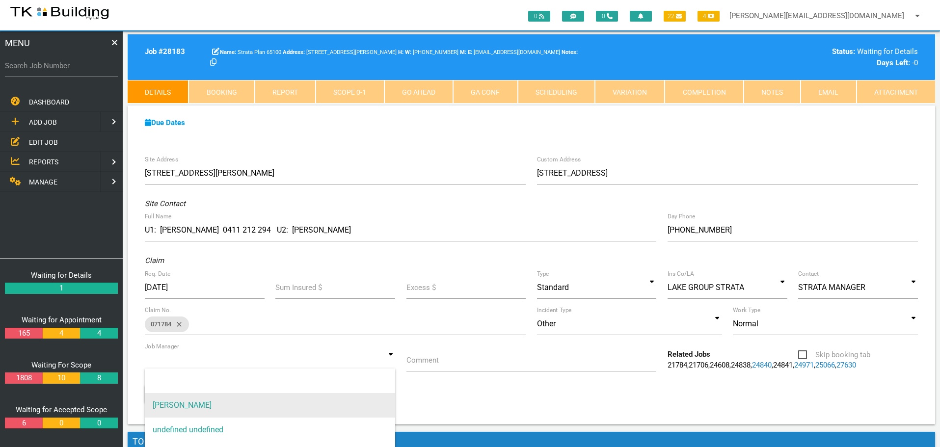
drag, startPoint x: 356, startPoint y: 408, endPoint x: 425, endPoint y: 384, distance: 72.8
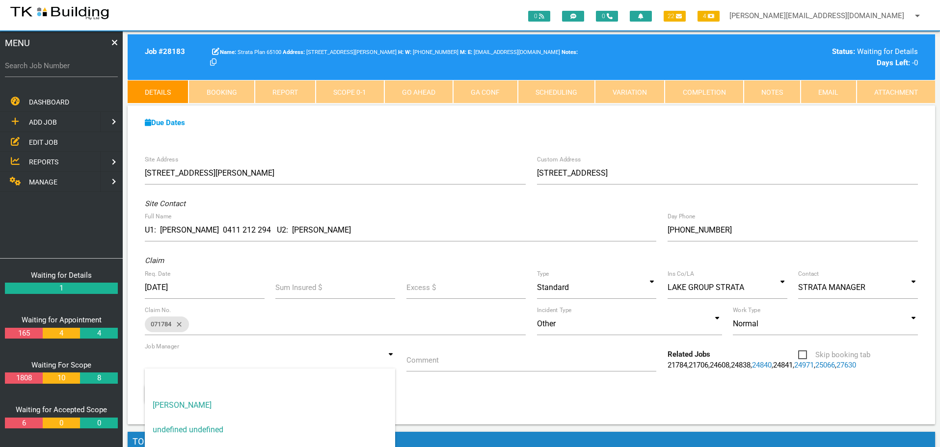
click at [359, 405] on span "[PERSON_NAME]" at bounding box center [270, 405] width 250 height 25
type input "[PERSON_NAME]"
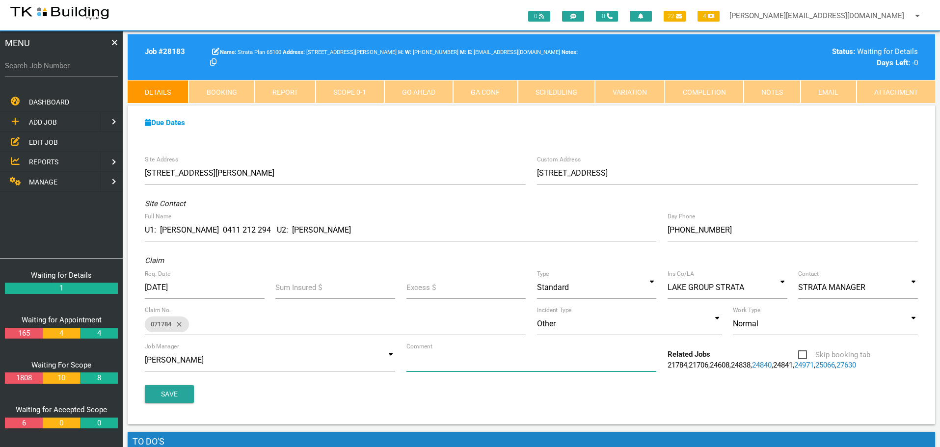
click at [457, 363] on input "Comment" at bounding box center [531, 360] width 250 height 23
type input "Quote to repair windows in Units 1 & 2 water ingress during rain"
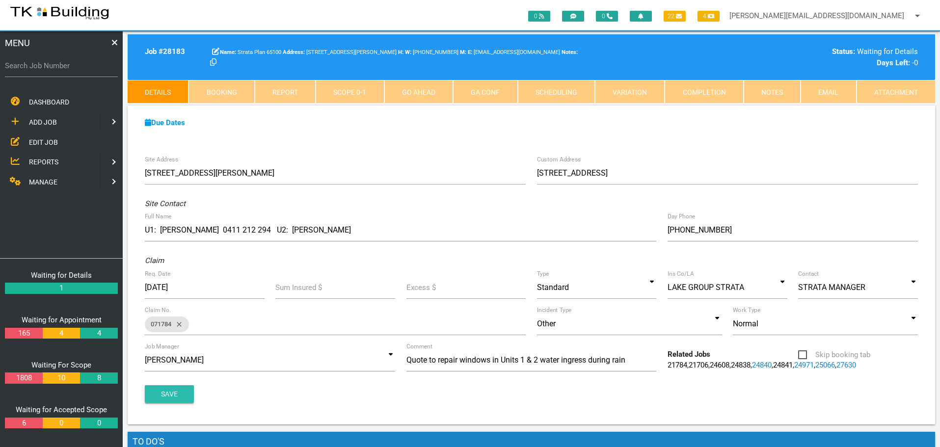
click at [166, 396] on button "Save" at bounding box center [169, 394] width 49 height 18
click at [42, 139] on span "EDIT JOB" at bounding box center [43, 142] width 29 height 8
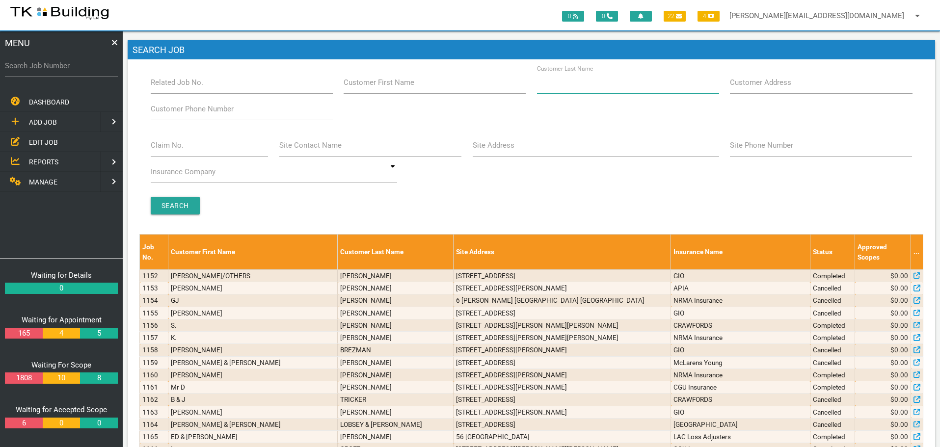
click at [616, 86] on input "Customer Last Name" at bounding box center [628, 82] width 182 height 23
type input "2960"
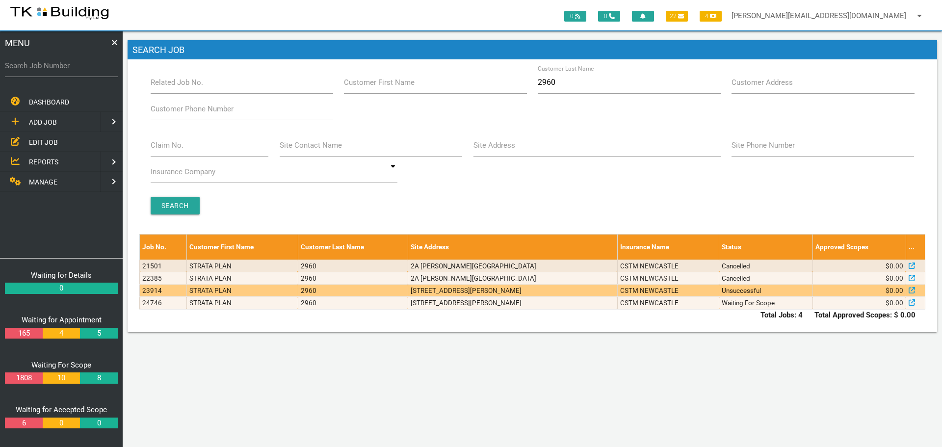
click at [443, 292] on td "[STREET_ADDRESS][PERSON_NAME]" at bounding box center [513, 291] width 210 height 12
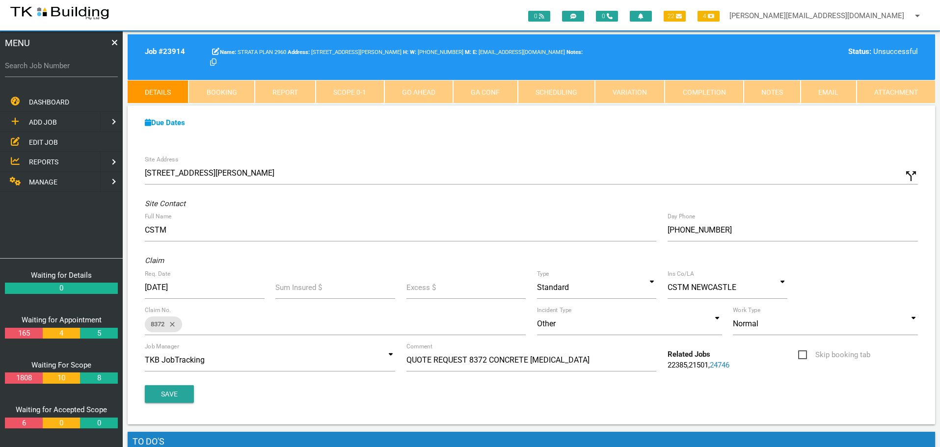
click at [213, 89] on link "Booking" at bounding box center [221, 92] width 66 height 24
select select "9"
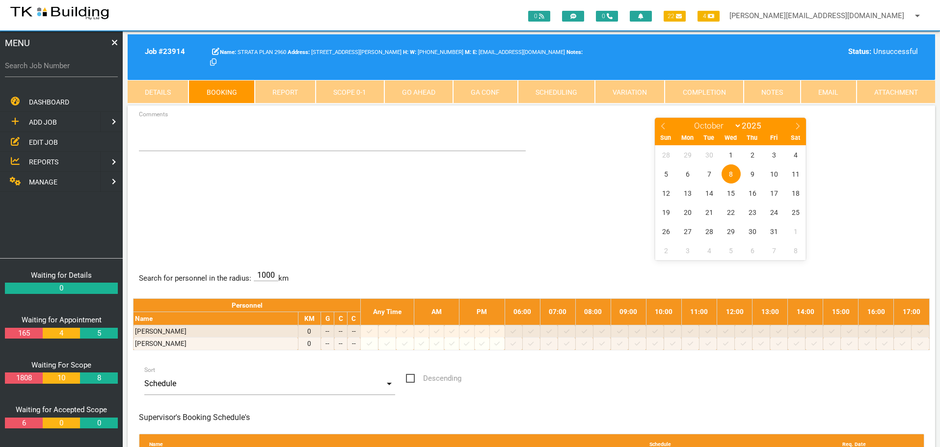
click at [769, 88] on link "Notes" at bounding box center [772, 92] width 57 height 24
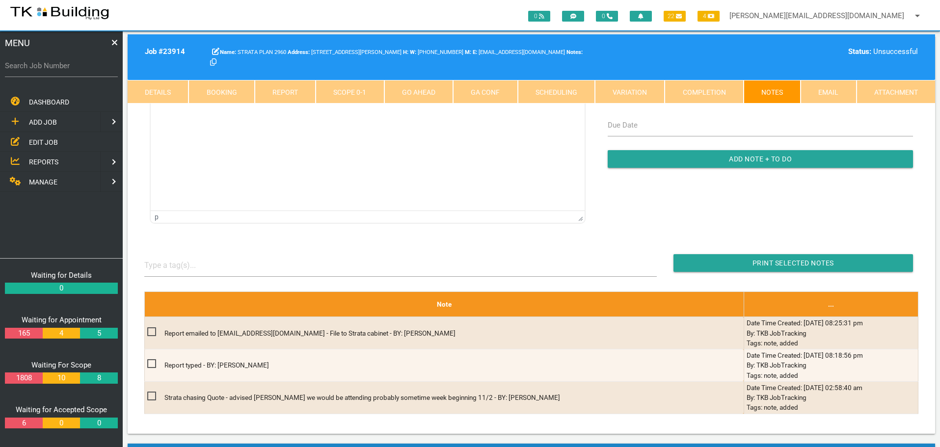
scroll to position [147, 0]
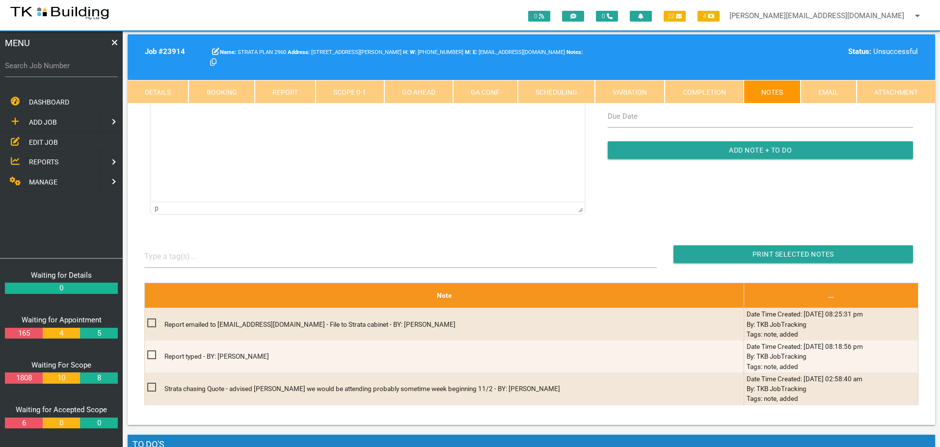
click at [172, 89] on link "Details" at bounding box center [158, 92] width 61 height 24
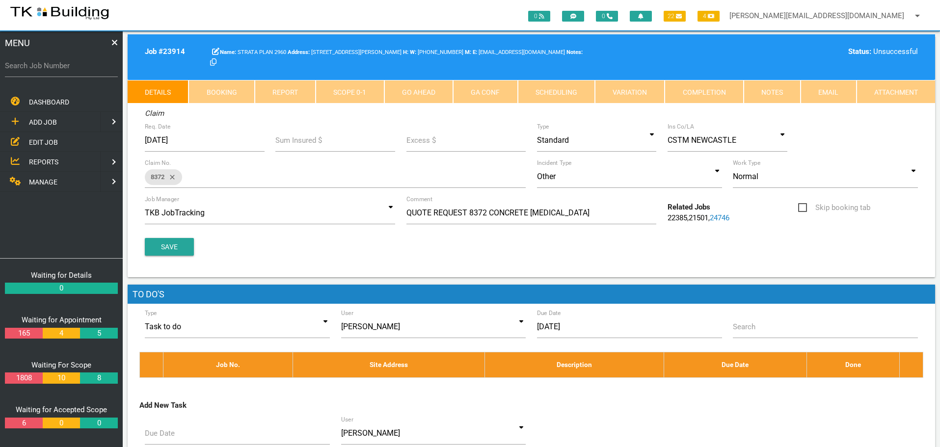
click at [47, 122] on span "ADD JOB" at bounding box center [43, 122] width 28 height 8
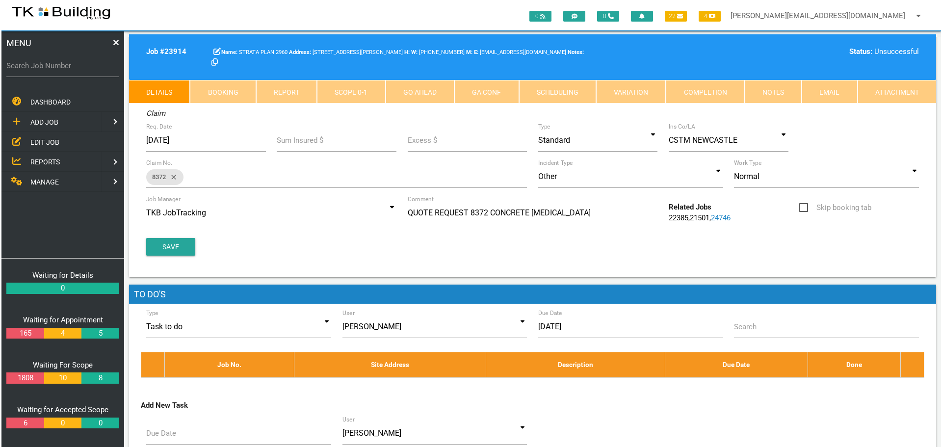
scroll to position [0, 0]
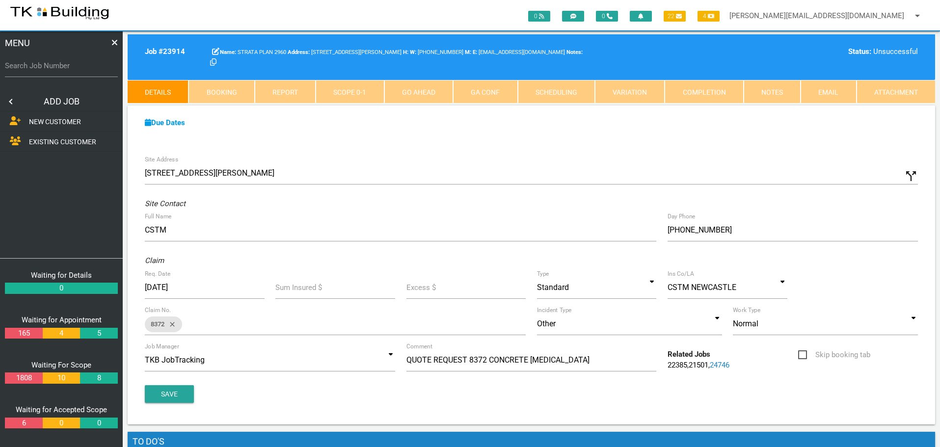
click at [45, 140] on span "EXISTING CUSTOMER" at bounding box center [62, 142] width 67 height 8
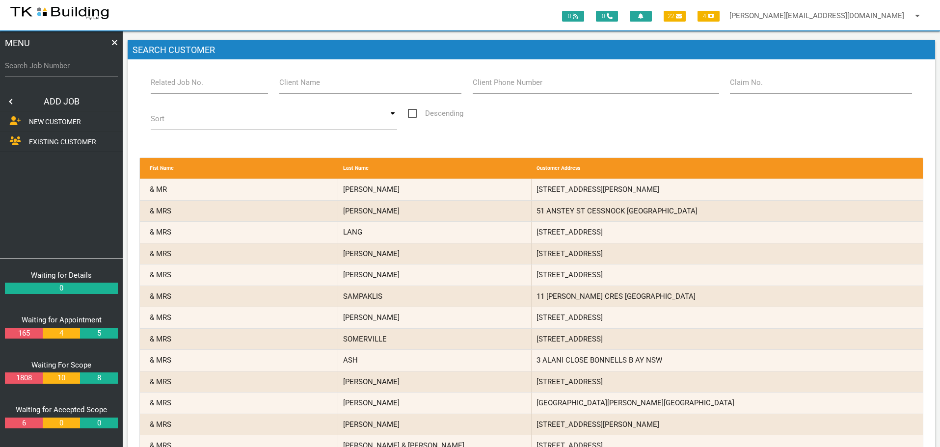
click at [198, 87] on label "Related Job No." at bounding box center [177, 82] width 53 height 11
click at [198, 87] on input "Related Job No." at bounding box center [210, 82] width 118 height 23
type input "24746"
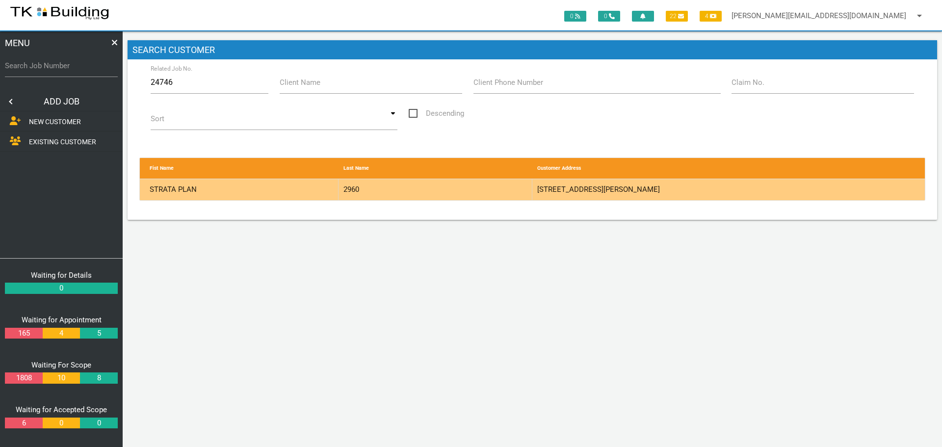
click at [503, 188] on div "2960" at bounding box center [436, 189] width 194 height 21
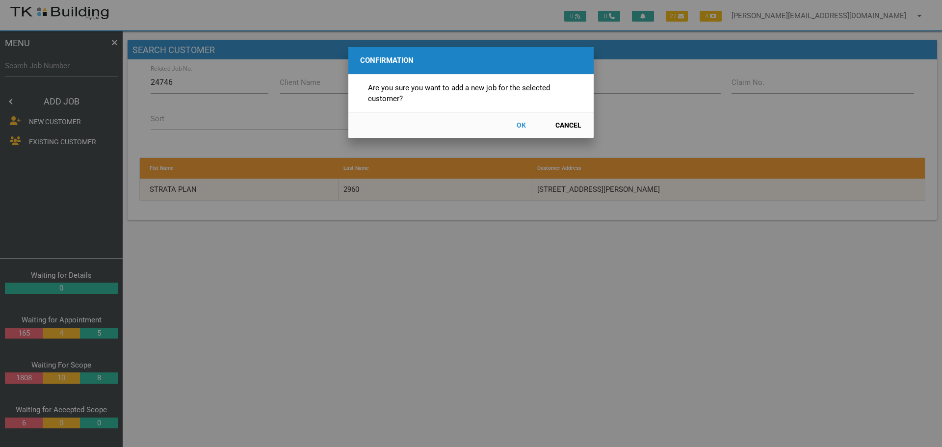
click at [520, 125] on button "OK" at bounding box center [521, 125] width 43 height 17
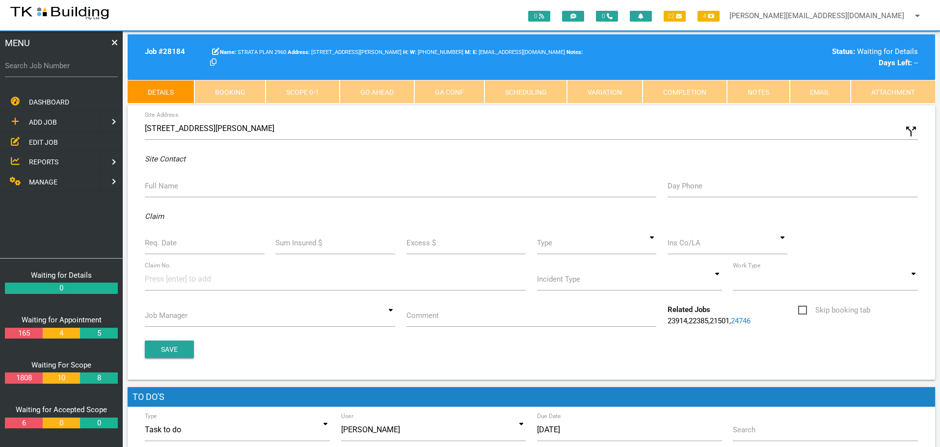
click at [165, 189] on label "Full Name" at bounding box center [161, 186] width 33 height 11
click at [165, 189] on input "Full Name" at bounding box center [400, 186] width 511 height 23
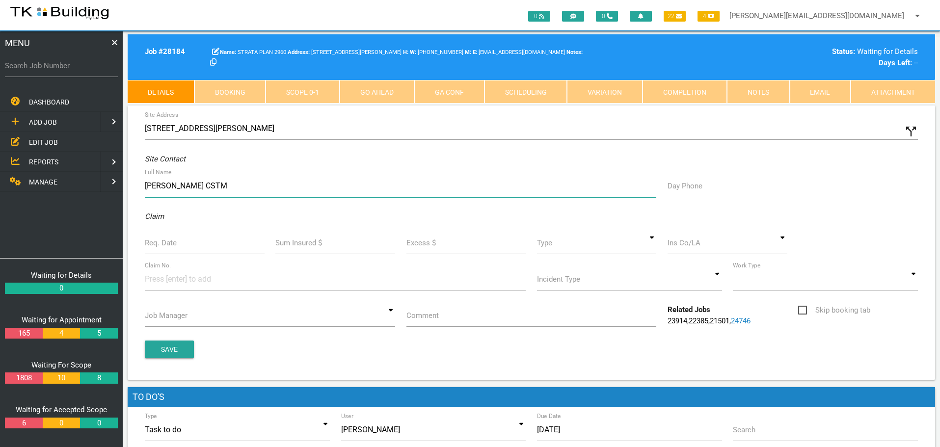
type input "[PERSON_NAME] CSTM"
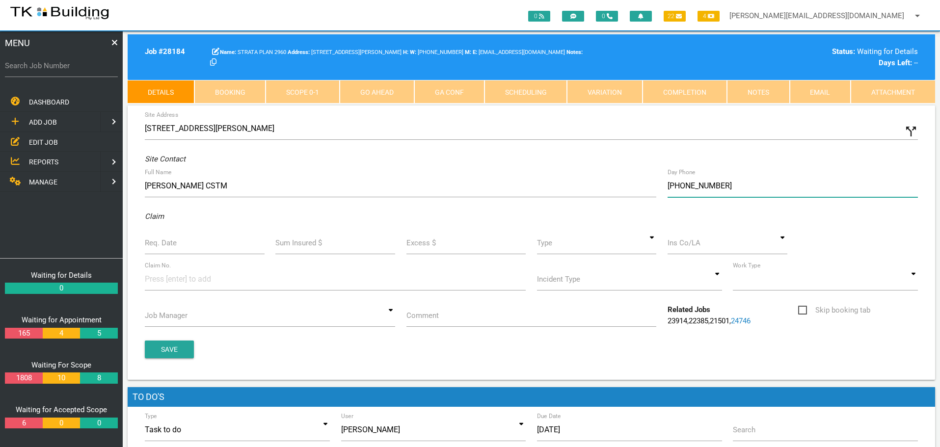
type input "[PHONE_NUMBER]"
click at [145, 341] on button "Save" at bounding box center [169, 350] width 49 height 18
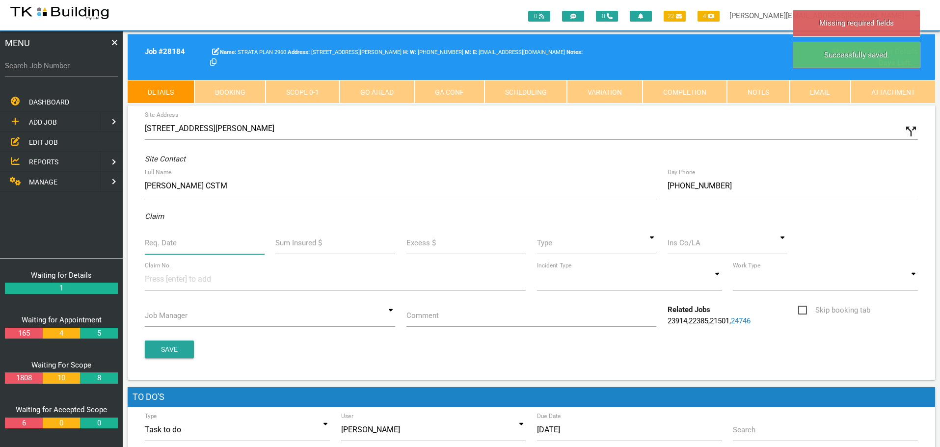
click at [189, 250] on input "Req. Date" at bounding box center [205, 243] width 120 height 23
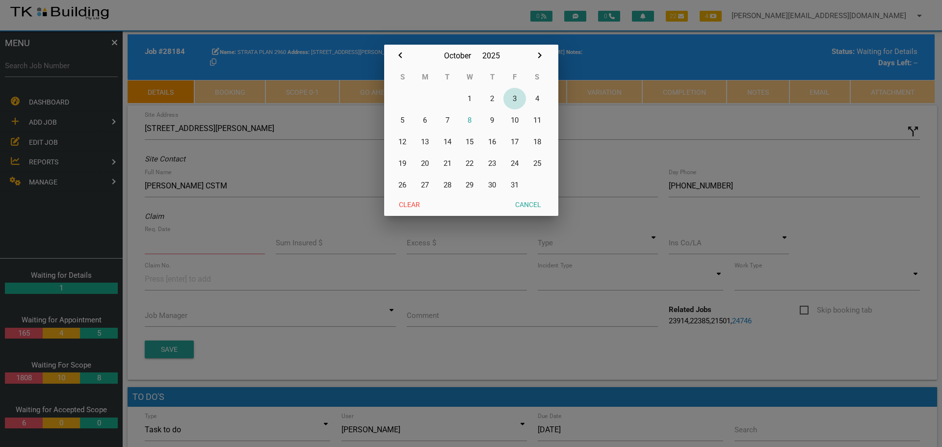
click at [517, 97] on button "3" at bounding box center [515, 99] width 23 height 22
type input "[DATE]"
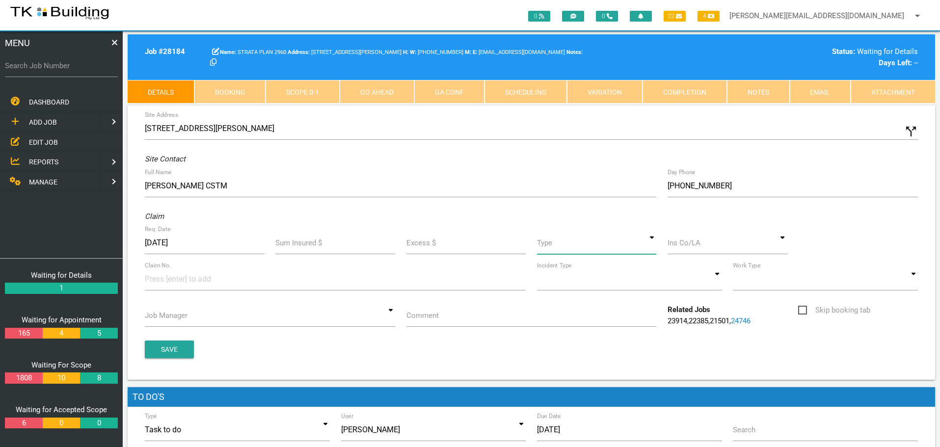
click at [651, 242] on input at bounding box center [597, 243] width 120 height 23
click at [632, 287] on span "Standard" at bounding box center [597, 288] width 120 height 25
type input "Standard"
click at [722, 248] on input at bounding box center [728, 243] width 120 height 23
click at [708, 268] on span "CSTM NEWCASTLE" at bounding box center [728, 263] width 120 height 25
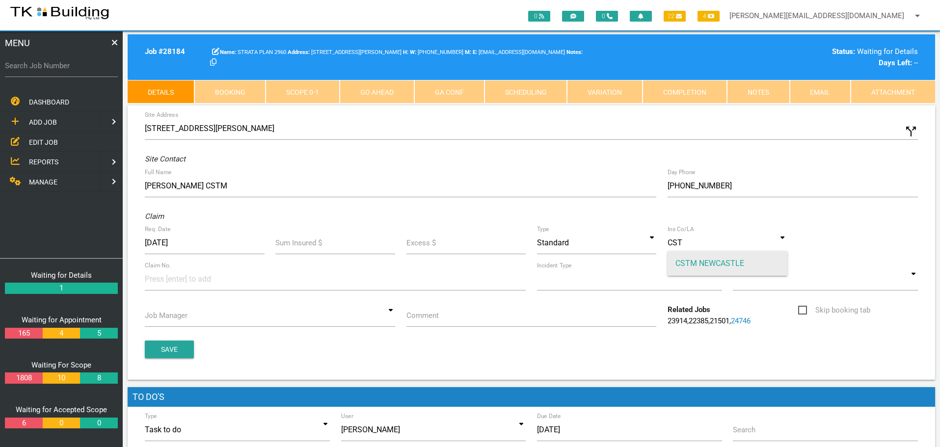
type input "CSTM NEWCASTLE"
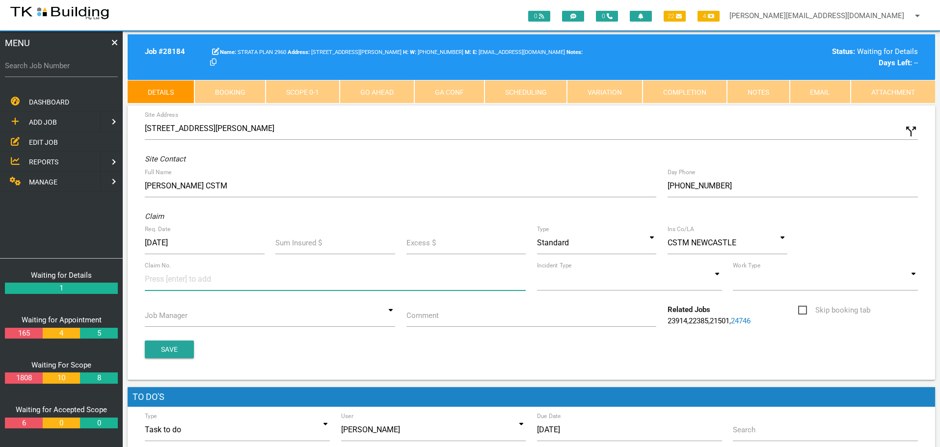
click at [158, 279] on input at bounding box center [182, 279] width 74 height 22
type input "36992"
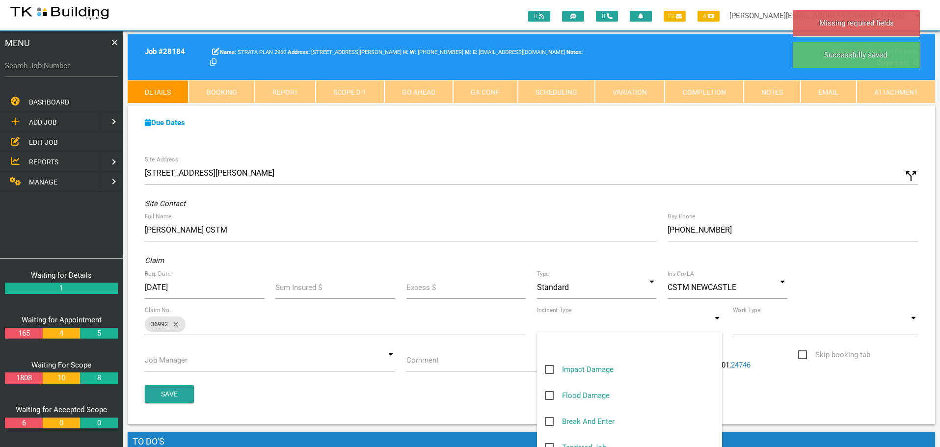
click at [717, 328] on input at bounding box center [629, 324] width 185 height 23
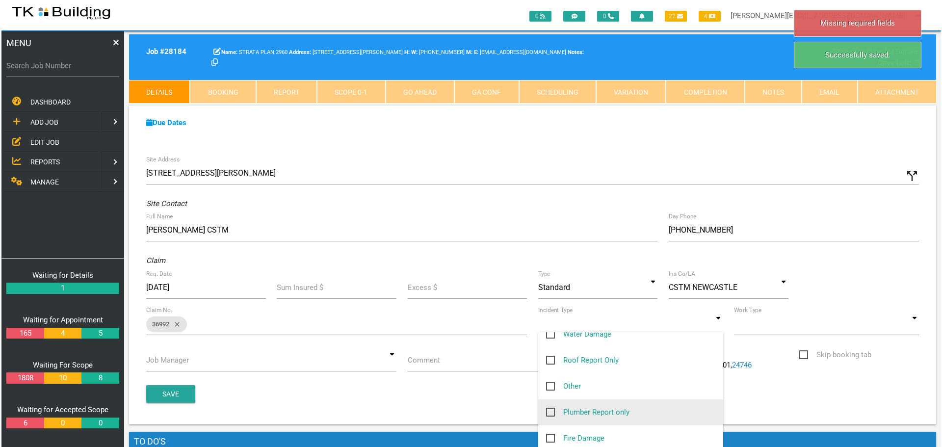
scroll to position [147, 0]
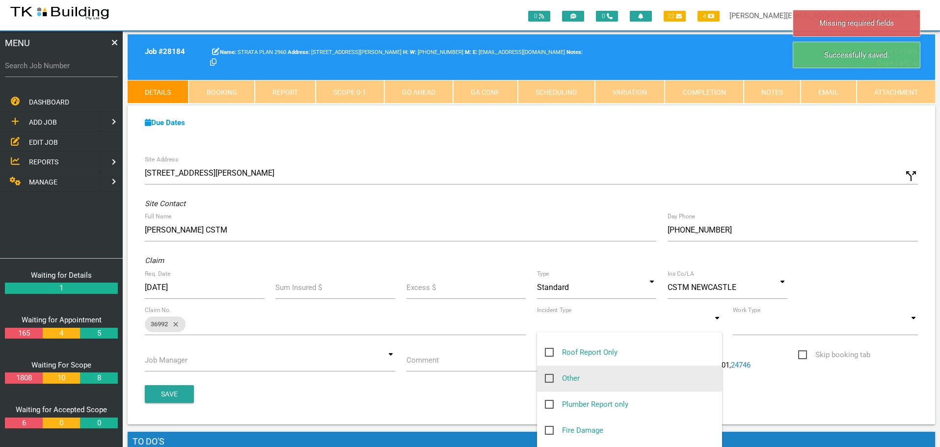
click at [548, 376] on span "Other" at bounding box center [562, 379] width 35 height 12
click at [548, 376] on input "Other" at bounding box center [548, 376] width 6 height 6
checkbox input "true"
type input "Other"
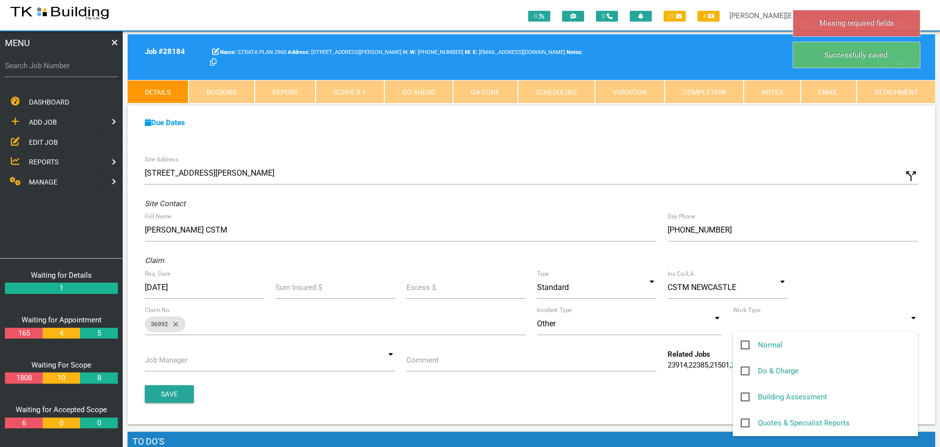
click at [915, 323] on input at bounding box center [825, 324] width 185 height 23
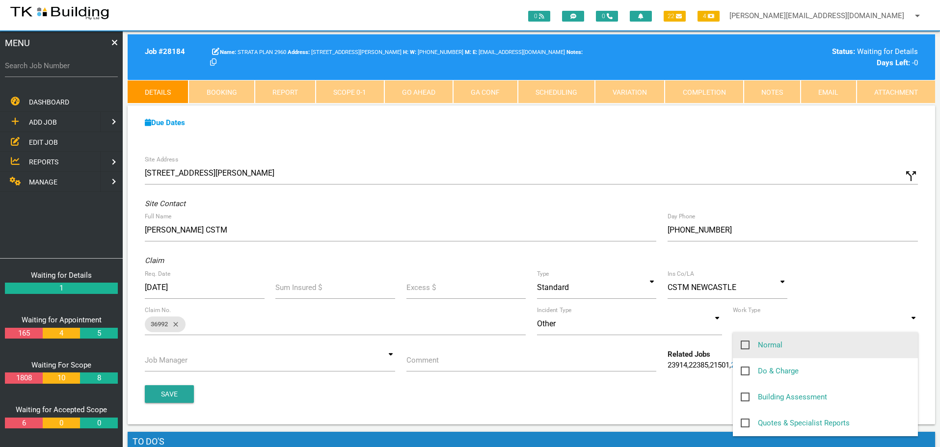
click at [748, 344] on span "Normal" at bounding box center [762, 345] width 42 height 12
click at [747, 344] on input "Normal" at bounding box center [744, 342] width 6 height 6
checkbox input "true"
type input "Normal"
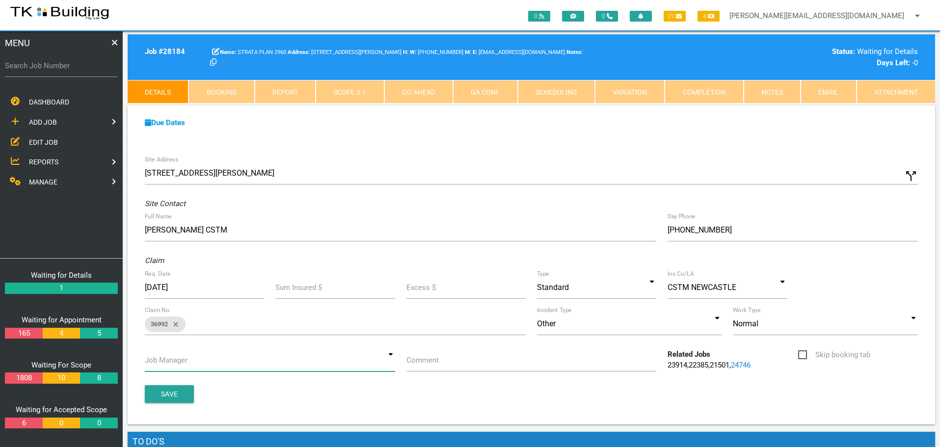
click at [391, 360] on input at bounding box center [270, 360] width 250 height 23
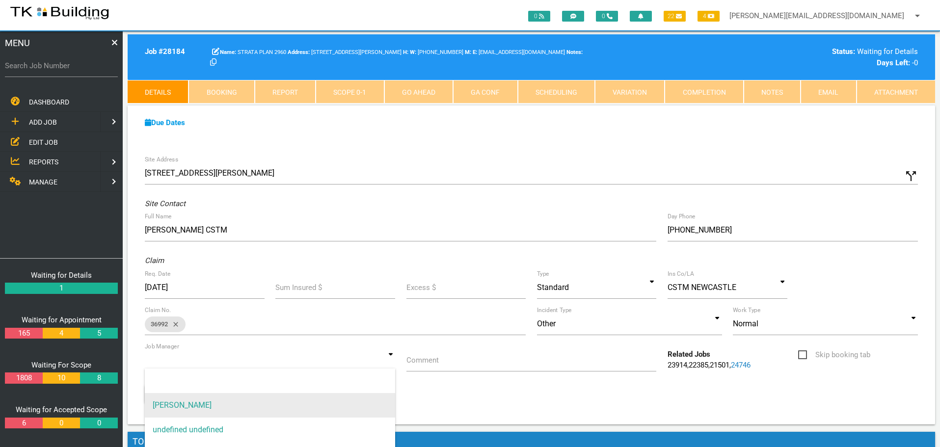
click at [373, 403] on span "[PERSON_NAME]" at bounding box center [270, 405] width 250 height 25
type input "[PERSON_NAME]"
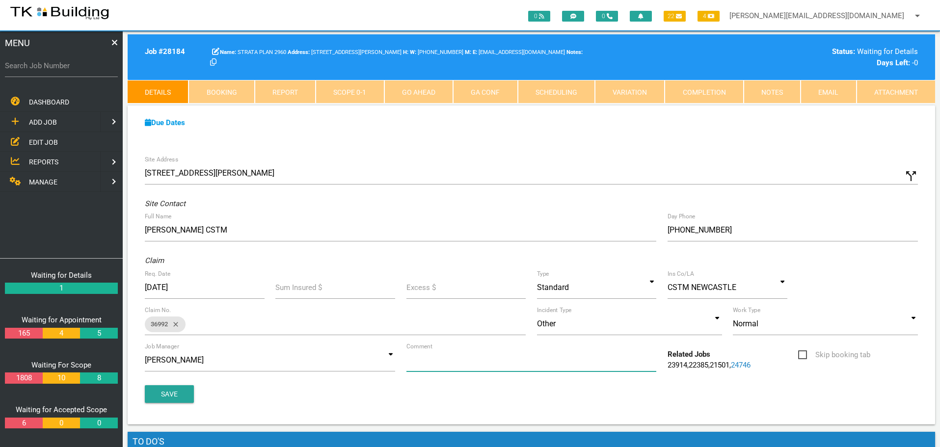
click at [457, 366] on input "Comment" at bounding box center [531, 360] width 250 height 23
type input "Quote on concrete [MEDICAL_DATA] to [PERSON_NAME] St elevation at the ppty"
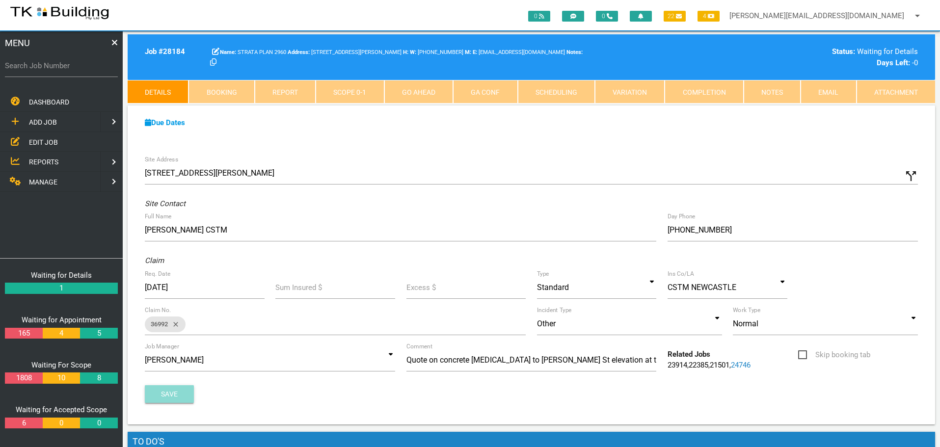
click at [168, 393] on button "Save" at bounding box center [169, 394] width 49 height 18
click at [40, 142] on span "EDIT JOB" at bounding box center [43, 142] width 29 height 8
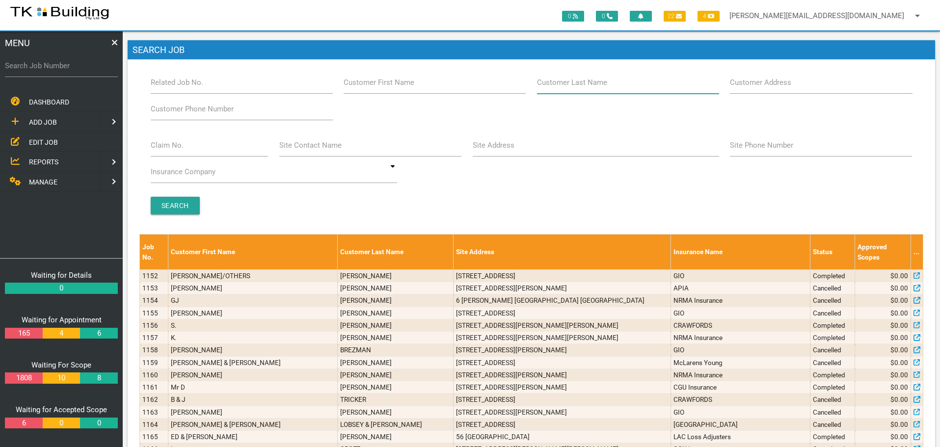
click at [602, 90] on input "Customer Last Name" at bounding box center [628, 82] width 182 height 23
type input "94275"
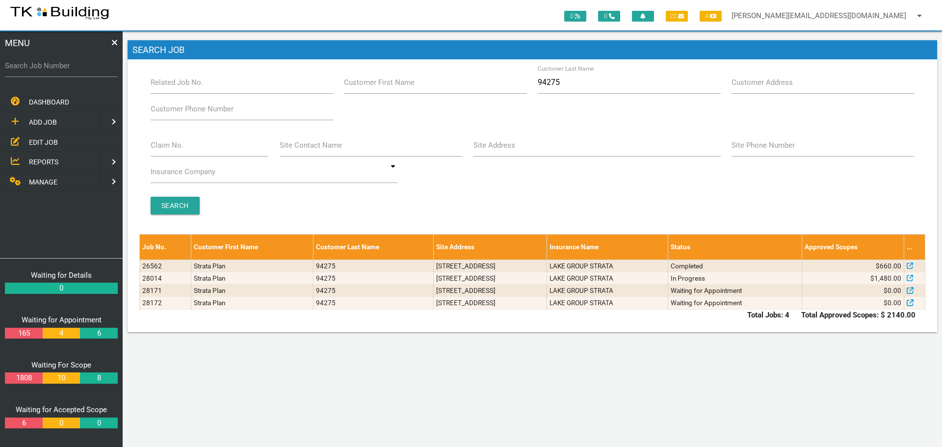
click at [38, 141] on span "EDIT JOB" at bounding box center [43, 142] width 29 height 8
click at [585, 84] on input "94275" at bounding box center [629, 82] width 183 height 23
type input "9"
type input "79018"
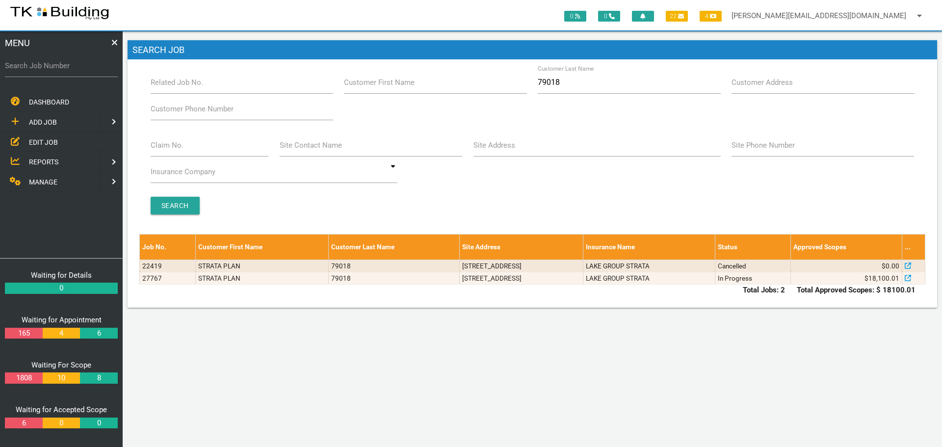
click at [45, 122] on span "ADD JOB" at bounding box center [43, 122] width 28 height 8
click at [50, 142] on span "EXISTING CUSTOMER" at bounding box center [62, 142] width 67 height 8
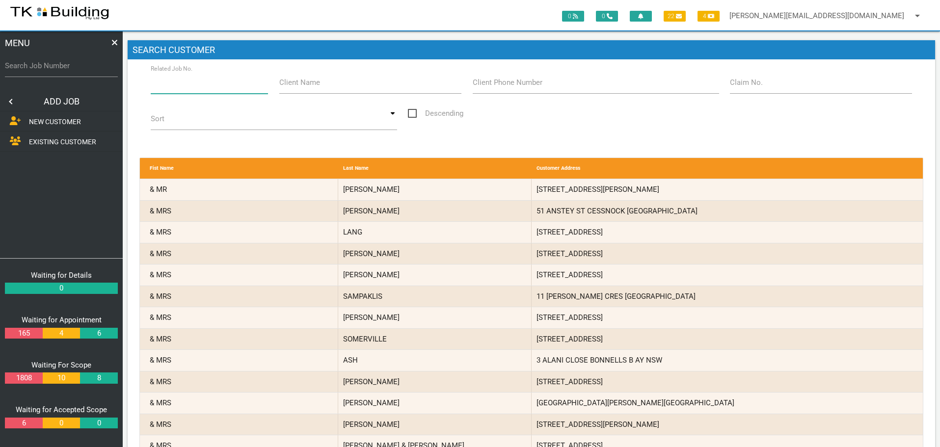
click at [210, 87] on input "Related Job No." at bounding box center [210, 82] width 118 height 23
type input "27767"
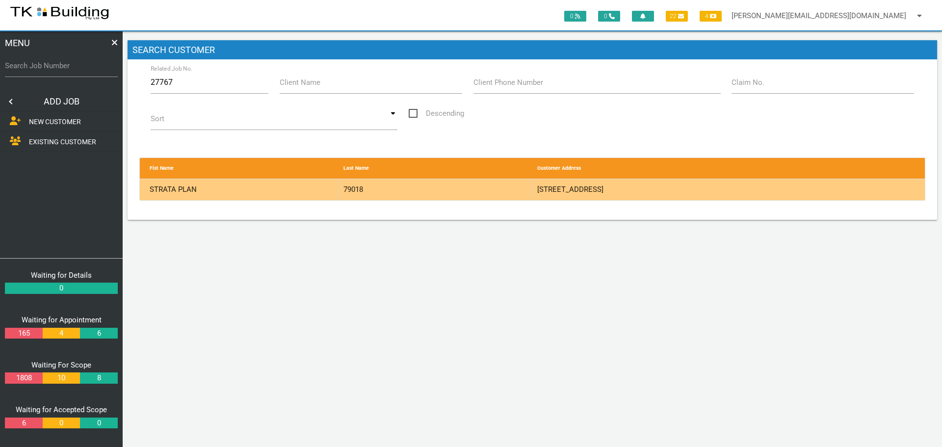
click at [480, 190] on div "79018" at bounding box center [436, 189] width 194 height 21
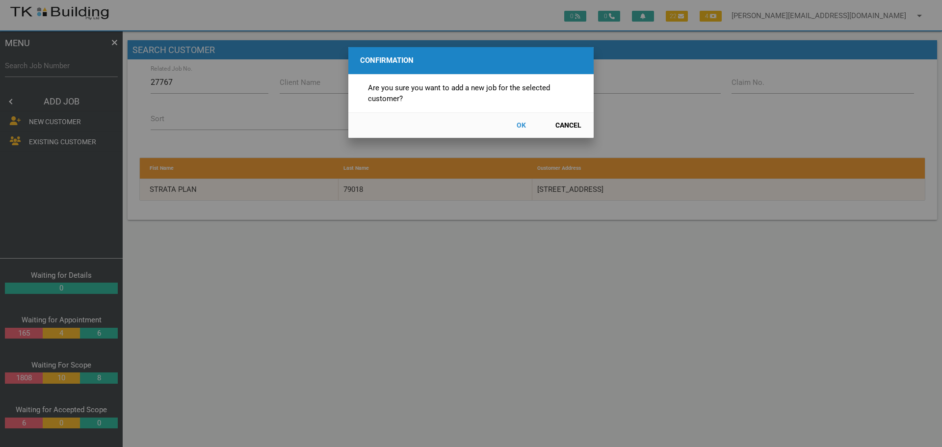
click at [517, 125] on button "OK" at bounding box center [521, 125] width 43 height 17
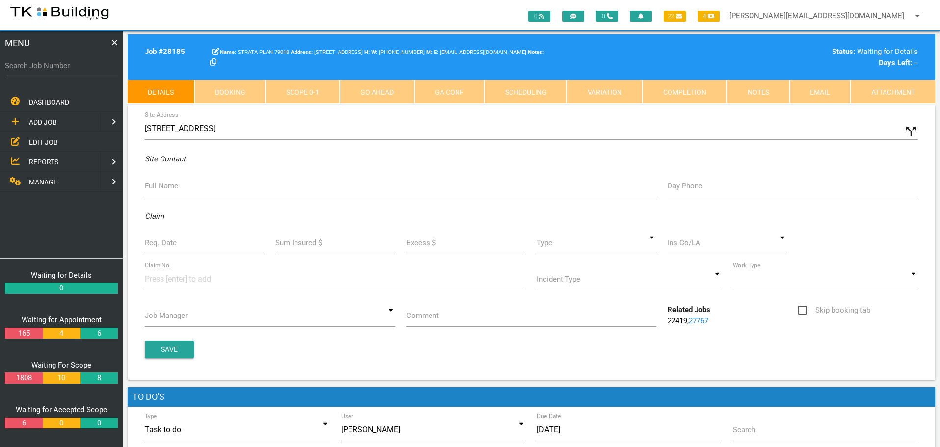
click at [160, 187] on label "Full Name" at bounding box center [161, 186] width 33 height 11
click at [160, 187] on input "Full Name" at bounding box center [400, 186] width 511 height 23
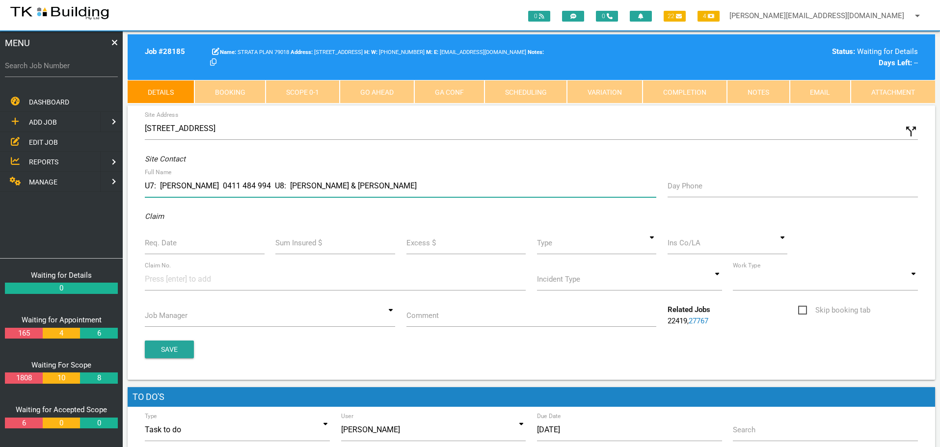
type input "U7: [PERSON_NAME] 0411 484 994 U8: [PERSON_NAME] & [PERSON_NAME]"
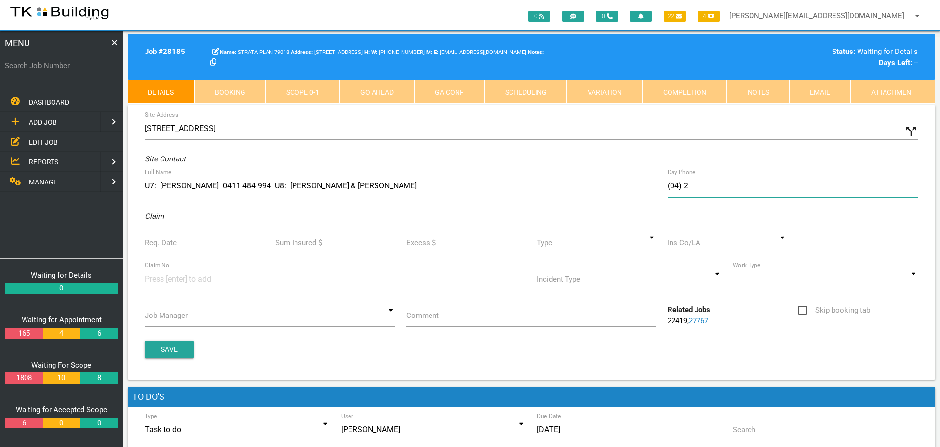
click at [145, 341] on button "Save" at bounding box center [169, 350] width 49 height 18
type input "[PHONE_NUMBER]"
click at [187, 250] on input "Req. Date" at bounding box center [205, 243] width 120 height 23
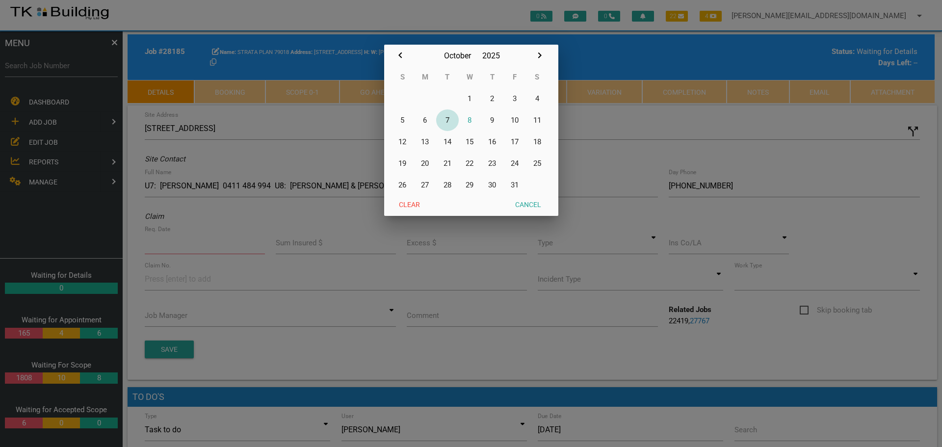
click at [451, 120] on button "7" at bounding box center [447, 120] width 23 height 22
type input "[DATE]"
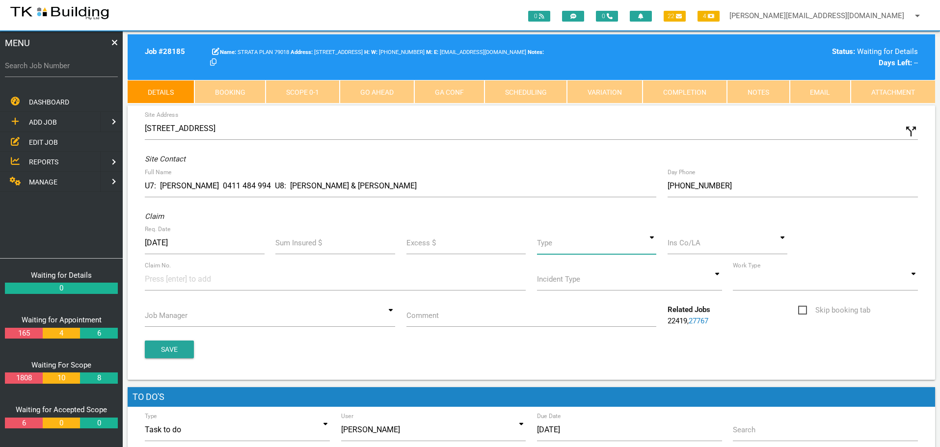
click at [655, 245] on input at bounding box center [597, 243] width 120 height 23
click at [576, 288] on span "Standard" at bounding box center [597, 288] width 120 height 25
type input "Standard"
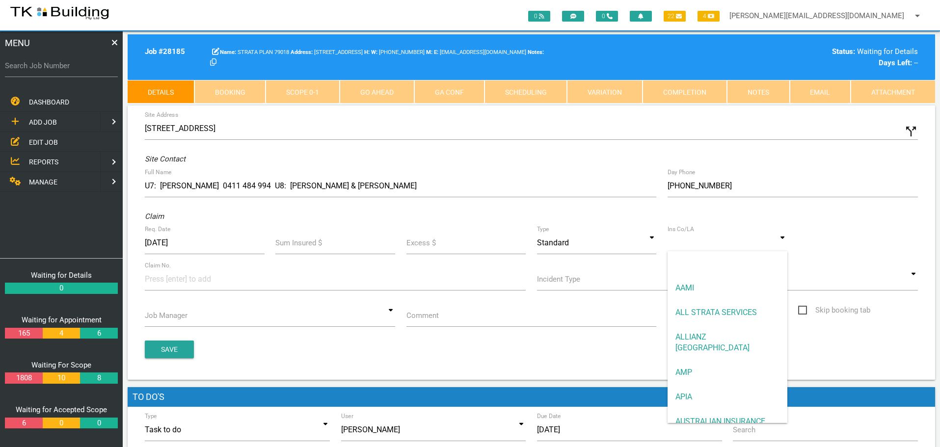
click at [690, 246] on input at bounding box center [728, 243] width 120 height 23
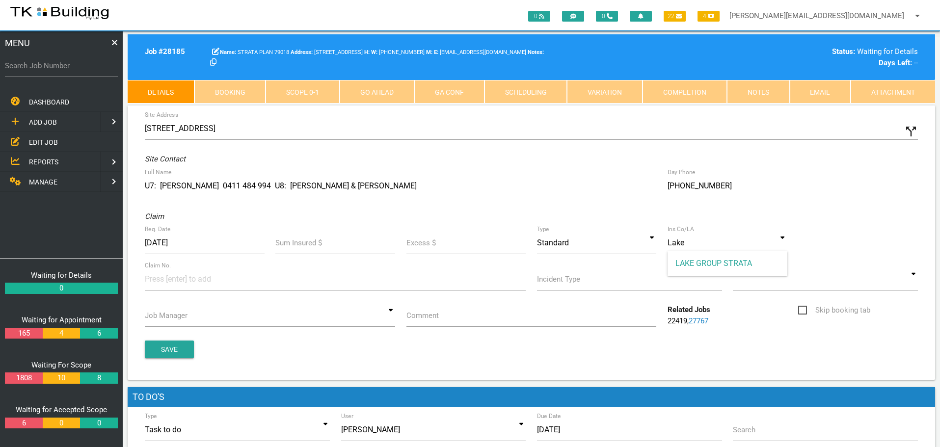
drag, startPoint x: 685, startPoint y: 262, endPoint x: 648, endPoint y: 282, distance: 42.6
click at [685, 265] on span "LAKE GROUP STRATA" at bounding box center [728, 263] width 120 height 25
type input "LAKE GROUP STRATA"
click at [163, 280] on input at bounding box center [182, 279] width 74 height 22
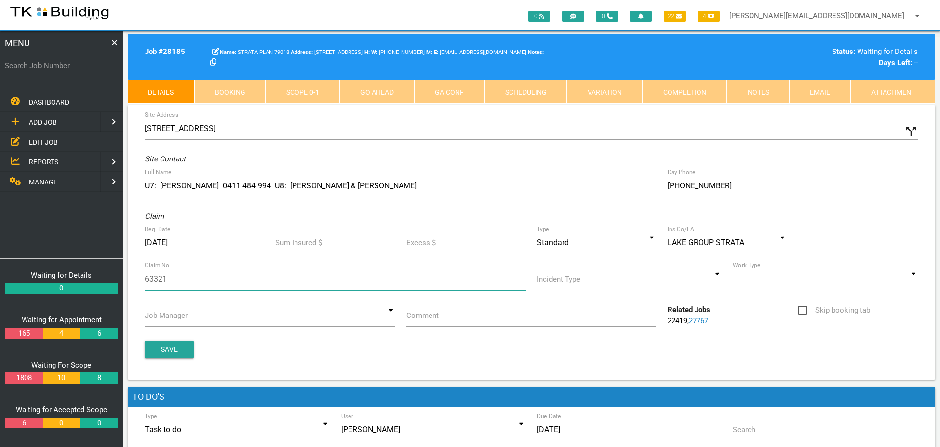
type input "633214"
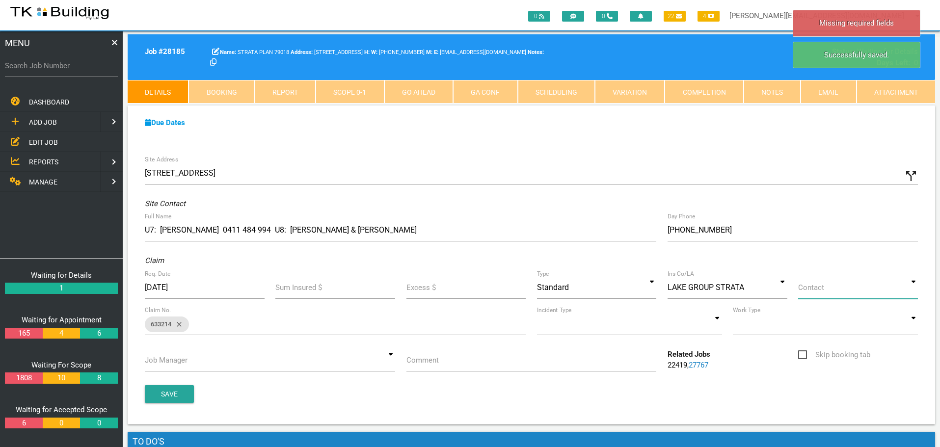
click at [911, 288] on input at bounding box center [858, 287] width 120 height 23
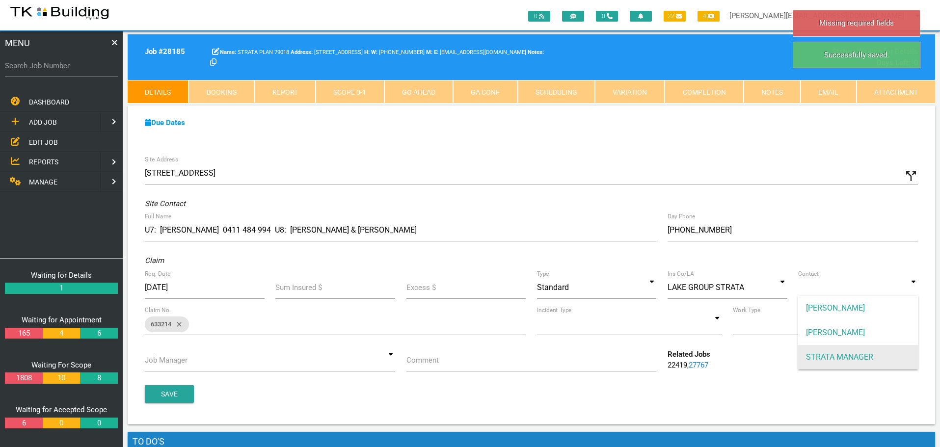
click at [857, 362] on span "STRATA MANAGER" at bounding box center [858, 357] width 120 height 25
type input "STRATA MANAGER"
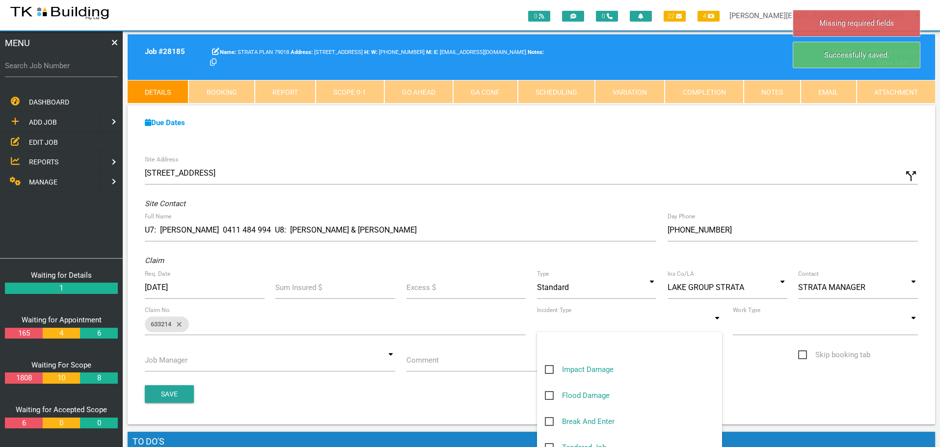
click at [719, 322] on input at bounding box center [629, 324] width 185 height 23
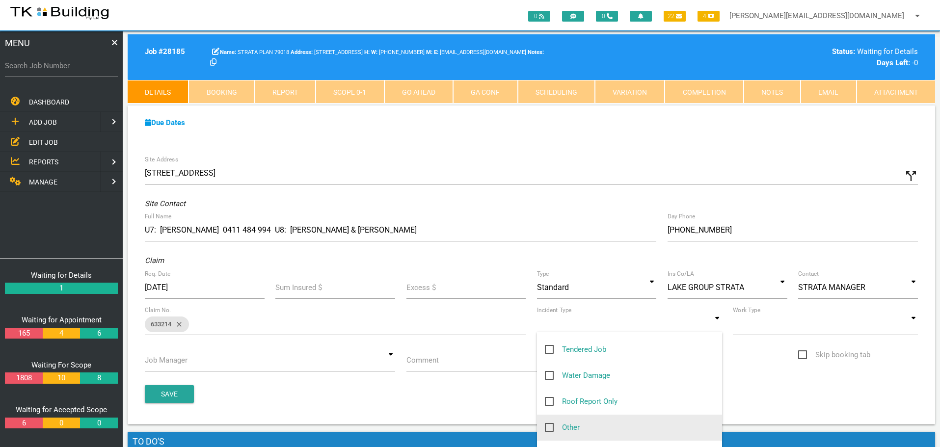
click at [549, 430] on span "Other" at bounding box center [562, 428] width 35 height 12
click at [549, 428] on input "Other" at bounding box center [548, 425] width 6 height 6
checkbox input "true"
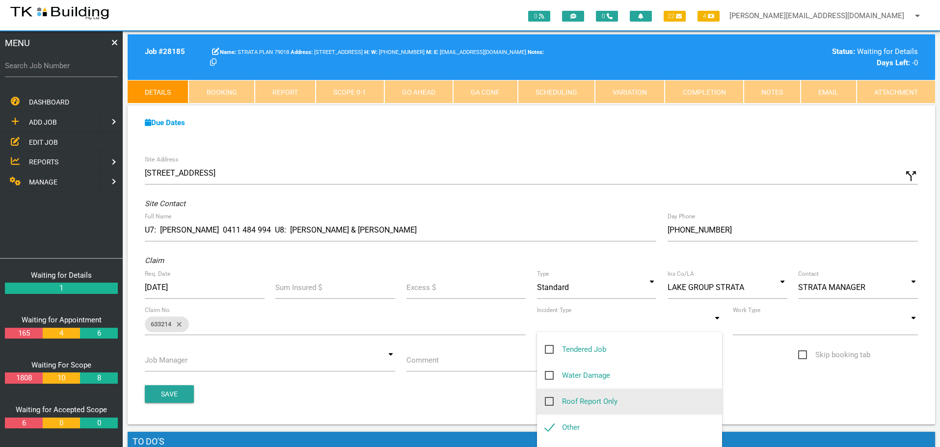
type input "Other"
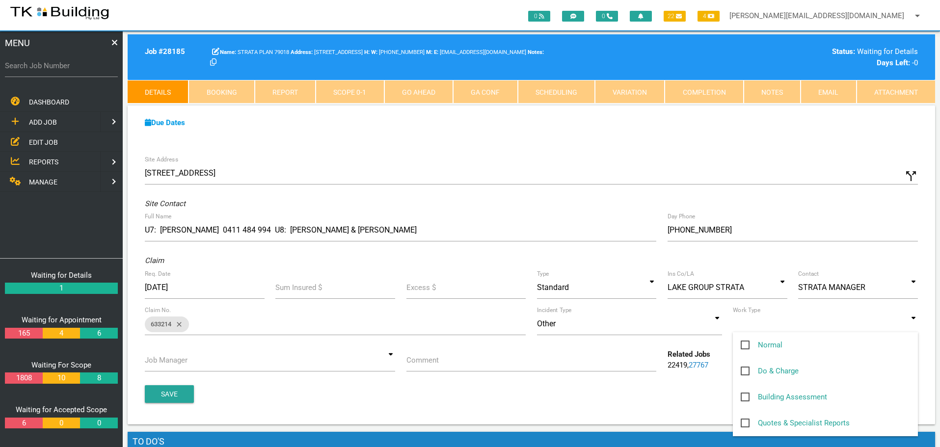
click at [911, 323] on input at bounding box center [825, 324] width 185 height 23
click at [745, 346] on span "Normal" at bounding box center [762, 345] width 42 height 12
click at [745, 346] on input "Normal" at bounding box center [744, 342] width 6 height 6
checkbox input "true"
type input "Normal"
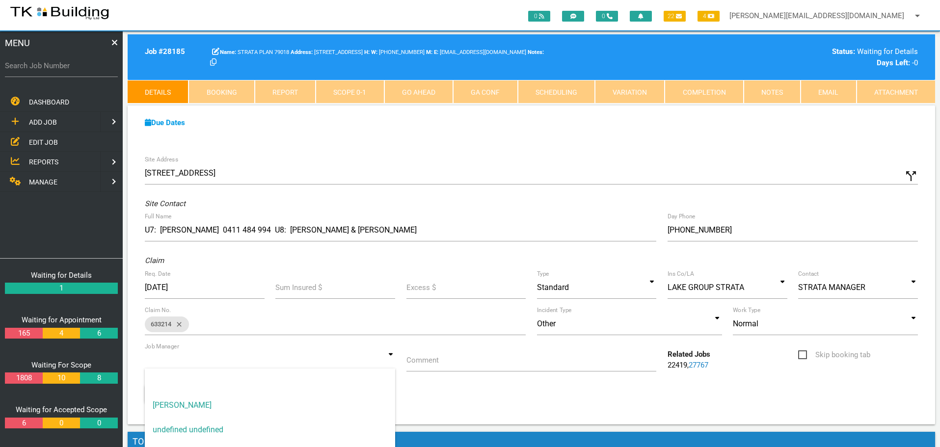
click at [391, 359] on input at bounding box center [270, 360] width 250 height 23
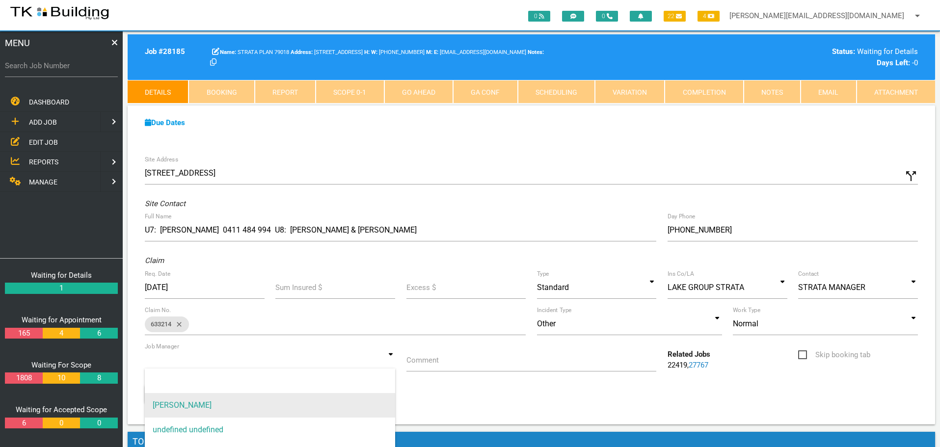
click at [365, 402] on span "[PERSON_NAME]" at bounding box center [270, 405] width 250 height 25
type input "[PERSON_NAME]"
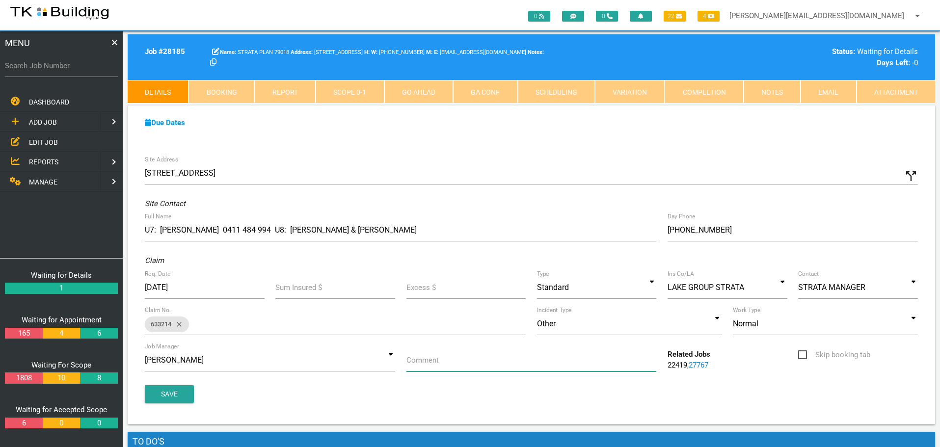
click at [439, 368] on input "Comment" at bounding box center [531, 360] width 250 height 23
click at [444, 365] on input "Comment" at bounding box center [531, 360] width 250 height 23
type input "Q"
click at [441, 358] on input "Work Order to inspect/install acro props to support sagging timber section" at bounding box center [531, 360] width 250 height 23
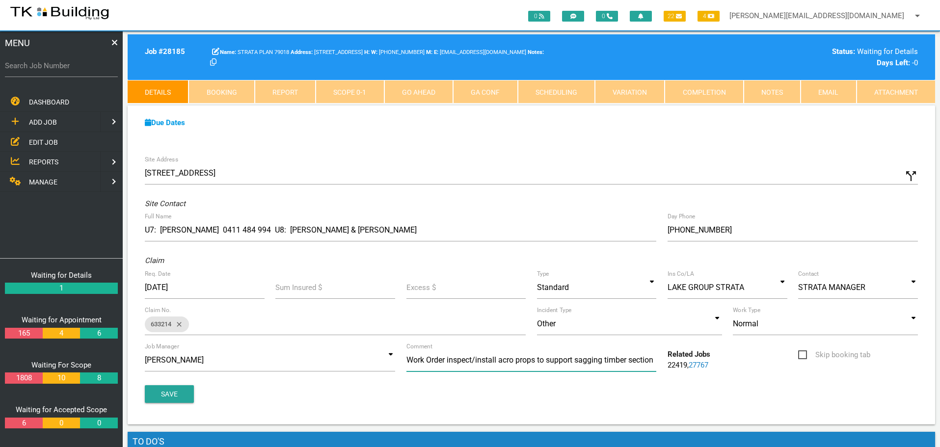
scroll to position [0, 0]
type input "Work Order inspect/install acro props to support sagging timber section"
click at [151, 390] on button "Save" at bounding box center [169, 394] width 49 height 18
click at [83, 72] on input "Search Job Number" at bounding box center [61, 65] width 113 height 23
type input "27954"
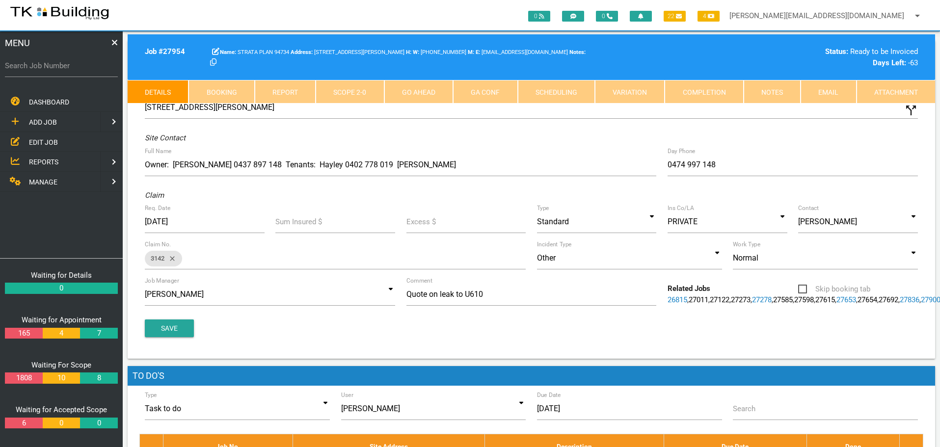
click at [724, 93] on link "Completion" at bounding box center [704, 92] width 79 height 24
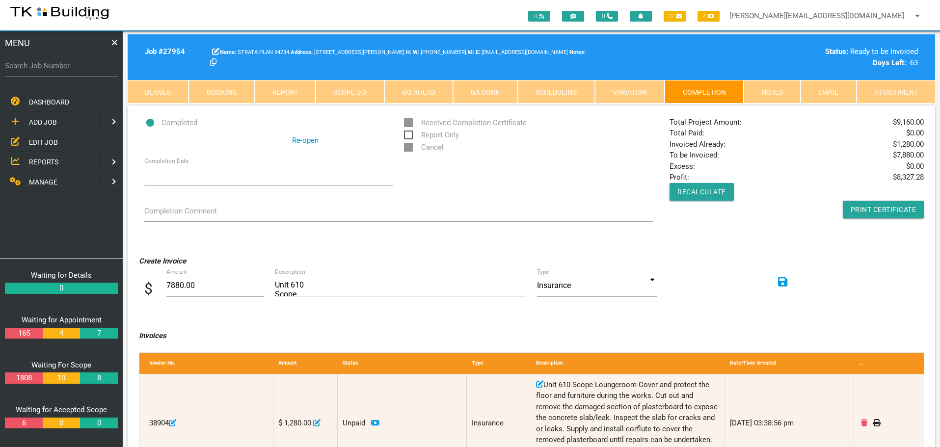
click at [781, 281] on icon at bounding box center [783, 281] width 10 height 11
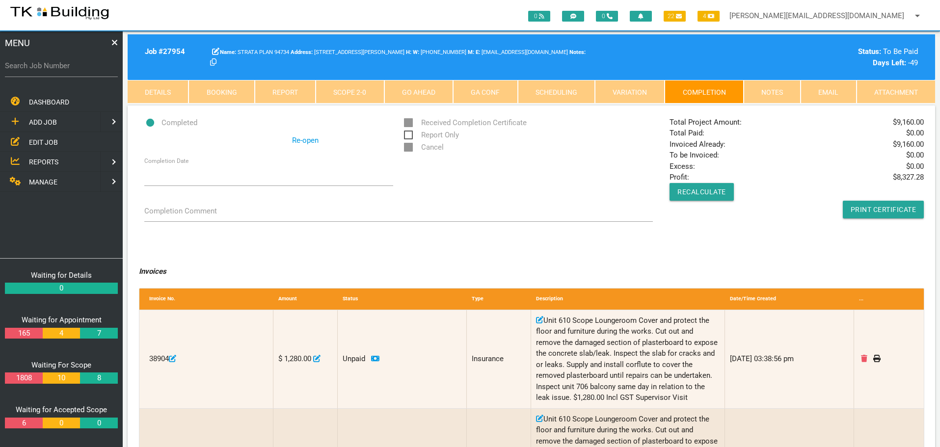
click at [88, 69] on label "Search Job Number" at bounding box center [61, 65] width 113 height 11
click at [88, 69] on input "Search Job Number" at bounding box center [61, 65] width 113 height 23
type input "28118"
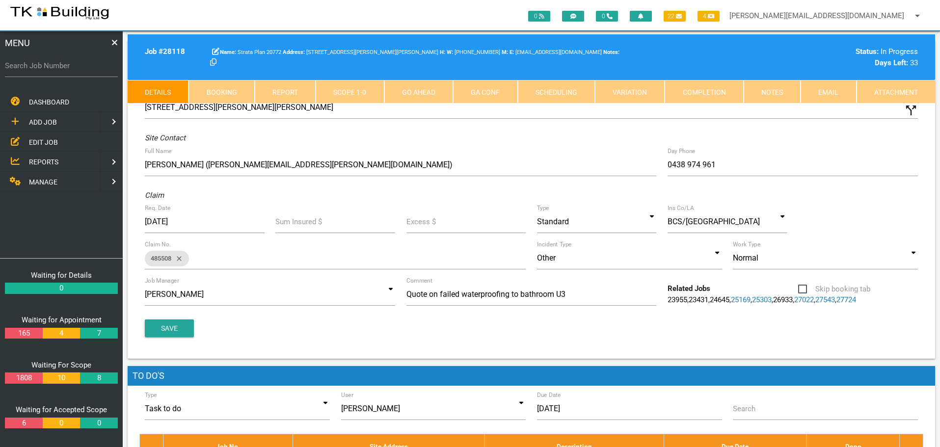
click at [778, 93] on link "Notes" at bounding box center [772, 92] width 57 height 24
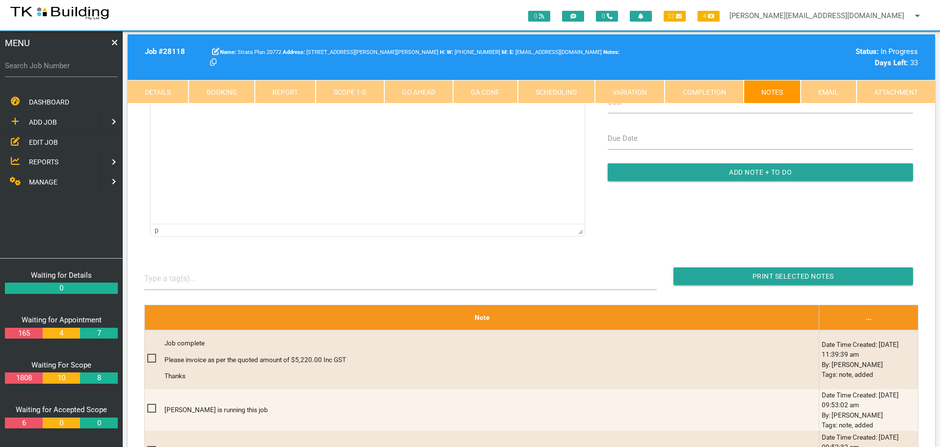
scroll to position [147, 0]
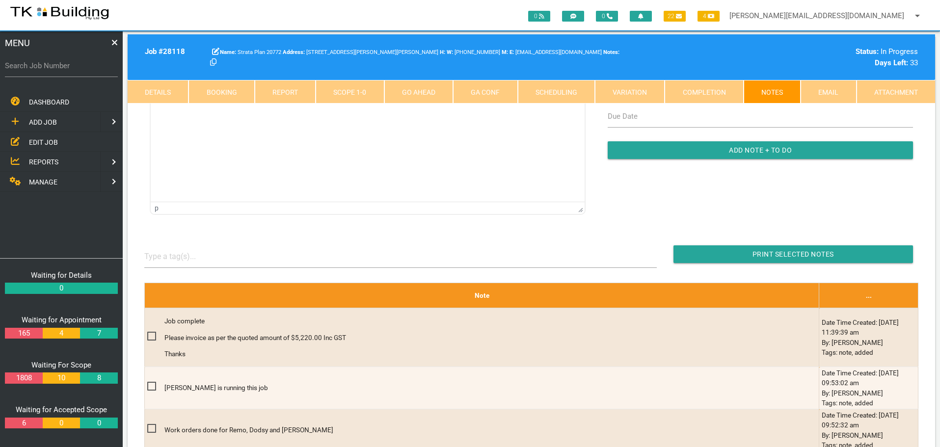
click at [701, 95] on link "Completion" at bounding box center [704, 92] width 79 height 24
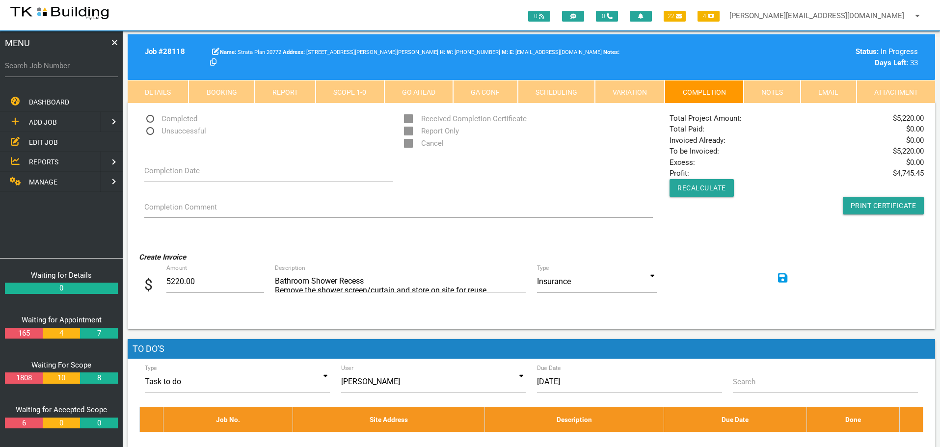
scroll to position [0, 0]
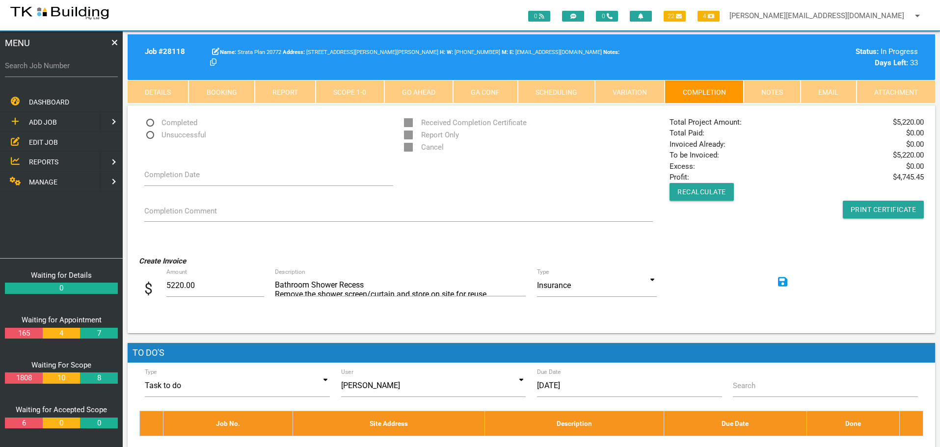
click at [149, 122] on span "Completed" at bounding box center [170, 123] width 53 height 12
click at [149, 122] on input "Completed" at bounding box center [147, 120] width 6 height 6
radio input "true"
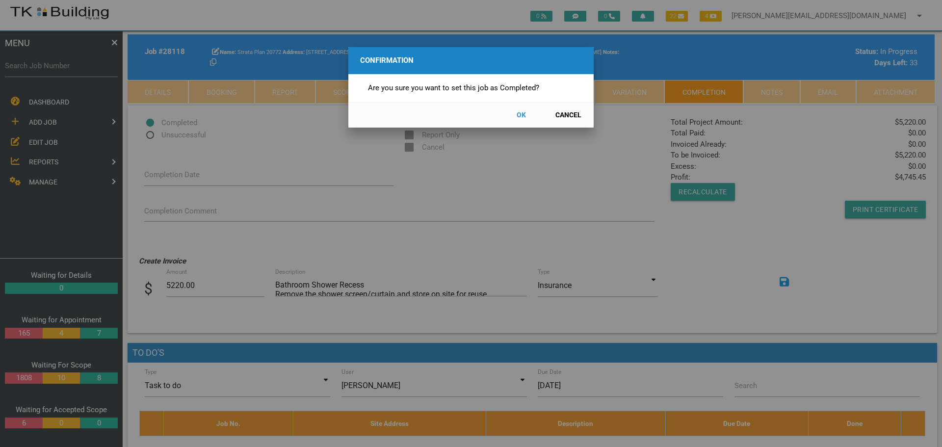
click at [526, 112] on button "OK" at bounding box center [521, 115] width 43 height 17
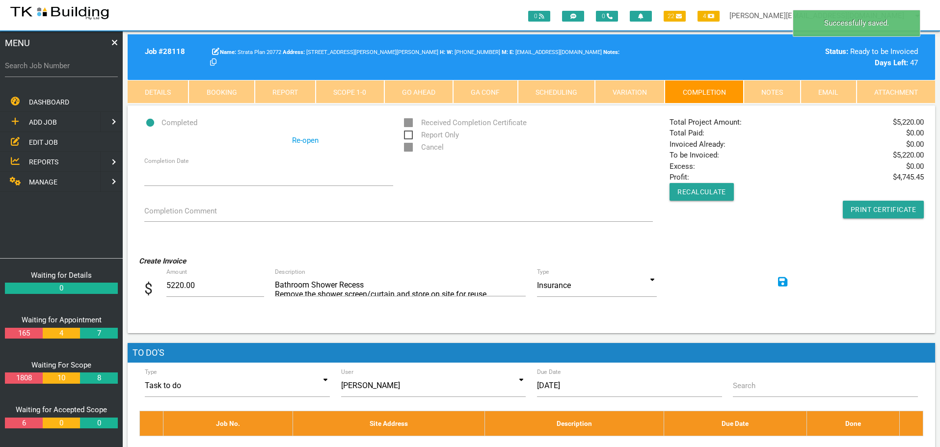
click at [785, 281] on icon at bounding box center [783, 282] width 10 height 10
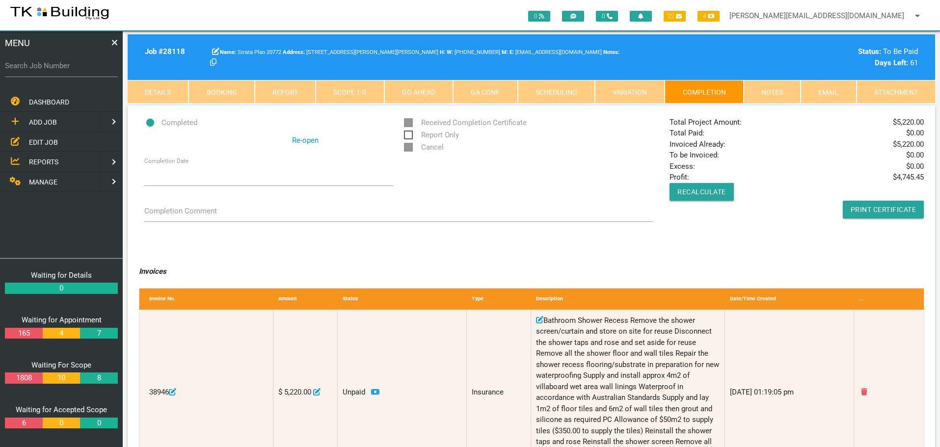
click at [55, 71] on label "Search Job Number" at bounding box center [61, 65] width 113 height 11
click at [55, 71] on input "Search Job Number" at bounding box center [61, 65] width 113 height 23
type input "27764"
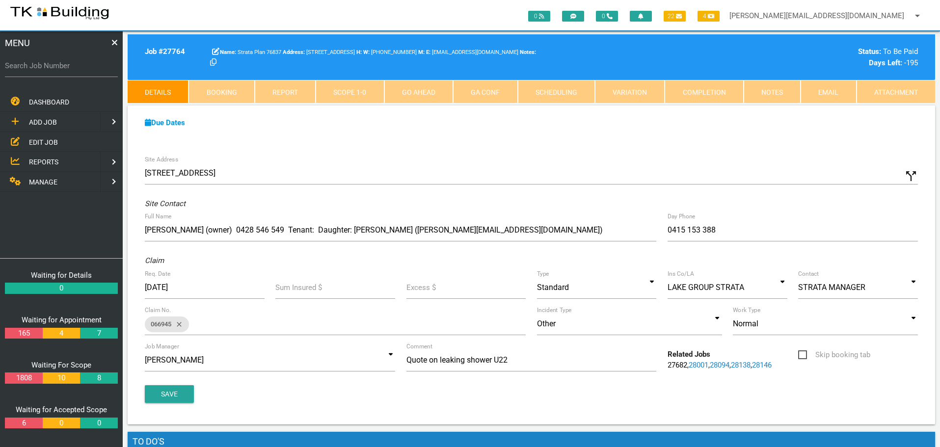
click at [726, 91] on link "Completion" at bounding box center [704, 92] width 79 height 24
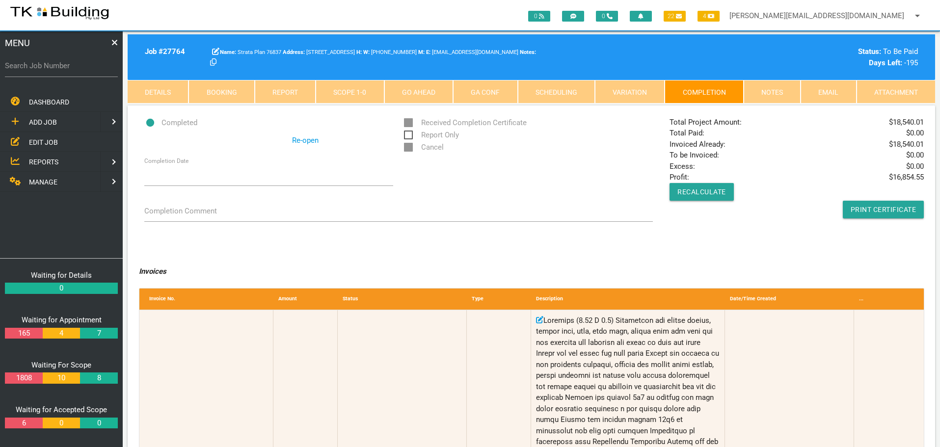
click at [769, 93] on link "Notes" at bounding box center [772, 92] width 57 height 24
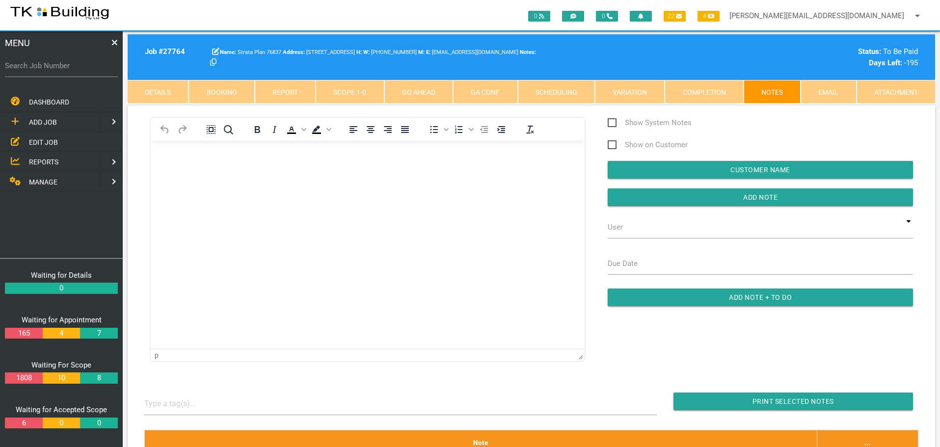
click at [46, 69] on label "Search Job Number" at bounding box center [61, 65] width 113 height 11
click at [46, 69] on input "Search Job Number" at bounding box center [61, 65] width 113 height 23
type input "28118"
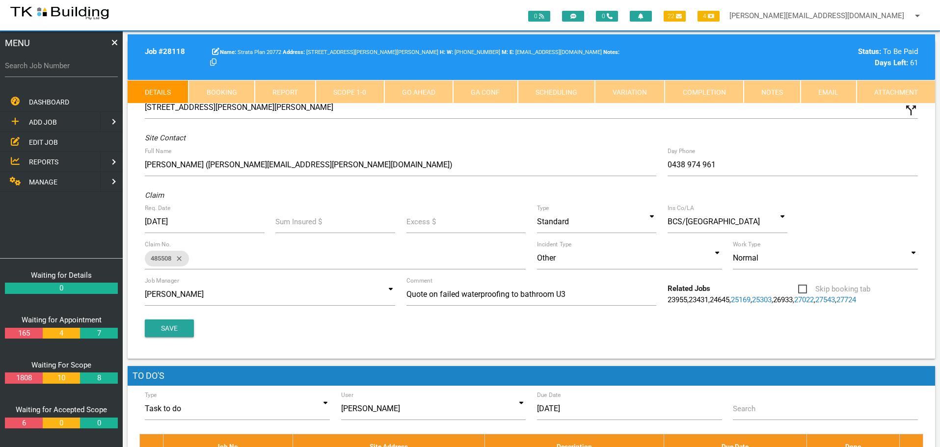
click at [772, 93] on link "Notes" at bounding box center [772, 92] width 57 height 24
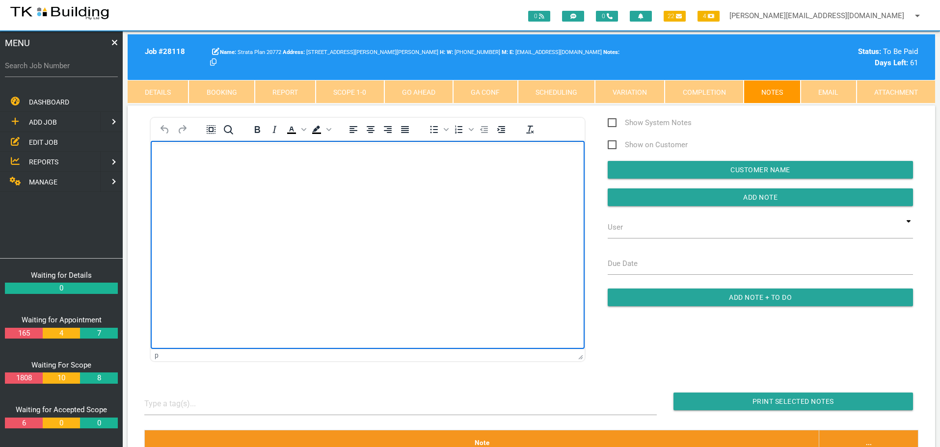
click at [189, 160] on p "Rich Text Area. Press ALT-0 for help." at bounding box center [367, 157] width 409 height 8
click at [295, 155] on p "Invoice No 38983 for $5,220.00 emailed to [PERSON_NAME][EMAIL_ADDRESS][DOMAIN_N…" at bounding box center [367, 157] width 409 height 8
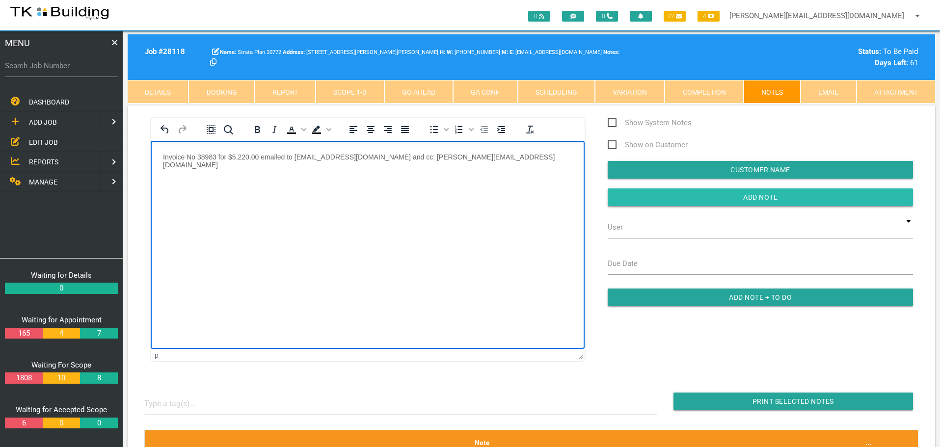
click at [622, 194] on input "Add Note" at bounding box center [760, 197] width 305 height 18
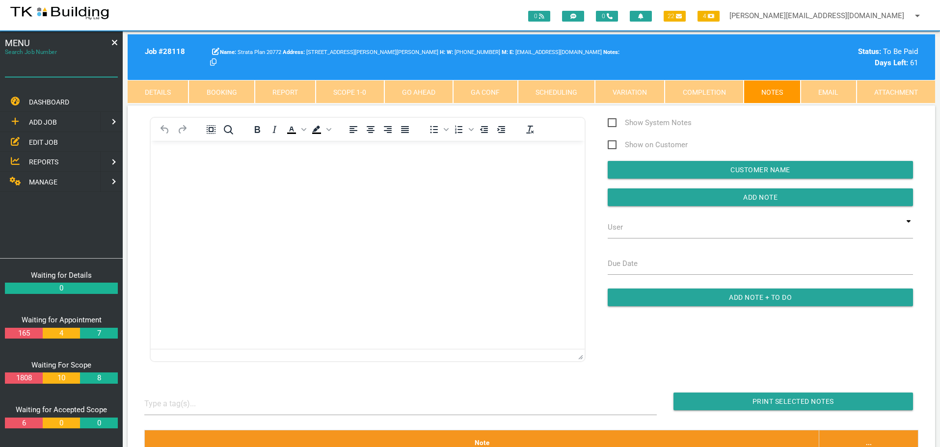
click at [52, 73] on input "Search Job Number" at bounding box center [61, 65] width 113 height 23
type input "27954"
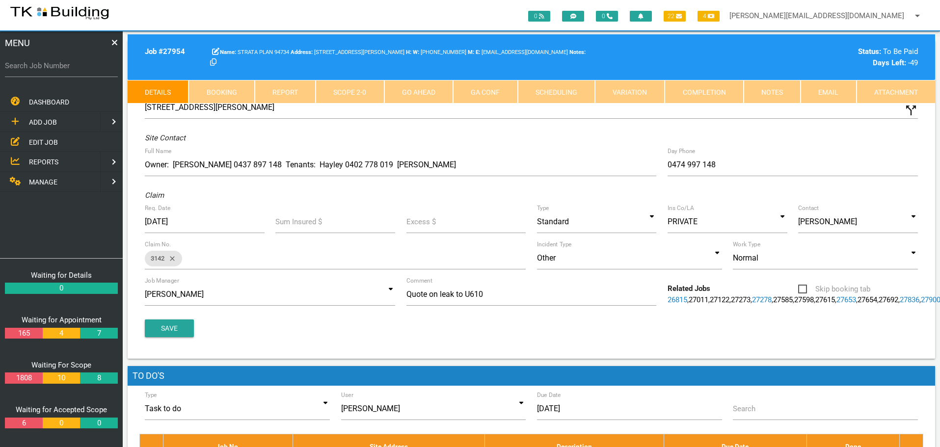
click at [776, 95] on link "Notes" at bounding box center [772, 92] width 57 height 24
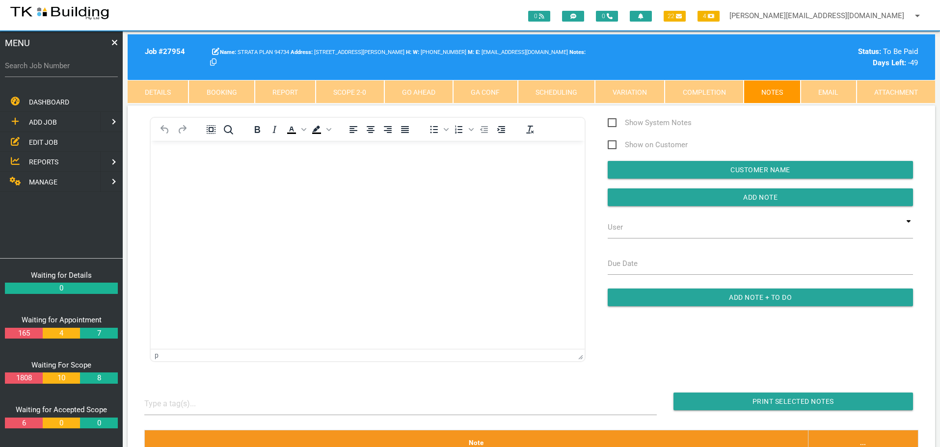
click at [187, 158] on p "Rich Text Area. Press ALT-0 for help." at bounding box center [367, 157] width 409 height 8
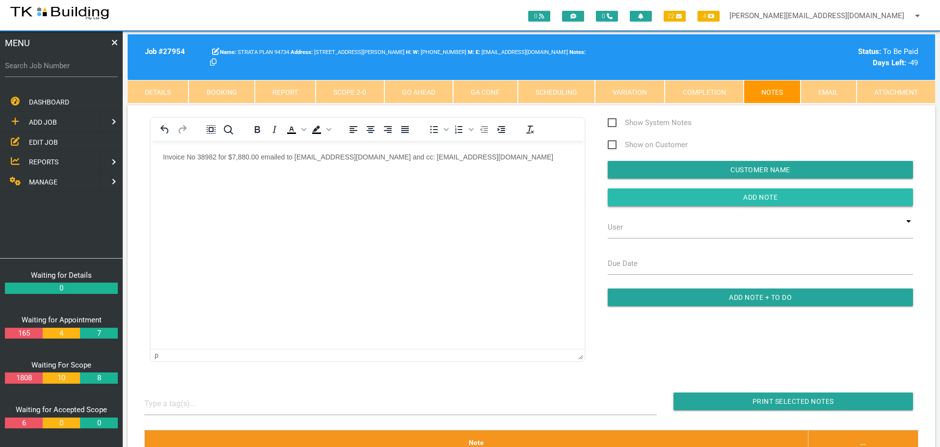
click at [712, 200] on input "button" at bounding box center [760, 197] width 305 height 18
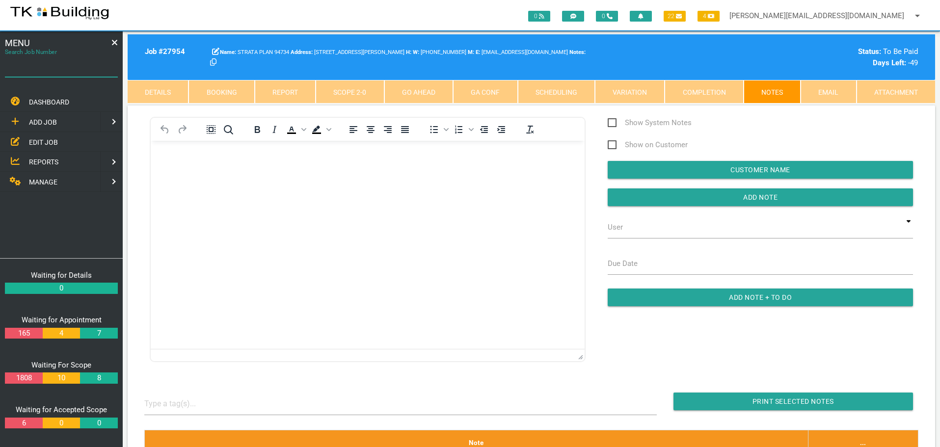
click at [71, 72] on input "Search Job Number" at bounding box center [61, 65] width 113 height 23
type input "27764"
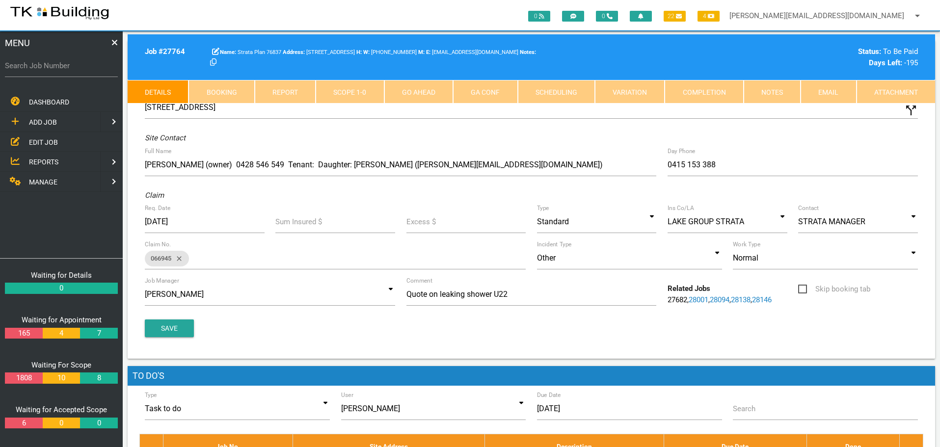
drag, startPoint x: 781, startPoint y: 93, endPoint x: 772, endPoint y: 93, distance: 8.8
click at [781, 93] on link "Notes" at bounding box center [772, 92] width 57 height 24
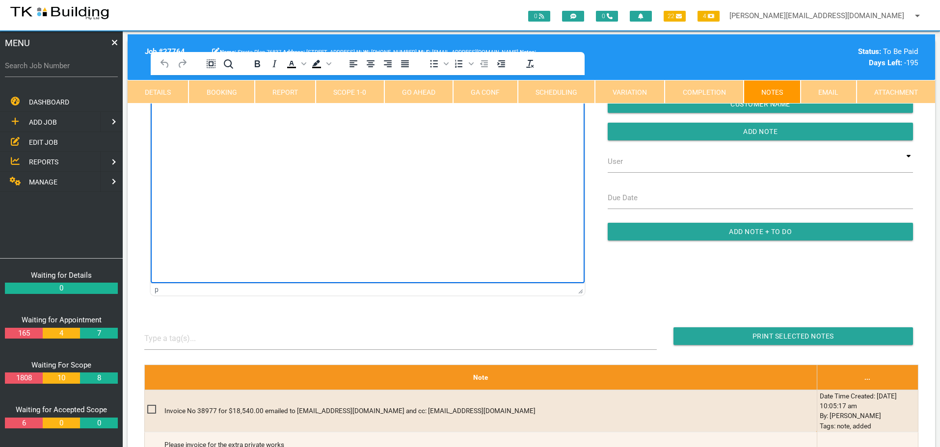
click at [205, 120] on html at bounding box center [368, 97] width 434 height 45
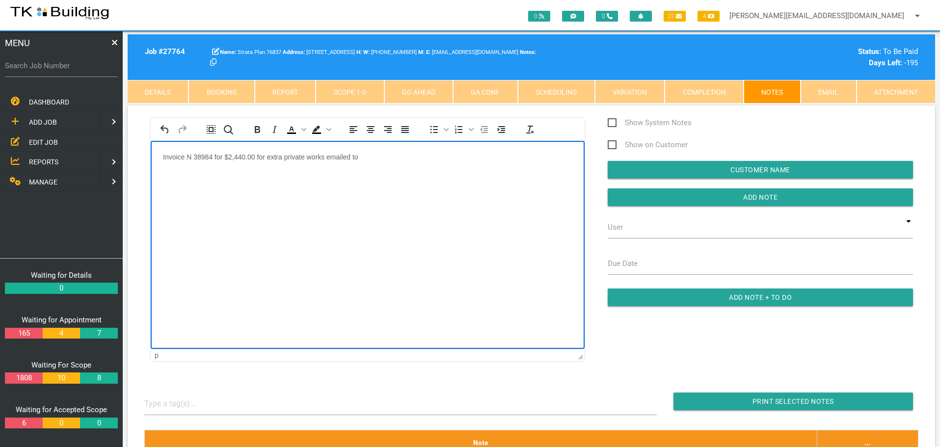
click at [191, 156] on p "Invoice N 38984 for $2,440.00 for extra private works emailed to" at bounding box center [367, 157] width 409 height 8
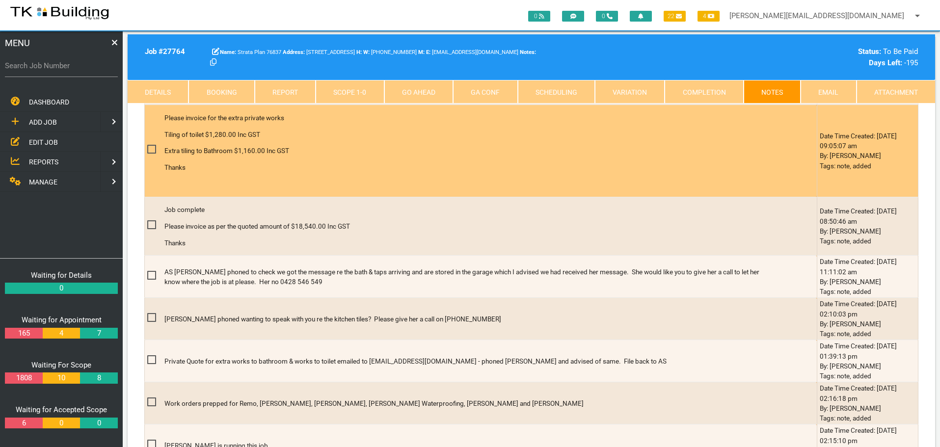
scroll to position [442, 0]
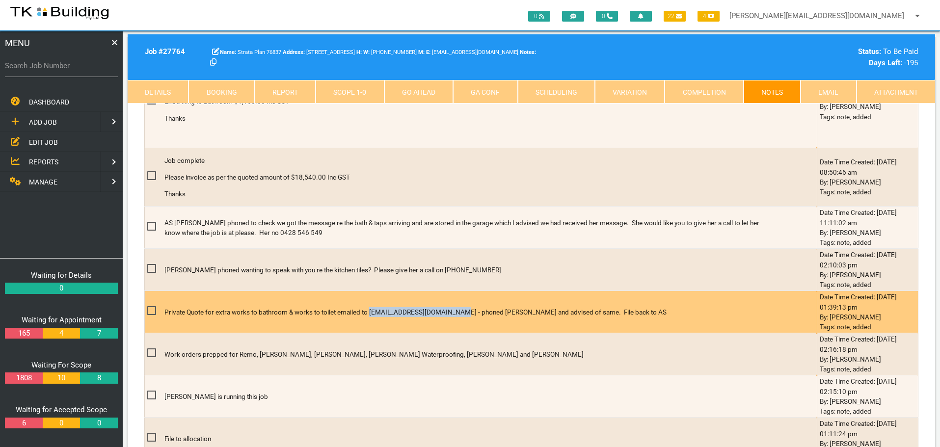
drag, startPoint x: 375, startPoint y: 311, endPoint x: 460, endPoint y: 312, distance: 85.4
click at [460, 312] on p "Private Quote for extra works to bathroom & works to toilet emailed to [EMAIL_A…" at bounding box center [464, 312] width 600 height 10
copy p "[EMAIL_ADDRESS][DOMAIN_NAME]"
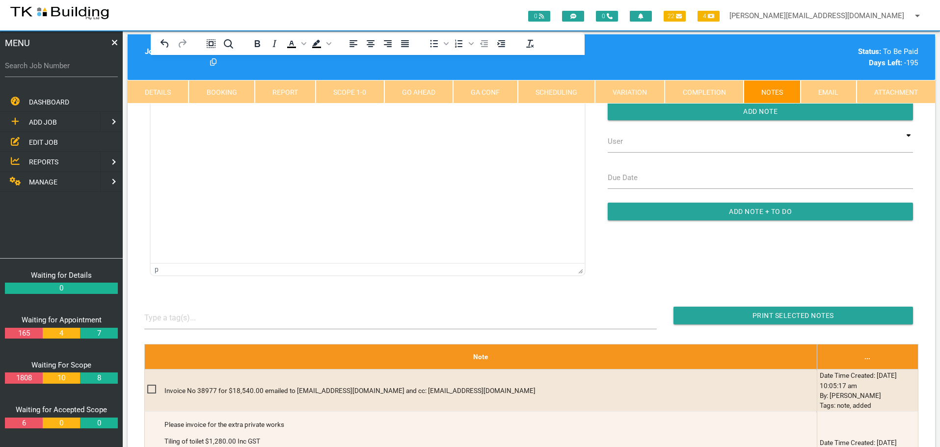
scroll to position [0, 0]
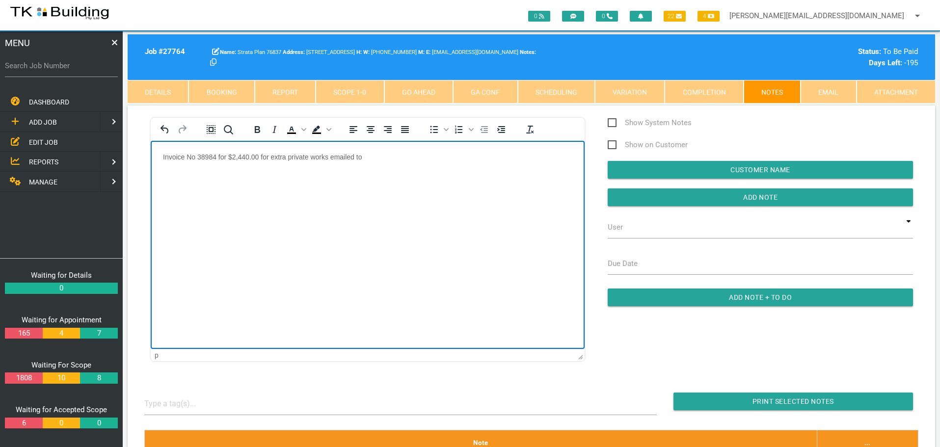
click at [394, 154] on p "Invoice No 38984 for $2,440.00 for extra private works emailed to" at bounding box center [367, 157] width 409 height 8
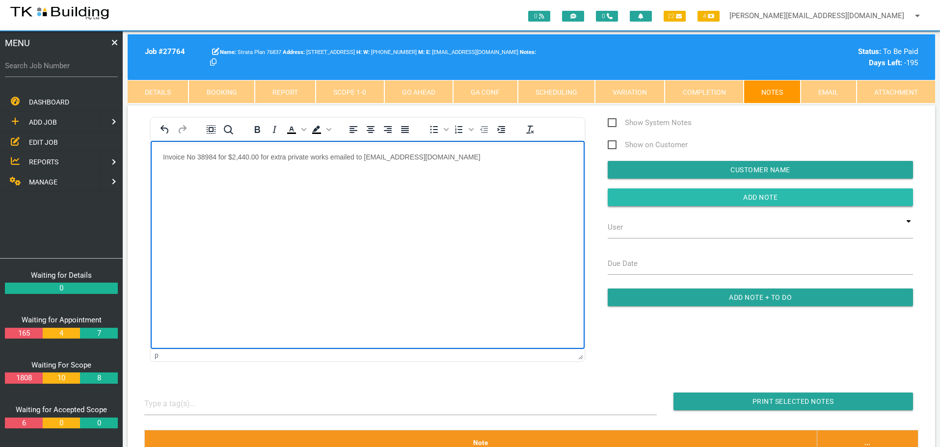
click at [627, 196] on input "Add Note" at bounding box center [760, 197] width 305 height 18
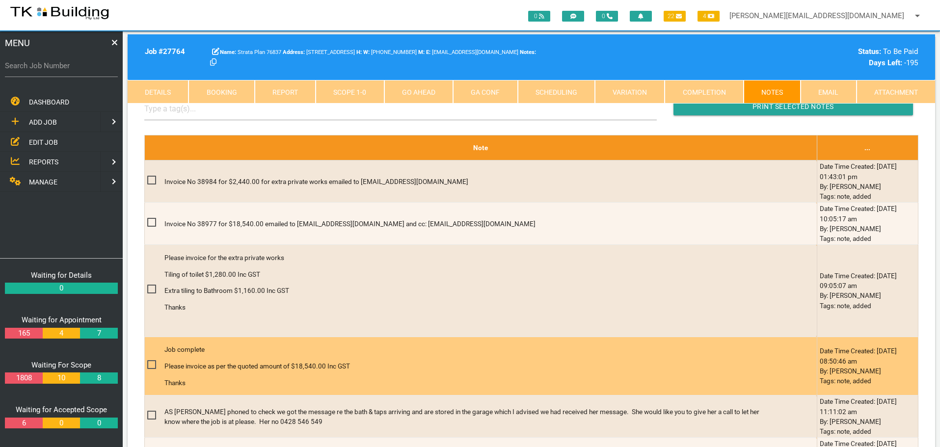
scroll to position [295, 0]
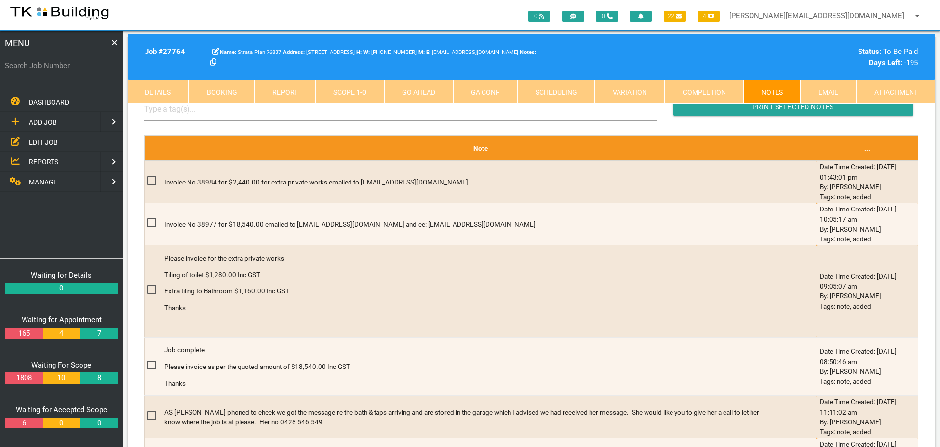
click at [47, 141] on span "EDIT JOB" at bounding box center [43, 142] width 29 height 8
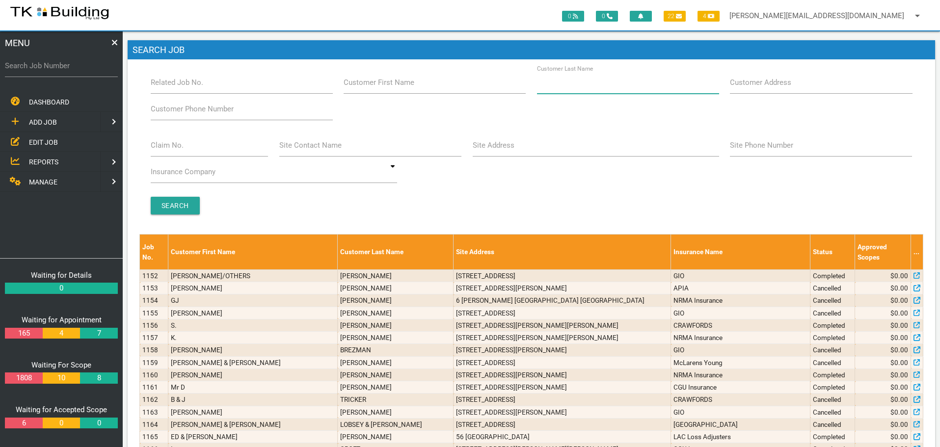
drag, startPoint x: 569, startPoint y: 89, endPoint x: 449, endPoint y: 100, distance: 120.7
click at [568, 89] on input "Customer Last Name" at bounding box center [628, 82] width 182 height 23
type input "20772"
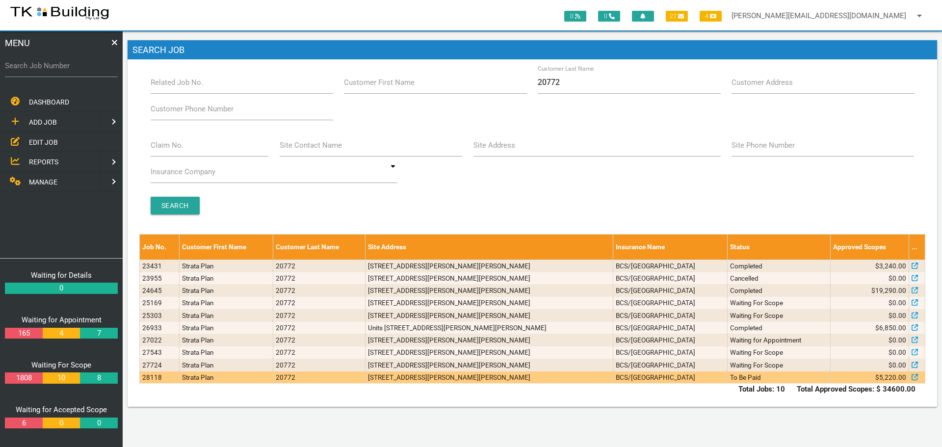
click at [777, 377] on td "To Be Paid" at bounding box center [778, 377] width 103 height 12
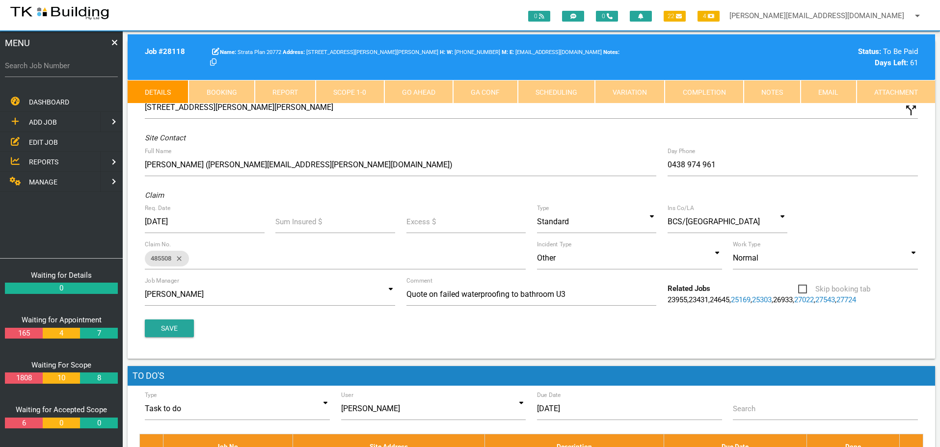
click at [777, 90] on link "Notes" at bounding box center [772, 92] width 57 height 24
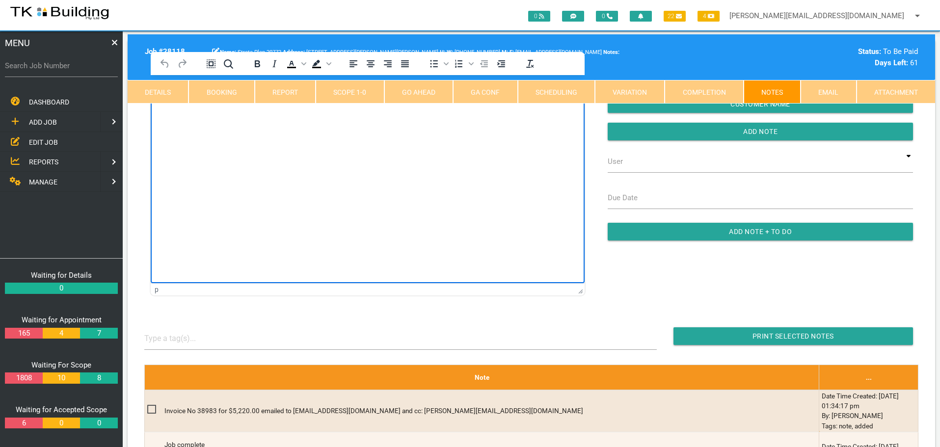
drag, startPoint x: 235, startPoint y: 136, endPoint x: 218, endPoint y: 150, distance: 21.2
click at [234, 120] on html at bounding box center [368, 97] width 434 height 45
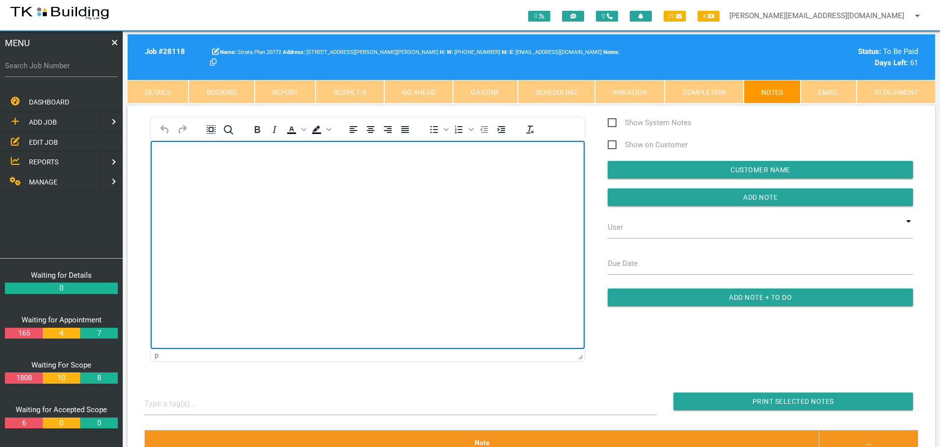
click at [163, 158] on p "Rich Text Area. Press ALT-0 for help." at bounding box center [367, 157] width 409 height 8
paste body "Rich Text Area. Press ALT-0 for help."
click at [516, 154] on p "Your invoice number 00038983 for 5,220.00 has been received and allocated to 20…" at bounding box center [367, 157] width 409 height 9
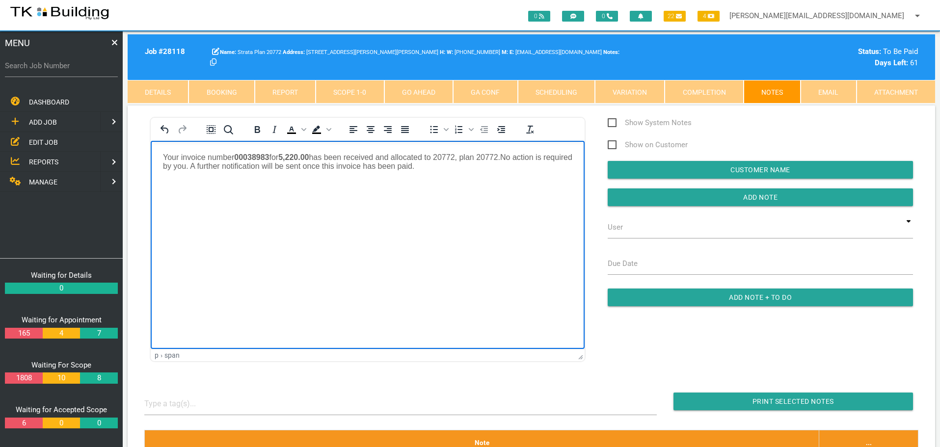
click at [458, 167] on p "Your invoice number 00038983 for 5,220.00 has been received and allocated to 20…" at bounding box center [367, 162] width 409 height 18
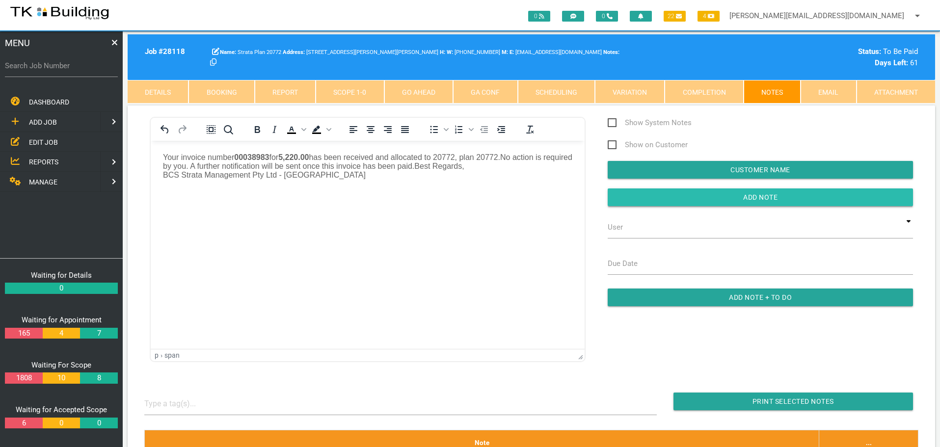
click at [679, 195] on input "button" at bounding box center [760, 197] width 305 height 18
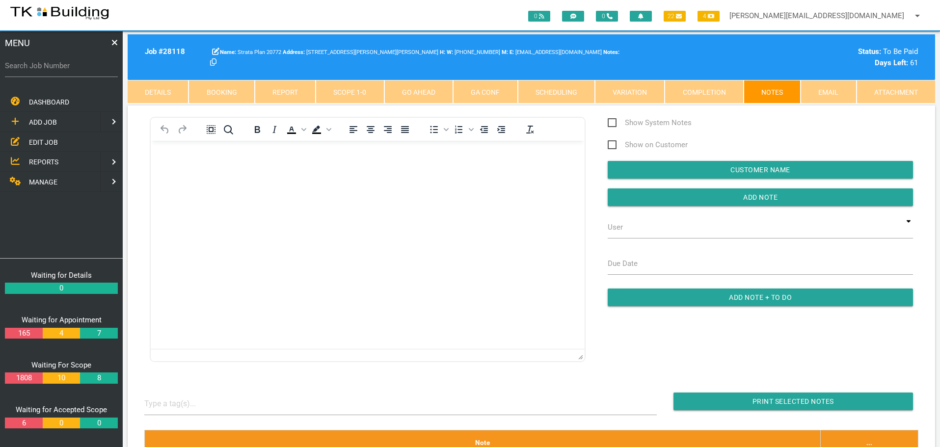
click at [63, 71] on label "Search Job Number" at bounding box center [61, 65] width 113 height 11
click at [63, 71] on input "Search Job Number" at bounding box center [61, 65] width 113 height 23
type input "28178"
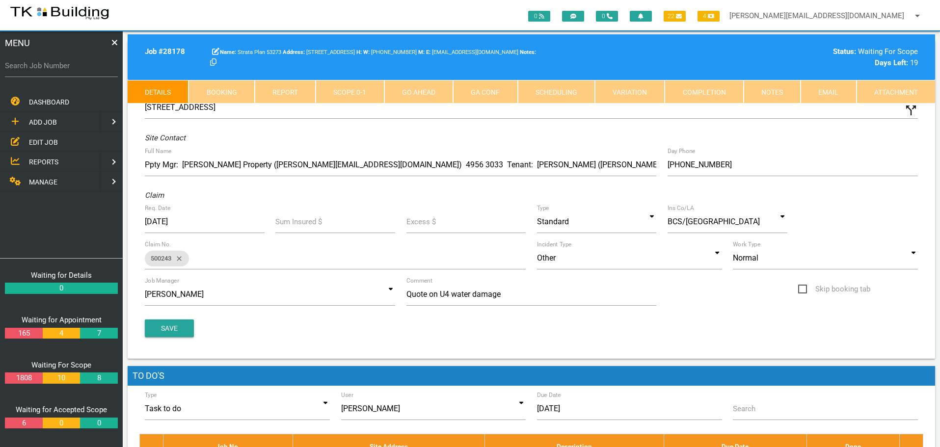
click at [759, 94] on link "Notes" at bounding box center [772, 92] width 57 height 24
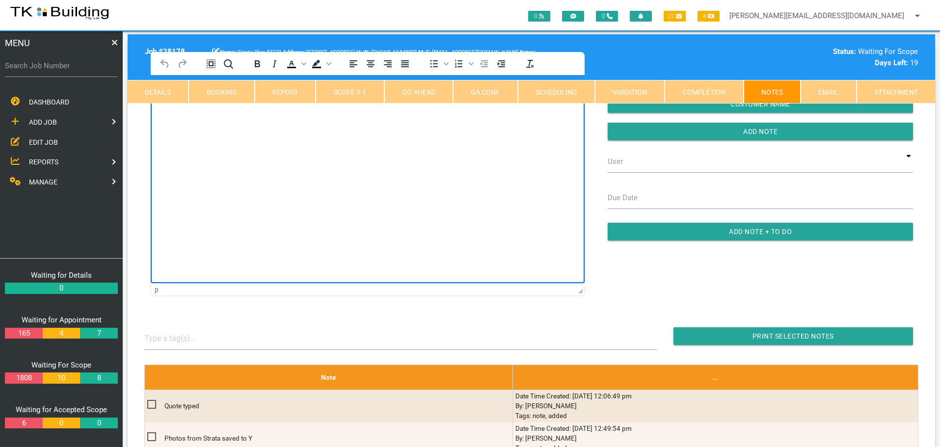
click at [211, 120] on html at bounding box center [368, 97] width 434 height 45
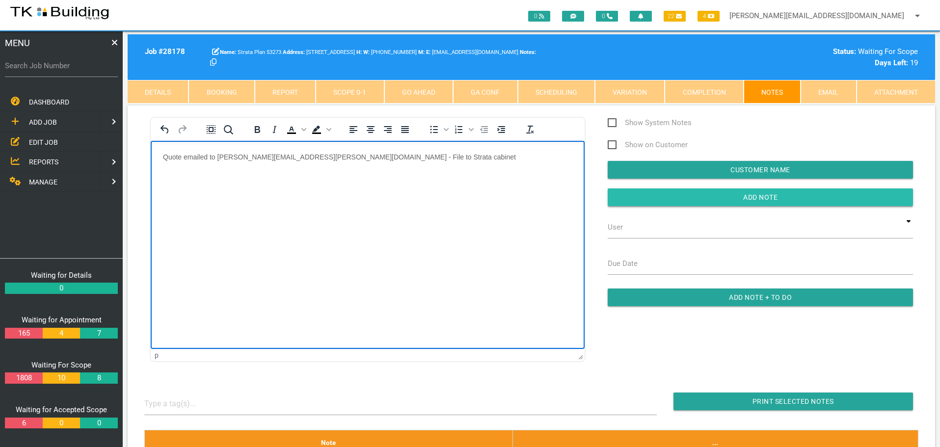
click at [692, 192] on input "Add Note" at bounding box center [760, 197] width 305 height 18
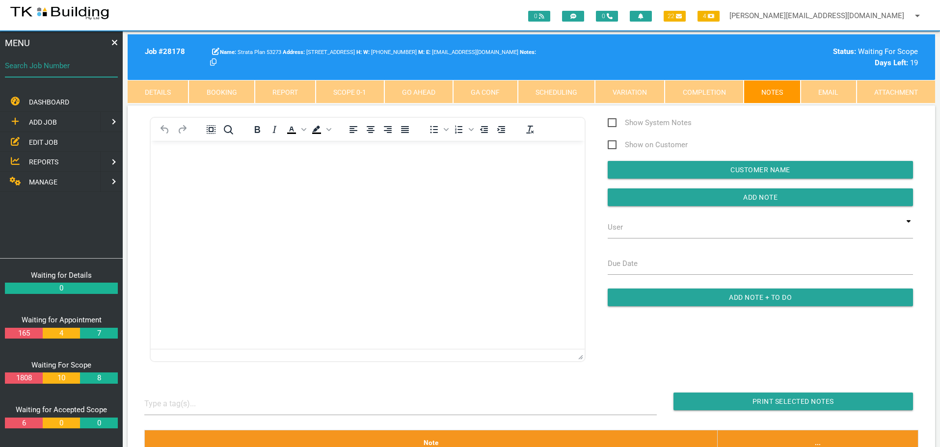
click at [64, 73] on input "Search Job Number" at bounding box center [61, 65] width 113 height 23
type input "28169"
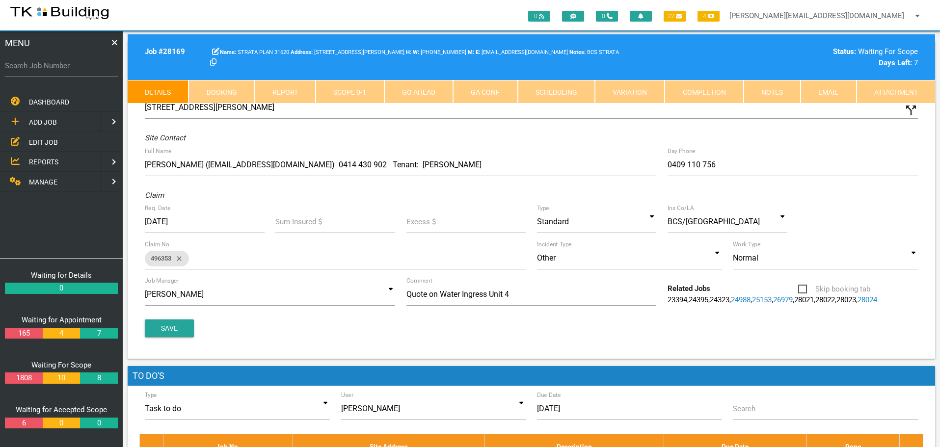
click at [764, 86] on link "Notes" at bounding box center [772, 92] width 57 height 24
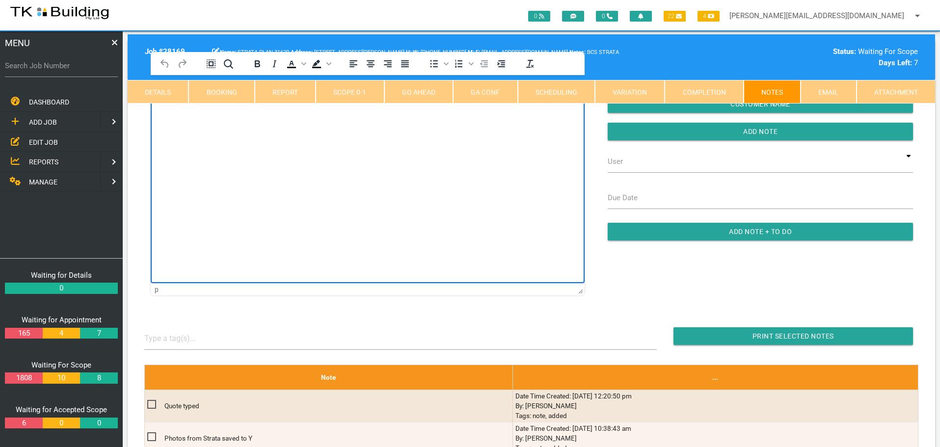
click at [175, 120] on html at bounding box center [368, 97] width 434 height 45
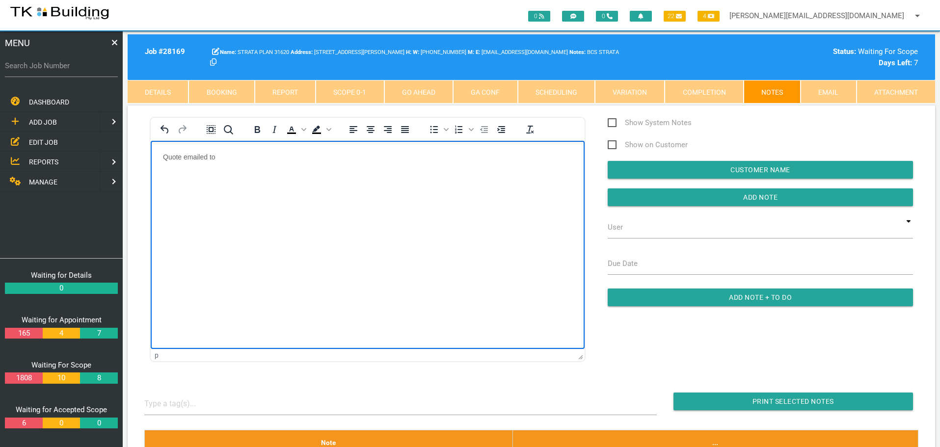
click at [262, 154] on p "Quote emailed to" at bounding box center [367, 157] width 409 height 8
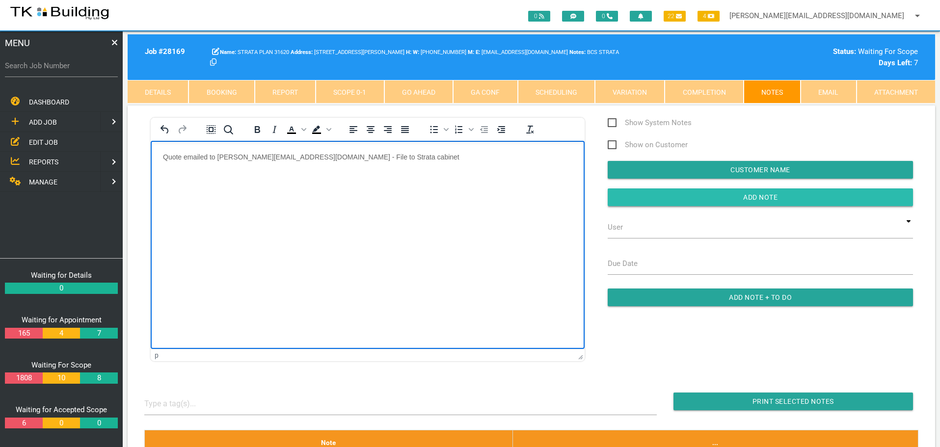
click at [629, 199] on input "Add Note" at bounding box center [760, 197] width 305 height 18
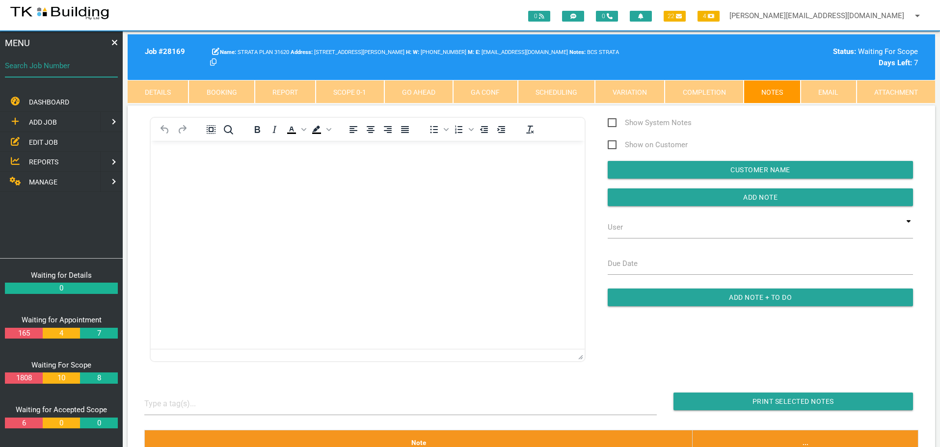
click at [50, 74] on input "Search Job Number" at bounding box center [61, 65] width 113 height 23
type input "27626"
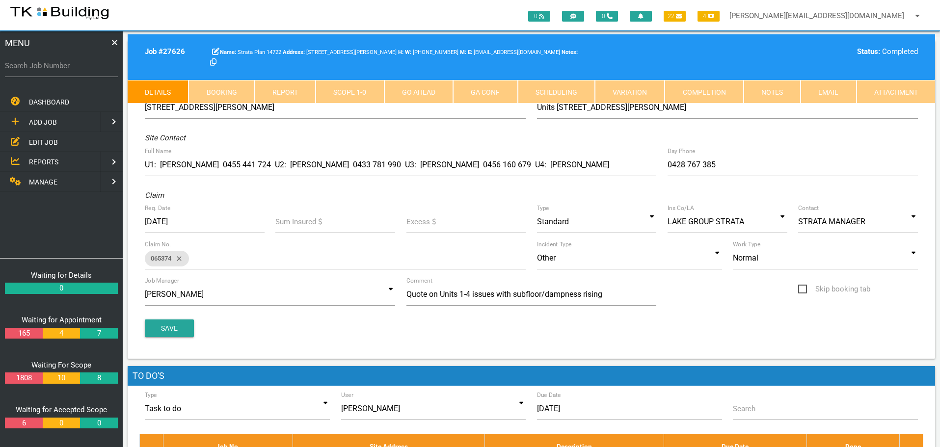
click at [768, 90] on link "Notes" at bounding box center [772, 92] width 57 height 24
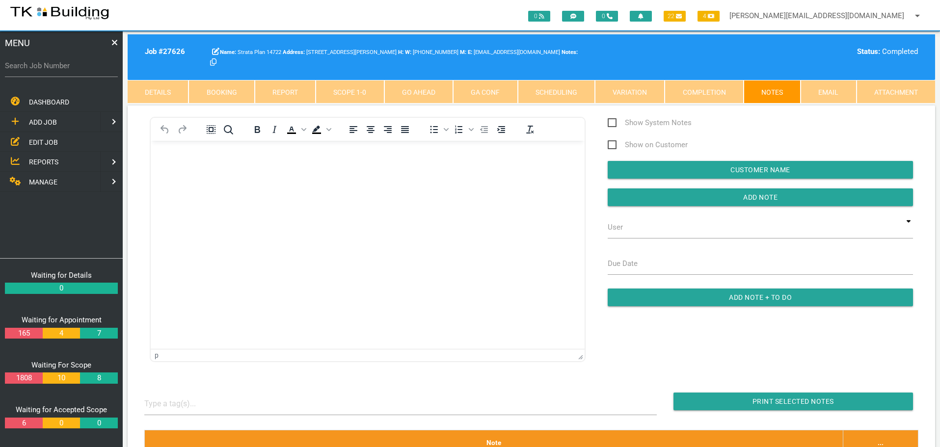
click at [179, 164] on body "Rich Text Area. Press ALT-0 for help." at bounding box center [368, 169] width 434 height 32
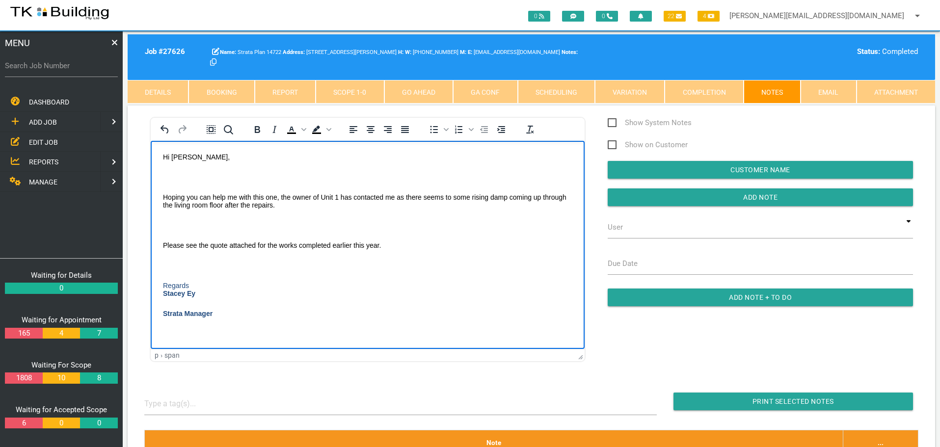
click at [175, 168] on body "Hi [PERSON_NAME], Hoping you can help me with this one, the owner of Unit 1 has…" at bounding box center [368, 247] width 434 height 189
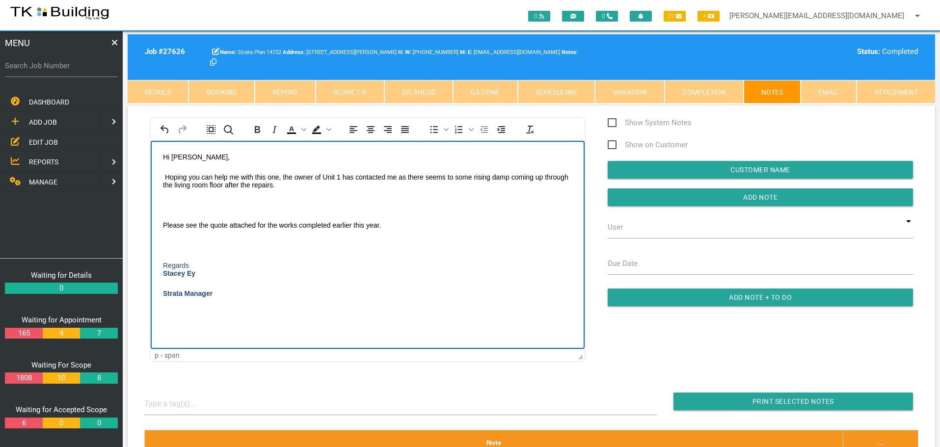
click at [170, 203] on p "Rich Text Area. Press ALT-0 for help." at bounding box center [367, 205] width 409 height 8
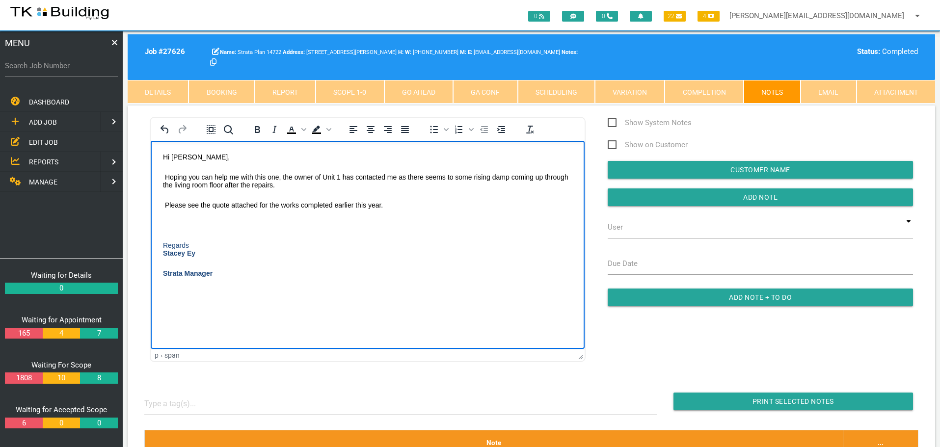
click at [170, 224] on p "Rich Text Area. Press ALT-0 for help." at bounding box center [367, 225] width 409 height 8
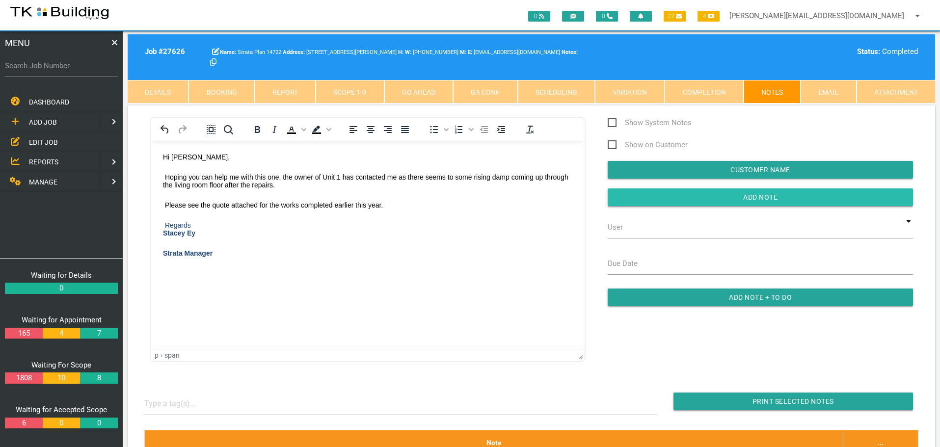
click at [731, 201] on input "button" at bounding box center [760, 197] width 305 height 18
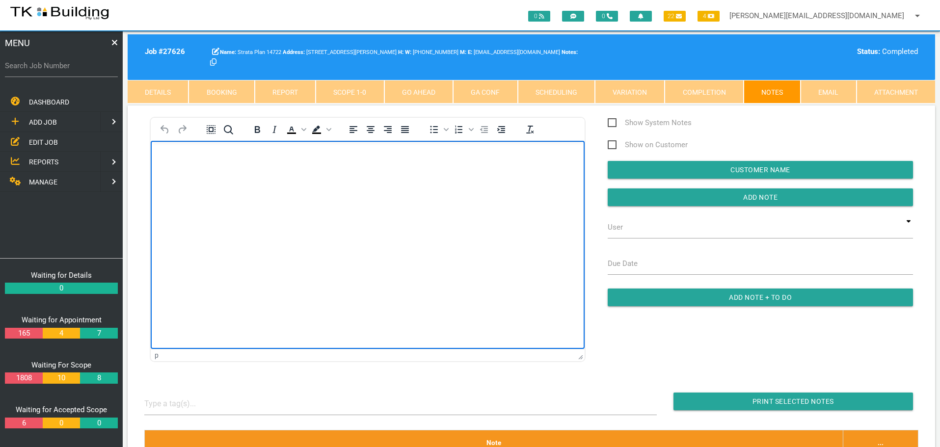
click at [180, 168] on body "Rich Text Area. Press ALT-0 for help." at bounding box center [368, 169] width 434 height 32
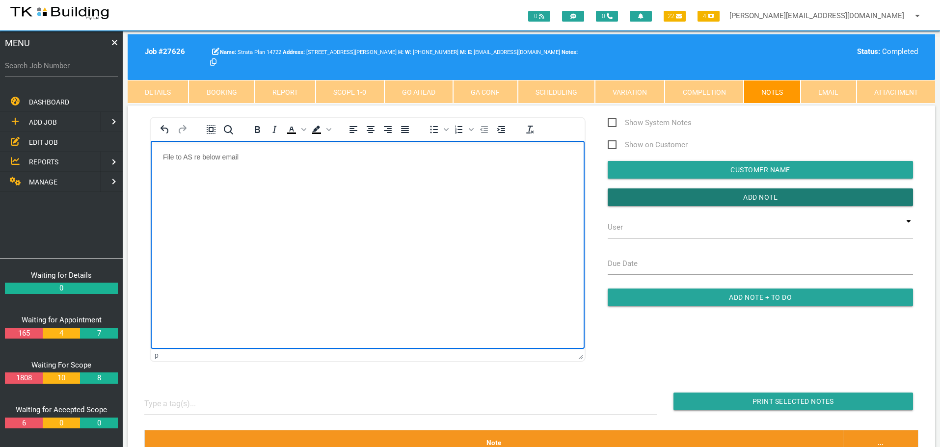
drag, startPoint x: 622, startPoint y: 190, endPoint x: 596, endPoint y: 194, distance: 25.8
click at [622, 190] on input "Add Note" at bounding box center [760, 197] width 305 height 18
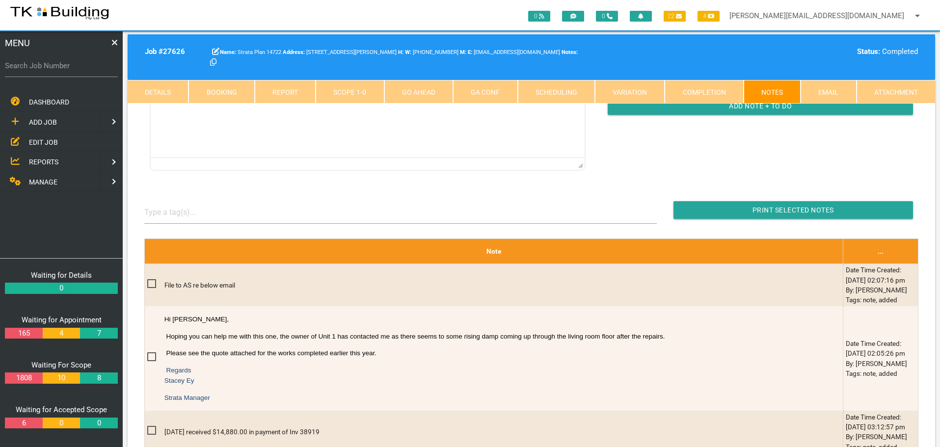
scroll to position [196, 0]
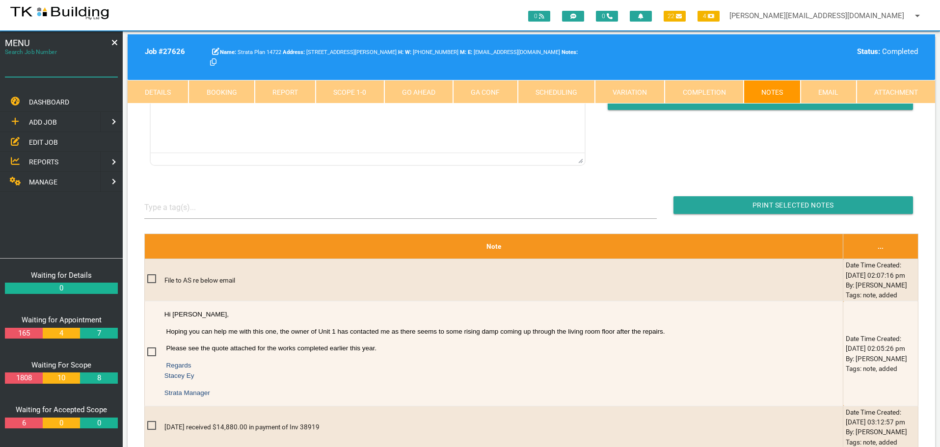
click at [83, 72] on input "Search Job Number" at bounding box center [61, 65] width 113 height 23
type input "28059"
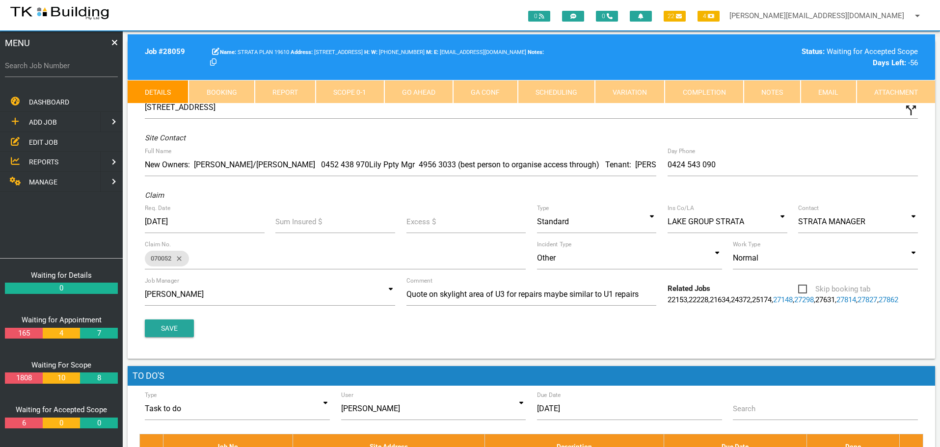
click at [767, 96] on link "Notes" at bounding box center [772, 92] width 57 height 24
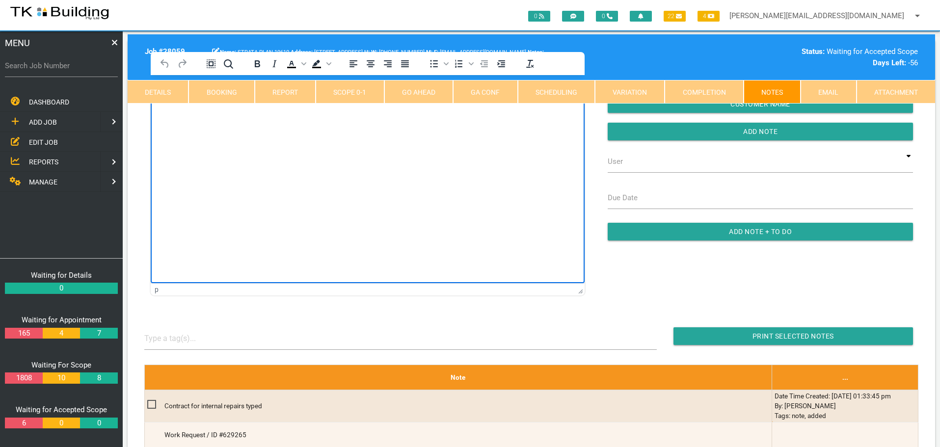
click at [210, 120] on html at bounding box center [368, 97] width 434 height 45
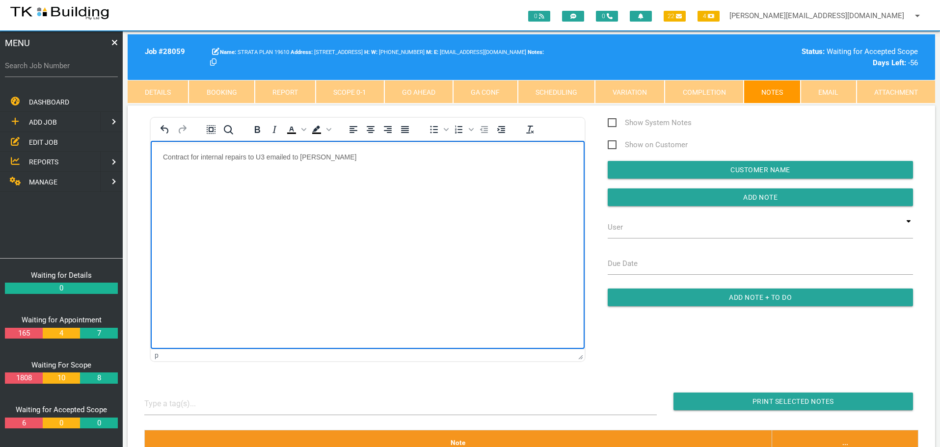
click at [323, 150] on html "Contract for internal repairs to U3 emailed to [PERSON_NAME]" at bounding box center [368, 162] width 434 height 45
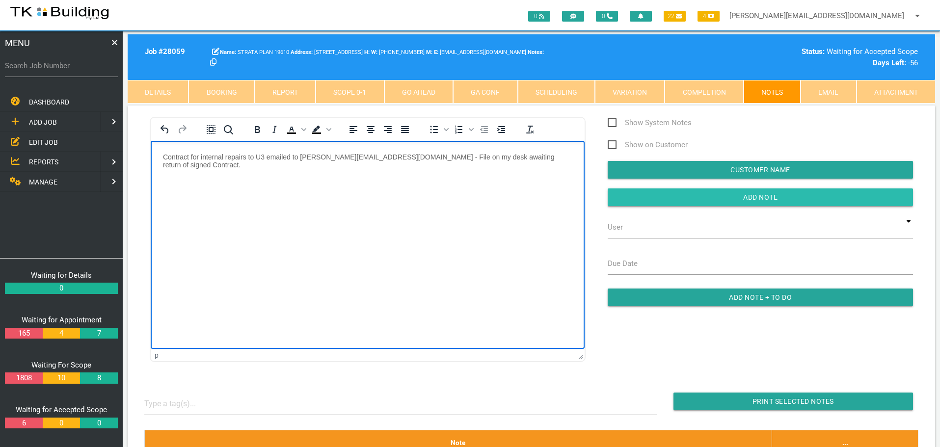
click at [631, 200] on input "Add Note" at bounding box center [760, 197] width 305 height 18
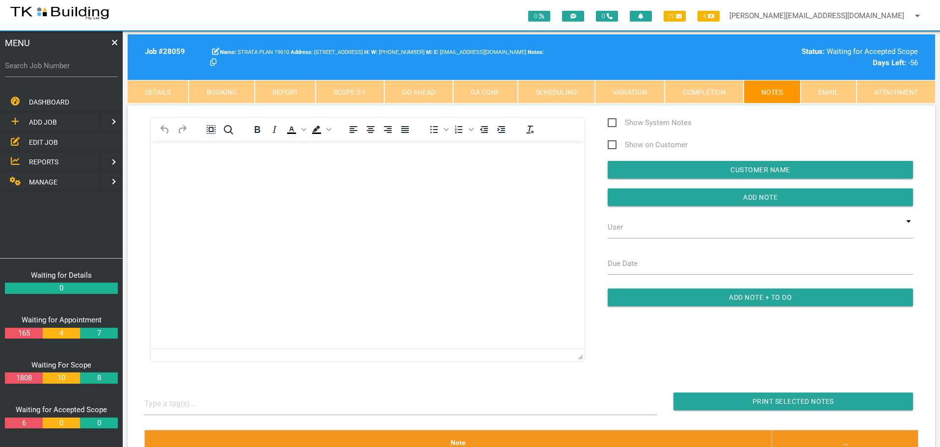
drag, startPoint x: 49, startPoint y: 140, endPoint x: 58, endPoint y: 134, distance: 11.7
click at [49, 140] on span "EDIT JOB" at bounding box center [43, 142] width 29 height 8
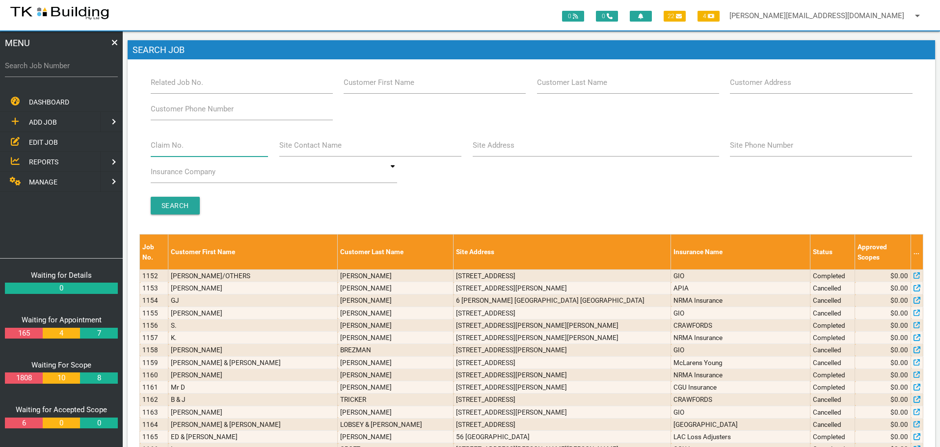
click at [199, 146] on input "Claim No." at bounding box center [210, 145] width 118 height 23
type input "071329"
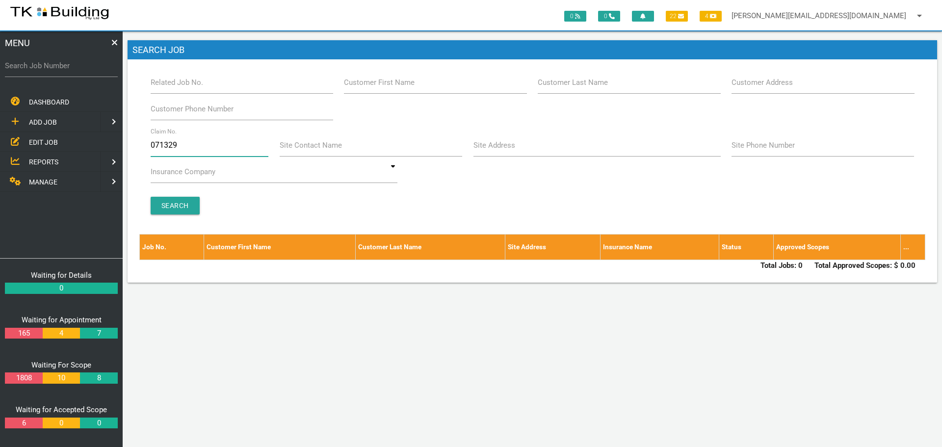
click at [191, 146] on input "071329" at bounding box center [210, 145] width 118 height 23
type input "0"
click at [610, 84] on input "Customer Last Name" at bounding box center [629, 82] width 183 height 23
type input "88347"
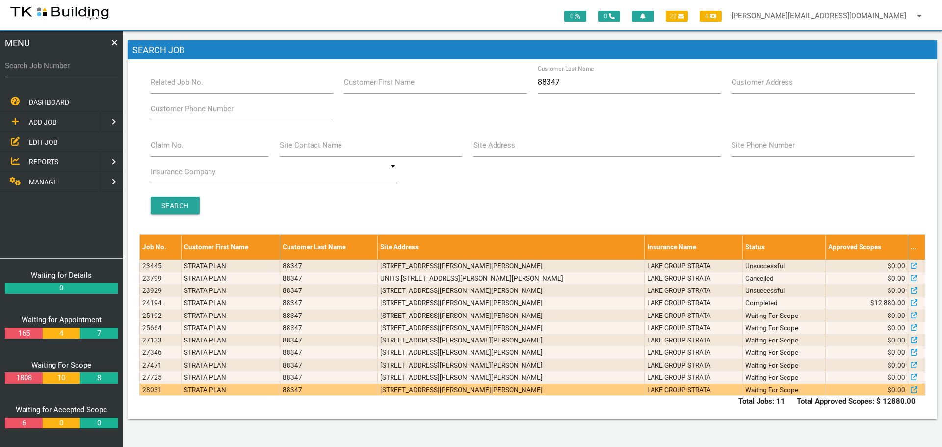
click at [616, 388] on td "[STREET_ADDRESS][PERSON_NAME][PERSON_NAME]" at bounding box center [510, 390] width 267 height 12
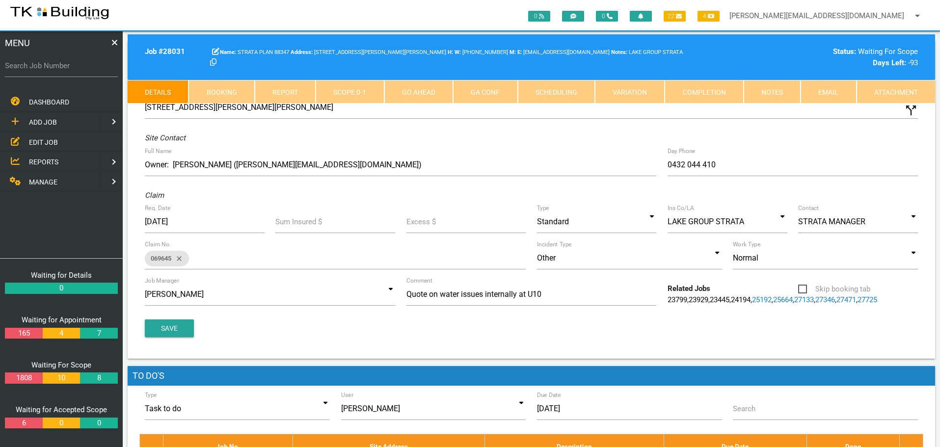
click at [766, 92] on link "Notes" at bounding box center [772, 92] width 57 height 24
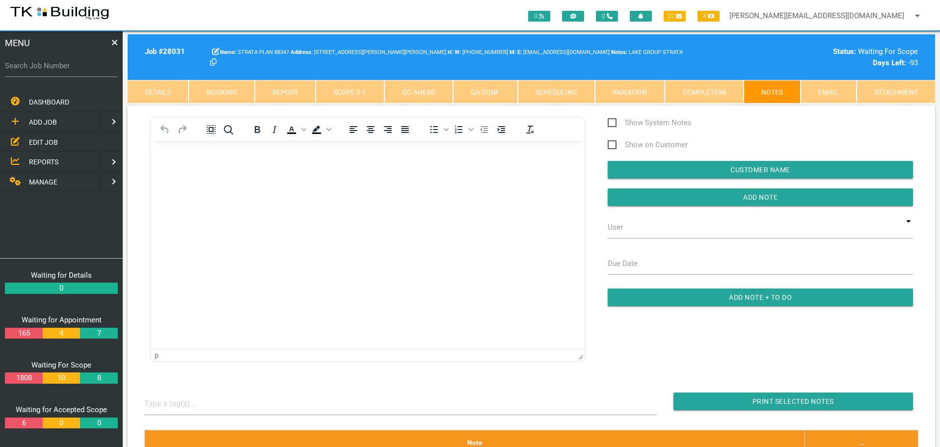
click at [42, 140] on span "EDIT JOB" at bounding box center [43, 142] width 29 height 8
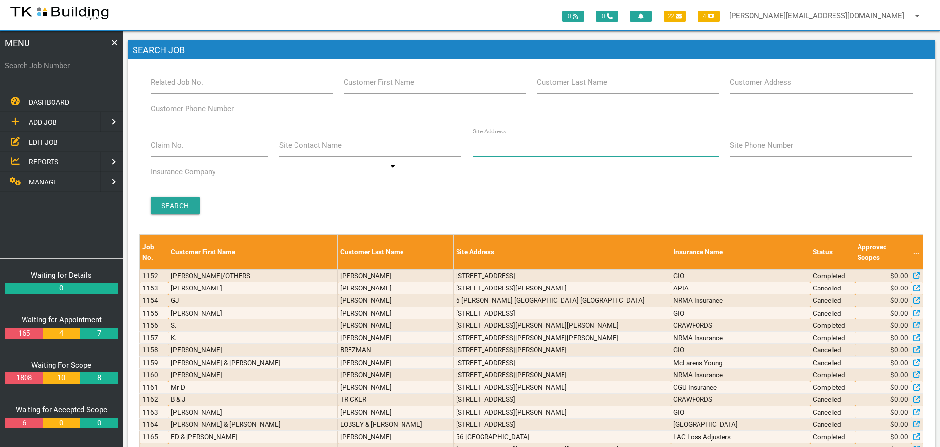
click at [515, 149] on input "Site Address" at bounding box center [596, 145] width 246 height 23
type input "74 [PERSON_NAME]"
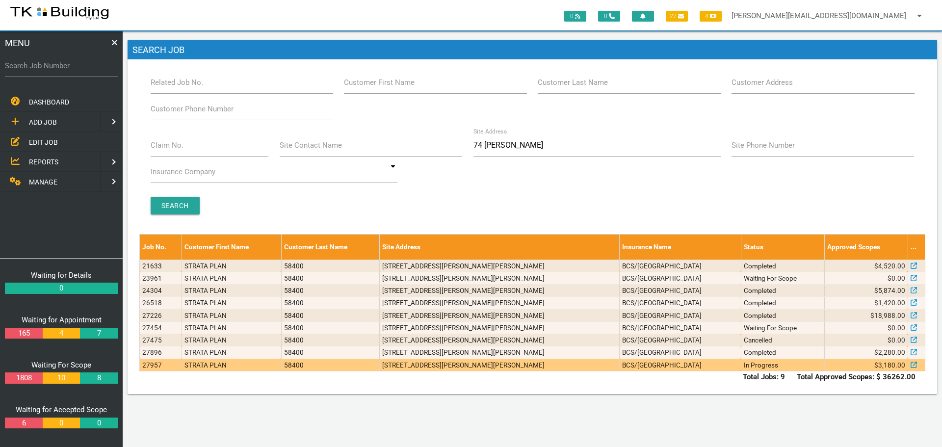
click at [587, 365] on td "[STREET_ADDRESS][PERSON_NAME][PERSON_NAME]" at bounding box center [500, 365] width 240 height 12
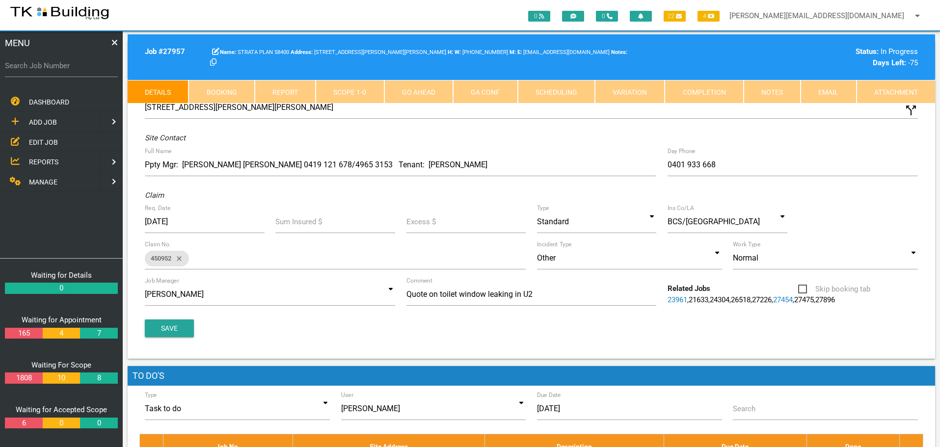
click at [787, 94] on link "Notes" at bounding box center [772, 92] width 57 height 24
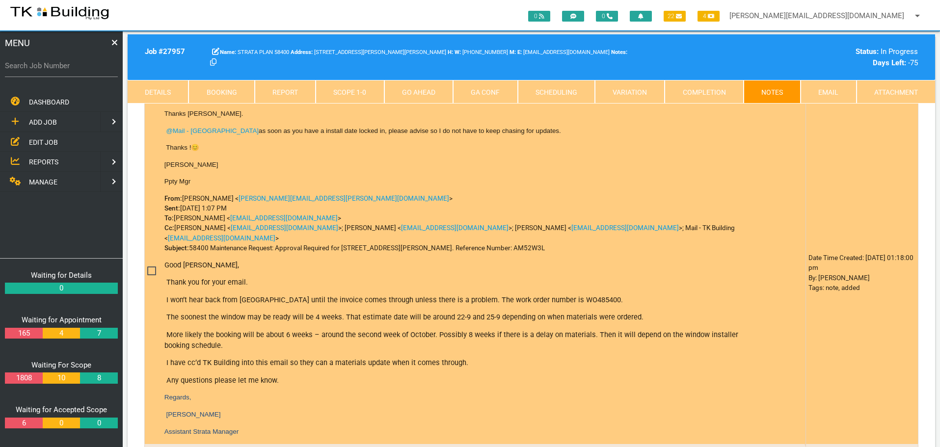
scroll to position [589, 0]
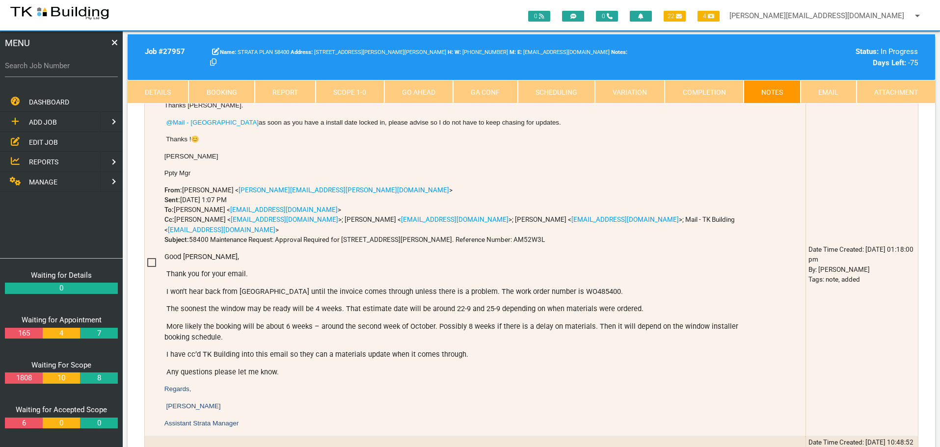
click at [37, 141] on span "EDIT JOB" at bounding box center [43, 142] width 29 height 8
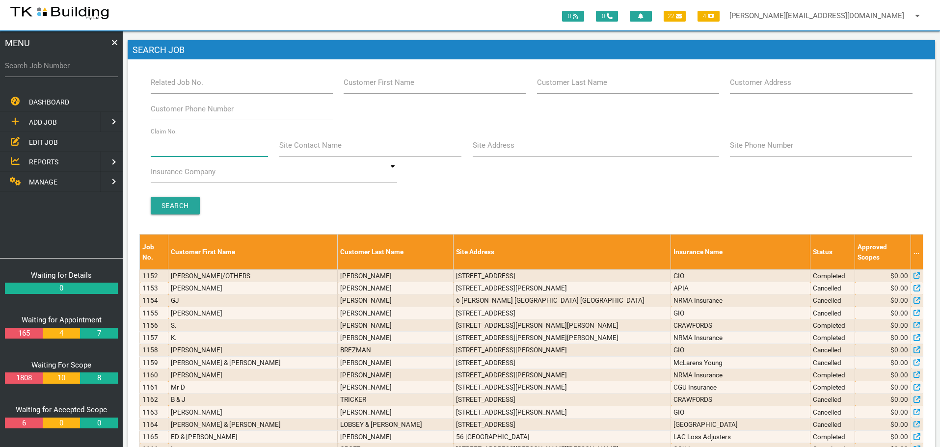
click at [201, 150] on input "Claim No." at bounding box center [210, 145] width 118 height 23
type input "071424"
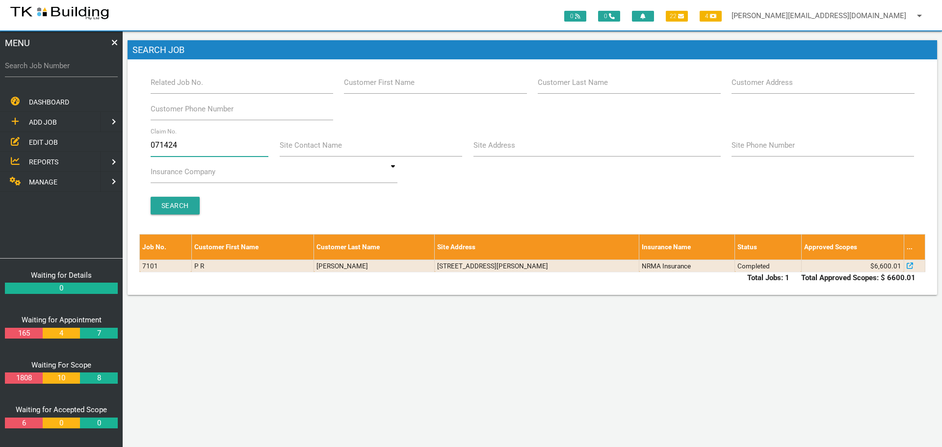
click at [201, 149] on input "071424" at bounding box center [210, 145] width 118 height 23
type input "0"
click at [66, 66] on label "Search Job Number" at bounding box center [61, 65] width 113 height 11
click at [66, 66] on input "Search Job Number" at bounding box center [61, 65] width 113 height 23
type input "27992"
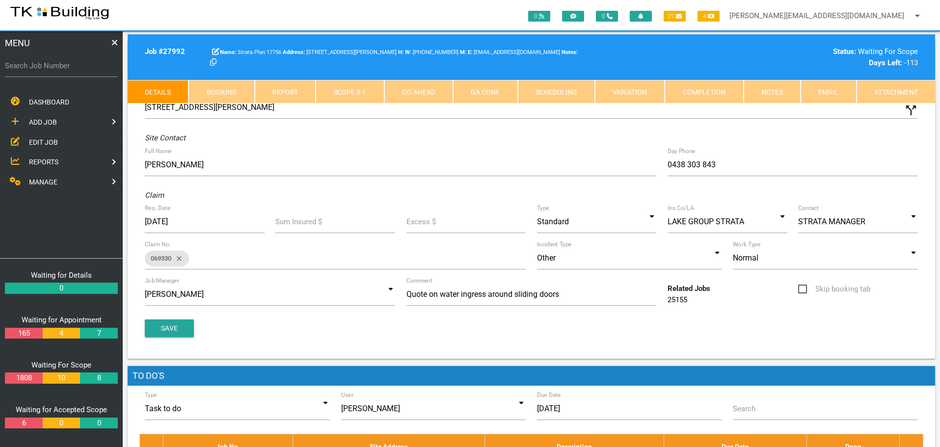
click at [770, 93] on link "Notes" at bounding box center [772, 92] width 57 height 24
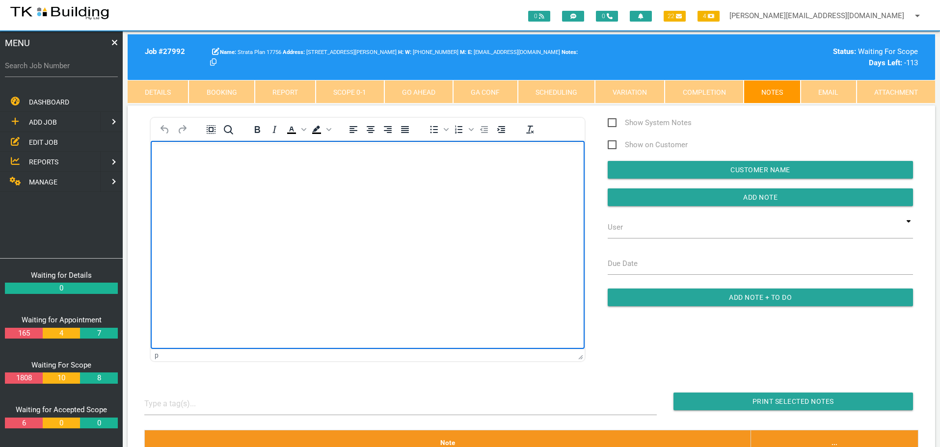
click at [179, 159] on p "Rich Text Area. Press ALT-0 for help." at bounding box center [367, 157] width 409 height 8
click at [175, 154] on p "Rich Text Area. Press ALT-0 for help." at bounding box center [367, 157] width 409 height 8
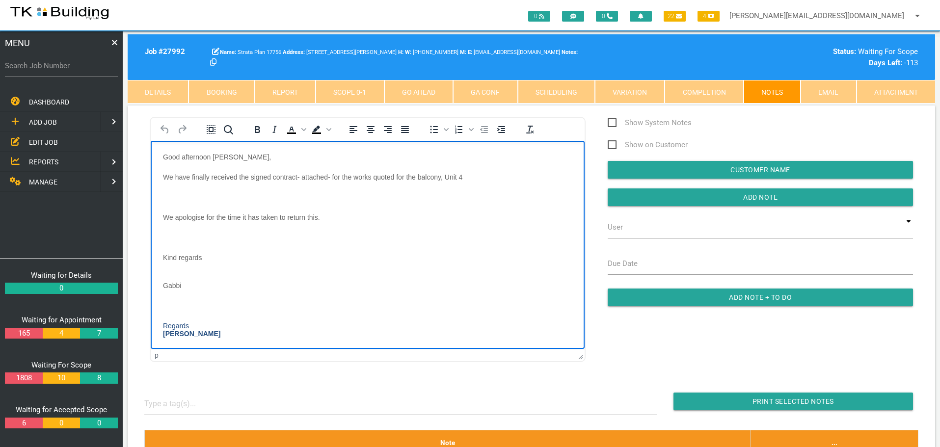
scroll to position [29, 0]
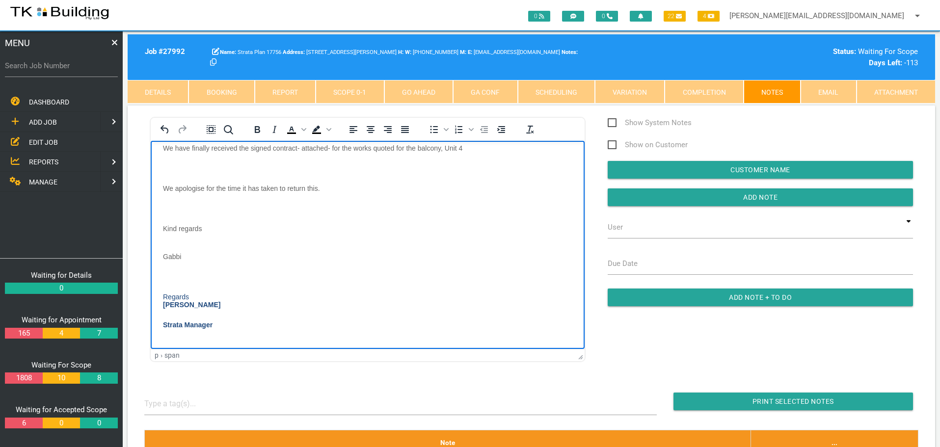
click at [176, 160] on body "Good afternoon [PERSON_NAME], We have finally received the signed contract- att…" at bounding box center [368, 248] width 434 height 249
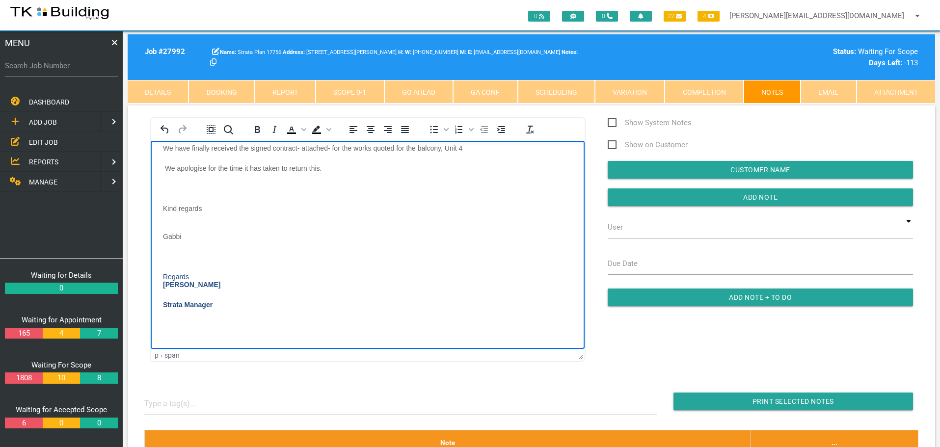
click at [173, 181] on body "Good afternoon [PERSON_NAME], We have finally received the signed contract- att…" at bounding box center [368, 238] width 434 height 229
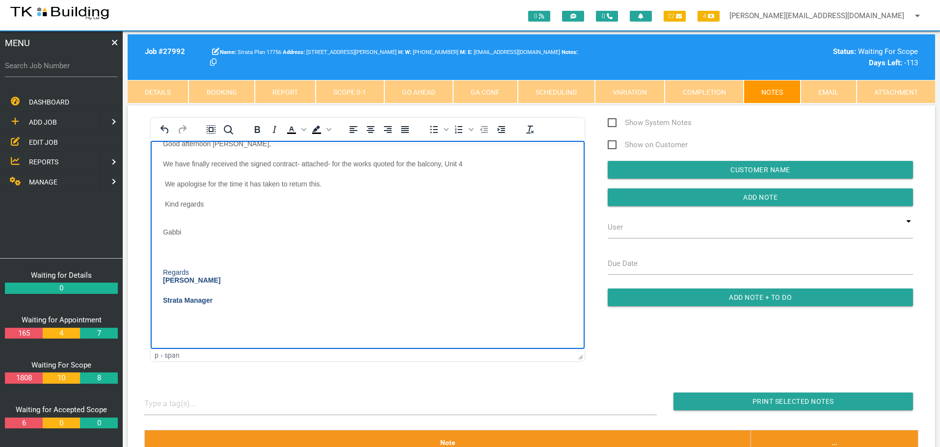
click at [168, 249] on p "Rich Text Area. Press ALT-0 for help." at bounding box center [367, 252] width 409 height 8
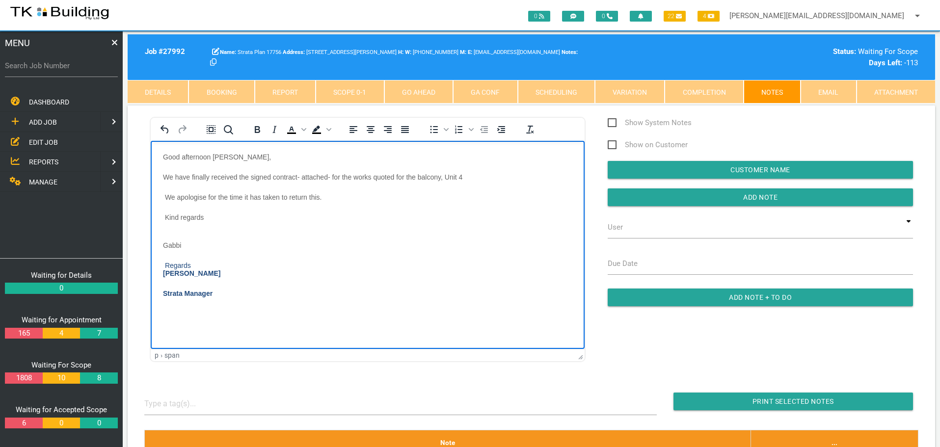
scroll to position [0, 0]
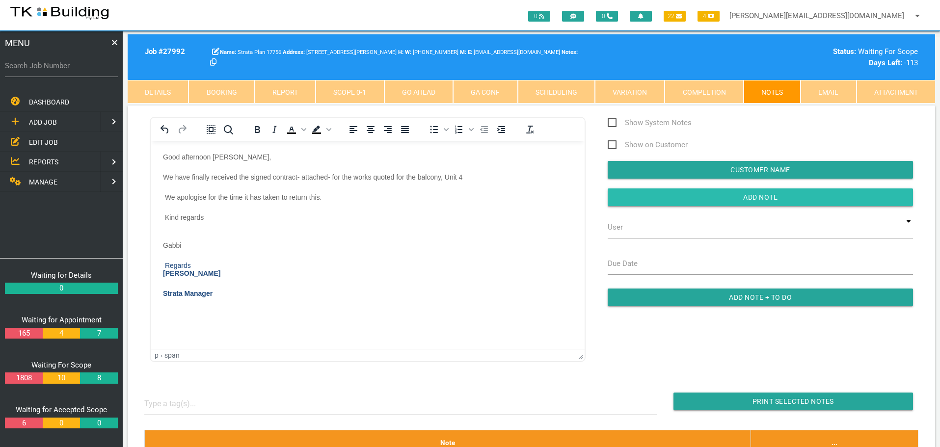
click at [700, 198] on input "button" at bounding box center [760, 197] width 305 height 18
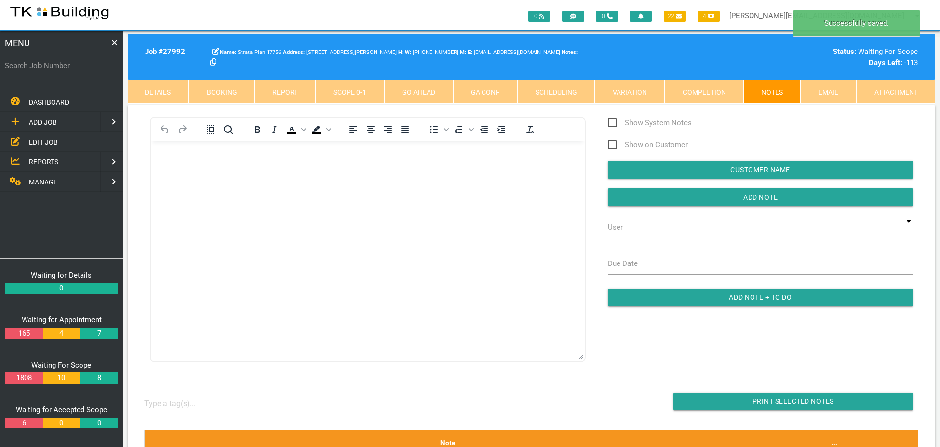
click at [174, 155] on p "Rich Text Area. Press ALT-0 for help." at bounding box center [367, 157] width 409 height 8
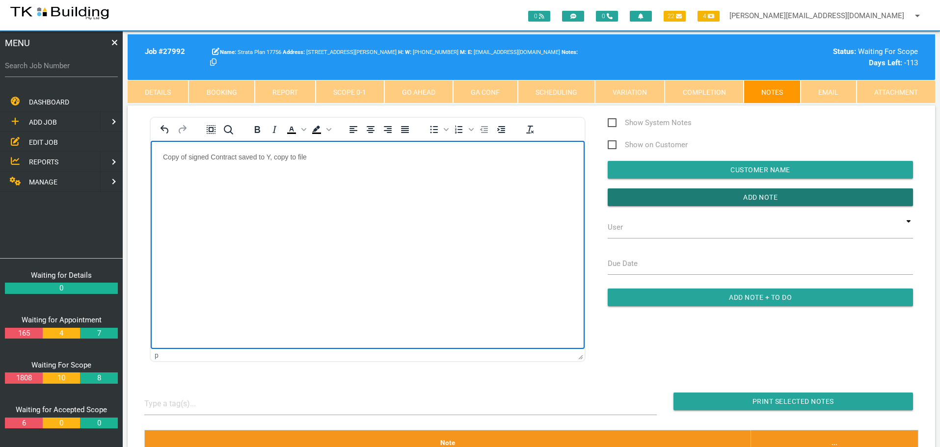
drag, startPoint x: 654, startPoint y: 200, endPoint x: 600, endPoint y: 214, distance: 55.5
click at [620, 210] on div "Show System Notes Show on Customer Customer Name Add Note User TKB JobTracking …" at bounding box center [760, 216] width 327 height 199
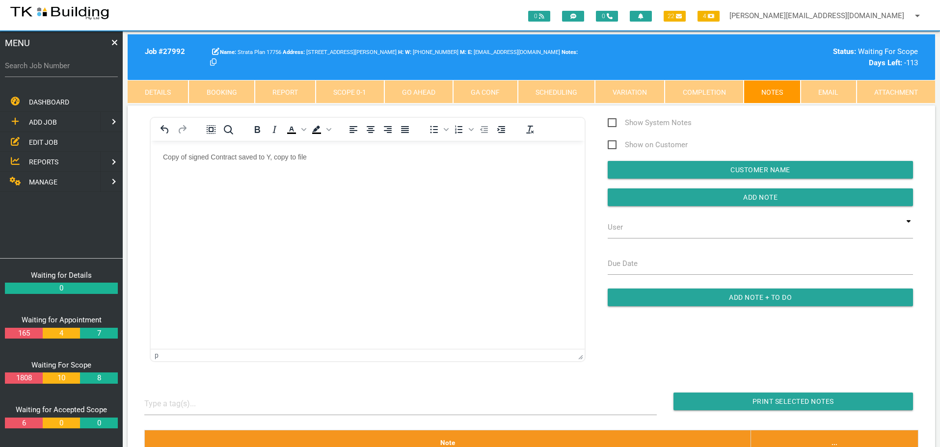
click at [597, 191] on div "Show System Notes Show on Customer Customer Name Add Note User TKB JobTracking …" at bounding box center [760, 216] width 327 height 199
click at [673, 196] on input "button" at bounding box center [760, 197] width 305 height 18
click at [368, 96] on link "Scope 0 - 1" at bounding box center [350, 92] width 68 height 24
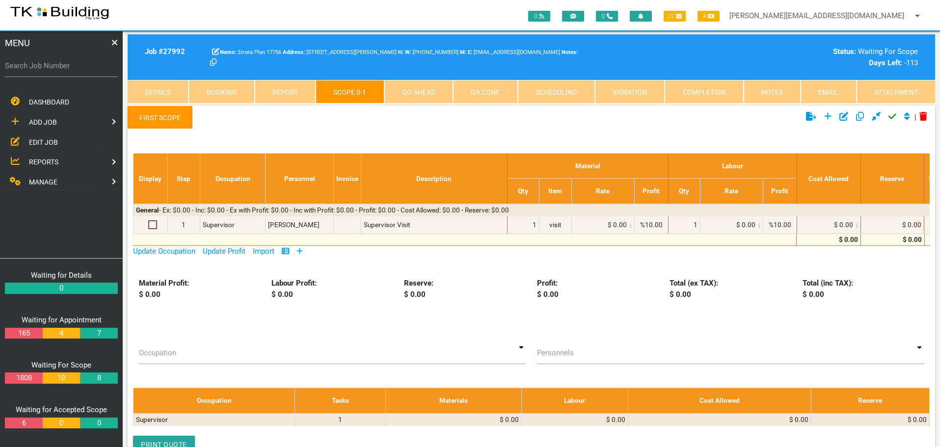
click at [301, 251] on icon at bounding box center [300, 251] width 6 height 6
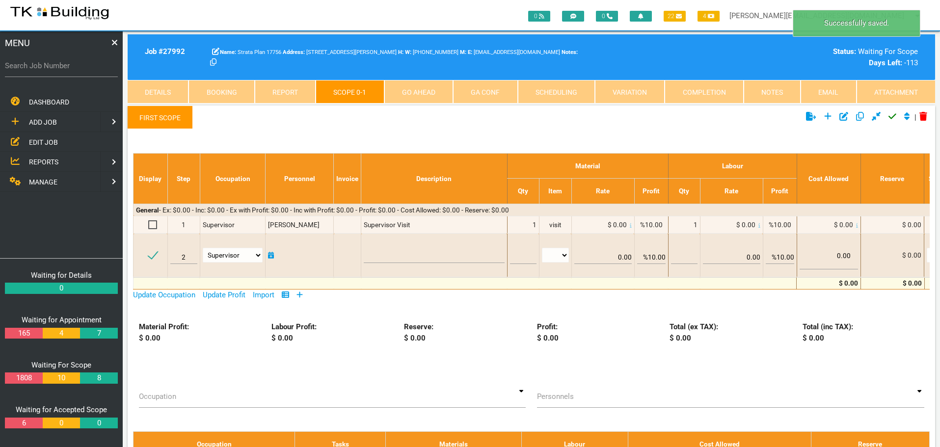
click at [165, 112] on link "First Scope" at bounding box center [160, 118] width 65 height 24
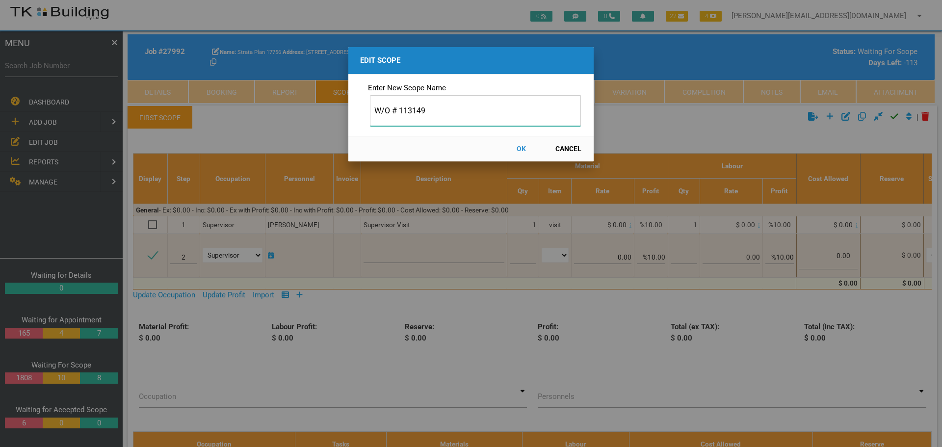
type input "W/O # 113149"
click at [521, 150] on button "OK" at bounding box center [521, 148] width 43 height 17
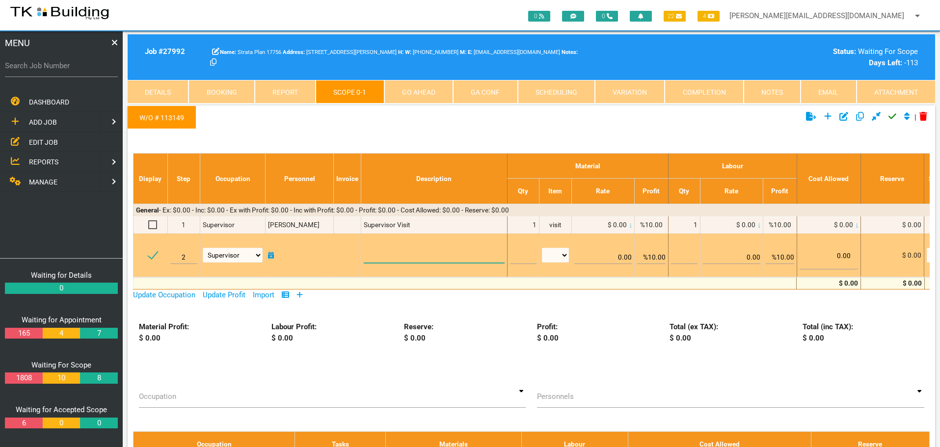
drag, startPoint x: 391, startPoint y: 251, endPoint x: 383, endPoint y: 253, distance: 7.5
click at [391, 251] on textarea at bounding box center [434, 252] width 140 height 22
paste textarea "Scope of Works Unit 4 Front First Floor Tiled Balcony (4.6m x 1.3m) Dismantle t…"
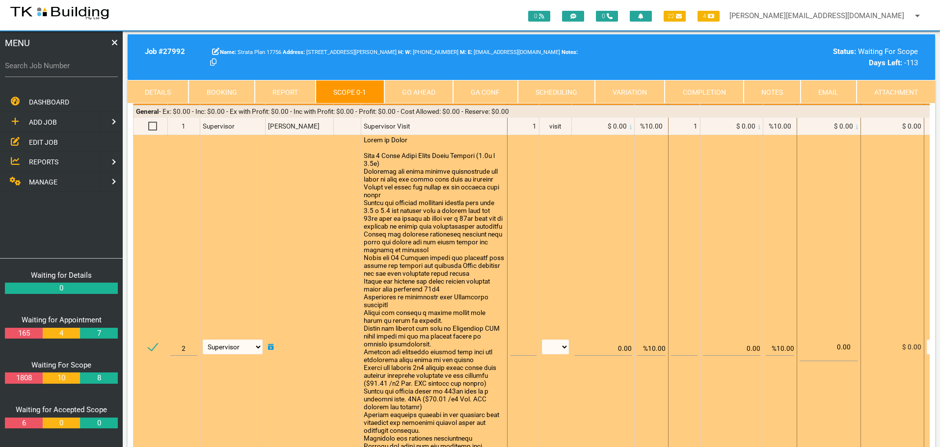
scroll to position [196, 0]
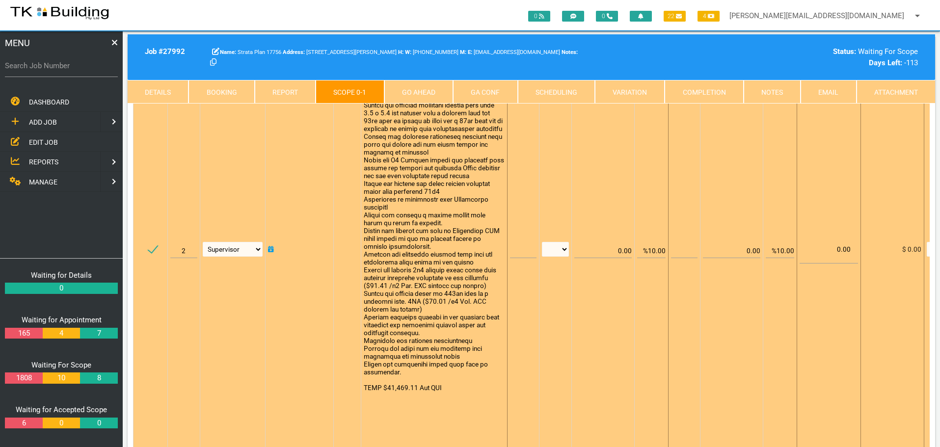
type textarea "Scope of Works Unit 4 Front First Floor Tiled Balcony (4.6m x 1.3m) Dismantle t…"
click at [515, 251] on input "text" at bounding box center [523, 246] width 27 height 23
type input "1"
click at [562, 248] on select "patch LM hrs m3 items m2 m" at bounding box center [555, 249] width 27 height 15
select select "items"
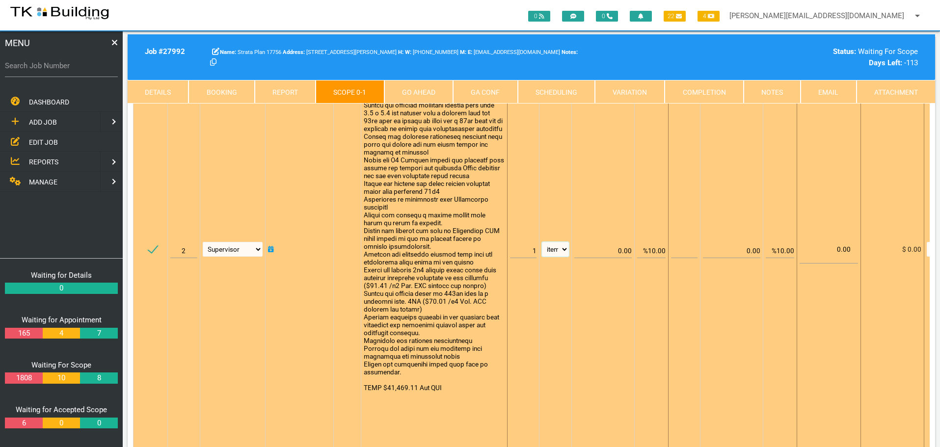
click at [542, 242] on select "patch LM hrs m3 items m2 m" at bounding box center [555, 249] width 27 height 15
click at [652, 250] on input "%10.00" at bounding box center [651, 246] width 28 height 23
type input "0.00"
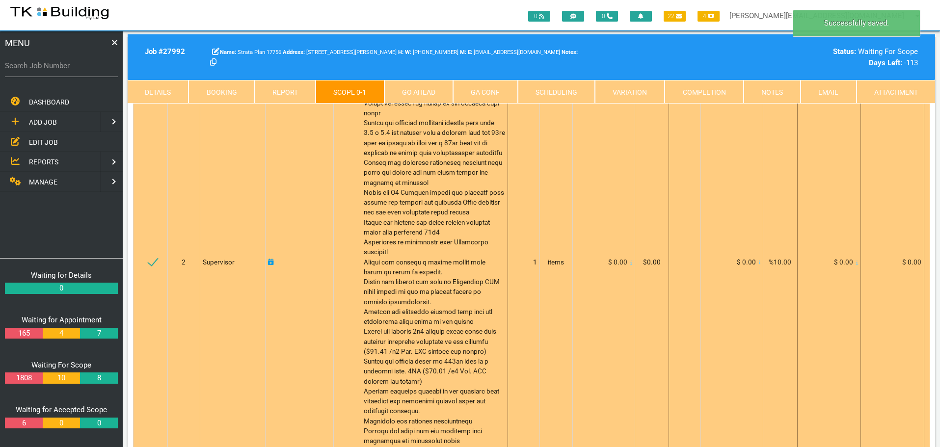
click at [630, 265] on icon at bounding box center [631, 262] width 2 height 4
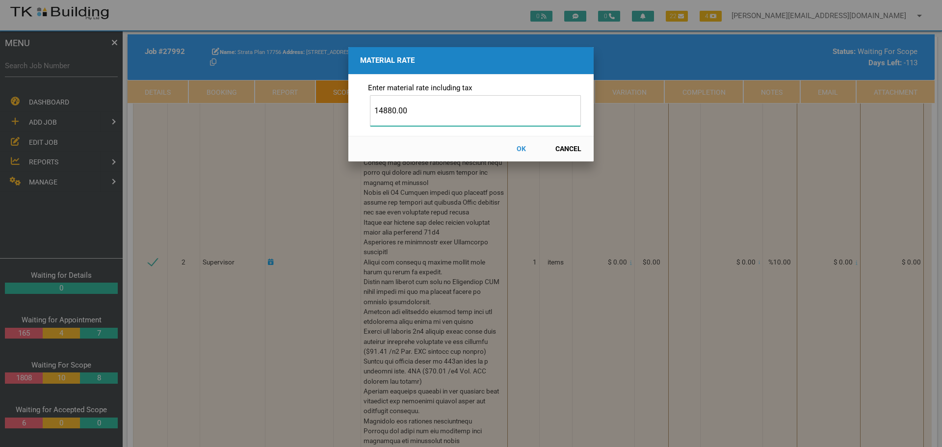
type input "14880.00"
click at [517, 148] on button "OK" at bounding box center [521, 148] width 43 height 17
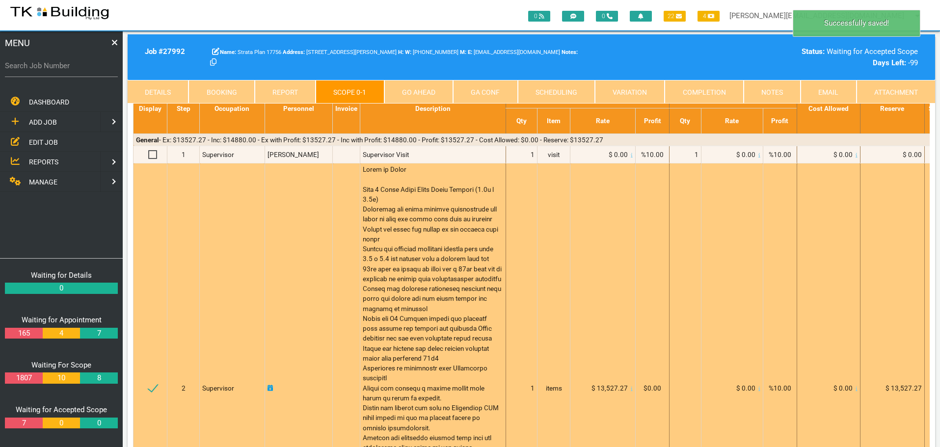
scroll to position [0, 0]
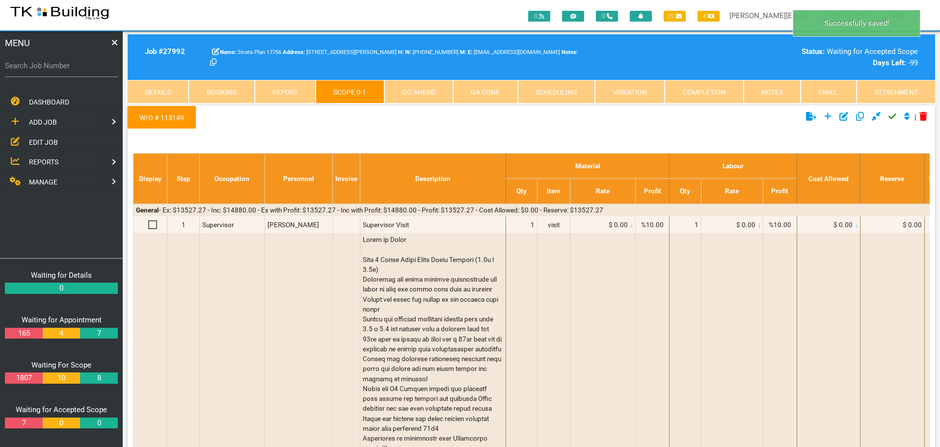
click at [888, 115] on icon "Click to approve current scope" at bounding box center [892, 116] width 8 height 9
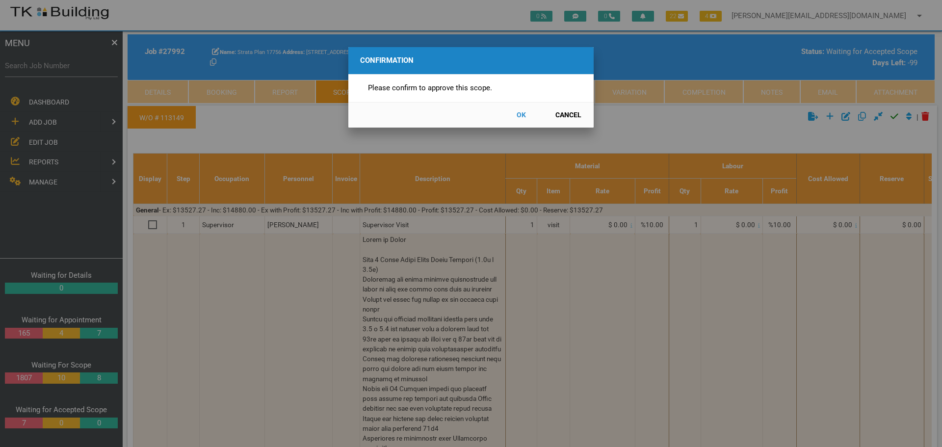
click at [523, 114] on button "OK" at bounding box center [521, 115] width 43 height 17
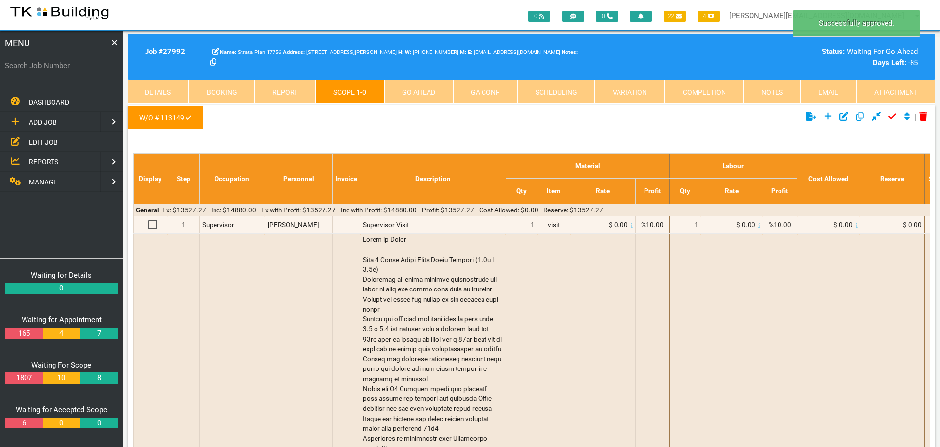
scroll to position [31, 0]
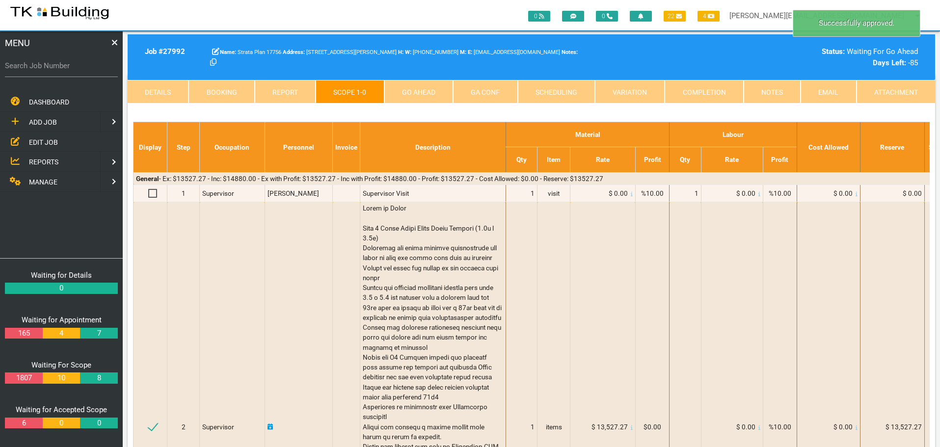
click at [412, 88] on link "Go Ahead" at bounding box center [418, 92] width 69 height 24
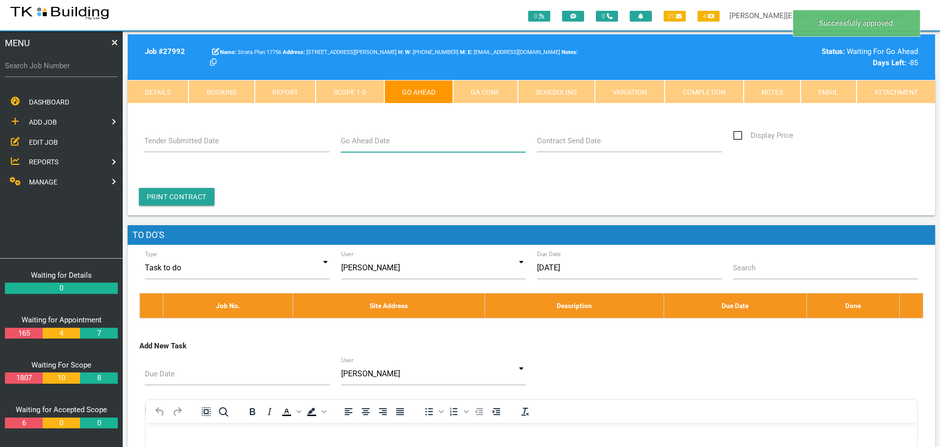
click at [402, 147] on input "Go Ahead Date" at bounding box center [434, 141] width 186 height 23
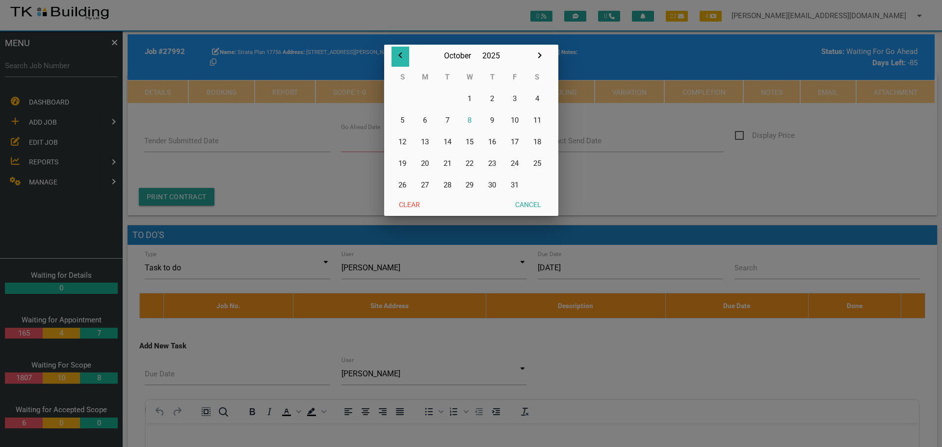
click at [400, 54] on icon "button" at bounding box center [401, 56] width 12 height 12
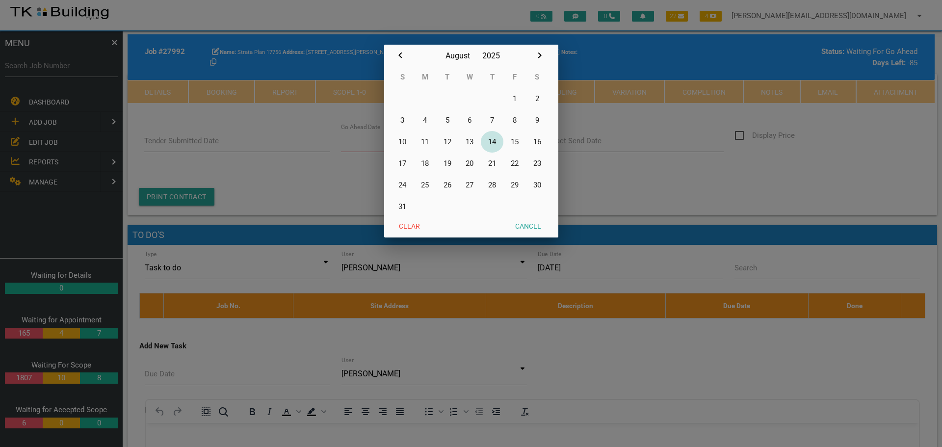
click at [495, 141] on button "14" at bounding box center [492, 142] width 23 height 22
type input "[DATE]"
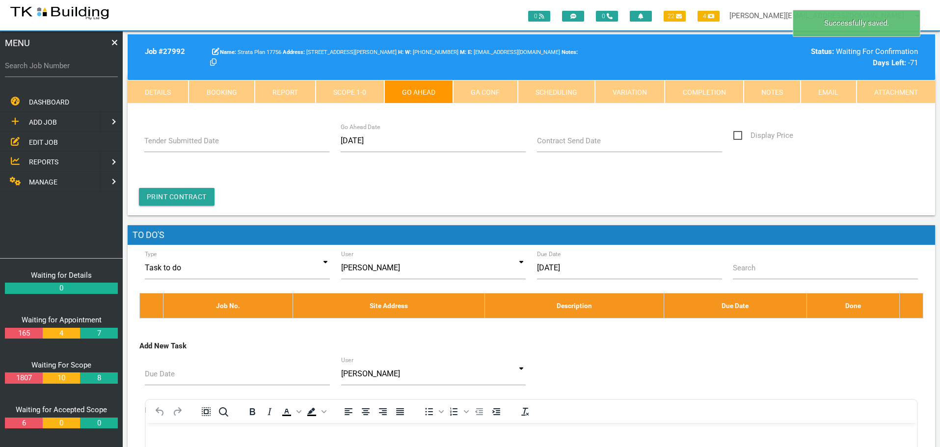
click at [765, 90] on link "Notes" at bounding box center [772, 92] width 57 height 24
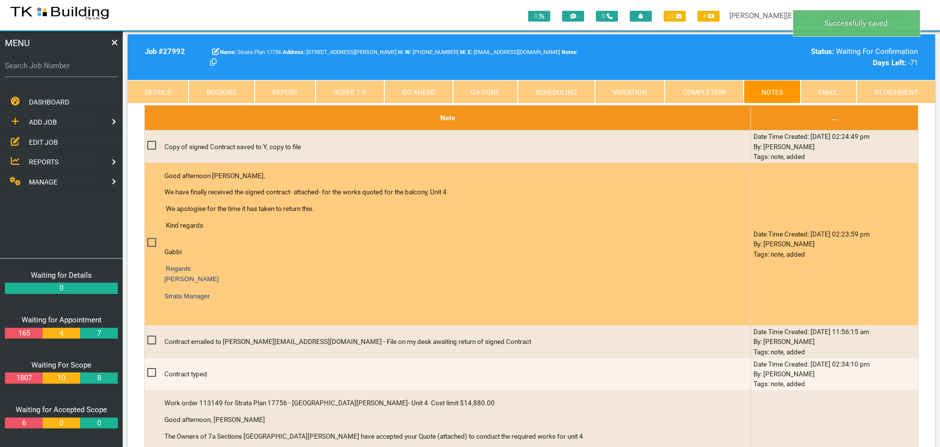
scroll to position [326, 0]
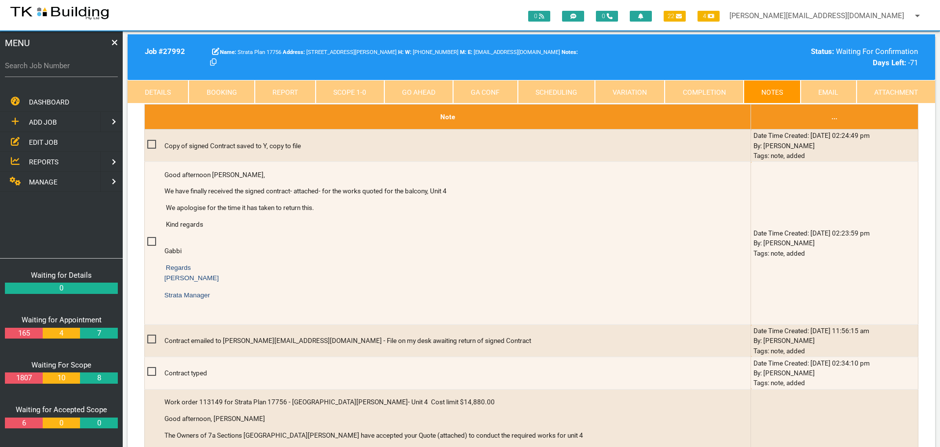
click at [431, 87] on link "Go Ahead" at bounding box center [418, 92] width 69 height 24
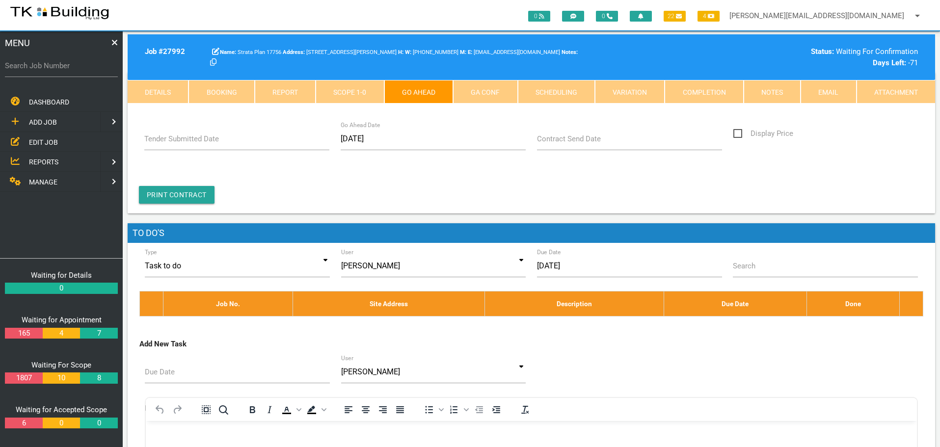
scroll to position [0, 0]
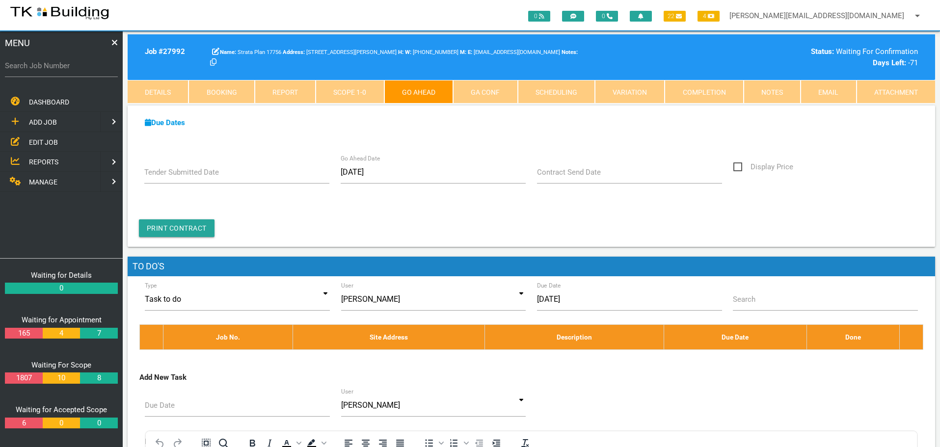
click at [563, 175] on label "Contract Send Date" at bounding box center [569, 172] width 64 height 11
click at [563, 175] on input "Contract Send Date" at bounding box center [630, 172] width 186 height 23
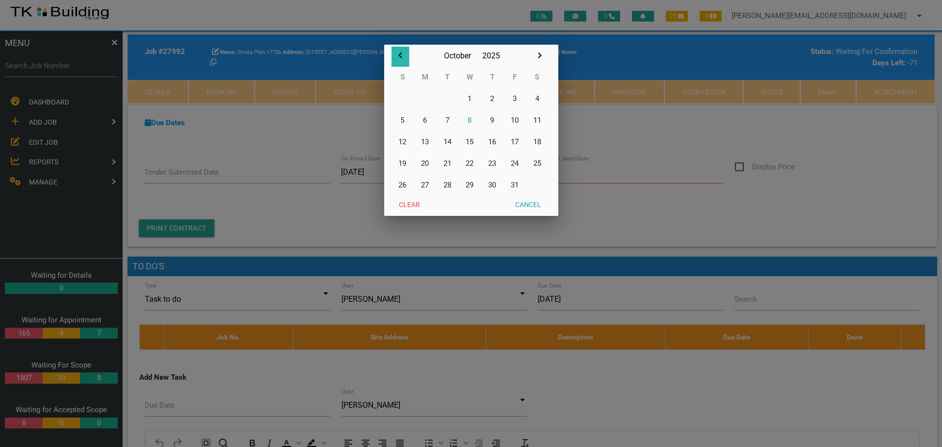
click at [399, 56] on icon "button" at bounding box center [400, 56] width 3 height 6
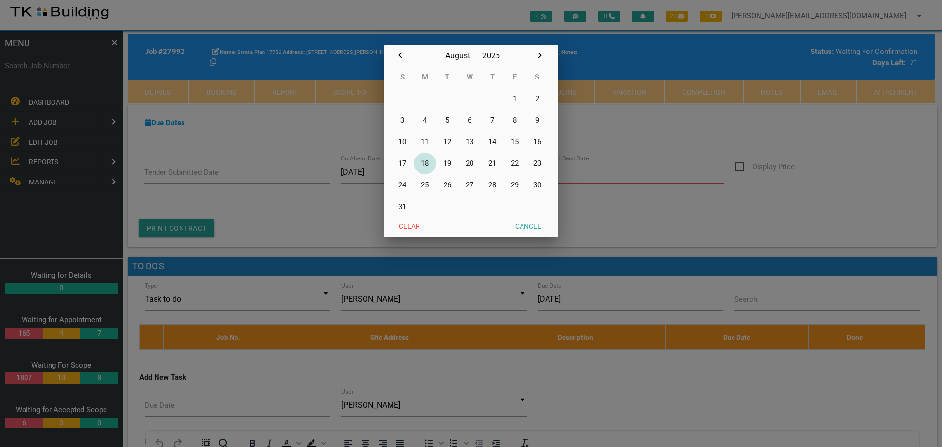
click at [427, 163] on button "18" at bounding box center [425, 164] width 23 height 22
type input "[DATE]"
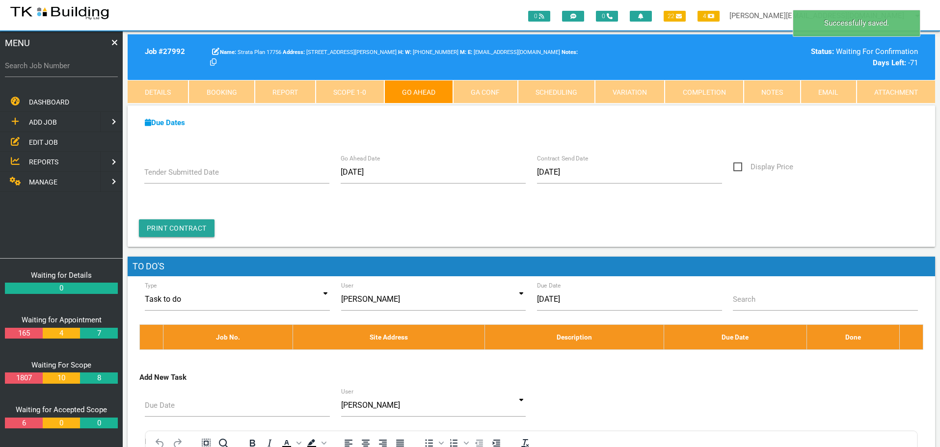
click at [501, 93] on link "GA Conf" at bounding box center [485, 92] width 64 height 24
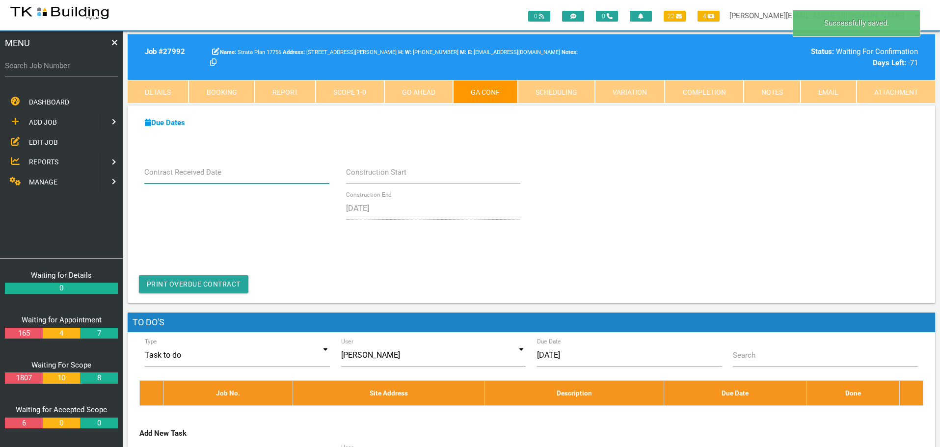
click at [268, 174] on input "Contract Received Date" at bounding box center [237, 172] width 186 height 23
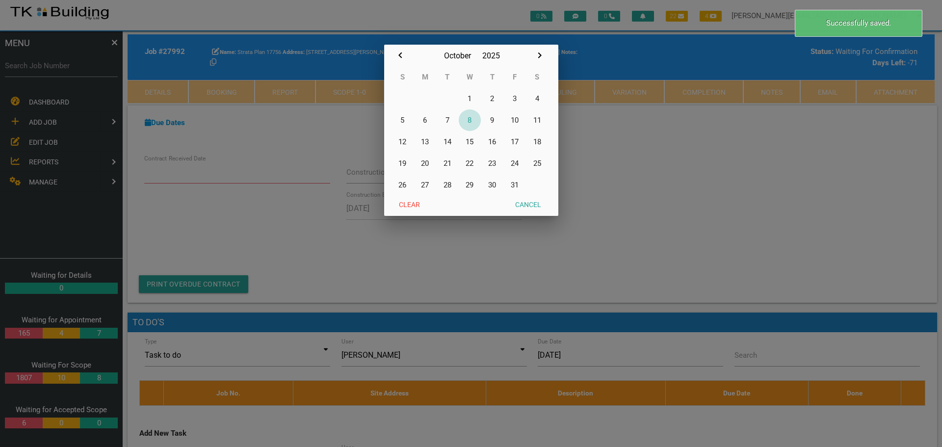
click at [469, 117] on button "8" at bounding box center [470, 120] width 23 height 22
type input "[DATE]"
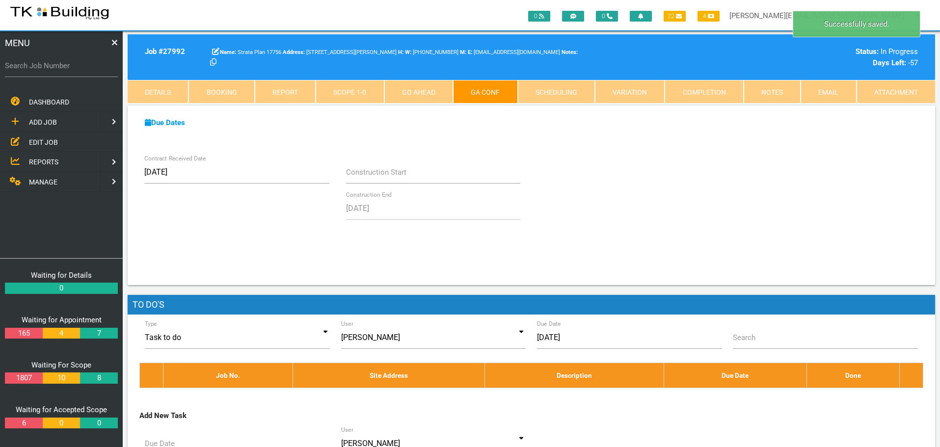
click at [775, 92] on link "Notes" at bounding box center [772, 92] width 57 height 24
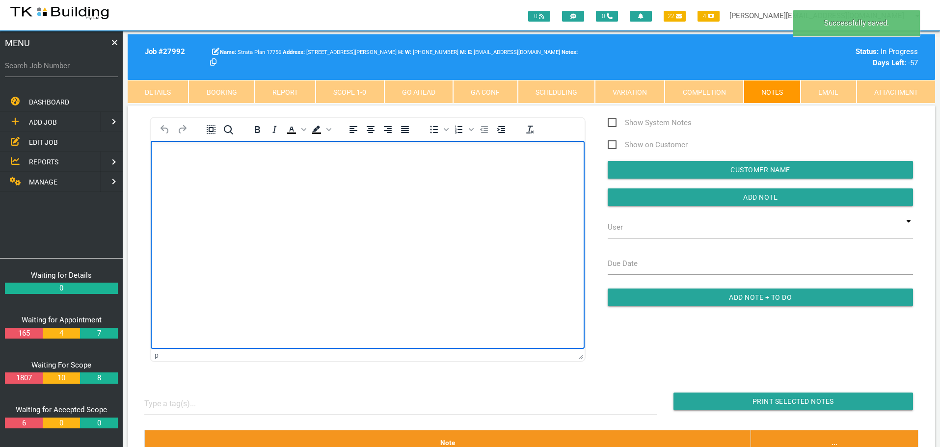
click at [214, 171] on body "Rich Text Area. Press ALT-0 for help." at bounding box center [368, 169] width 434 height 32
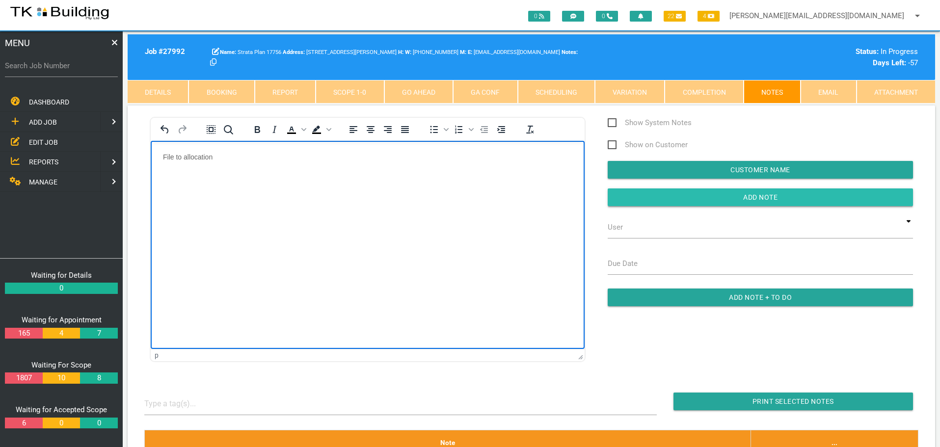
click at [630, 202] on input "Add Note" at bounding box center [760, 197] width 305 height 18
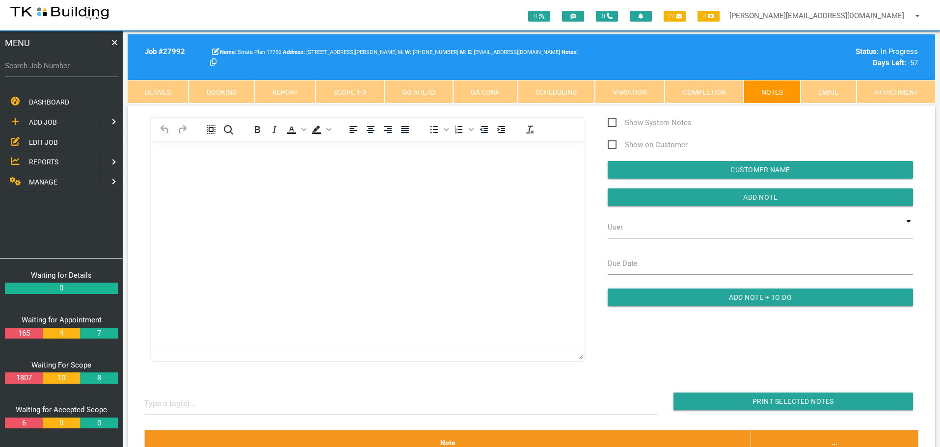
click at [67, 71] on label "Search Job Number" at bounding box center [61, 65] width 113 height 11
click at [67, 71] on input "Search Job Number" at bounding box center [61, 65] width 113 height 23
type input "28178"
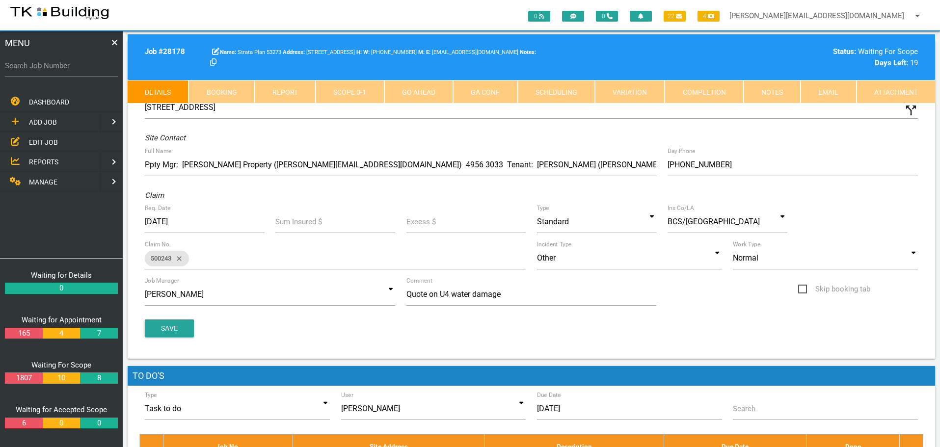
click at [779, 89] on link "Notes" at bounding box center [772, 92] width 57 height 24
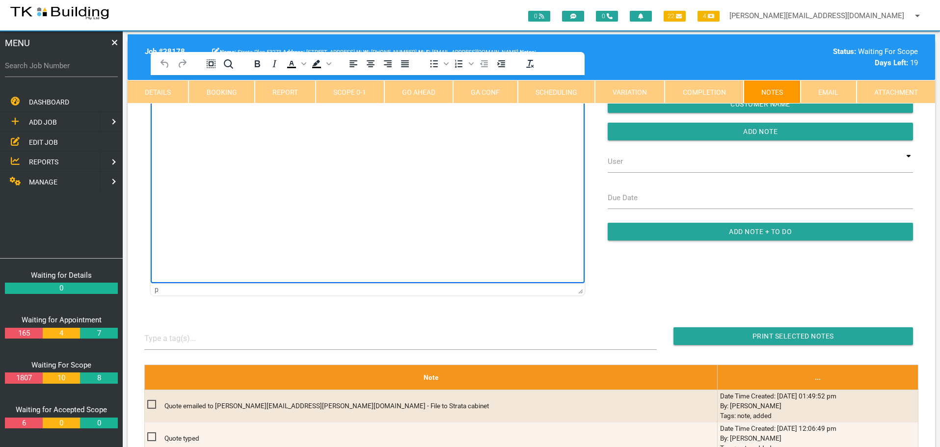
click at [191, 120] on html at bounding box center [368, 97] width 434 height 45
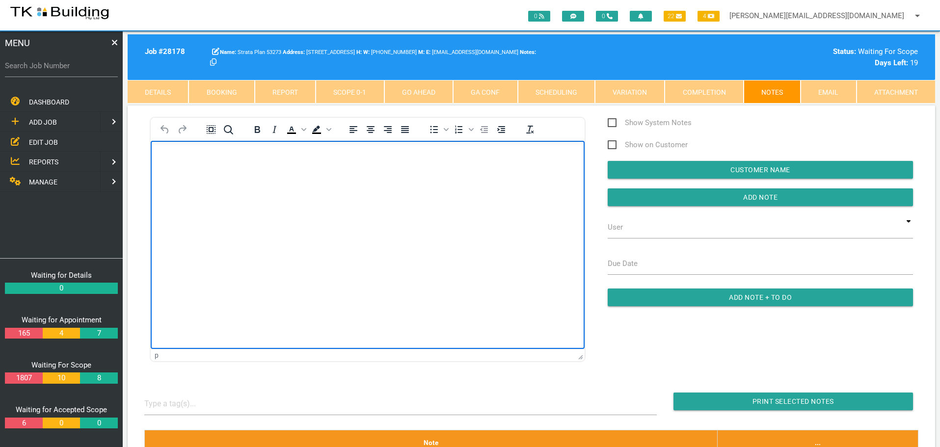
click at [159, 153] on body "Rich Text Area. Press ALT-0 for help." at bounding box center [368, 169] width 434 height 32
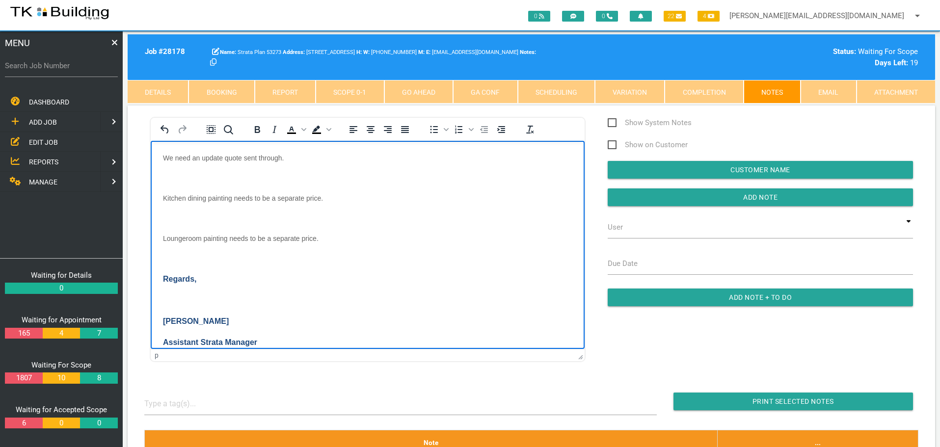
click at [184, 174] on p "Rich Text Area. Press ALT-0 for help." at bounding box center [367, 178] width 409 height 8
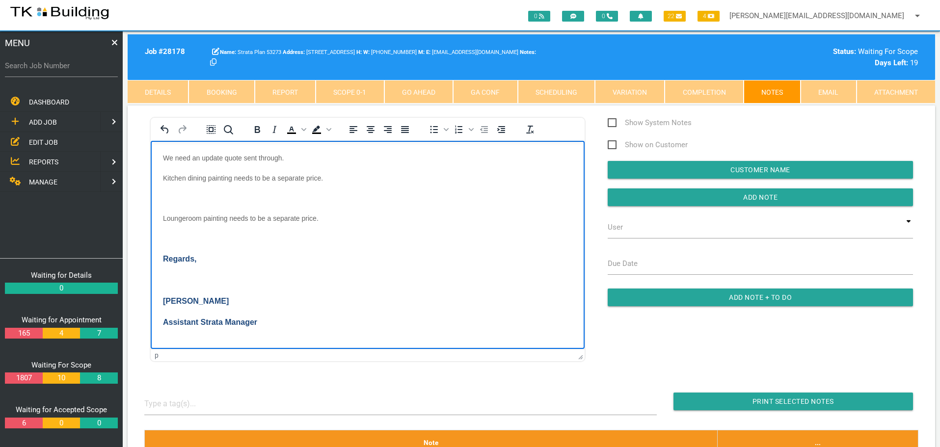
click at [182, 194] on p "Rich Text Area. Press ALT-0 for help." at bounding box center [367, 198] width 409 height 8
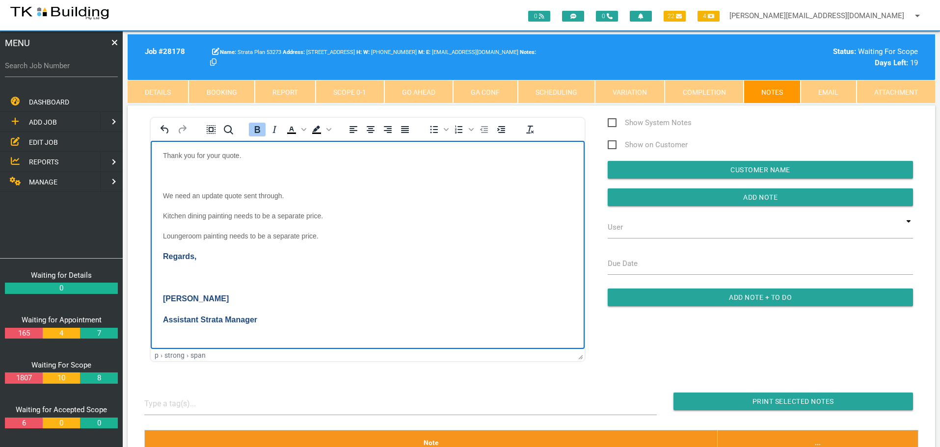
click at [168, 275] on p "Rich Text Area. Press ALT-0 for help." at bounding box center [367, 277] width 409 height 9
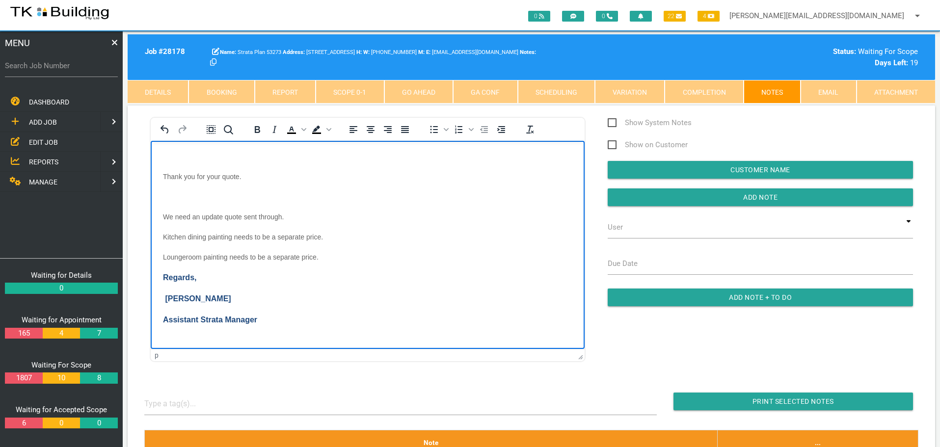
click at [169, 193] on p "Rich Text Area. Press ALT-0 for help." at bounding box center [367, 196] width 409 height 8
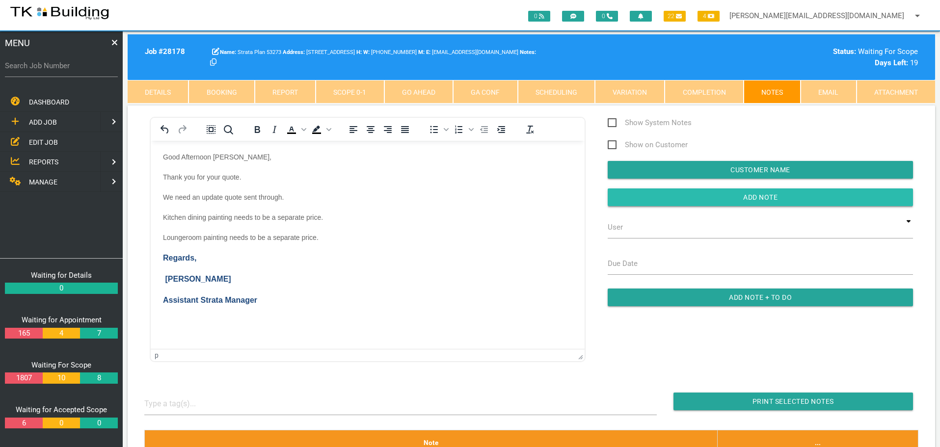
click at [643, 202] on input "button" at bounding box center [760, 197] width 305 height 18
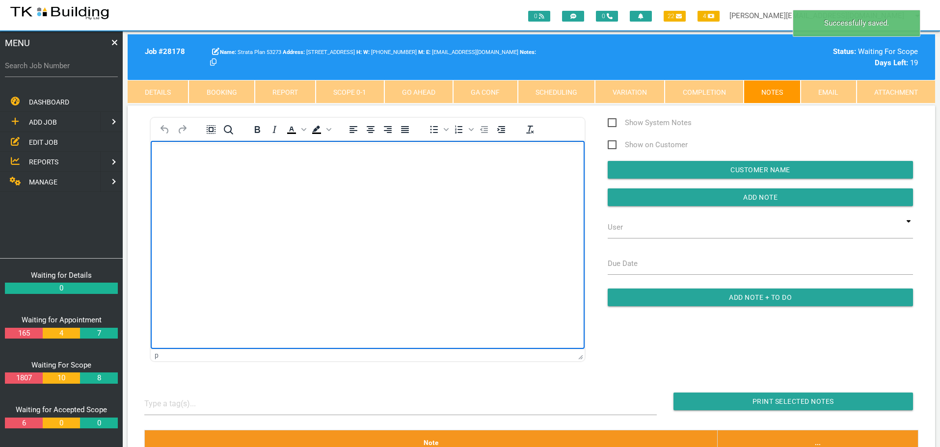
click at [174, 157] on p "Rich Text Area. Press ALT-0 for help." at bounding box center [367, 157] width 409 height 8
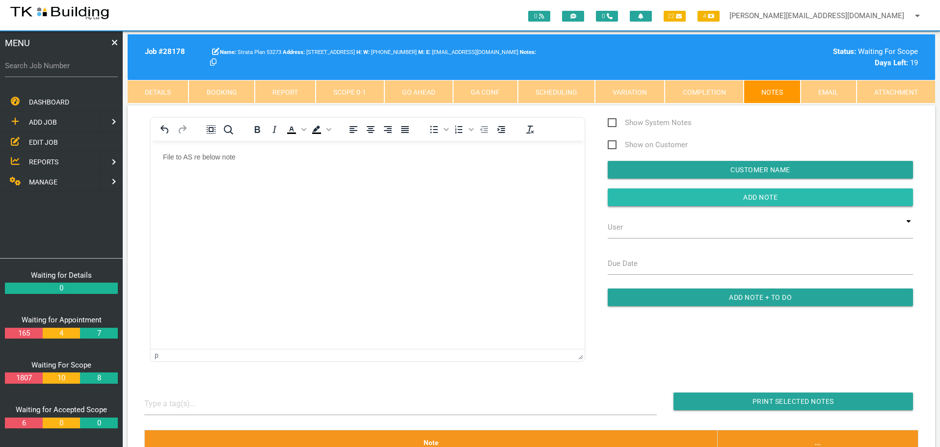
click at [629, 193] on input "button" at bounding box center [760, 197] width 305 height 18
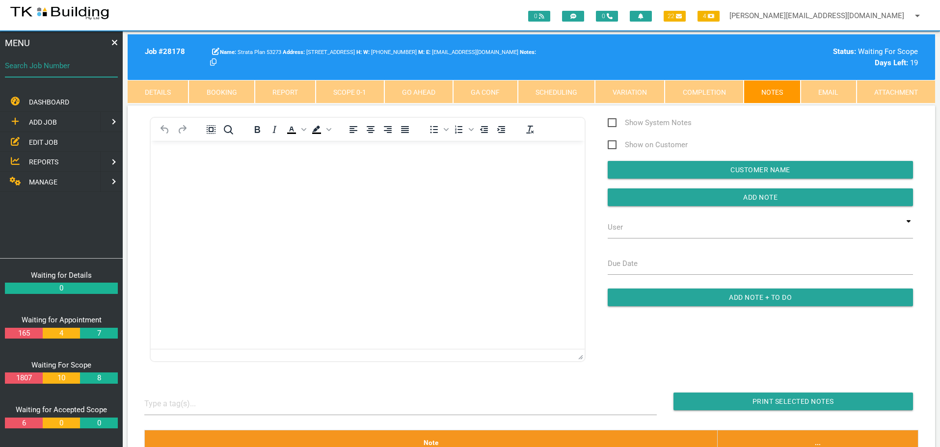
click at [57, 74] on input "Search Job Number" at bounding box center [61, 65] width 113 height 23
type input "28047"
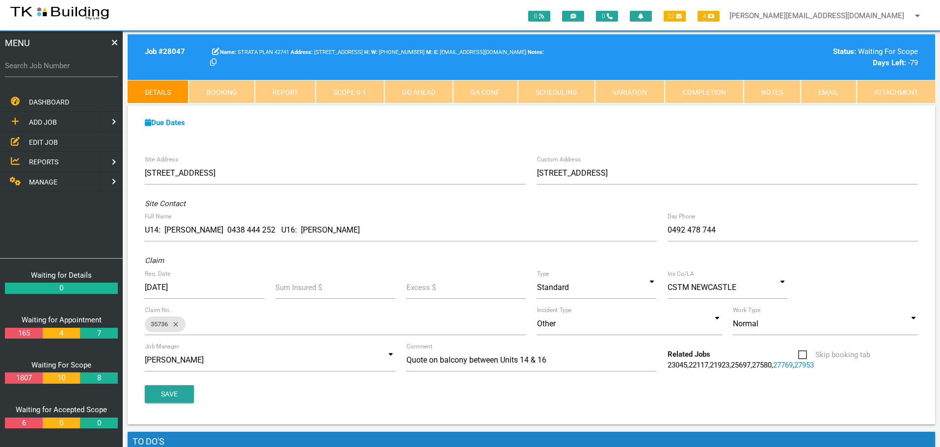
click at [759, 90] on link "Notes" at bounding box center [772, 92] width 57 height 24
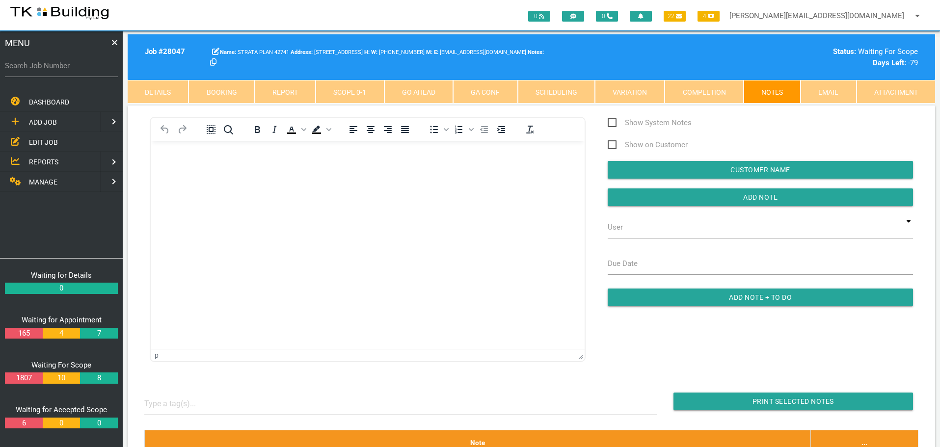
click at [209, 185] on html at bounding box center [368, 162] width 434 height 45
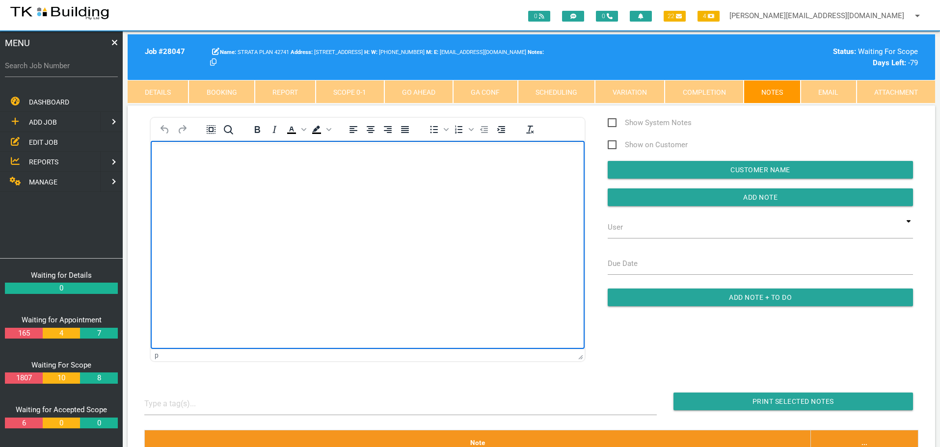
click at [170, 156] on p "Rich Text Area. Press ALT-0 for help." at bounding box center [367, 157] width 409 height 8
click at [164, 170] on body "Good Afternoon, Please find the attached signed contractor for your reference. …" at bounding box center [368, 209] width 434 height 113
click at [177, 191] on body "Good Afternoon, Please find the attached signed contractor for your reference. …" at bounding box center [368, 199] width 434 height 93
click at [407, 202] on body "Good Afternoon, Please find the attached signed contractor for your reference. …" at bounding box center [368, 189] width 434 height 73
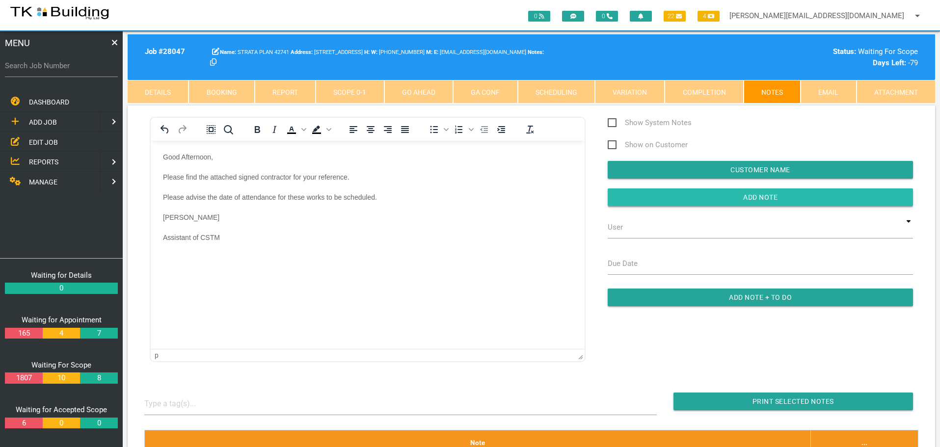
click at [623, 195] on input "button" at bounding box center [760, 197] width 305 height 18
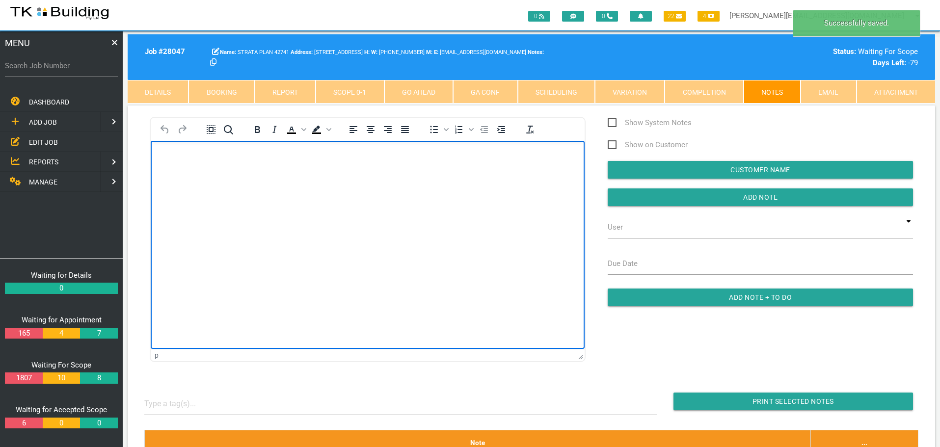
click at [179, 163] on body "Rich Text Area. Press ALT-0 for help." at bounding box center [368, 169] width 434 height 32
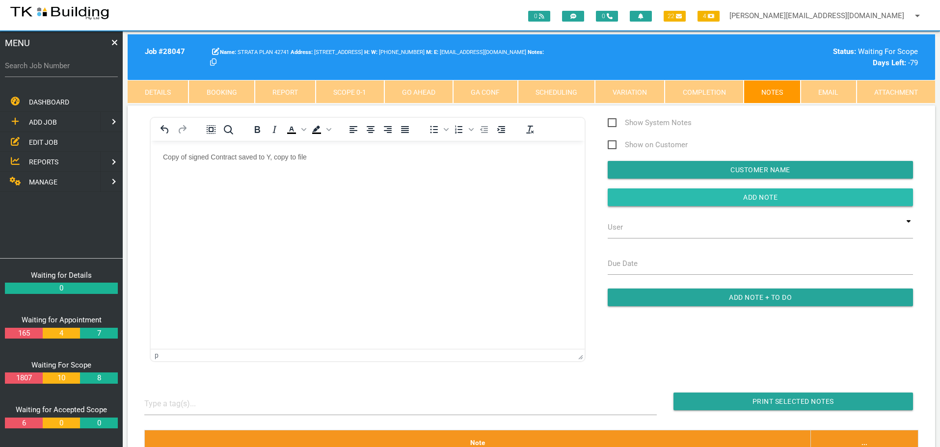
click at [637, 192] on input "button" at bounding box center [760, 197] width 305 height 18
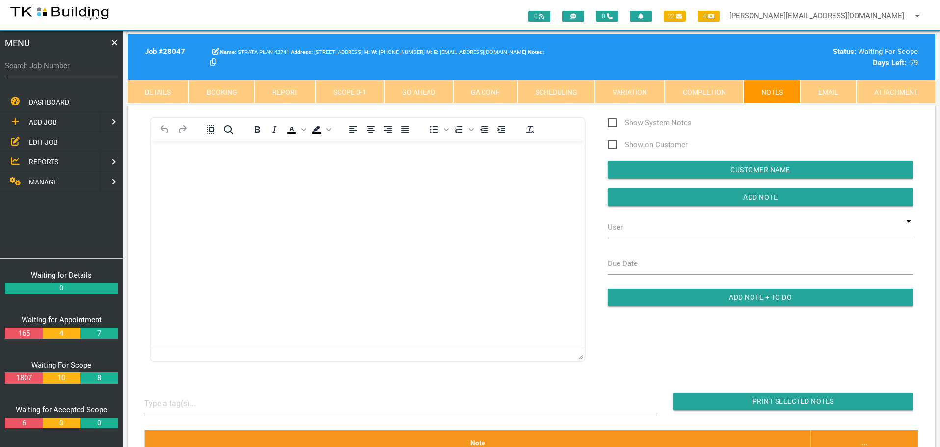
click at [362, 89] on link "Scope 0 - 1" at bounding box center [350, 92] width 68 height 24
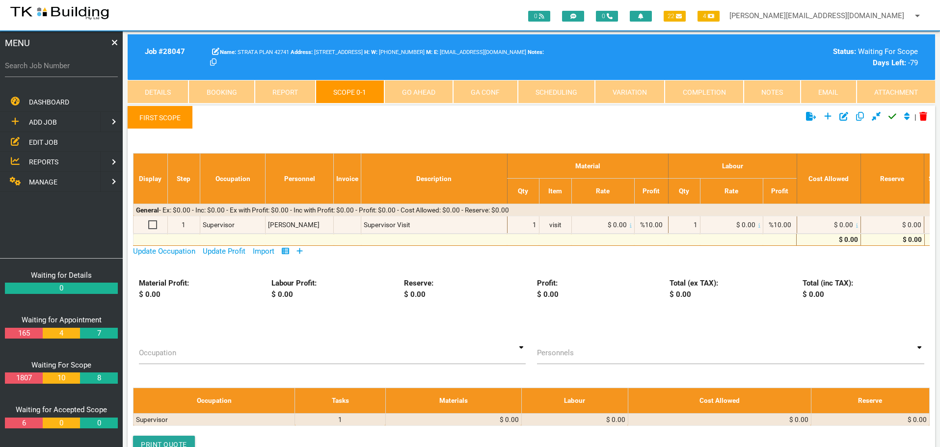
click at [300, 250] on icon at bounding box center [299, 250] width 6 height 7
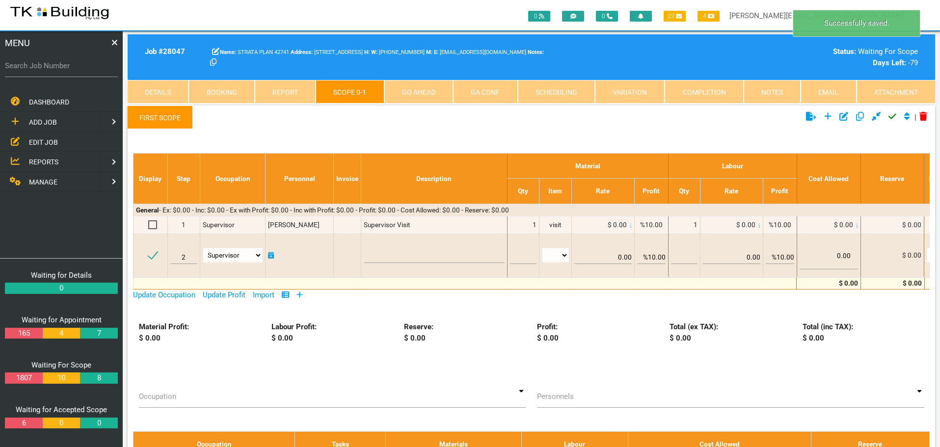
click at [161, 119] on link "First Scope" at bounding box center [160, 118] width 65 height 24
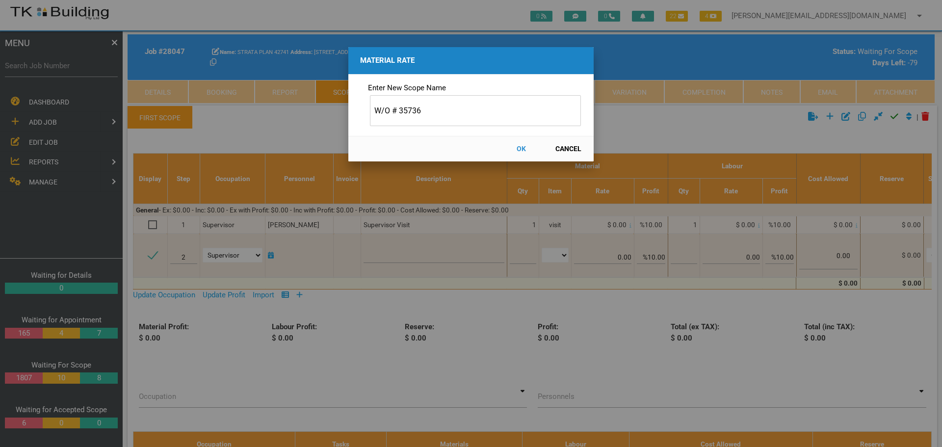
click at [517, 145] on button "OK" at bounding box center [521, 148] width 43 height 17
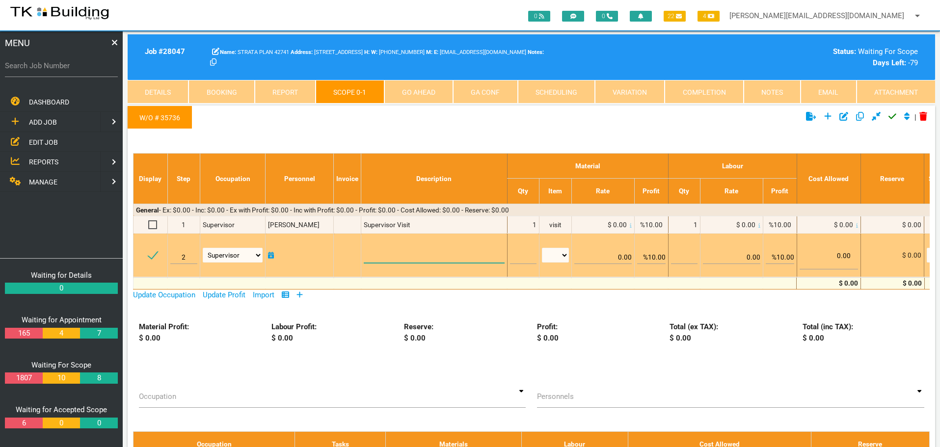
click at [386, 255] on textarea at bounding box center [434, 252] width 140 height 22
paste textarea "Scope of Works Balcony Unit 14 (1.95 x 4.35) Disconnect the handrail/Balustradi…"
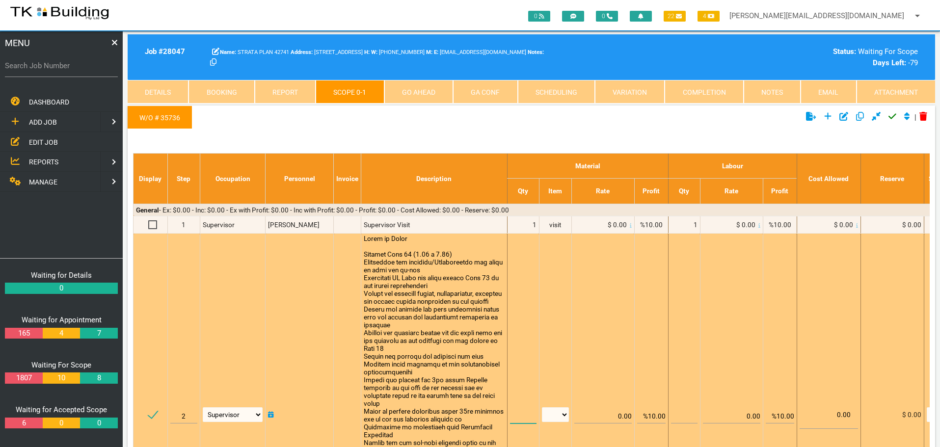
click at [515, 416] on input "text" at bounding box center [523, 412] width 27 height 23
click at [564, 415] on select "patch LM hrs m3 items m2 m" at bounding box center [555, 414] width 27 height 15
click at [542, 407] on select "patch LM hrs m3 items m2 m" at bounding box center [555, 414] width 27 height 15
click at [651, 416] on input "%10.00" at bounding box center [651, 412] width 28 height 23
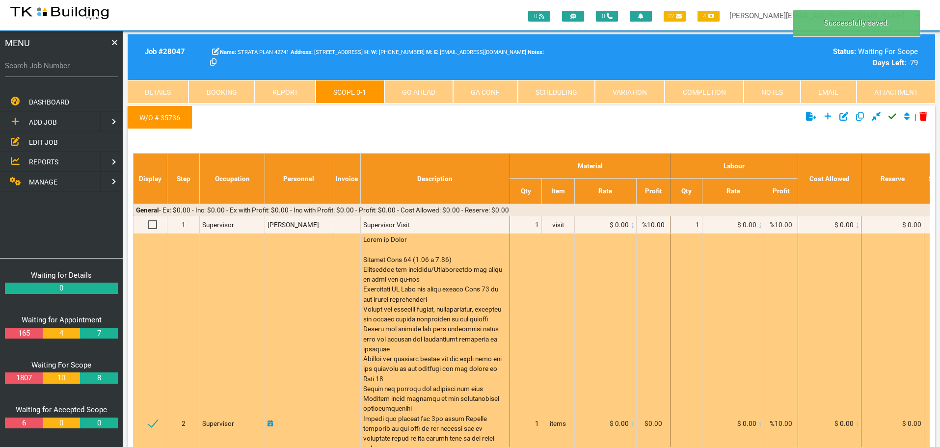
click at [632, 427] on icon at bounding box center [633, 424] width 2 height 5
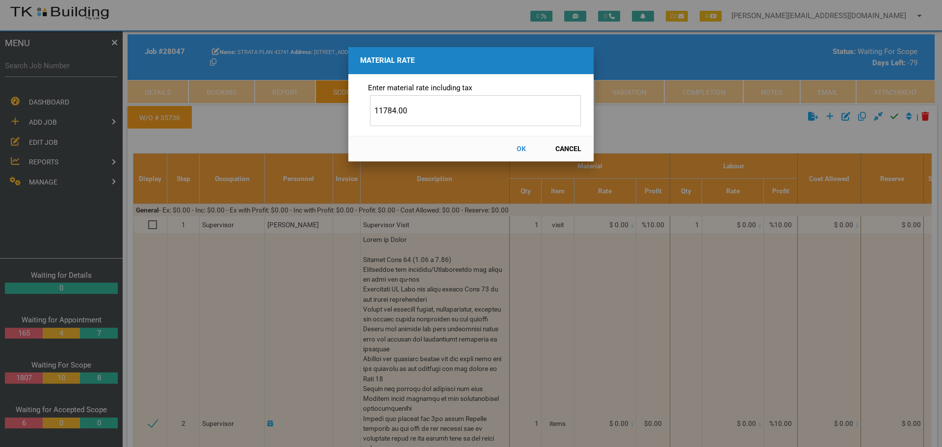
click at [522, 150] on button "OK" at bounding box center [521, 148] width 43 height 17
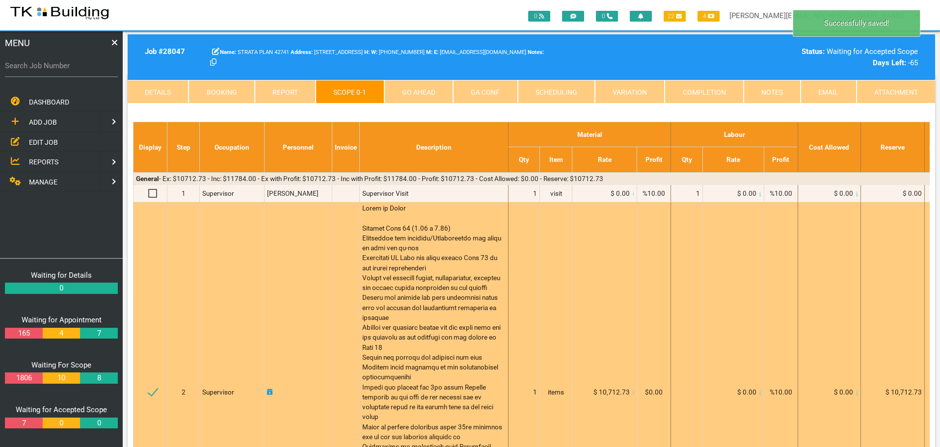
scroll to position [0, 0]
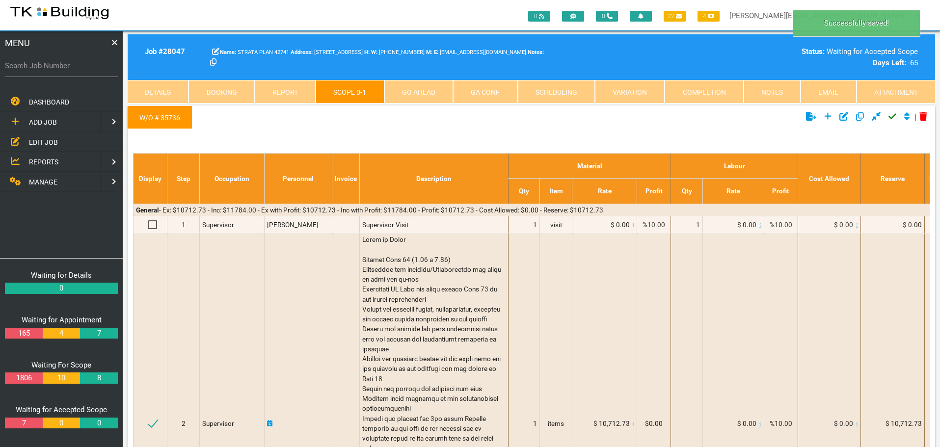
click at [889, 116] on icon "Click to approve current scope" at bounding box center [892, 116] width 8 height 9
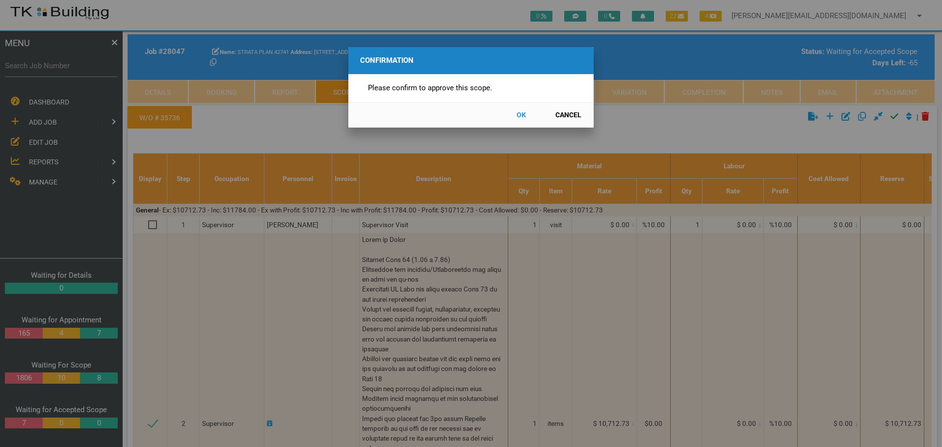
click at [521, 111] on button "OK" at bounding box center [521, 115] width 43 height 17
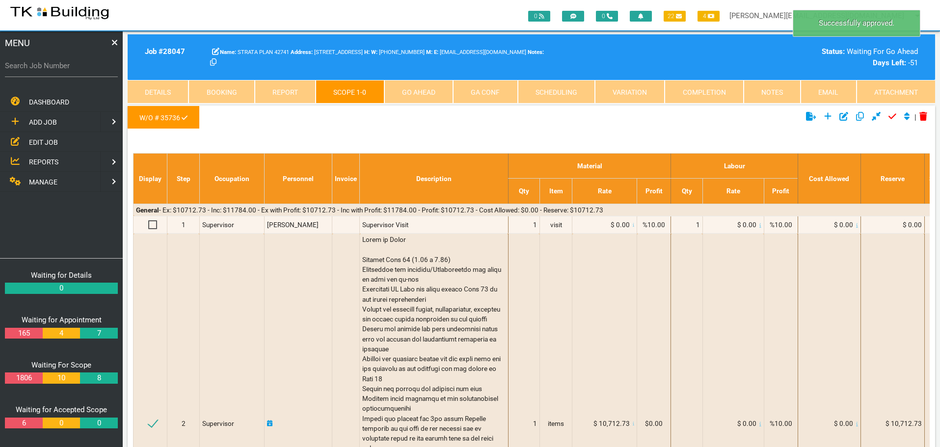
scroll to position [31, 0]
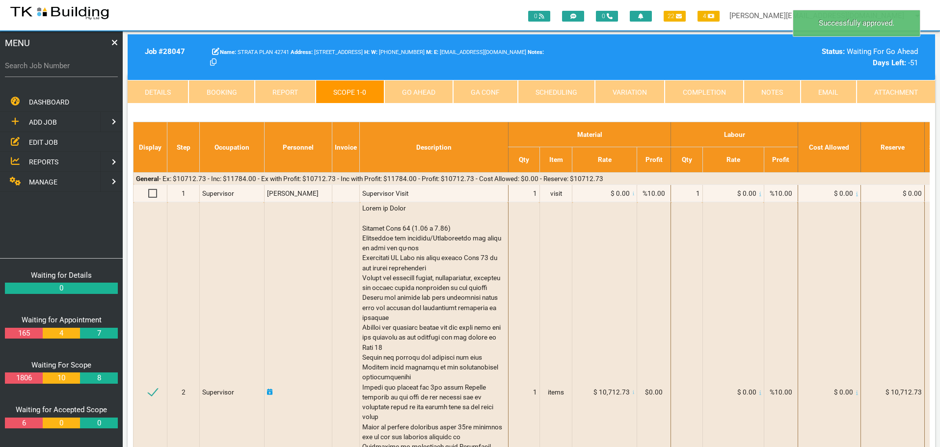
click at [411, 85] on link "Go Ahead" at bounding box center [418, 92] width 69 height 24
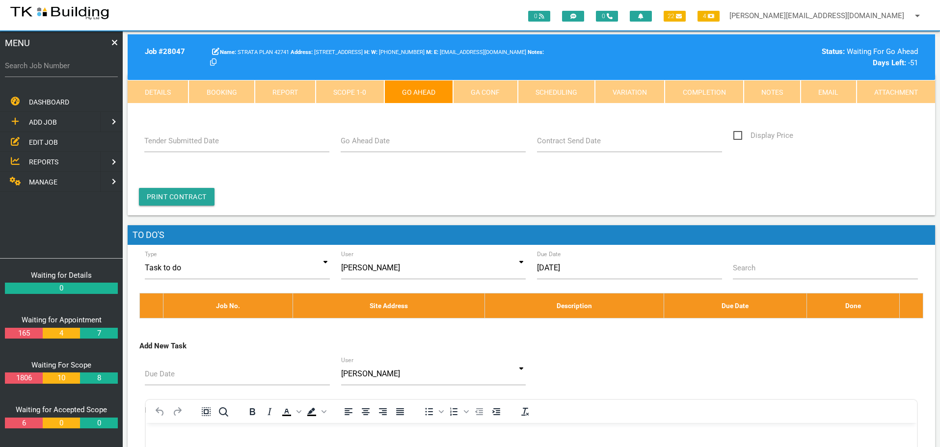
click at [779, 95] on link "Notes" at bounding box center [772, 92] width 57 height 24
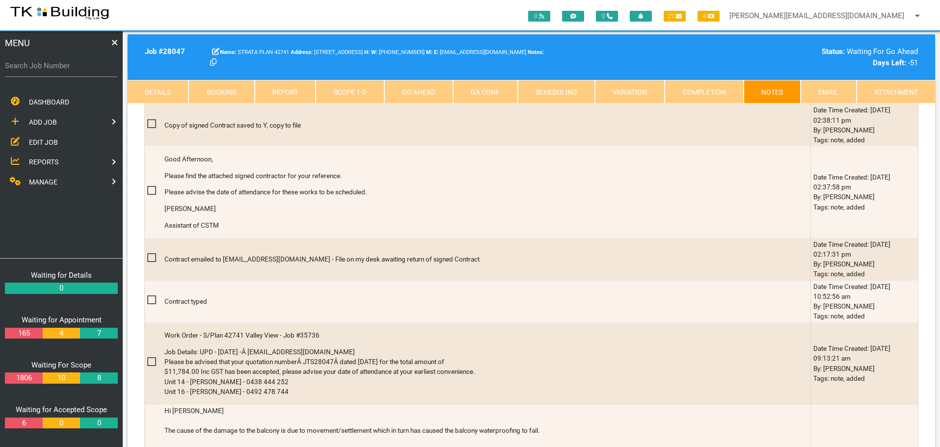
scroll to position [375, 0]
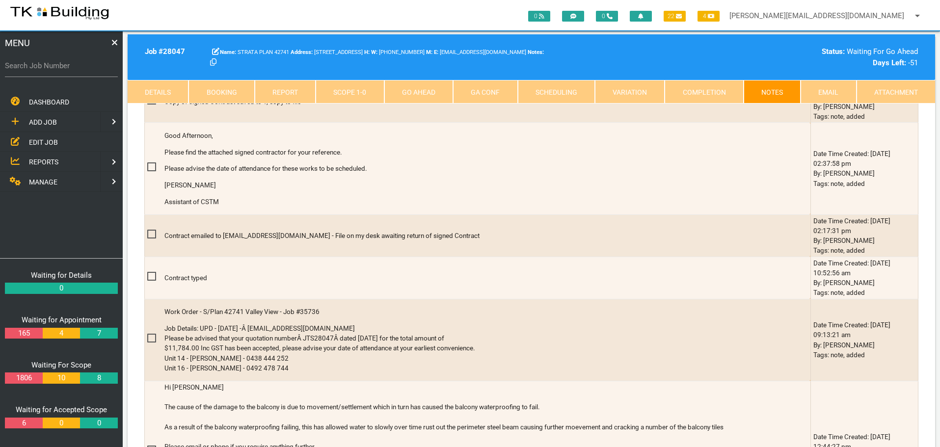
click at [432, 87] on link "Go Ahead" at bounding box center [418, 92] width 69 height 24
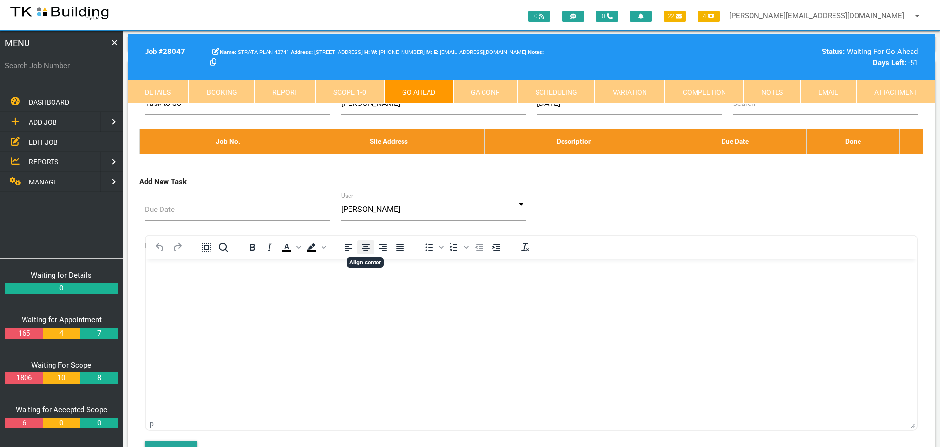
scroll to position [18, 0]
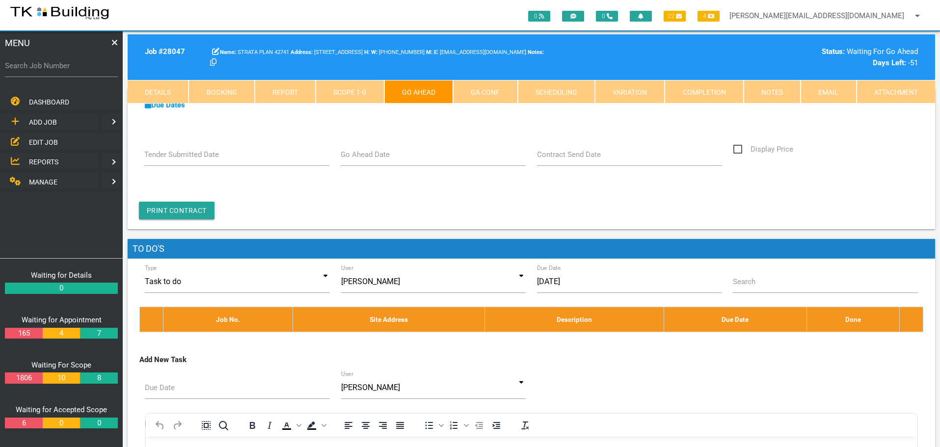
click at [377, 155] on label "Go Ahead Date" at bounding box center [365, 154] width 49 height 11
click at [377, 155] on input "Go Ahead Date" at bounding box center [434, 154] width 186 height 23
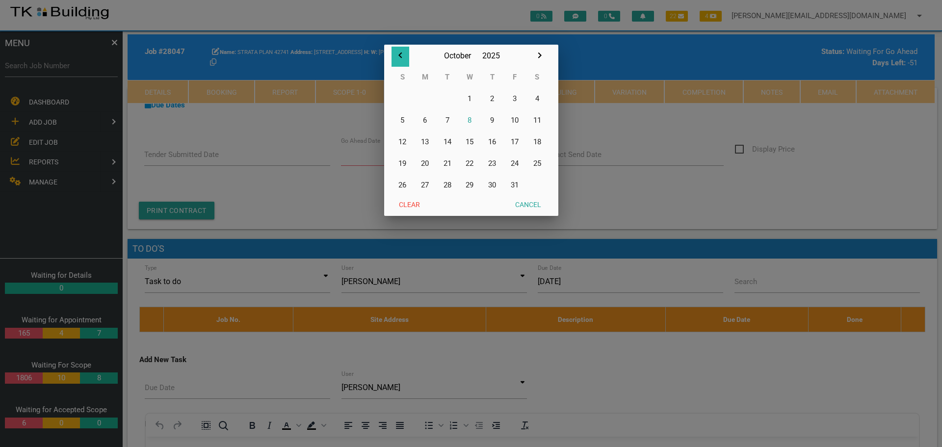
click at [400, 54] on icon "button" at bounding box center [401, 56] width 12 height 12
click at [425, 165] on button "22" at bounding box center [425, 164] width 23 height 22
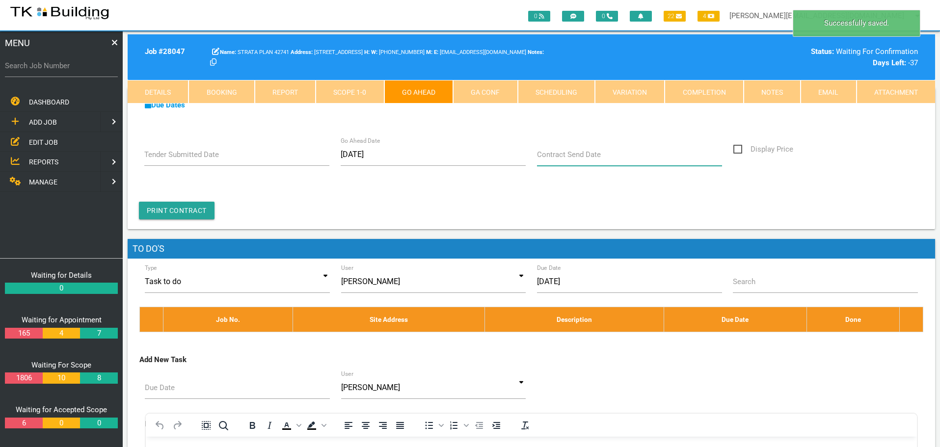
click at [559, 162] on input "Contract Send Date" at bounding box center [630, 154] width 186 height 23
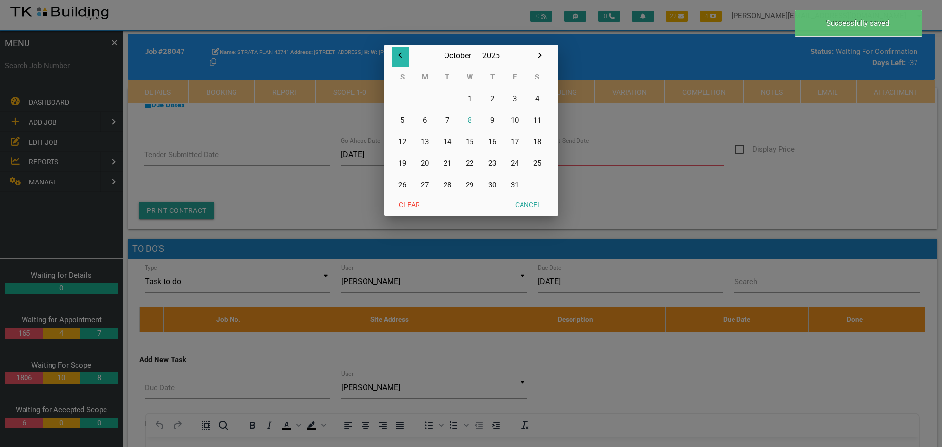
click at [401, 55] on icon "button" at bounding box center [401, 56] width 12 height 12
click at [450, 163] on button "23" at bounding box center [447, 164] width 23 height 22
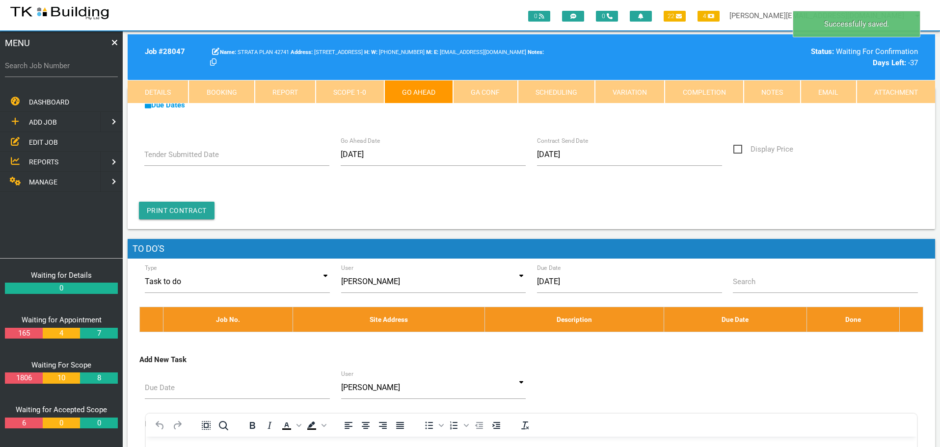
click at [488, 85] on link "GA Conf" at bounding box center [485, 92] width 64 height 24
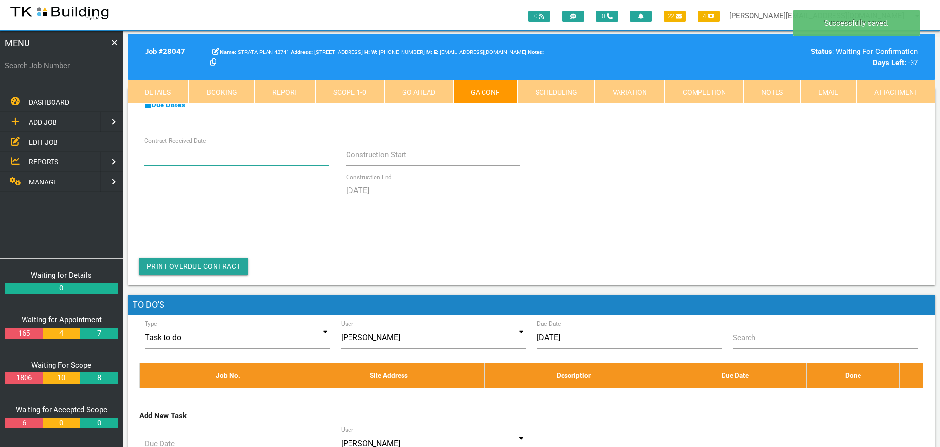
click at [233, 157] on input "Contract Received Date" at bounding box center [237, 154] width 186 height 23
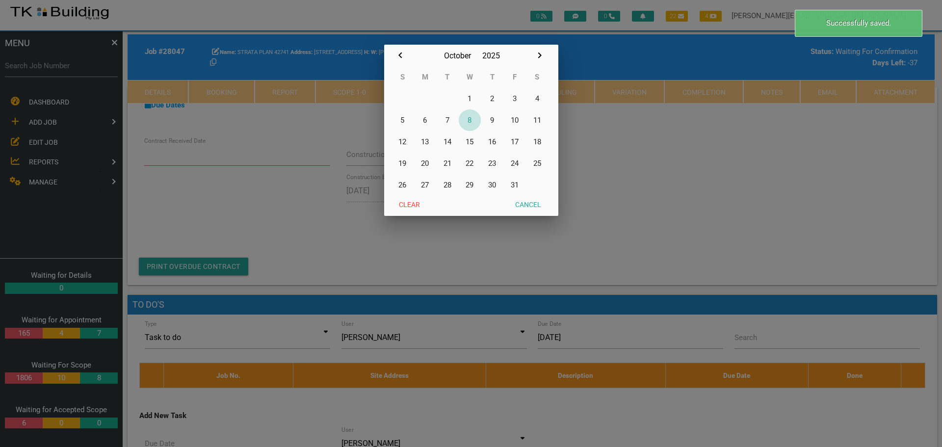
click at [469, 120] on button "8" at bounding box center [470, 120] width 23 height 22
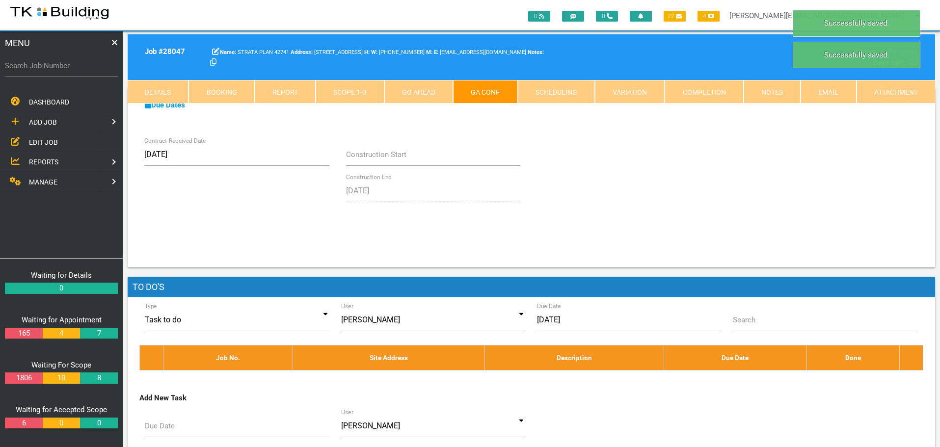
click at [762, 88] on link "Notes" at bounding box center [772, 92] width 57 height 24
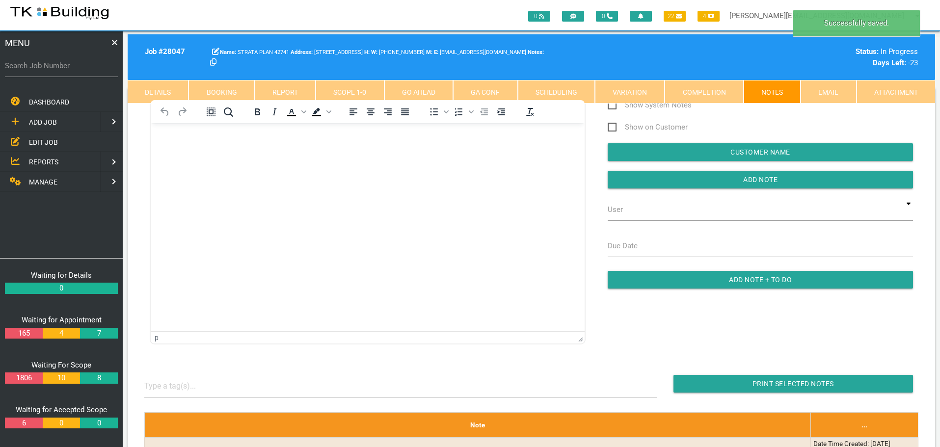
scroll to position [0, 0]
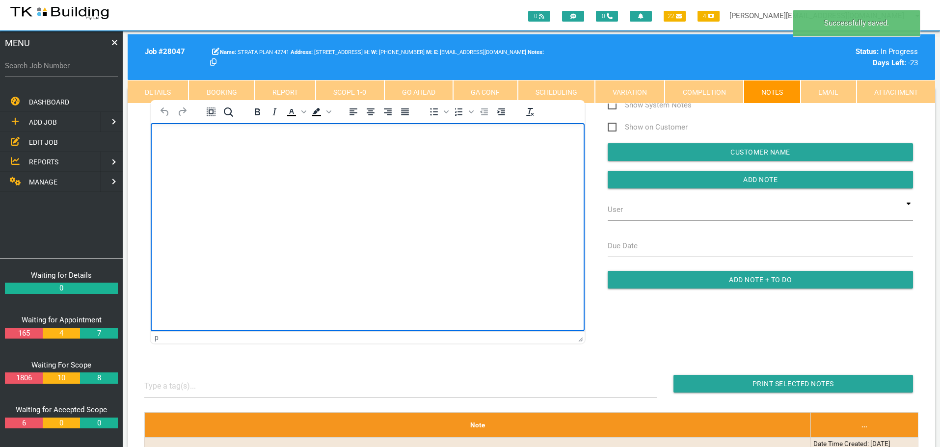
click at [191, 160] on body "Rich Text Area. Press ALT-0 for help." at bounding box center [368, 151] width 434 height 32
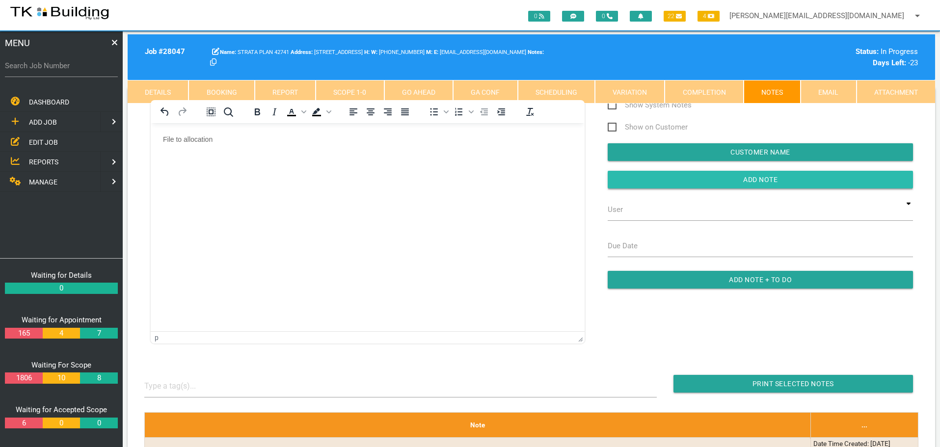
click at [669, 186] on input "button" at bounding box center [760, 180] width 305 height 18
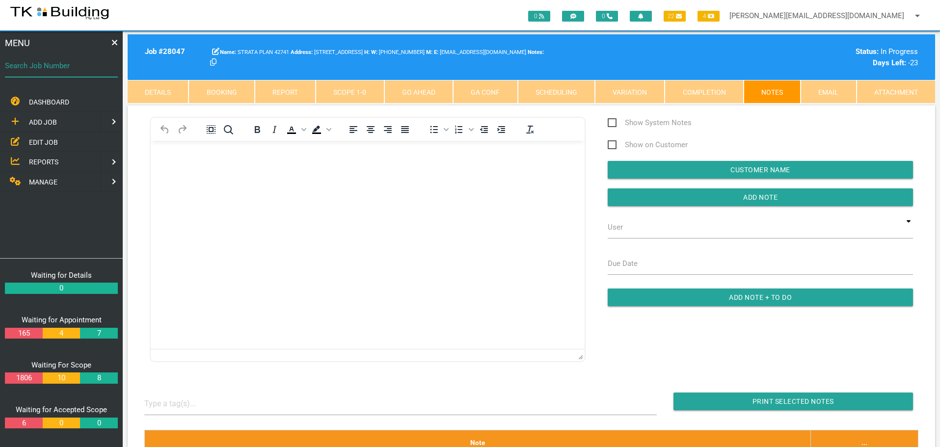
click at [57, 74] on input "Search Job Number" at bounding box center [61, 65] width 113 height 23
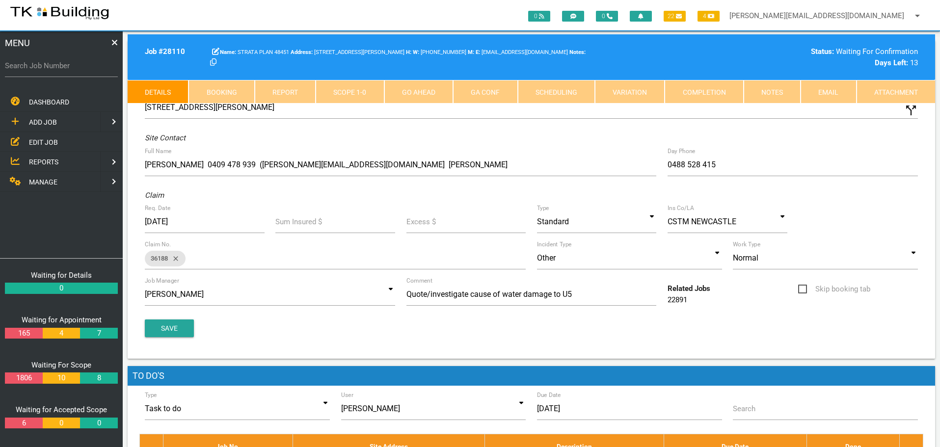
click at [762, 93] on link "Notes" at bounding box center [772, 92] width 57 height 24
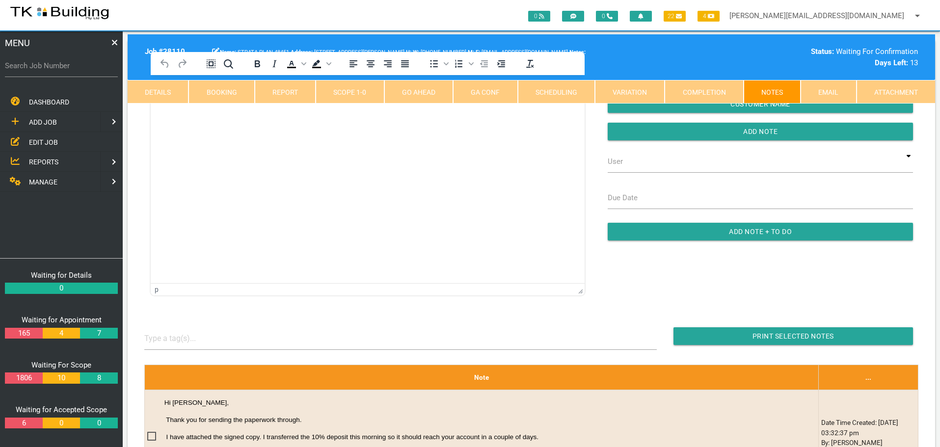
click at [709, 90] on link "Completion" at bounding box center [704, 92] width 79 height 24
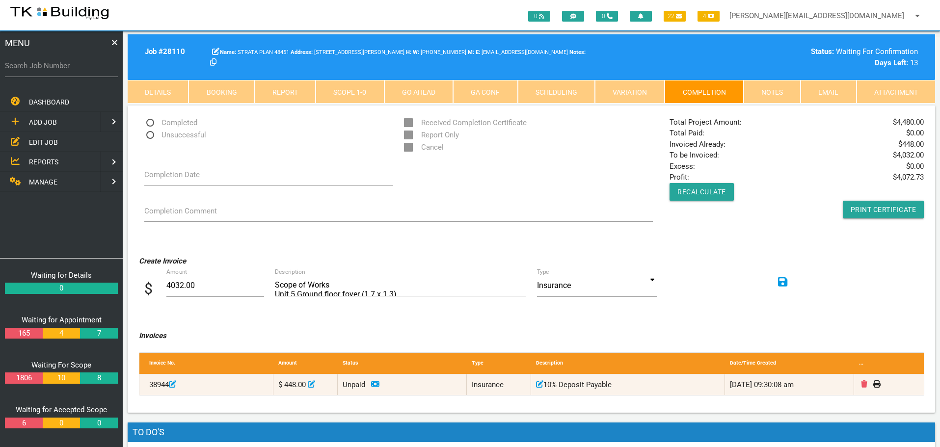
click at [782, 84] on link "Notes" at bounding box center [772, 92] width 57 height 24
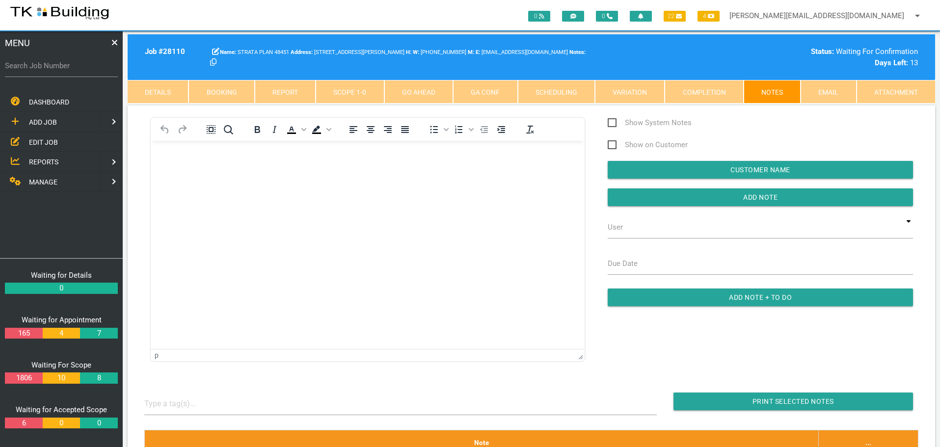
click at [172, 156] on p "Rich Text Area. Press ALT-0 for help." at bounding box center [367, 157] width 409 height 8
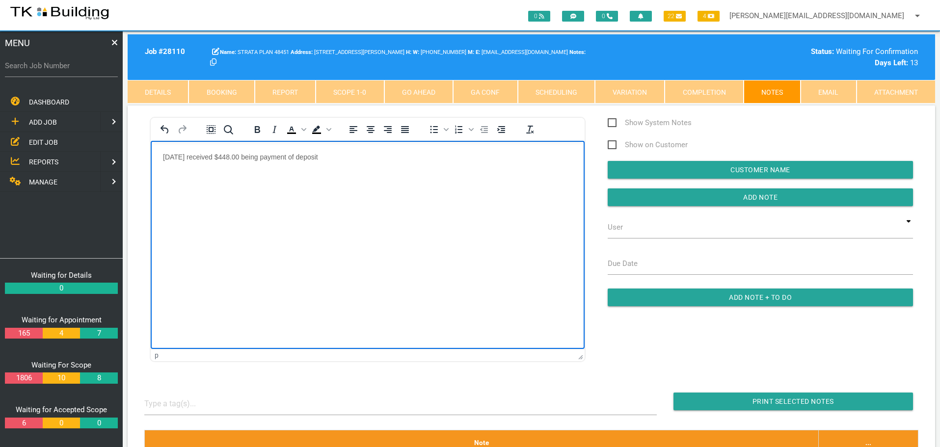
click at [298, 155] on p "[DATE] received $448.00 being payment of deposit" at bounding box center [367, 157] width 409 height 8
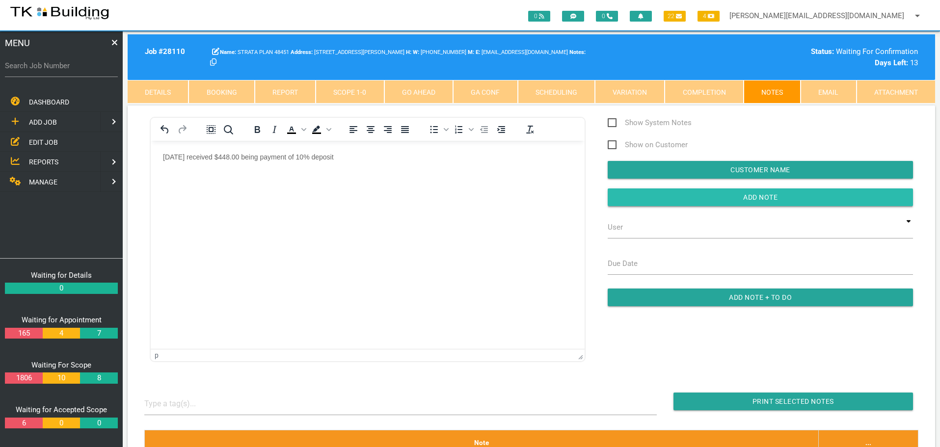
click at [638, 199] on input "button" at bounding box center [760, 197] width 305 height 18
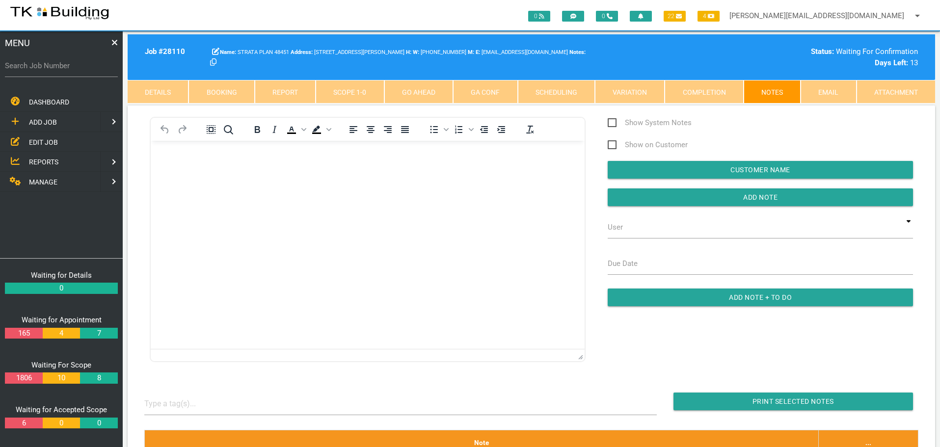
click at [484, 90] on link "GA Conf" at bounding box center [485, 92] width 64 height 24
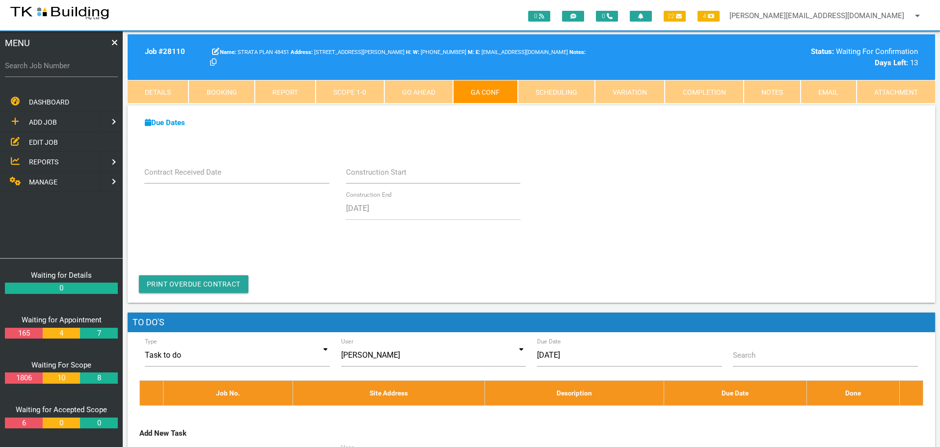
click at [777, 90] on link "Notes" at bounding box center [772, 92] width 57 height 24
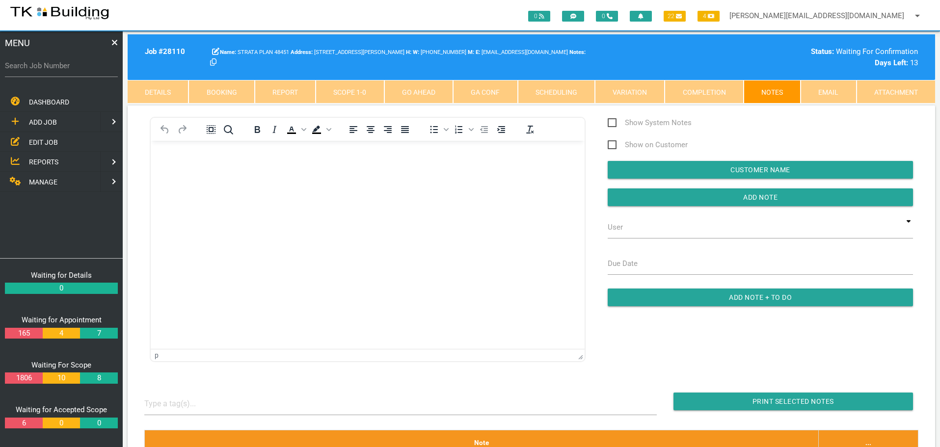
click at [491, 89] on link "GA Conf" at bounding box center [485, 92] width 64 height 24
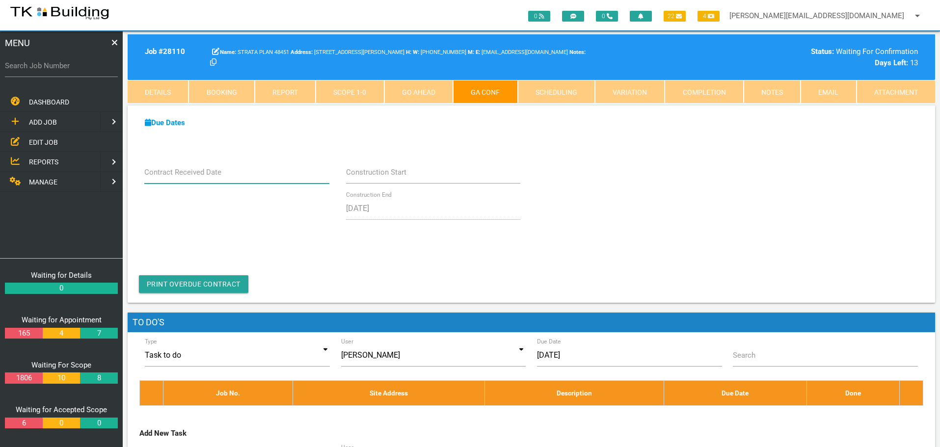
click at [265, 179] on input "Contract Received Date" at bounding box center [237, 172] width 186 height 23
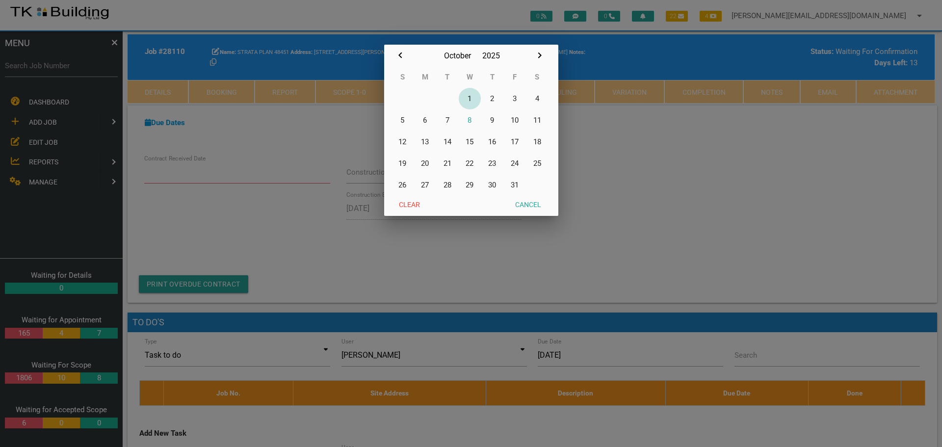
click at [472, 100] on button "1" at bounding box center [470, 99] width 23 height 22
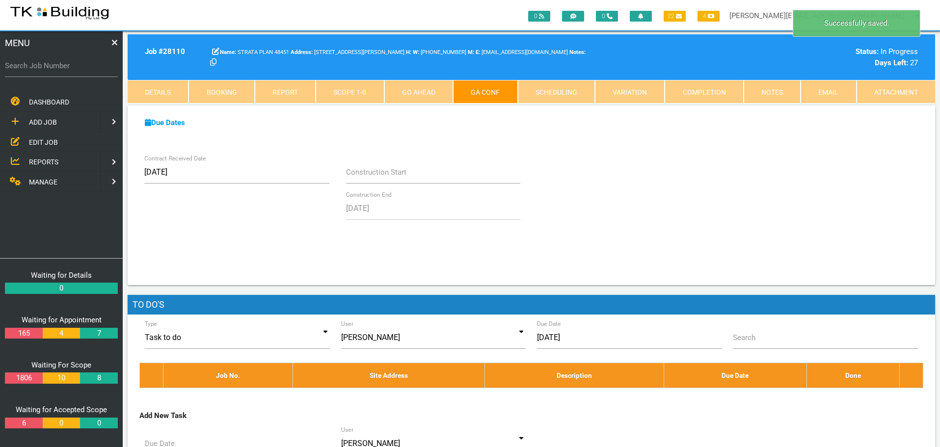
click at [769, 92] on link "Notes" at bounding box center [772, 92] width 57 height 24
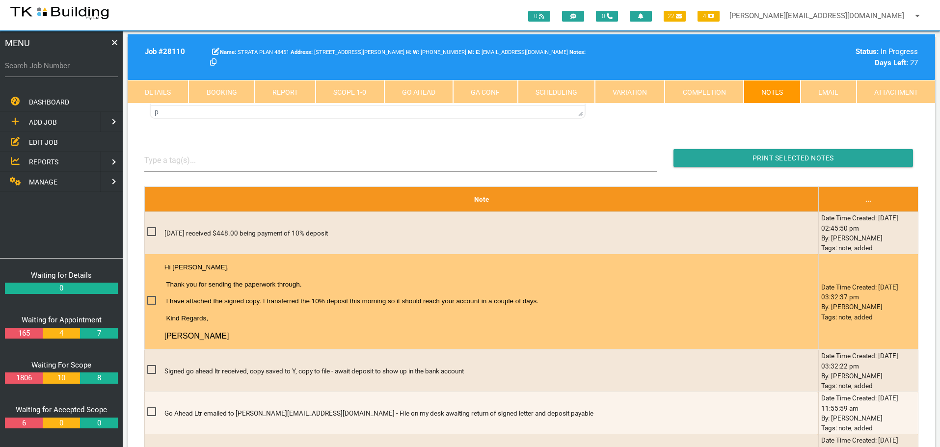
scroll to position [245, 0]
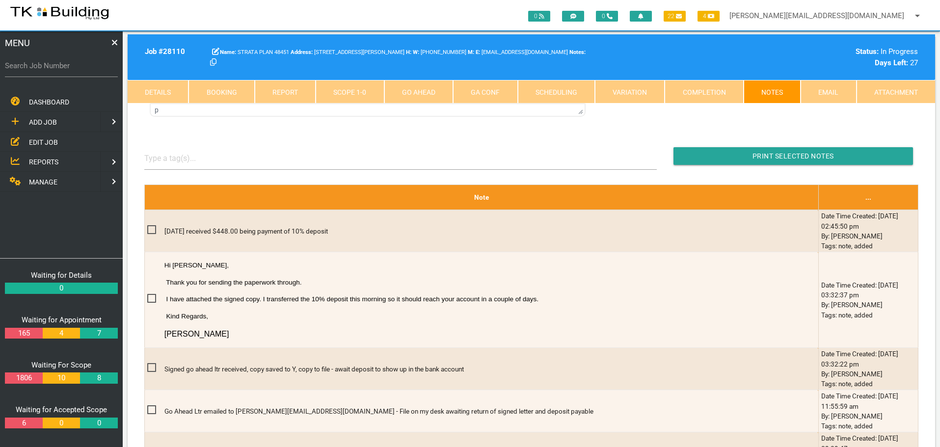
click at [53, 71] on label "Search Job Number" at bounding box center [61, 65] width 113 height 11
click at [53, 71] on input "Search Job Number" at bounding box center [61, 65] width 113 height 23
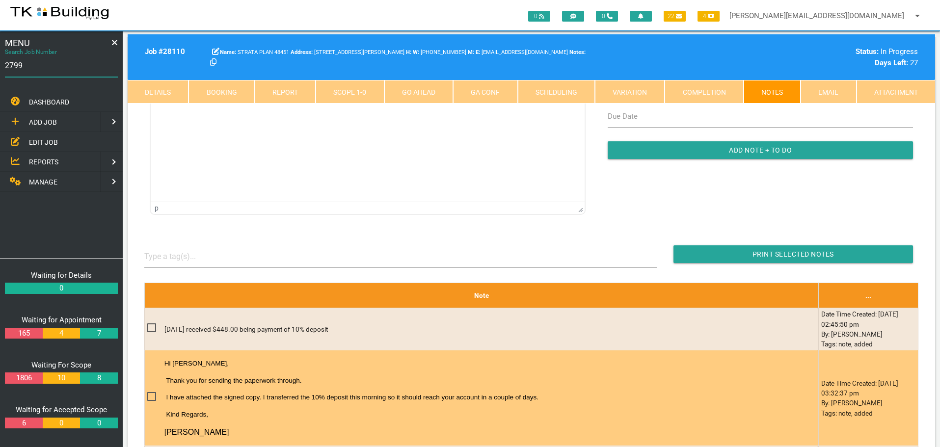
scroll to position [0, 0]
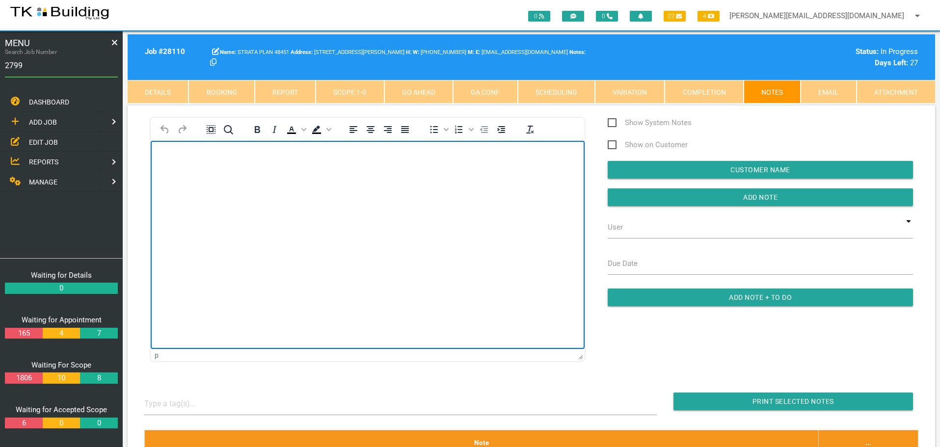
click at [189, 149] on html at bounding box center [368, 162] width 434 height 45
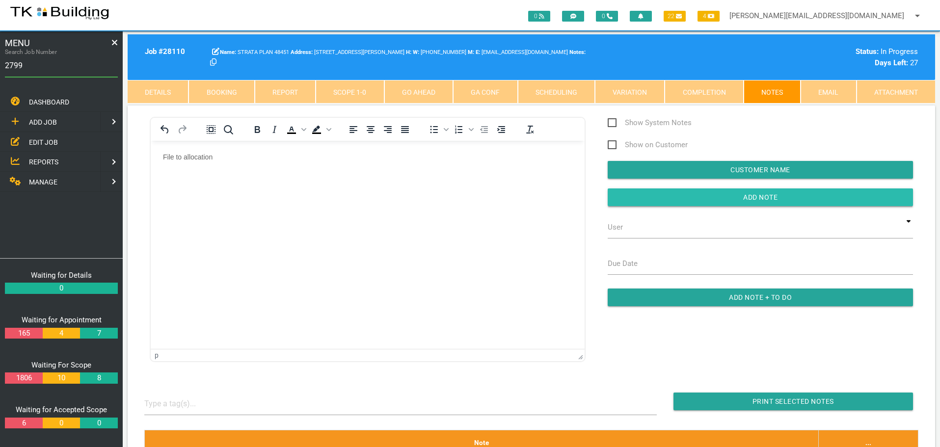
click at [647, 201] on input "button" at bounding box center [760, 197] width 305 height 18
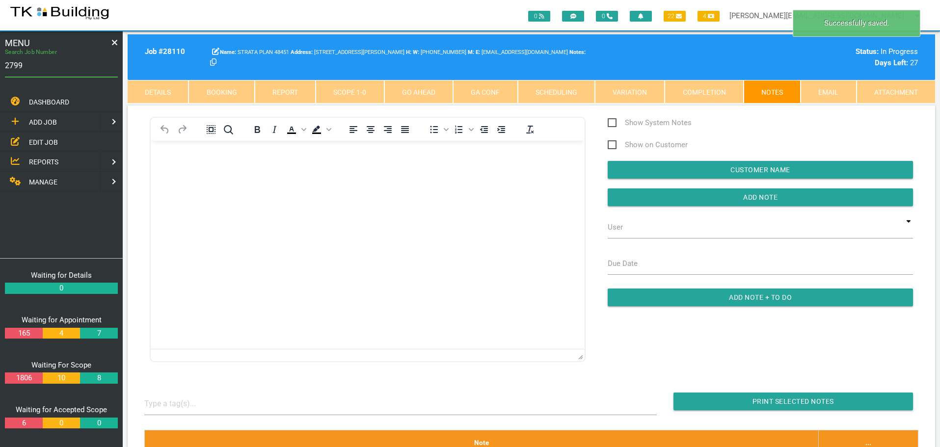
click at [51, 70] on input "2799" at bounding box center [61, 65] width 113 height 23
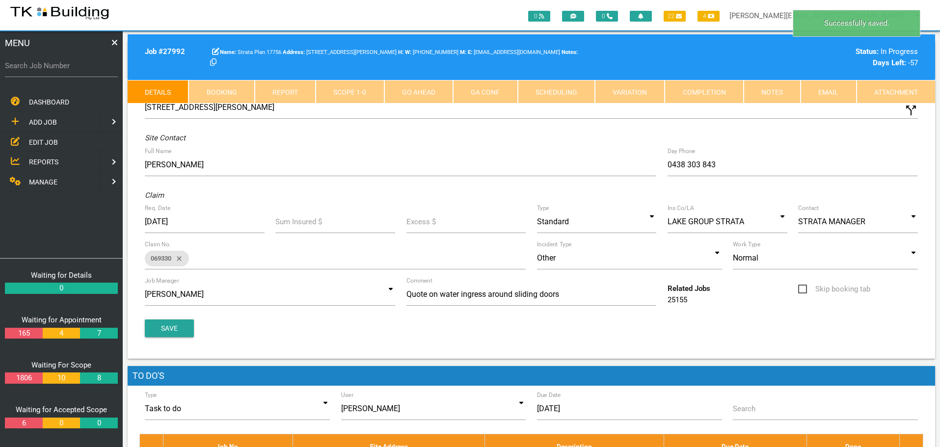
click at [772, 89] on link "Notes" at bounding box center [772, 92] width 57 height 24
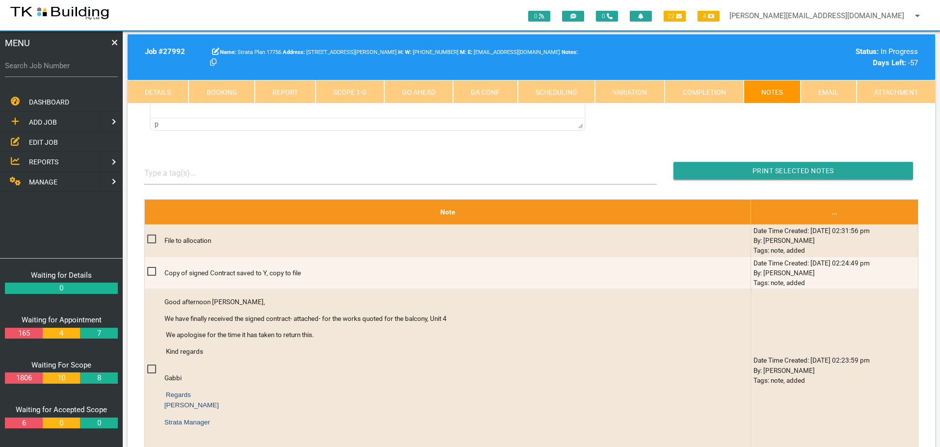
scroll to position [196, 0]
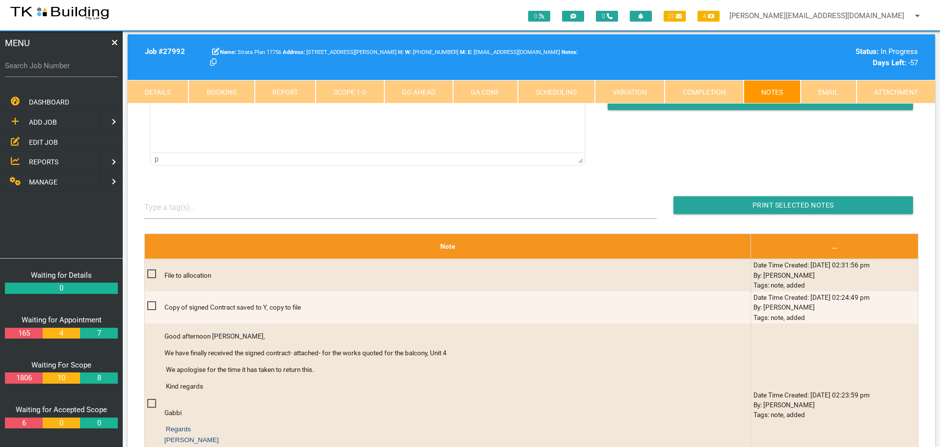
click at [44, 160] on span "REPORTS" at bounding box center [43, 162] width 29 height 8
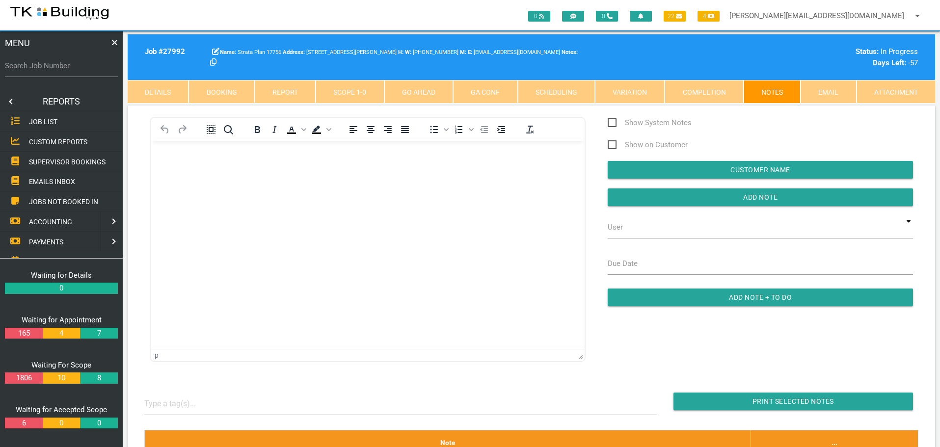
click at [74, 159] on span "SUPERVISOR BOOKINGS" at bounding box center [67, 162] width 77 height 8
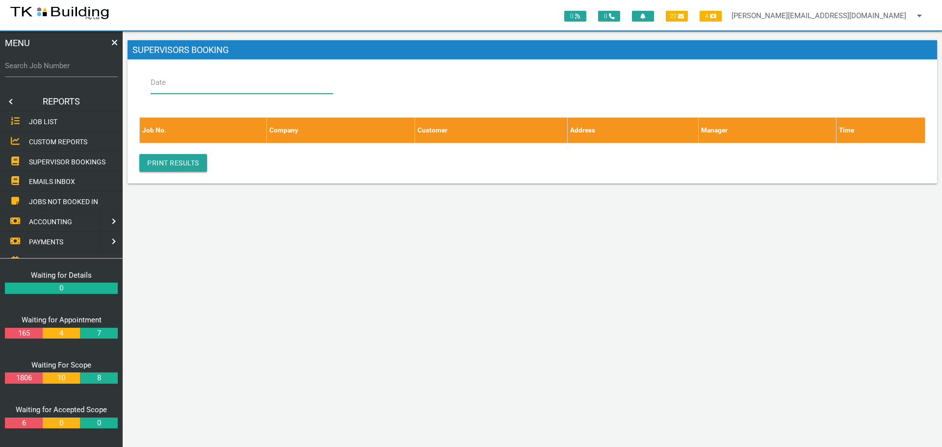
click at [193, 85] on input "Date" at bounding box center [242, 82] width 183 height 23
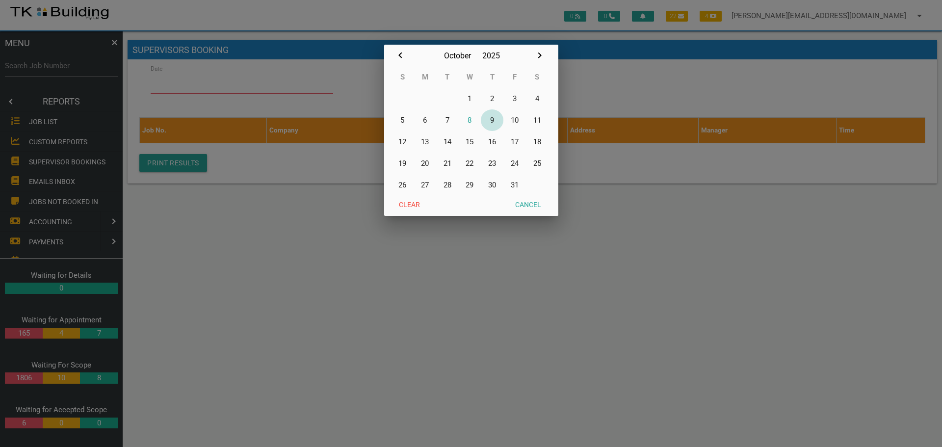
click at [493, 121] on button "9" at bounding box center [492, 120] width 23 height 22
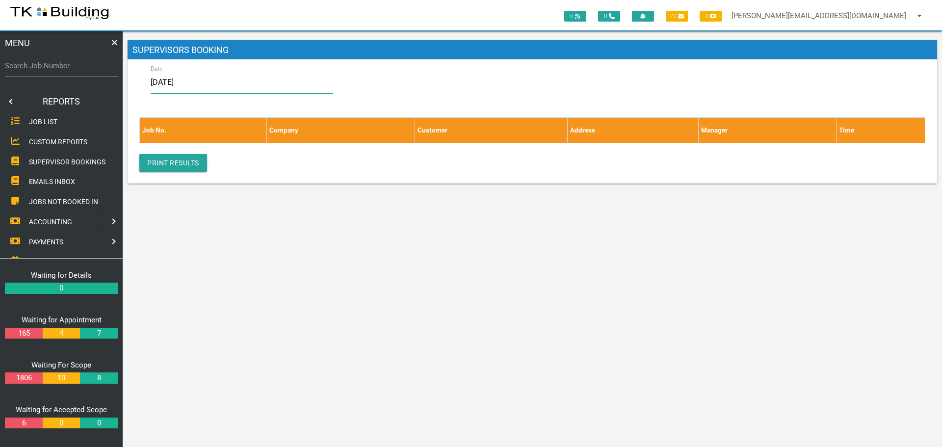
click at [225, 83] on input "[DATE]" at bounding box center [242, 82] width 183 height 23
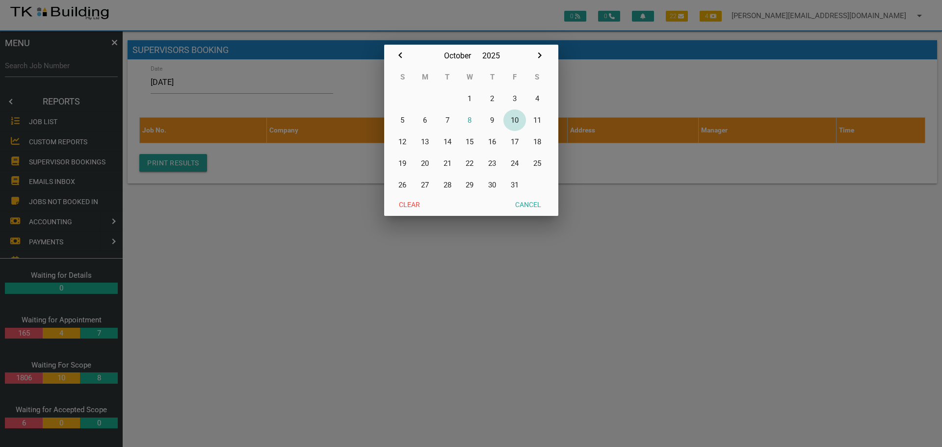
click at [514, 120] on button "10" at bounding box center [515, 120] width 23 height 22
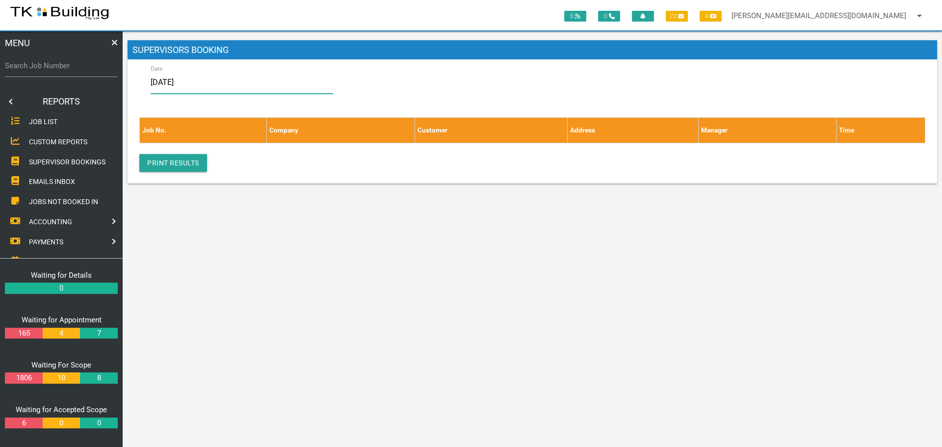
click at [231, 78] on input "[DATE]" at bounding box center [242, 82] width 183 height 23
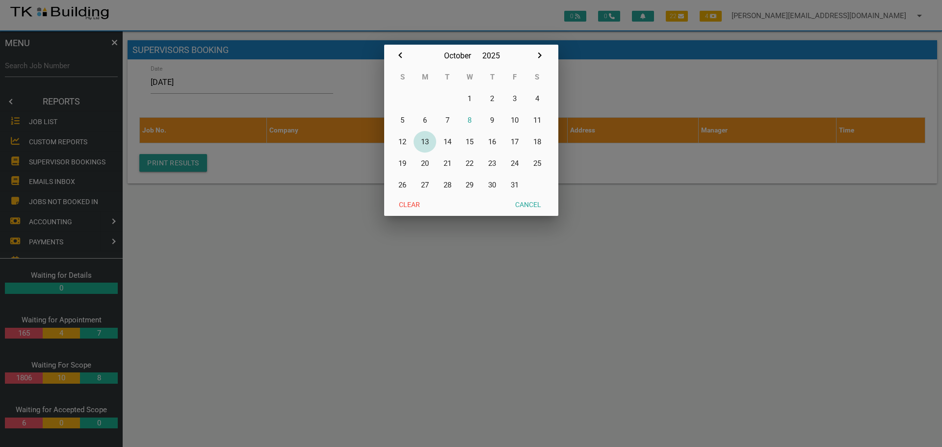
click at [428, 142] on button "13" at bounding box center [425, 142] width 23 height 22
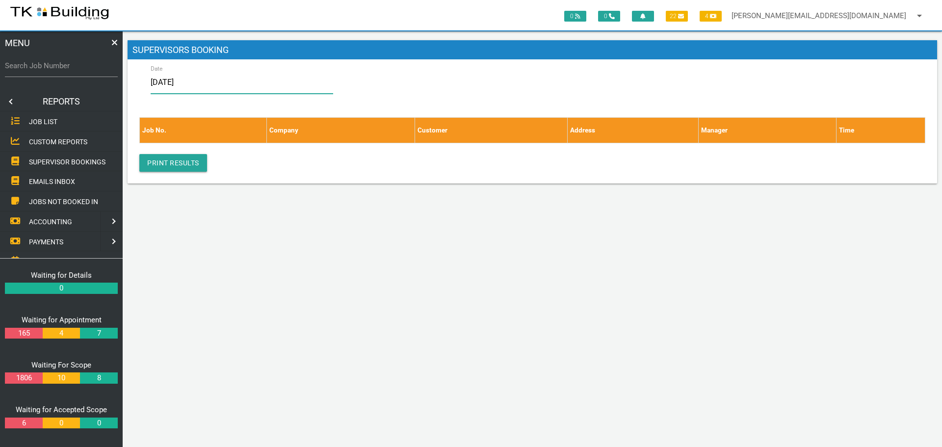
click at [259, 88] on input "[DATE]" at bounding box center [242, 82] width 183 height 23
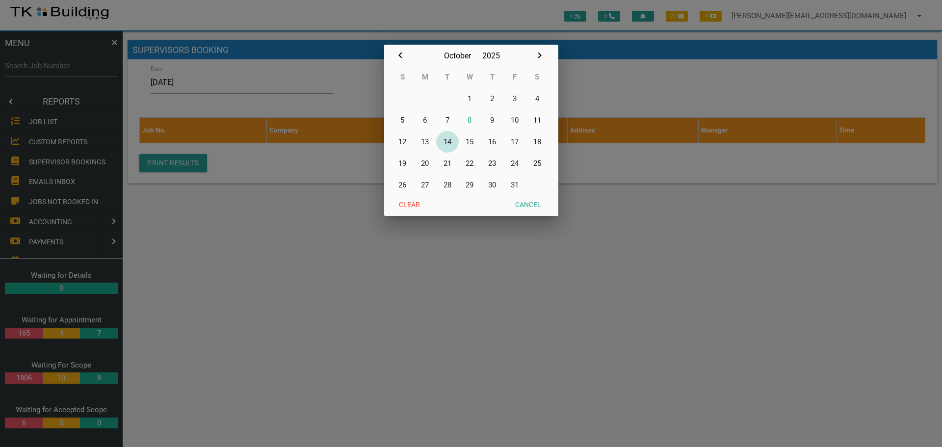
click at [450, 143] on button "14" at bounding box center [447, 142] width 23 height 22
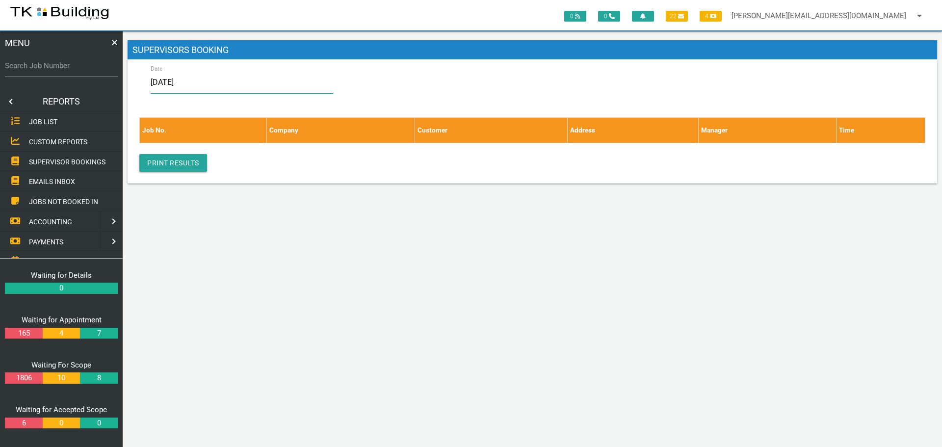
click at [234, 83] on input "[DATE]" at bounding box center [242, 82] width 183 height 23
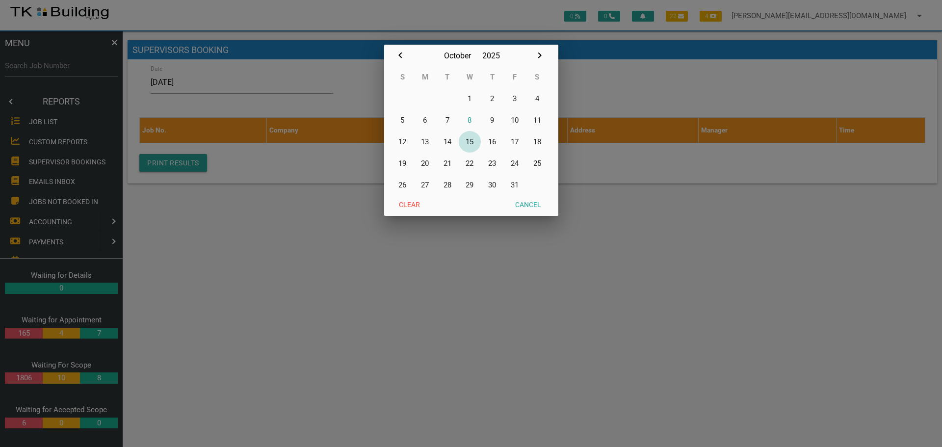
click at [470, 141] on button "15" at bounding box center [470, 142] width 23 height 22
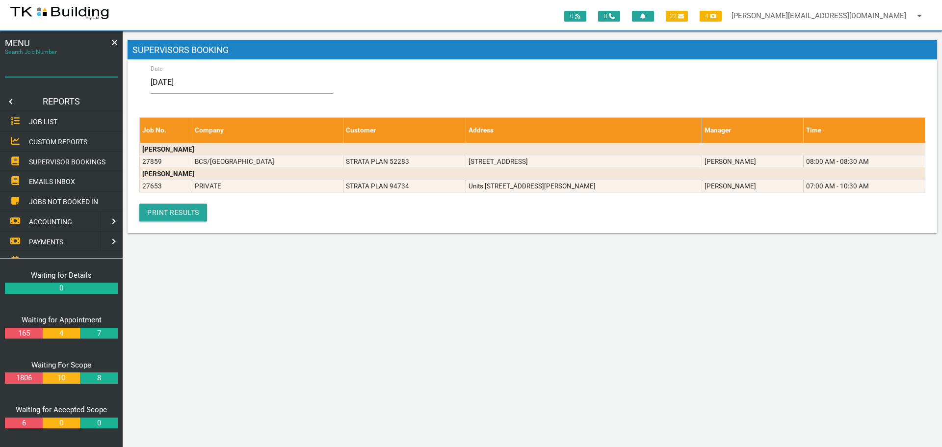
click at [72, 74] on input "Search Job Number" at bounding box center [61, 65] width 113 height 23
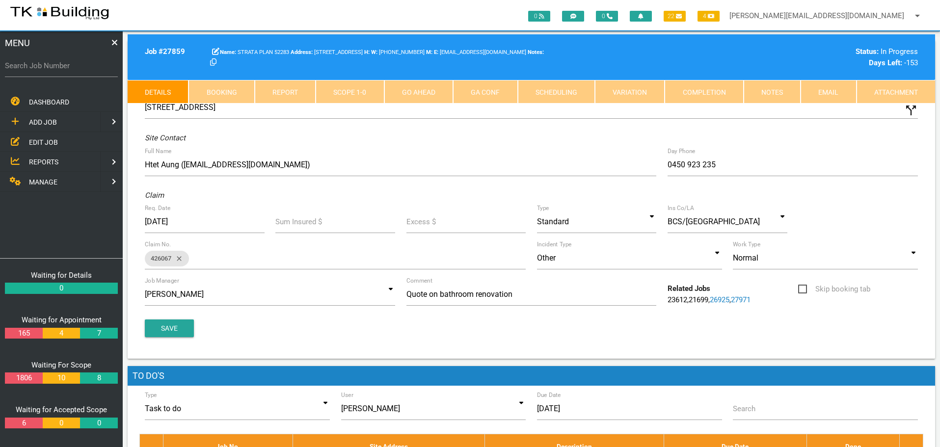
click at [240, 90] on link "Booking" at bounding box center [221, 92] width 66 height 24
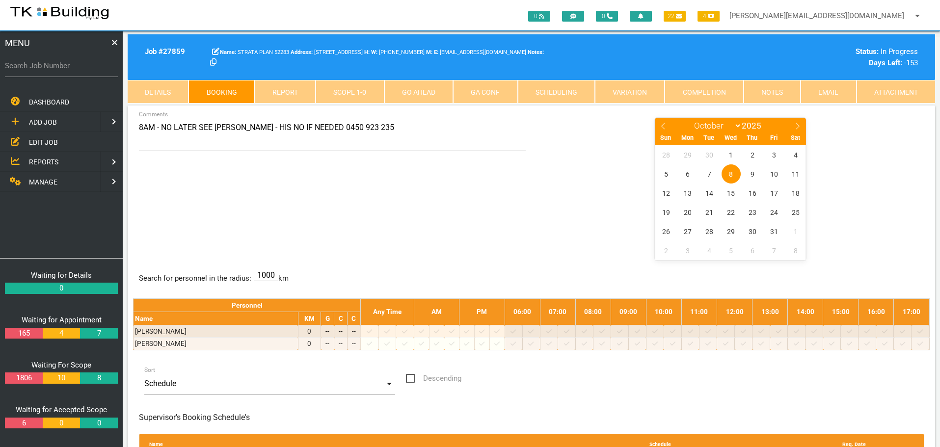
click at [43, 71] on label "Search Job Number" at bounding box center [61, 65] width 113 height 11
click at [43, 71] on input "Search Job Number" at bounding box center [61, 65] width 113 height 23
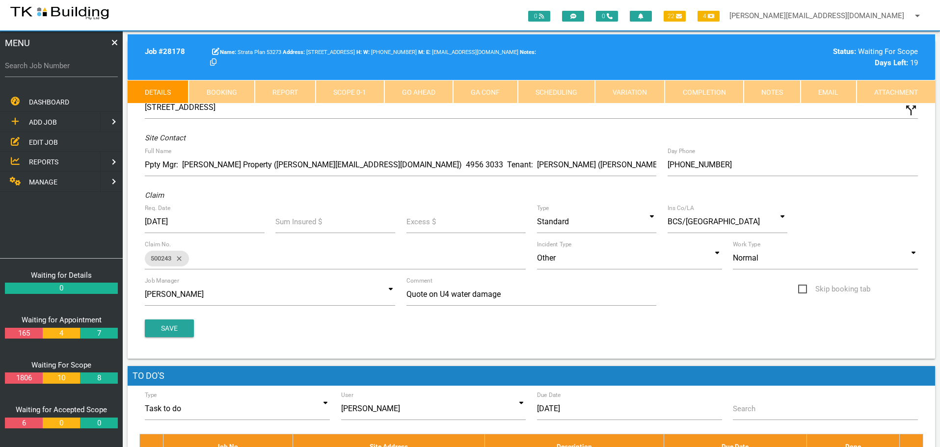
click at [765, 89] on link "Notes" at bounding box center [772, 92] width 57 height 24
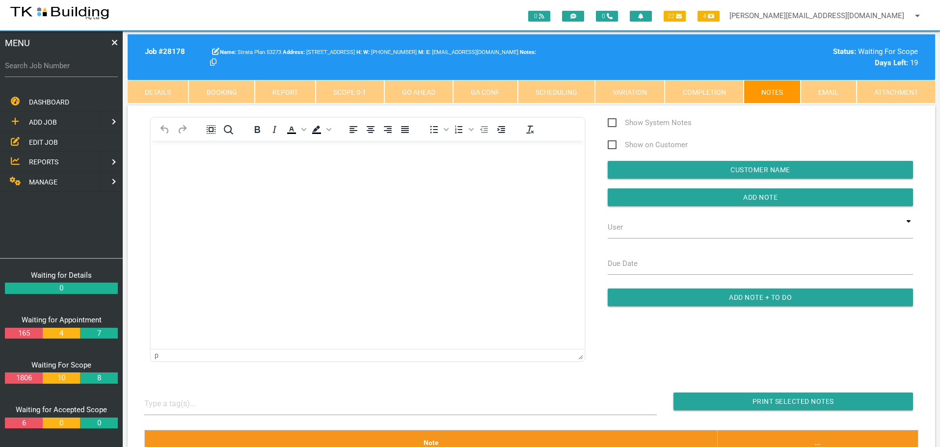
click at [48, 142] on span "EDIT JOB" at bounding box center [43, 142] width 29 height 8
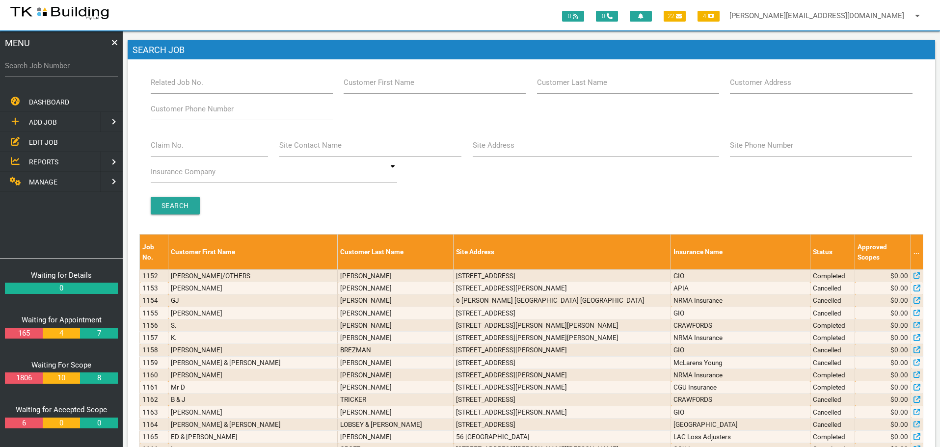
click at [604, 81] on label "Customer Last Name" at bounding box center [572, 82] width 70 height 11
click at [604, 81] on input "Customer Last Name" at bounding box center [628, 82] width 182 height 23
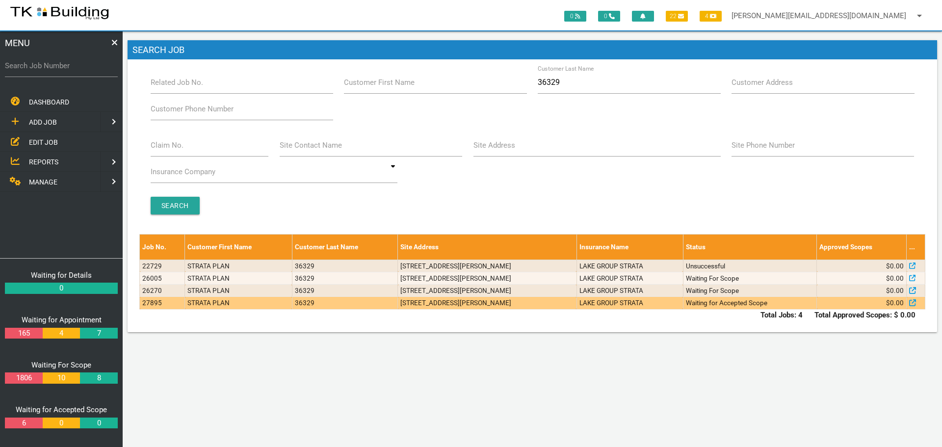
click at [577, 304] on td "[STREET_ADDRESS][PERSON_NAME]" at bounding box center [487, 303] width 179 height 12
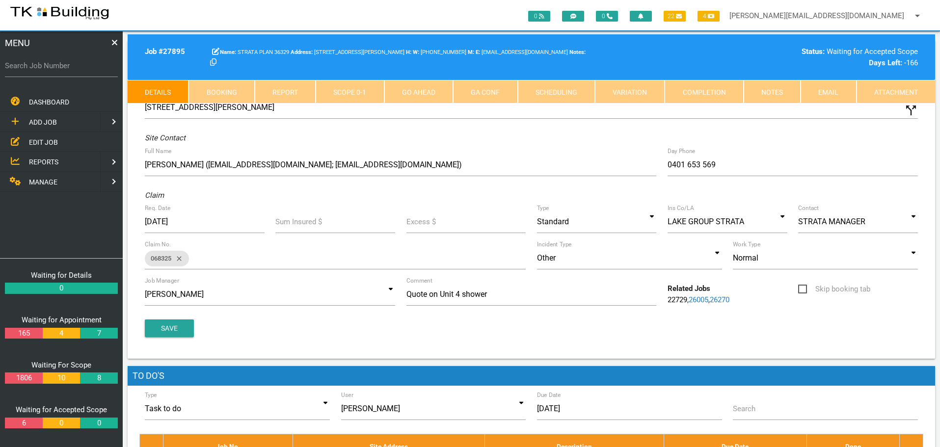
click at [774, 92] on link "Notes" at bounding box center [772, 92] width 57 height 24
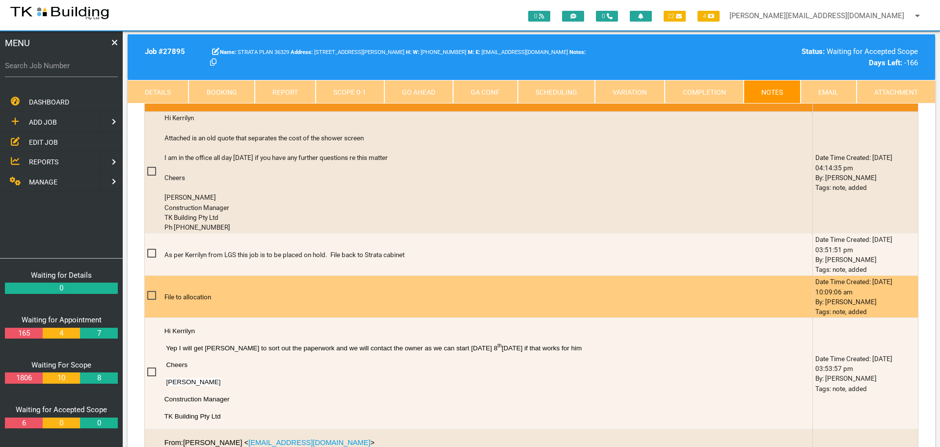
scroll to position [295, 0]
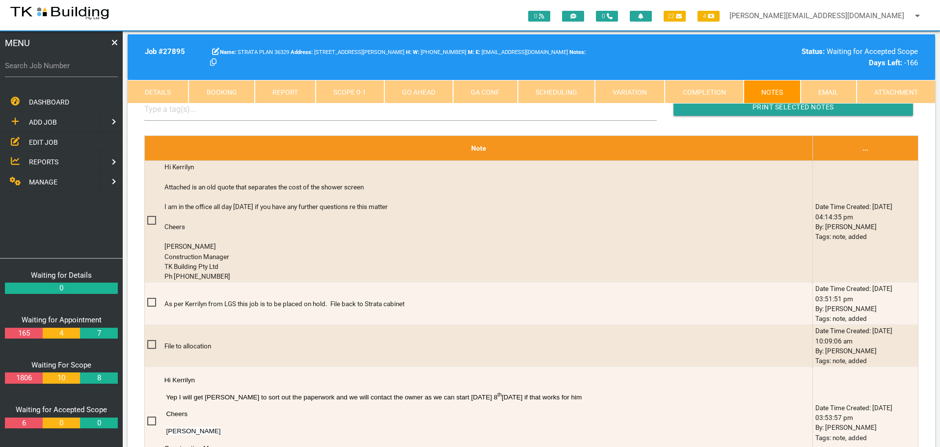
click at [62, 70] on label "Search Job Number" at bounding box center [61, 65] width 113 height 11
click at [62, 70] on input "Search Job Number" at bounding box center [61, 65] width 113 height 23
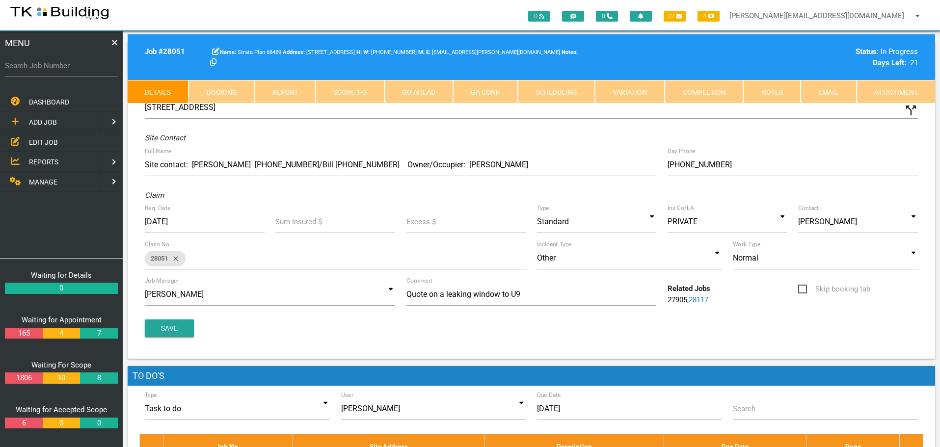
click at [360, 91] on link "Scope 1 - 0" at bounding box center [350, 92] width 68 height 24
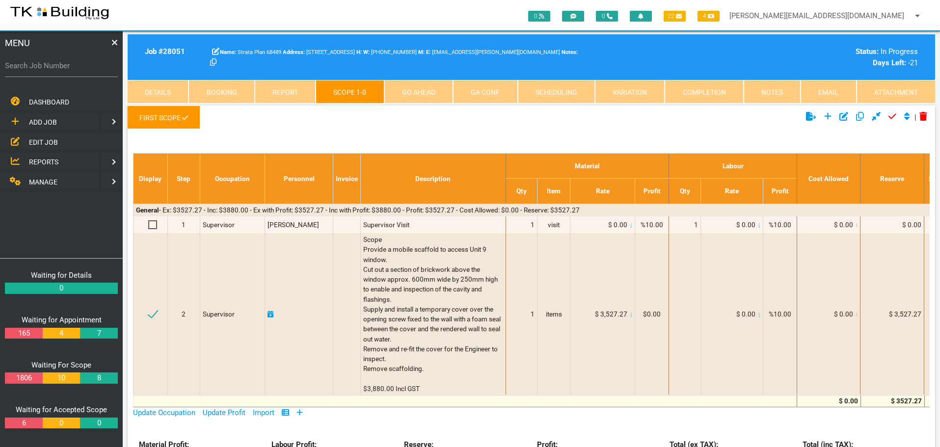
click at [769, 92] on link "Notes" at bounding box center [772, 92] width 57 height 24
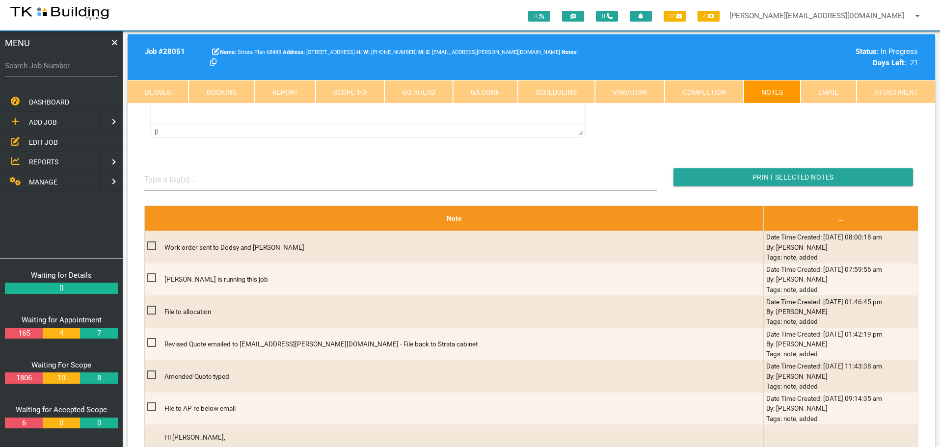
scroll to position [295, 0]
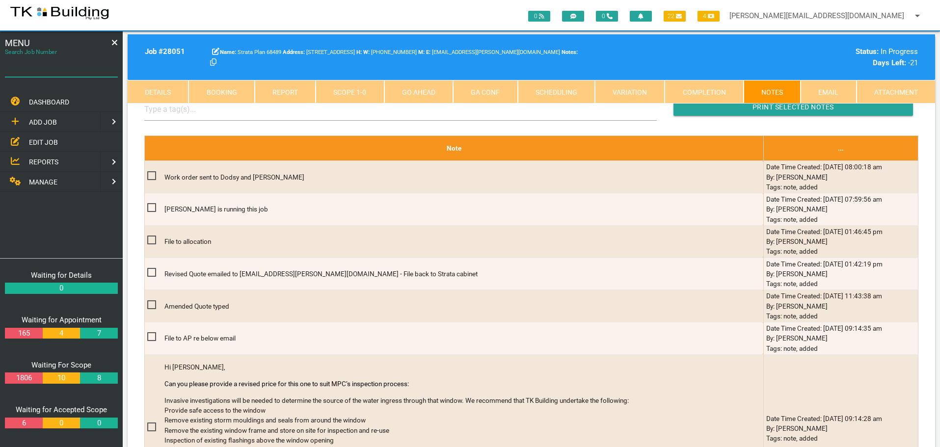
click at [51, 72] on input "Search Job Number" at bounding box center [61, 65] width 113 height 23
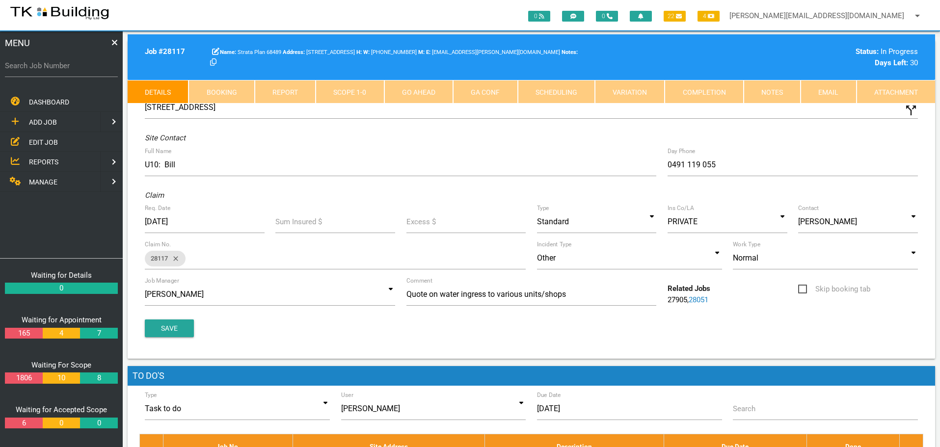
click at [355, 93] on link "Scope 1 - 0" at bounding box center [350, 92] width 68 height 24
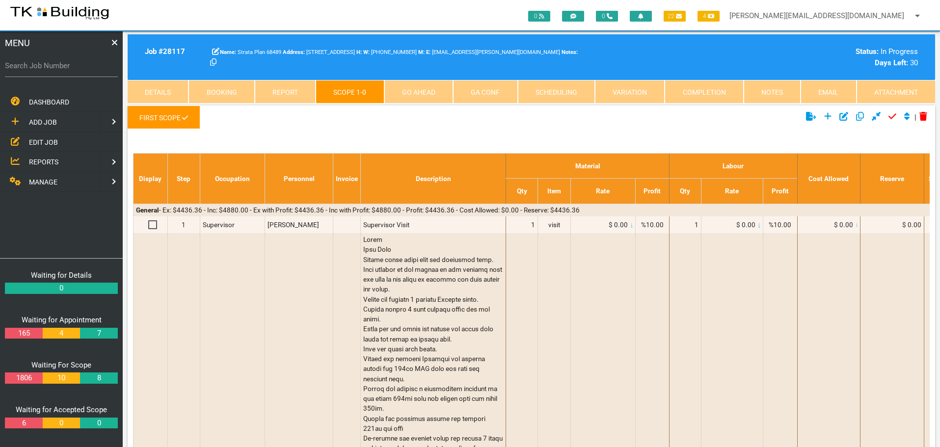
click at [772, 89] on link "Notes" at bounding box center [772, 92] width 57 height 24
